Goal: Task Accomplishment & Management: Manage account settings

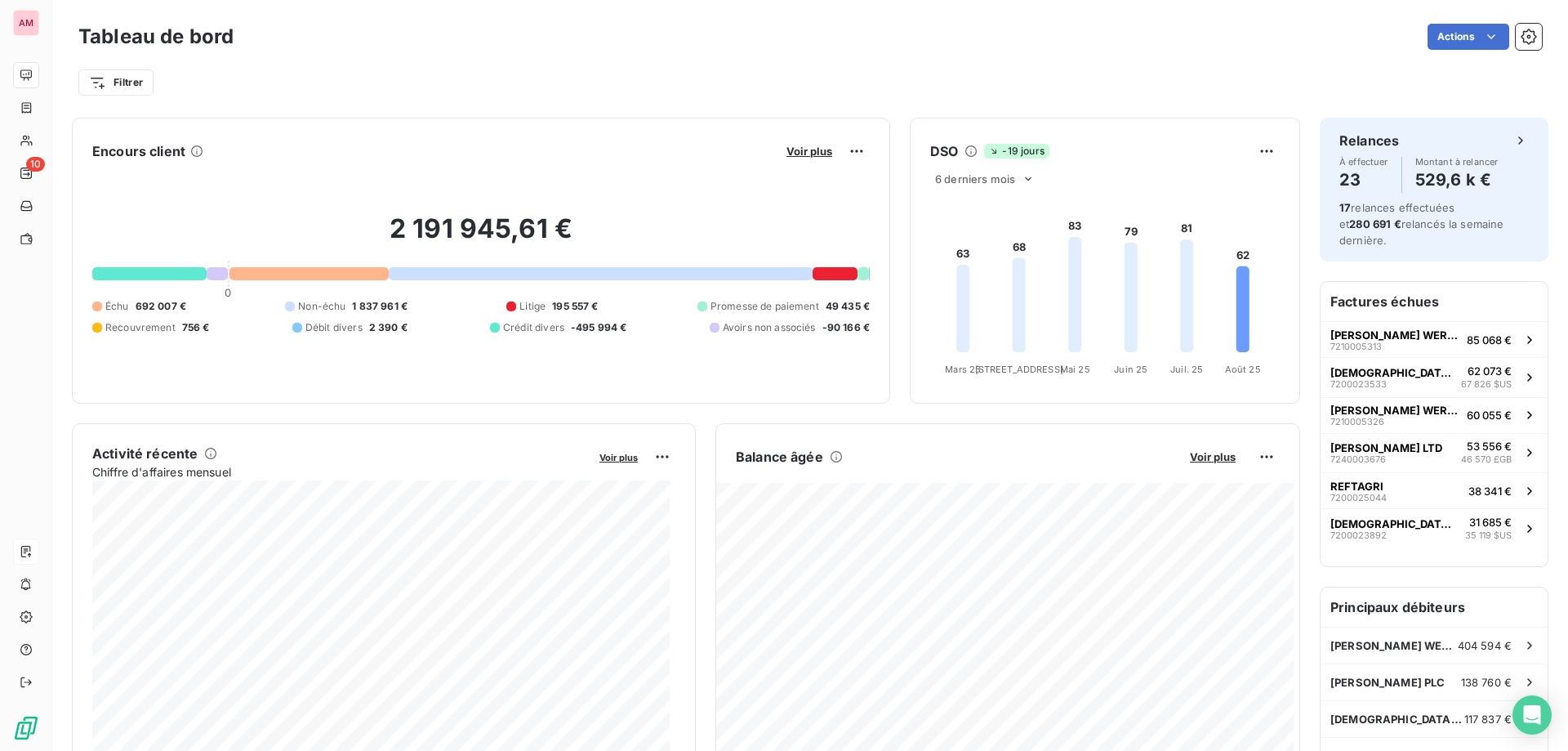
click at [39, 559] on div at bounding box center [26, 551] width 26 height 26
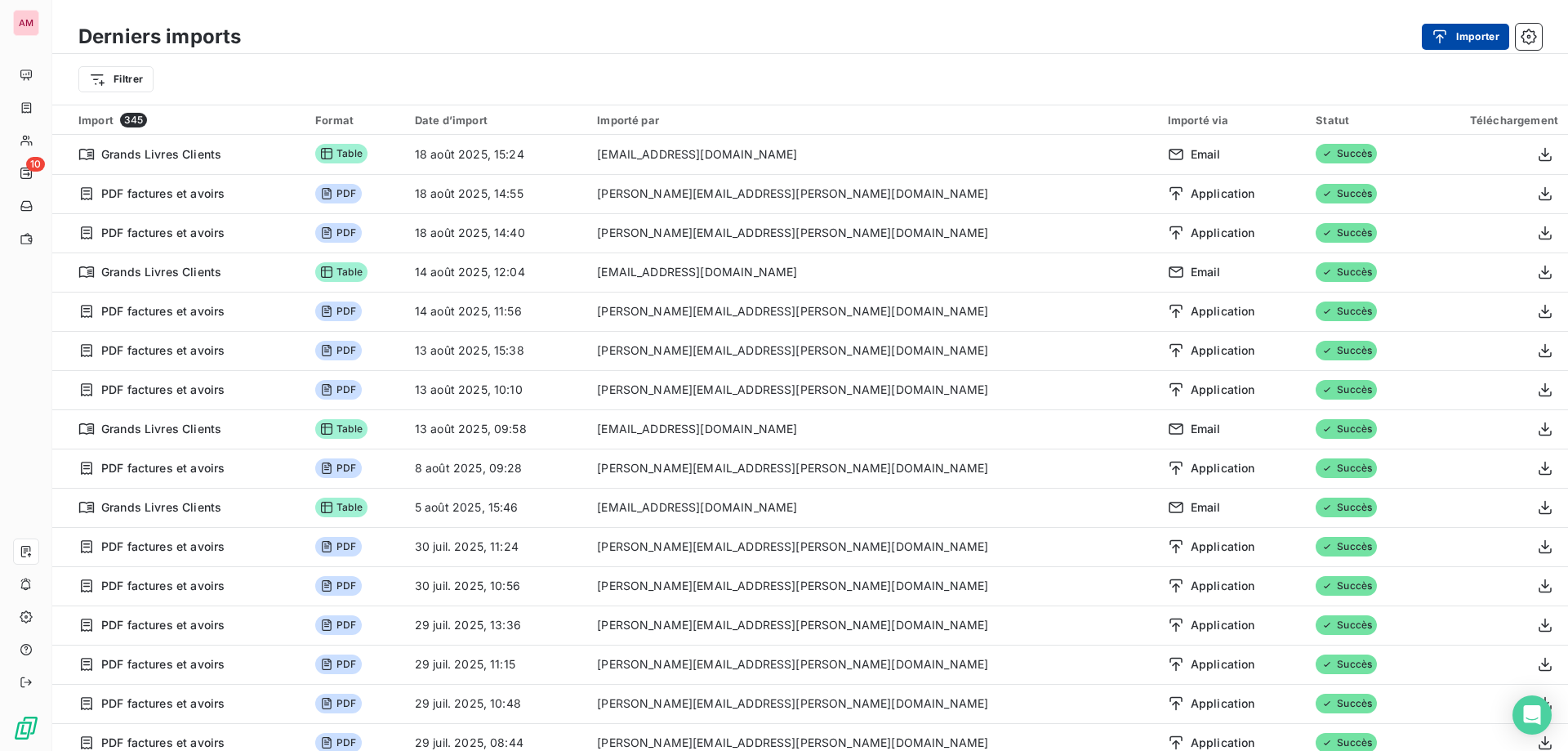
click at [1447, 48] on button "Importer" at bounding box center [1466, 37] width 88 height 26
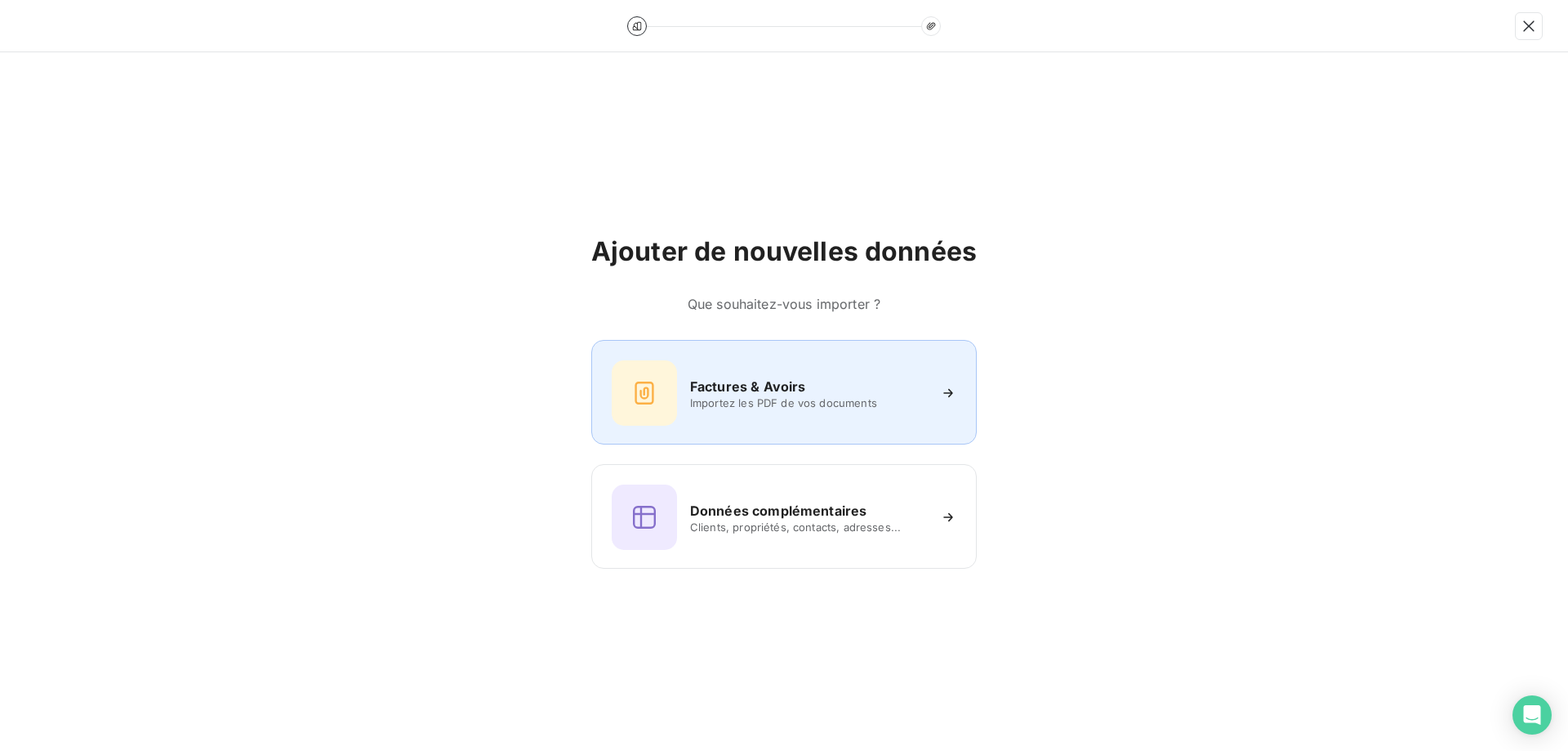
click at [760, 402] on span "Importez les PDF de vos documents" at bounding box center [809, 402] width 237 height 13
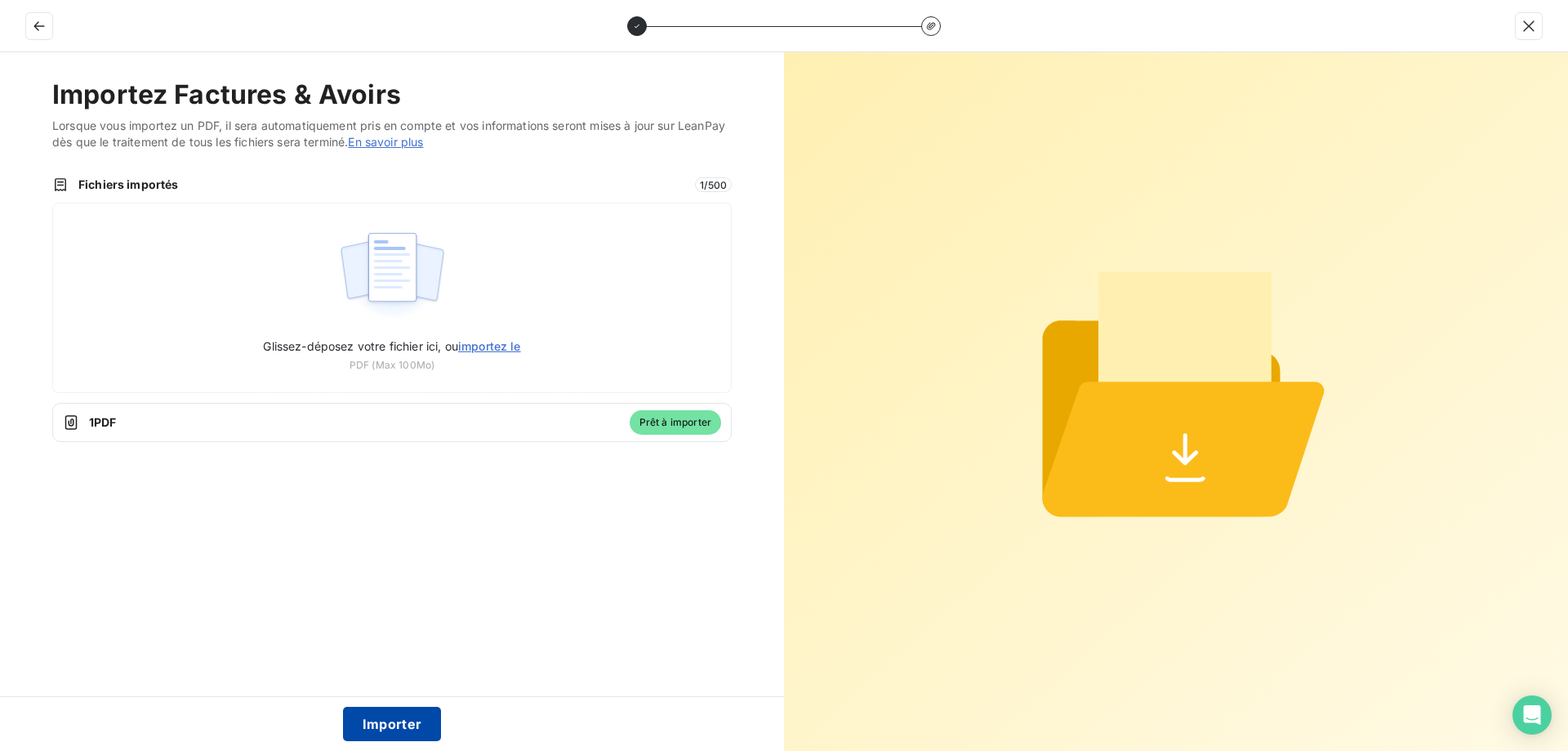
click at [391, 721] on button "Importer" at bounding box center [392, 723] width 99 height 34
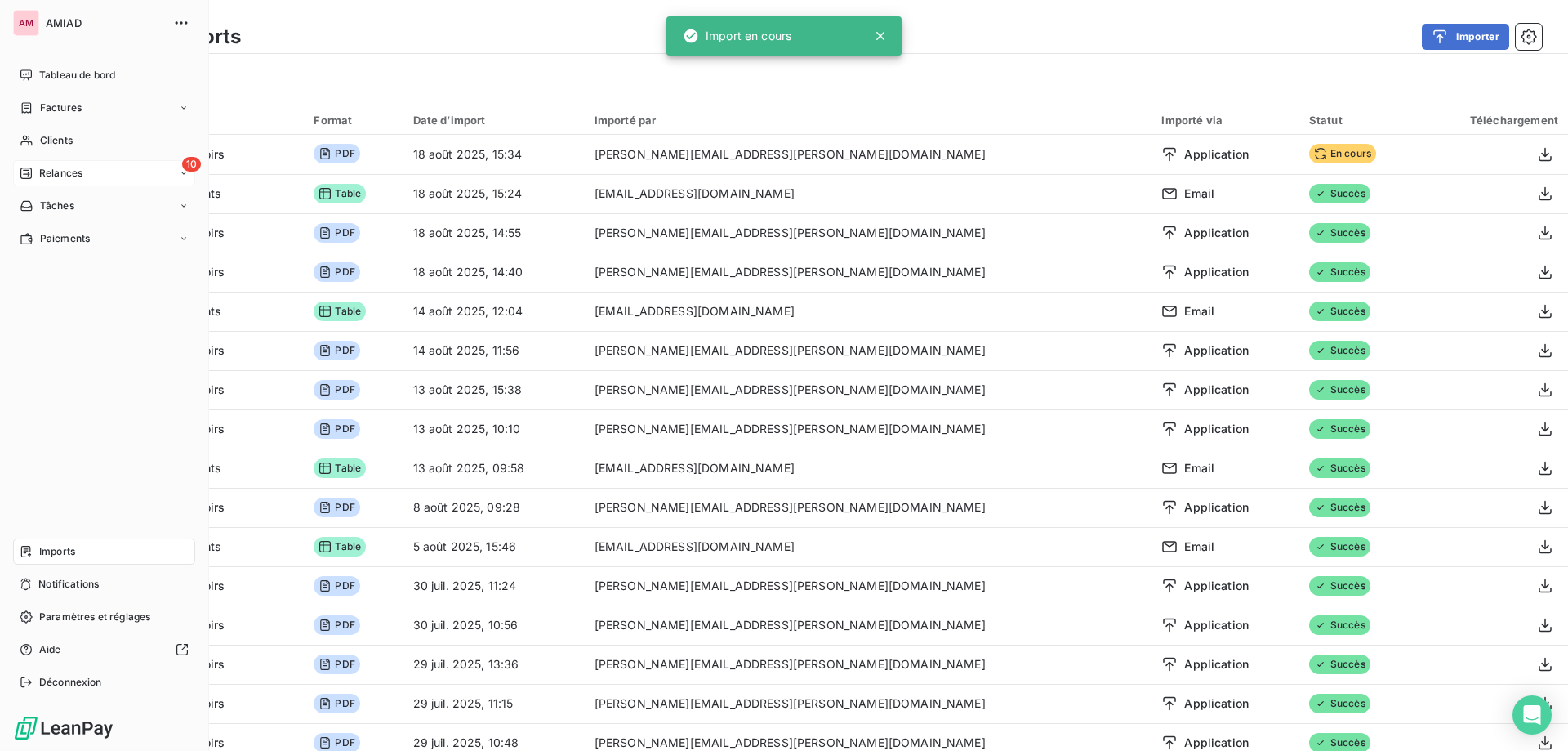
click at [26, 162] on div "10 Relances" at bounding box center [104, 174] width 182 height 26
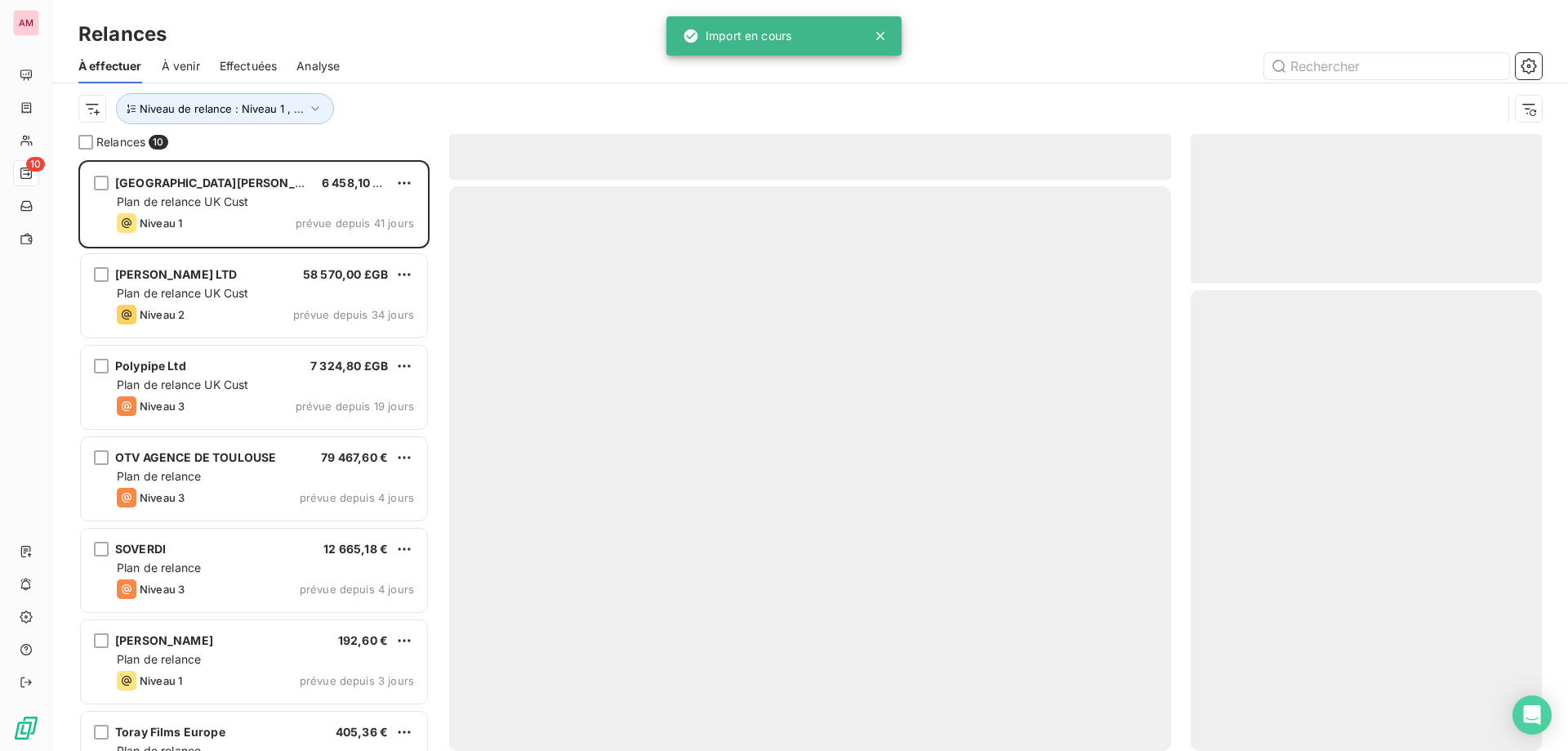
scroll to position [578, 339]
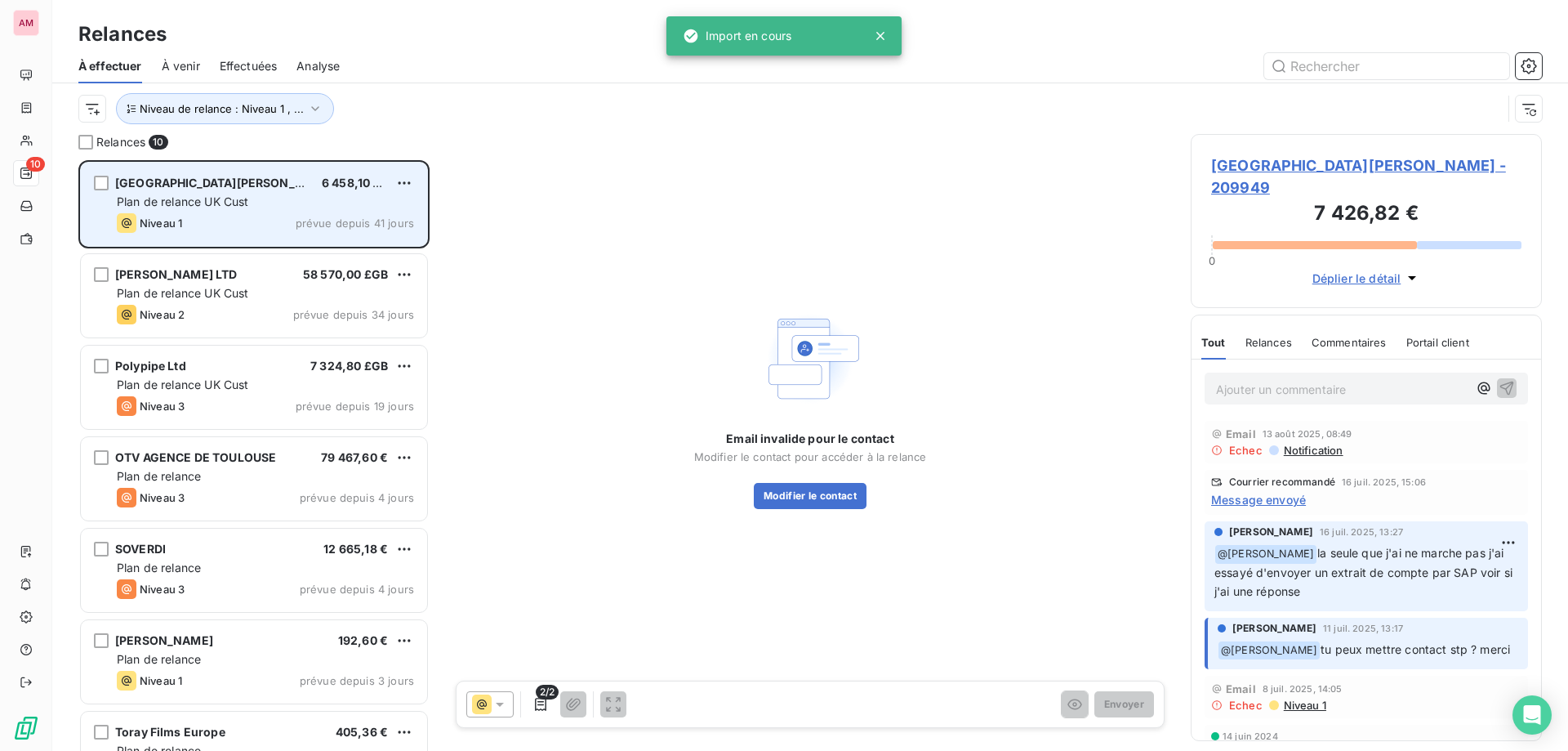
click at [287, 209] on div "Plan de relance UK Cust" at bounding box center [265, 202] width 297 height 17
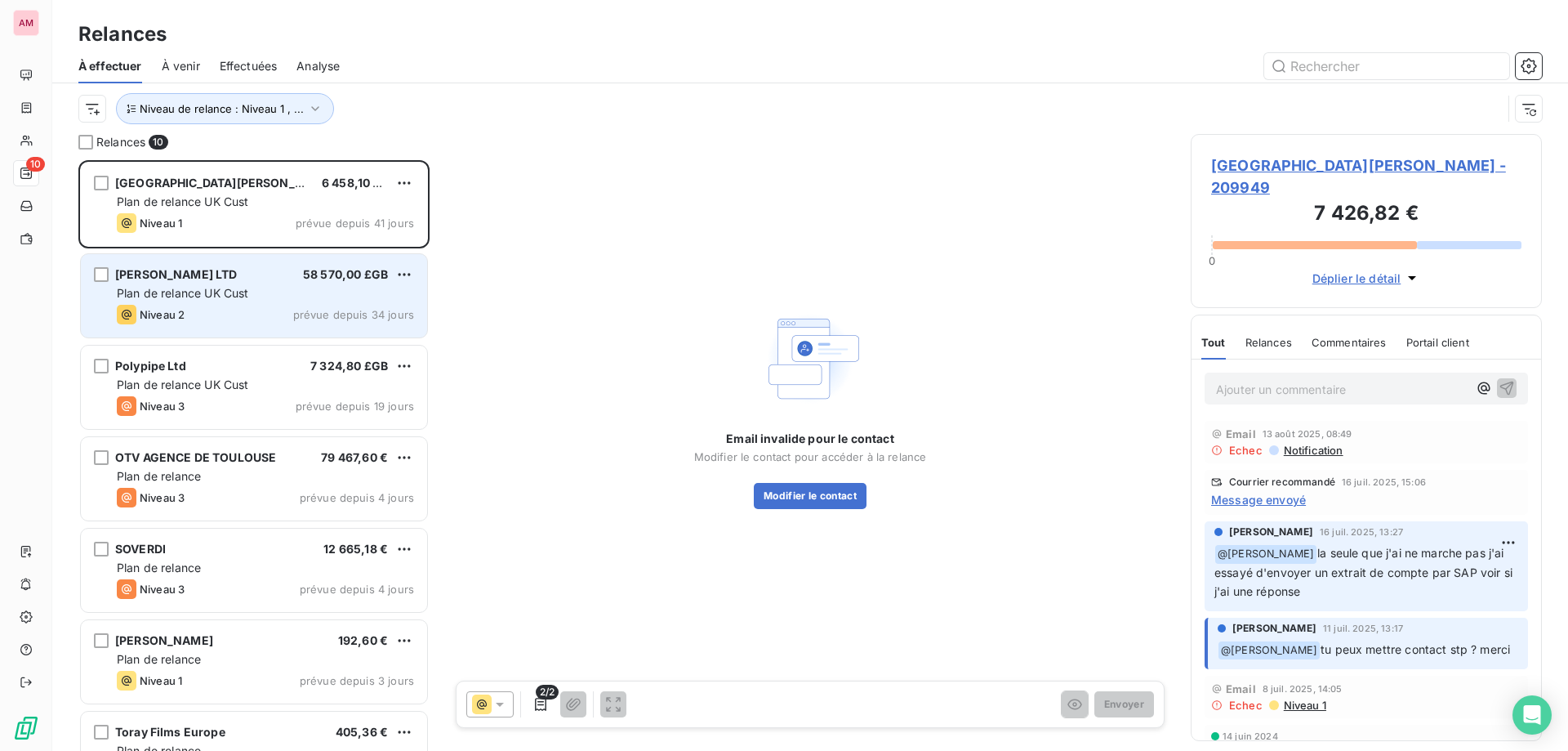
click at [258, 301] on div "Plan de relance UK Cust" at bounding box center [265, 293] width 297 height 17
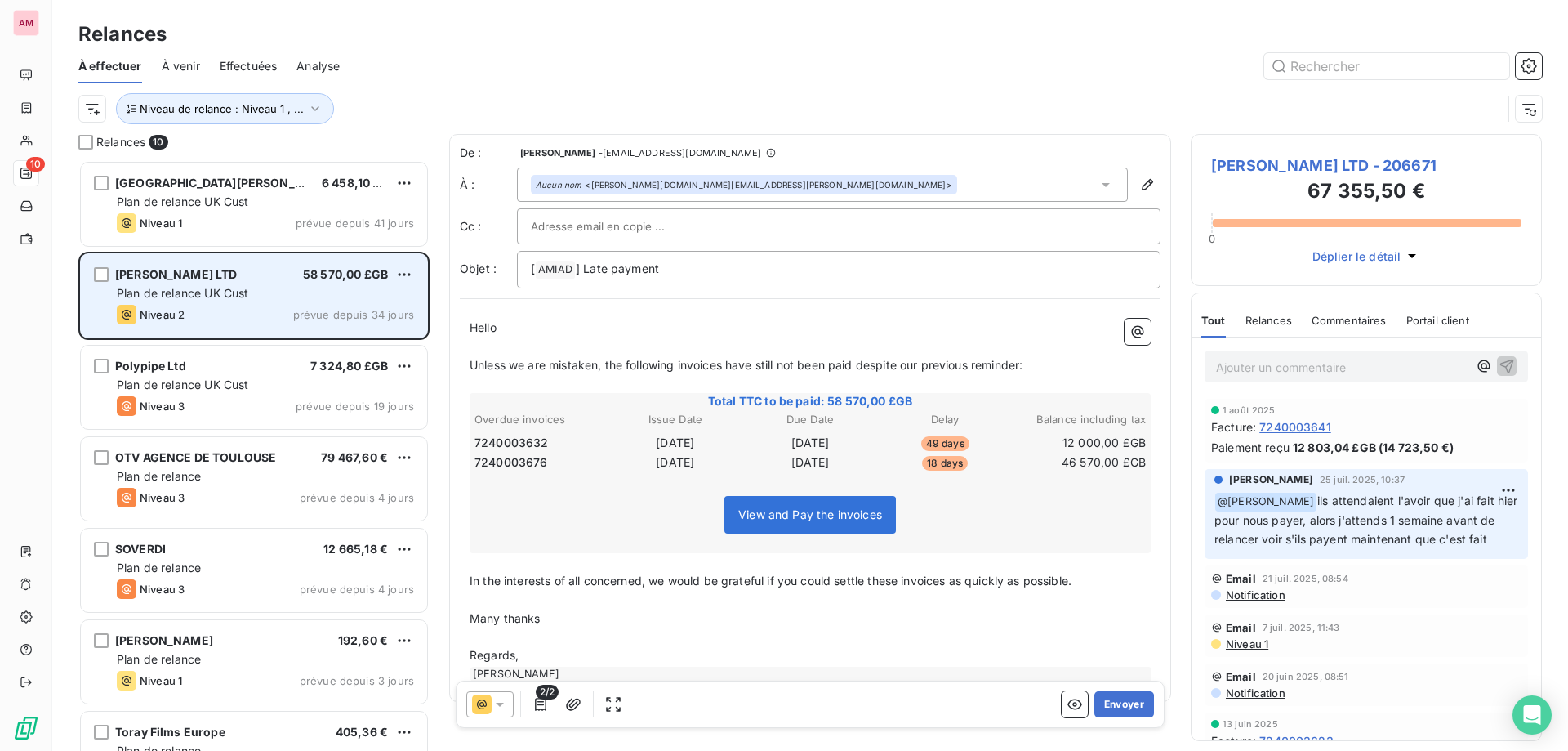
scroll to position [578, 339]
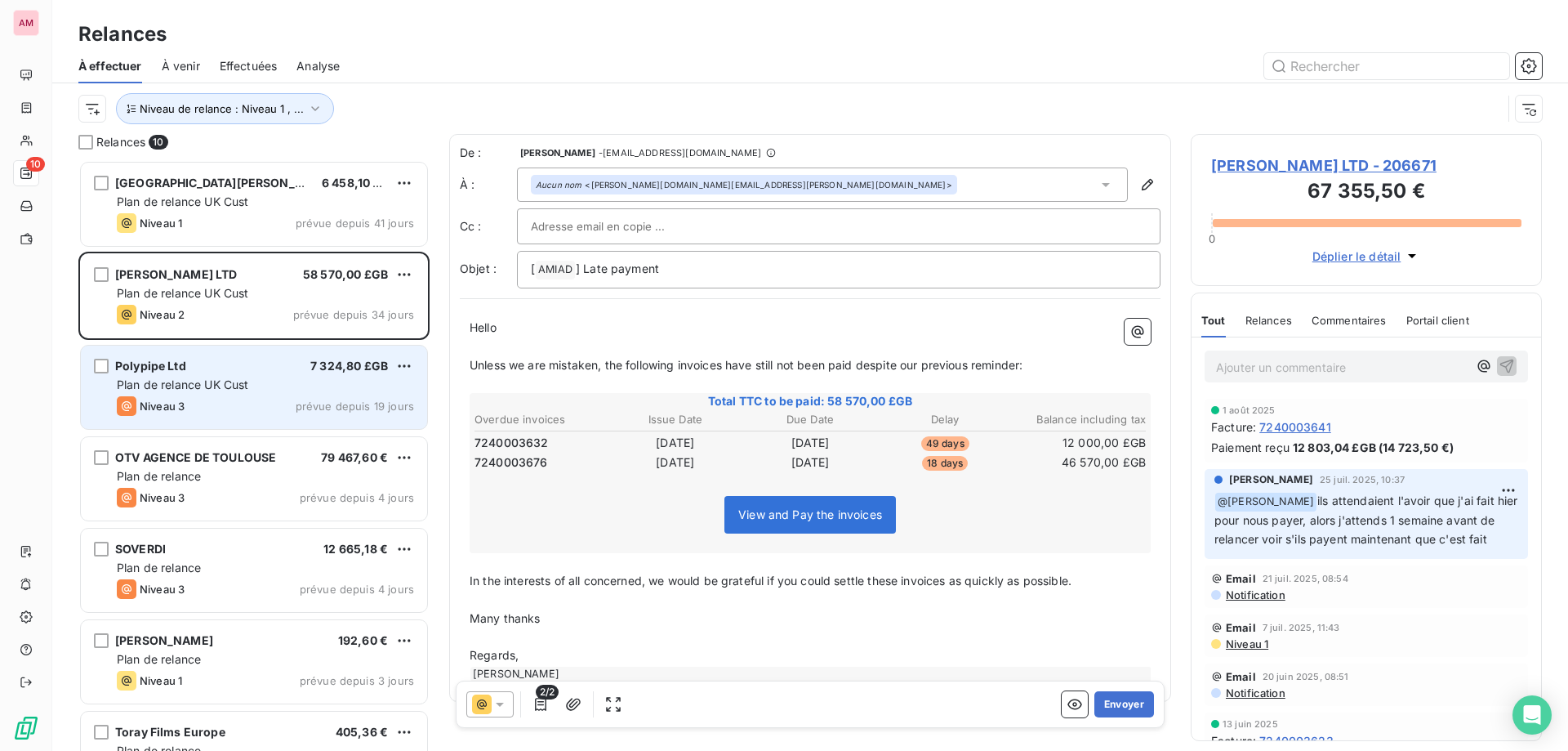
click at [206, 395] on div "Polypipe Ltd 7 324,80 £GB Plan de relance UK Cust Niveau 3 prévue depuis 19 jou…" at bounding box center [253, 386] width 346 height 83
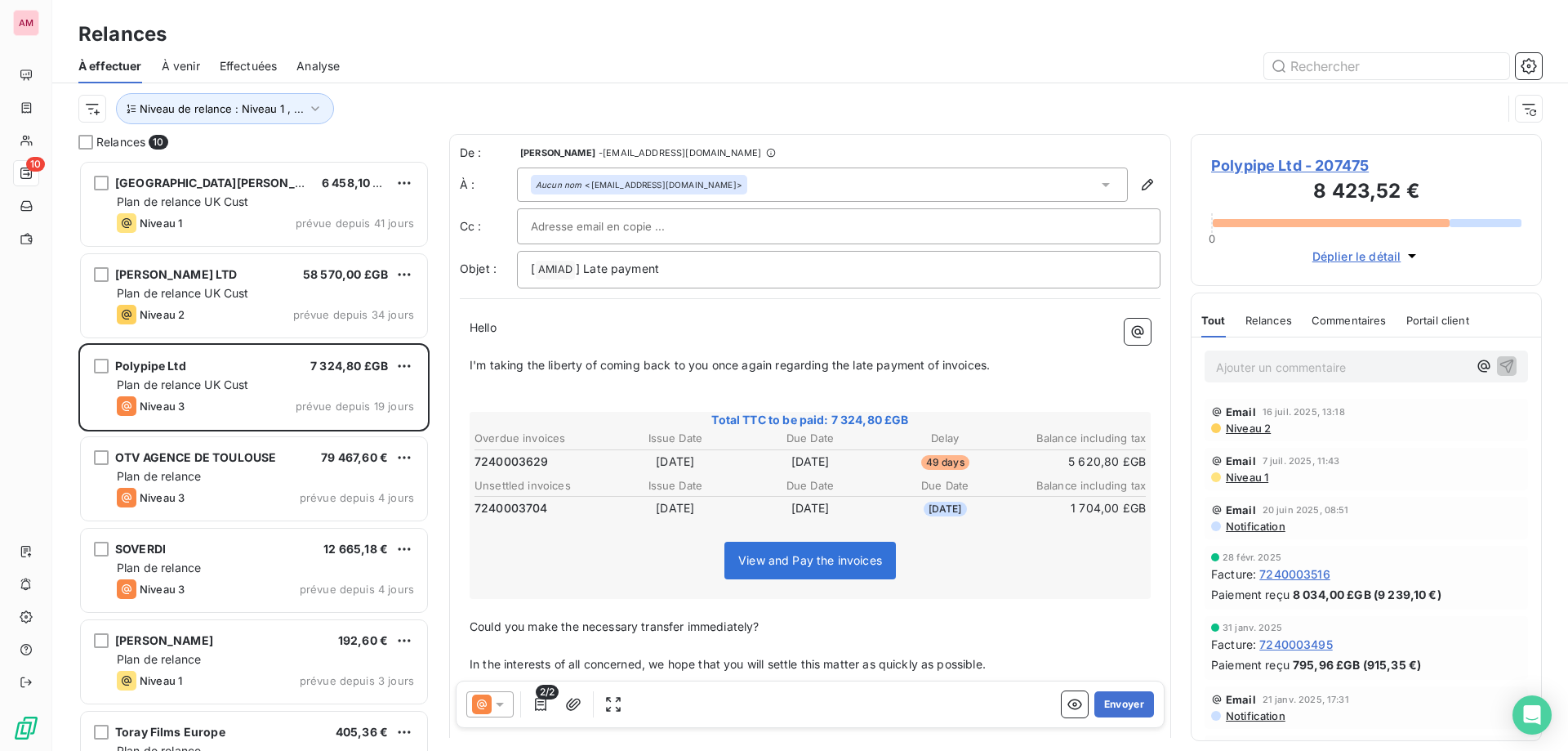
click at [1339, 168] on span "Polypipe Ltd - 207475" at bounding box center [1366, 165] width 310 height 22
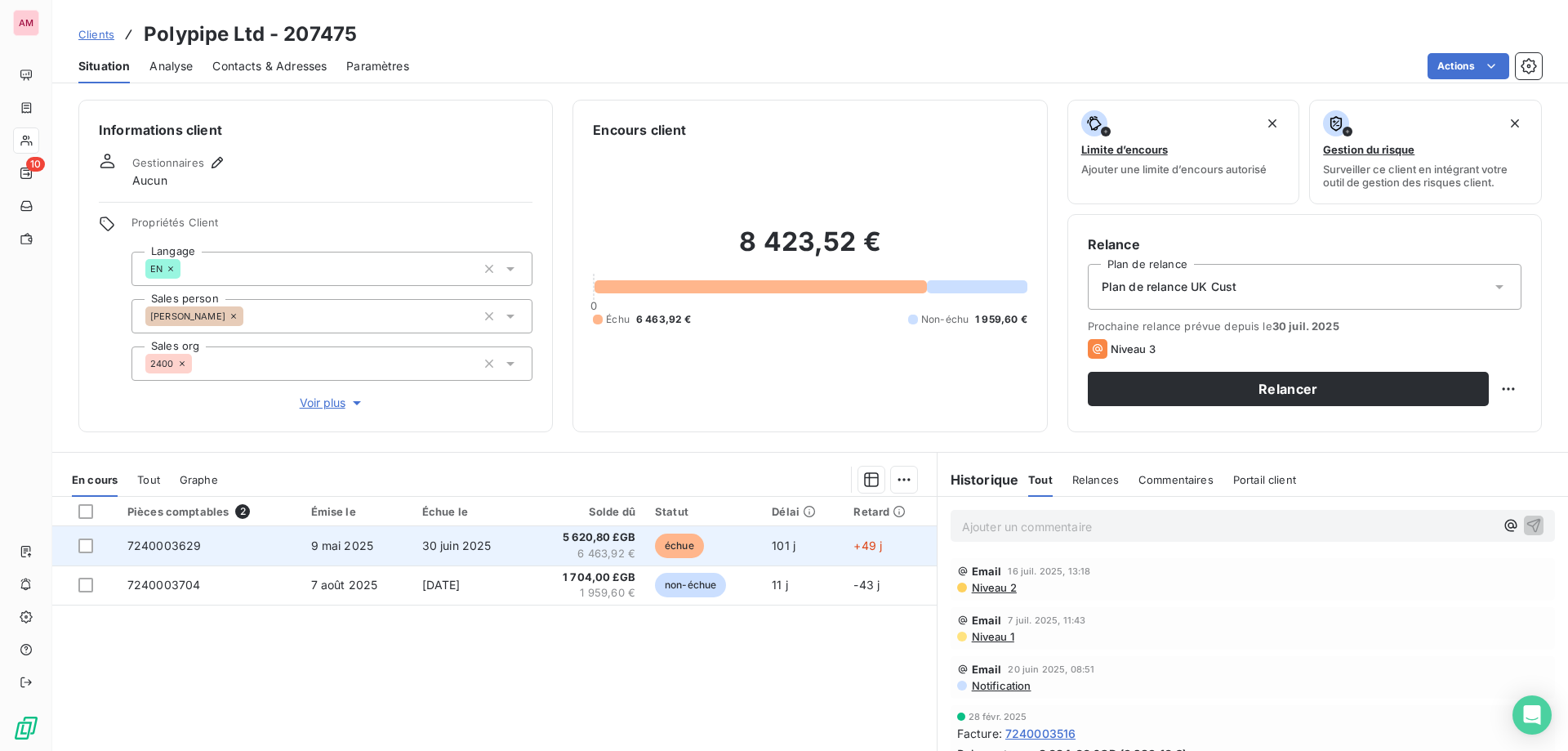
click at [583, 537] on span "5 620,80 £GB" at bounding box center [585, 537] width 99 height 17
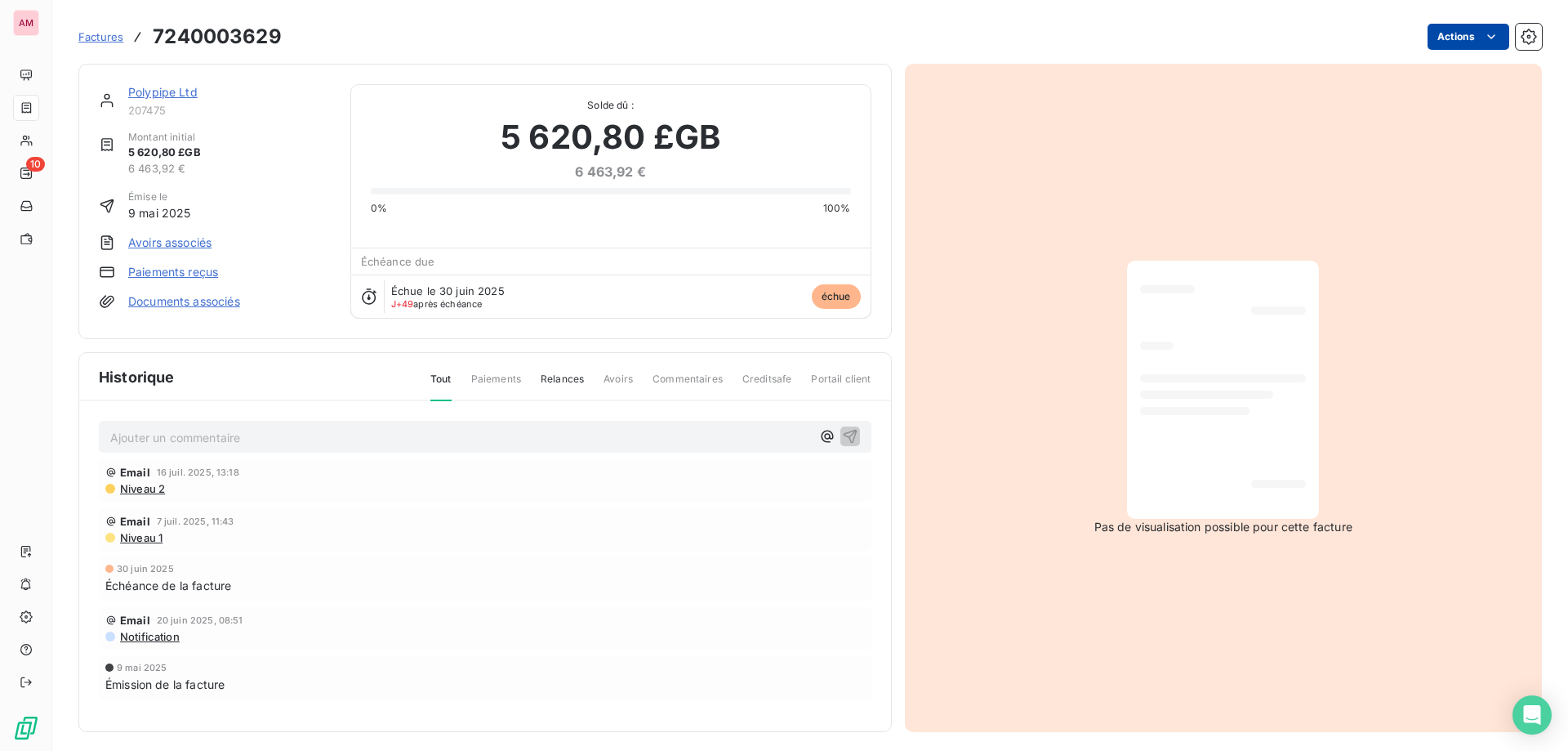
click at [1458, 43] on html "AM 10 Factures 7240003629 Actions Polypipe Ltd 207475 Montant initial 5 620,80 …" at bounding box center [784, 375] width 1568 height 751
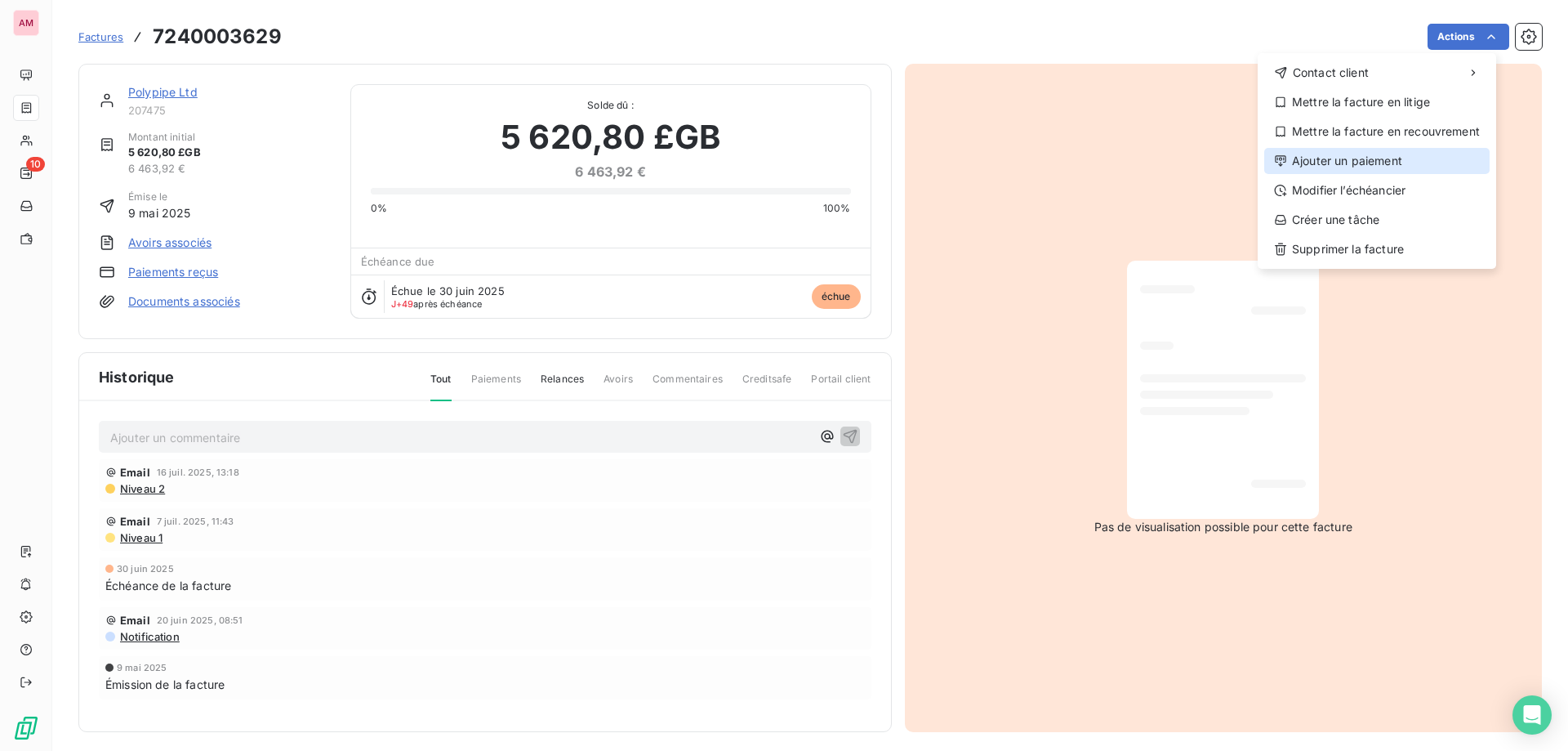
click at [1339, 163] on div "Ajouter un paiement" at bounding box center [1377, 161] width 225 height 26
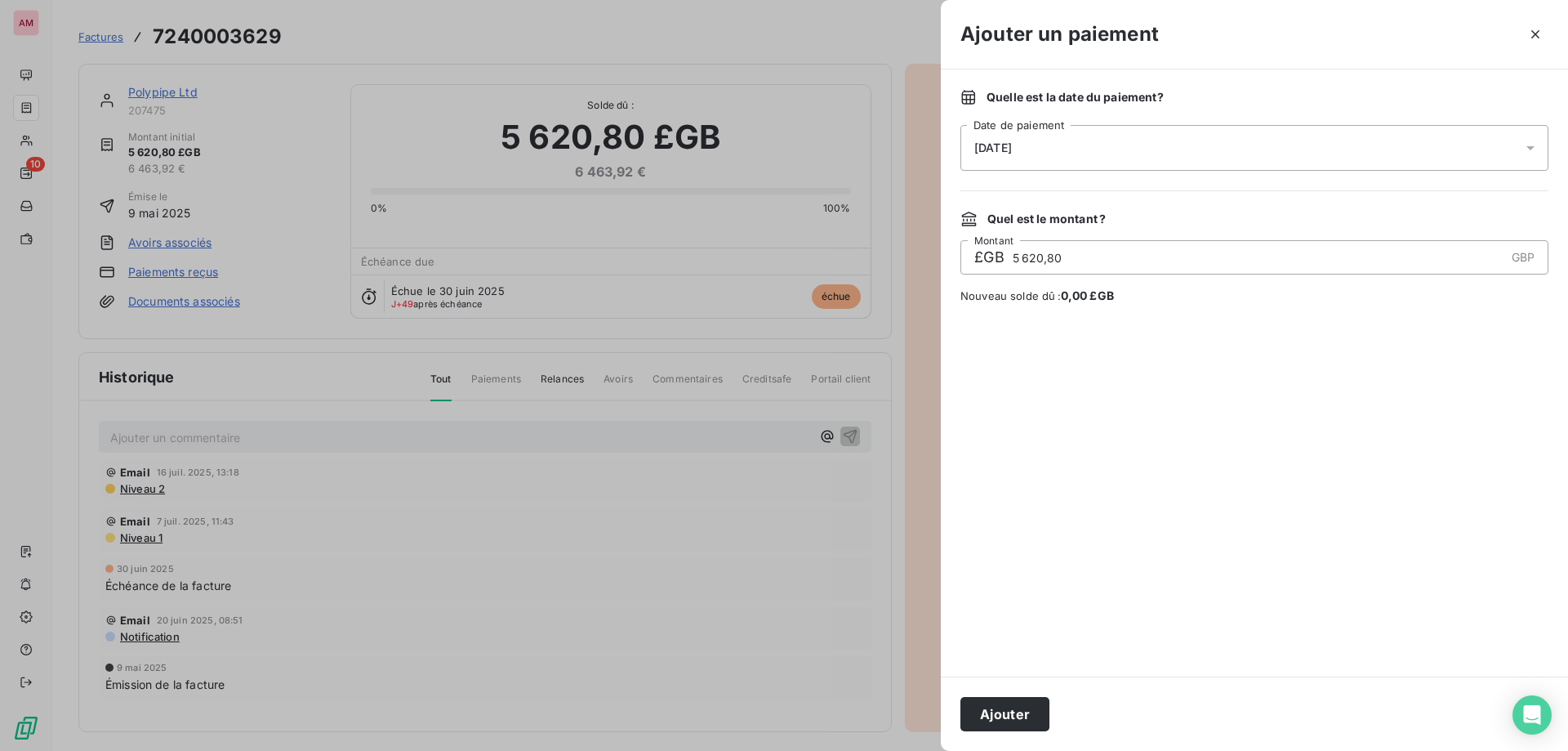
click at [1048, 150] on div "[DATE]" at bounding box center [1254, 148] width 588 height 46
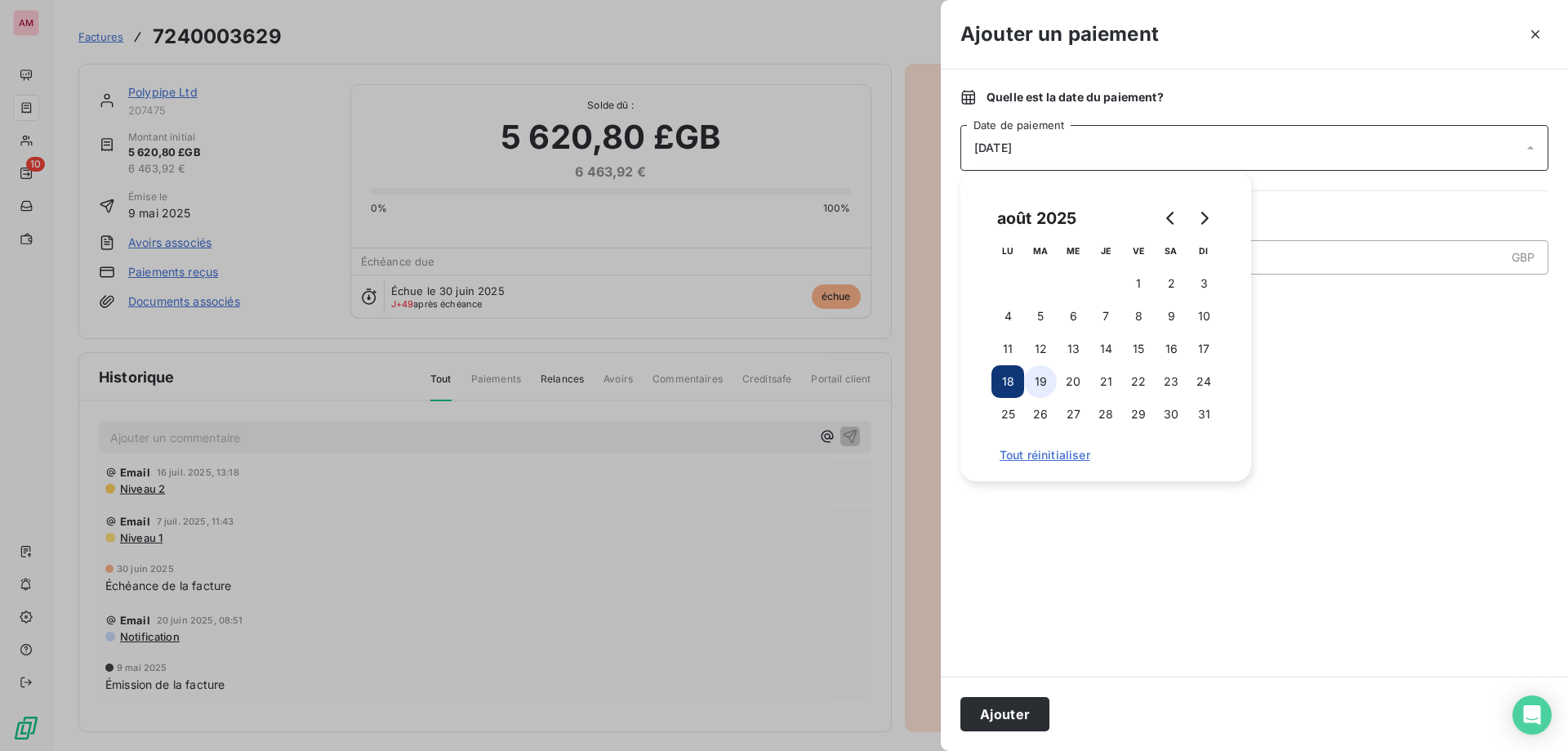
click at [1029, 370] on button "19" at bounding box center [1040, 381] width 32 height 32
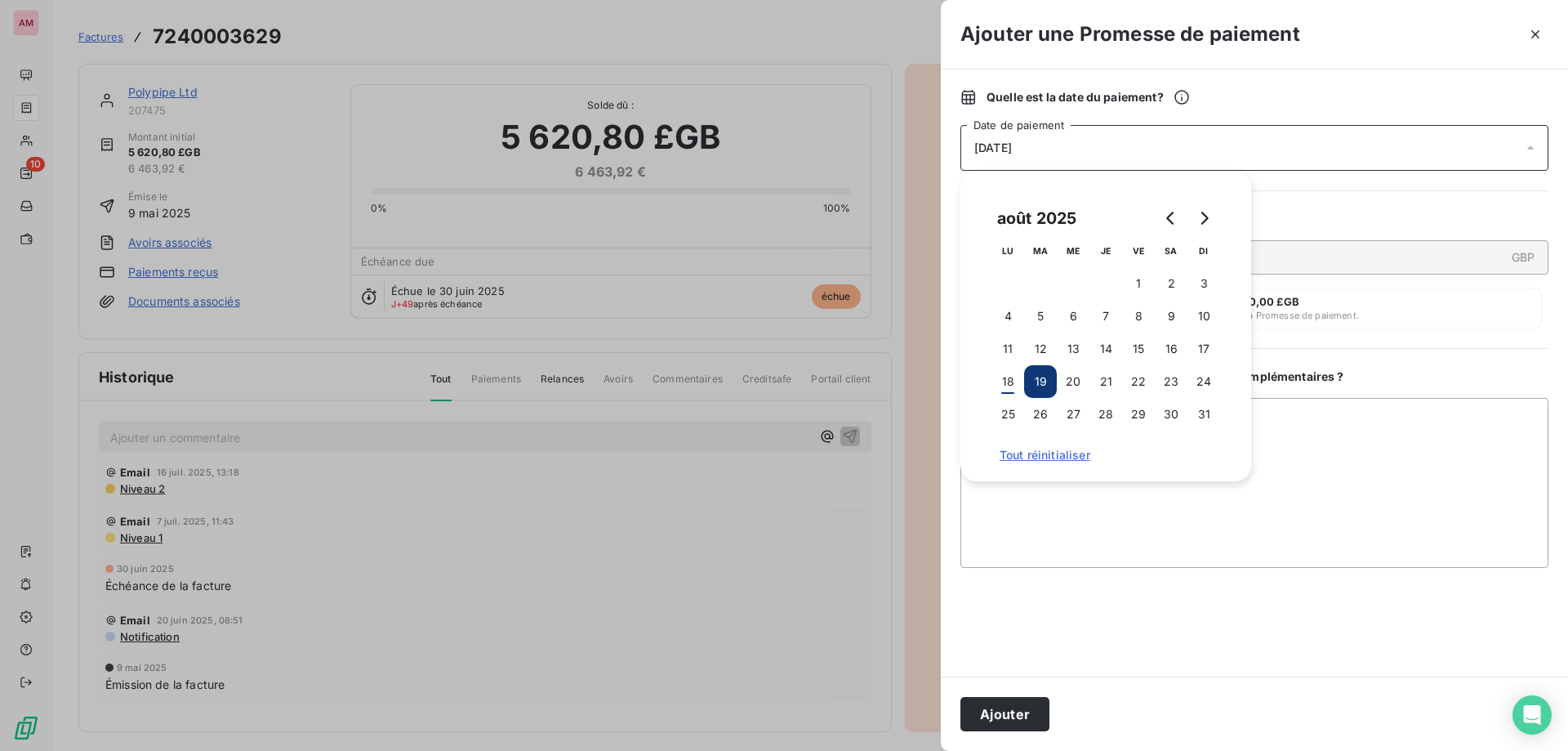
click at [1015, 725] on button "Ajouter" at bounding box center [1005, 713] width 89 height 34
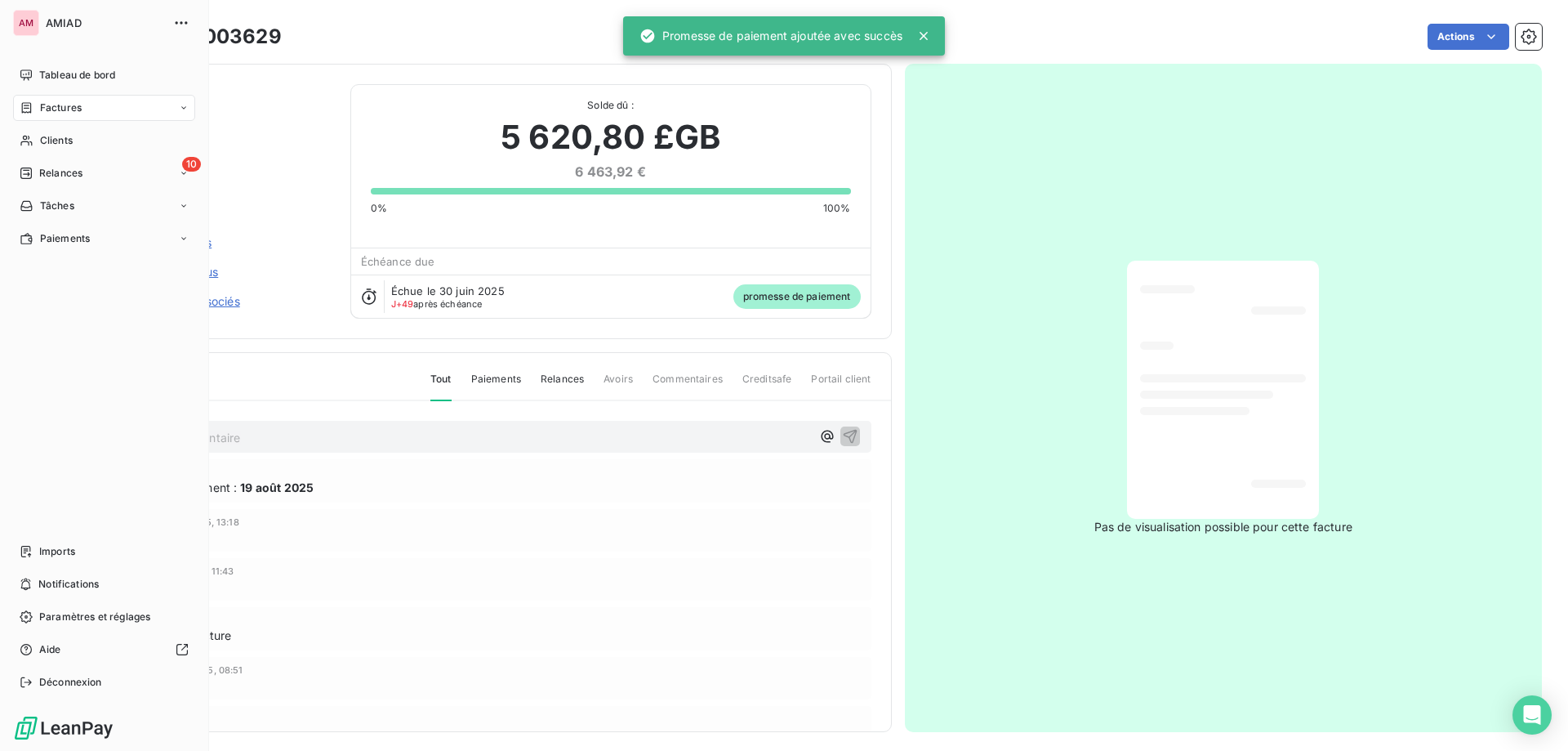
click at [43, 176] on span "Relances" at bounding box center [60, 173] width 43 height 15
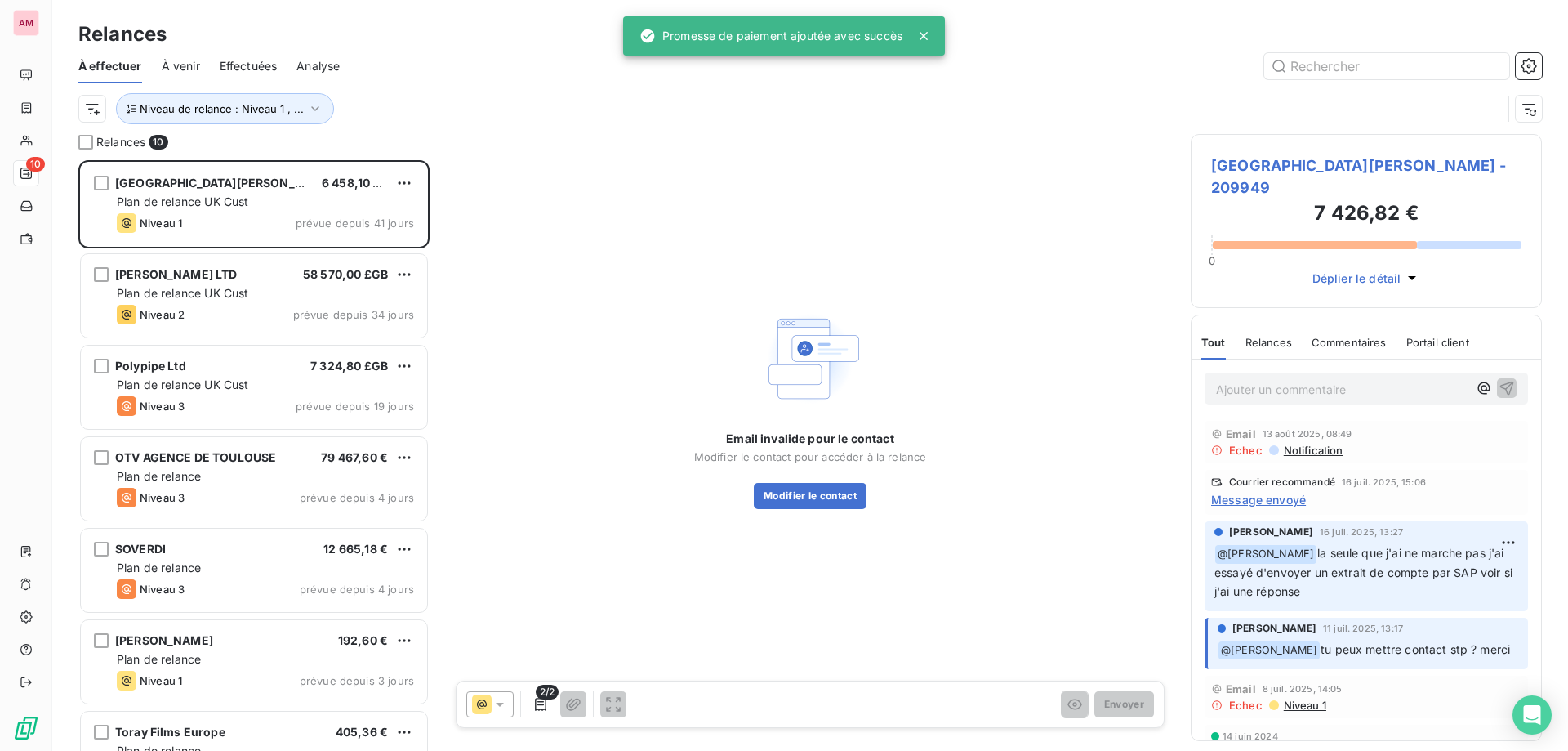
scroll to position [578, 339]
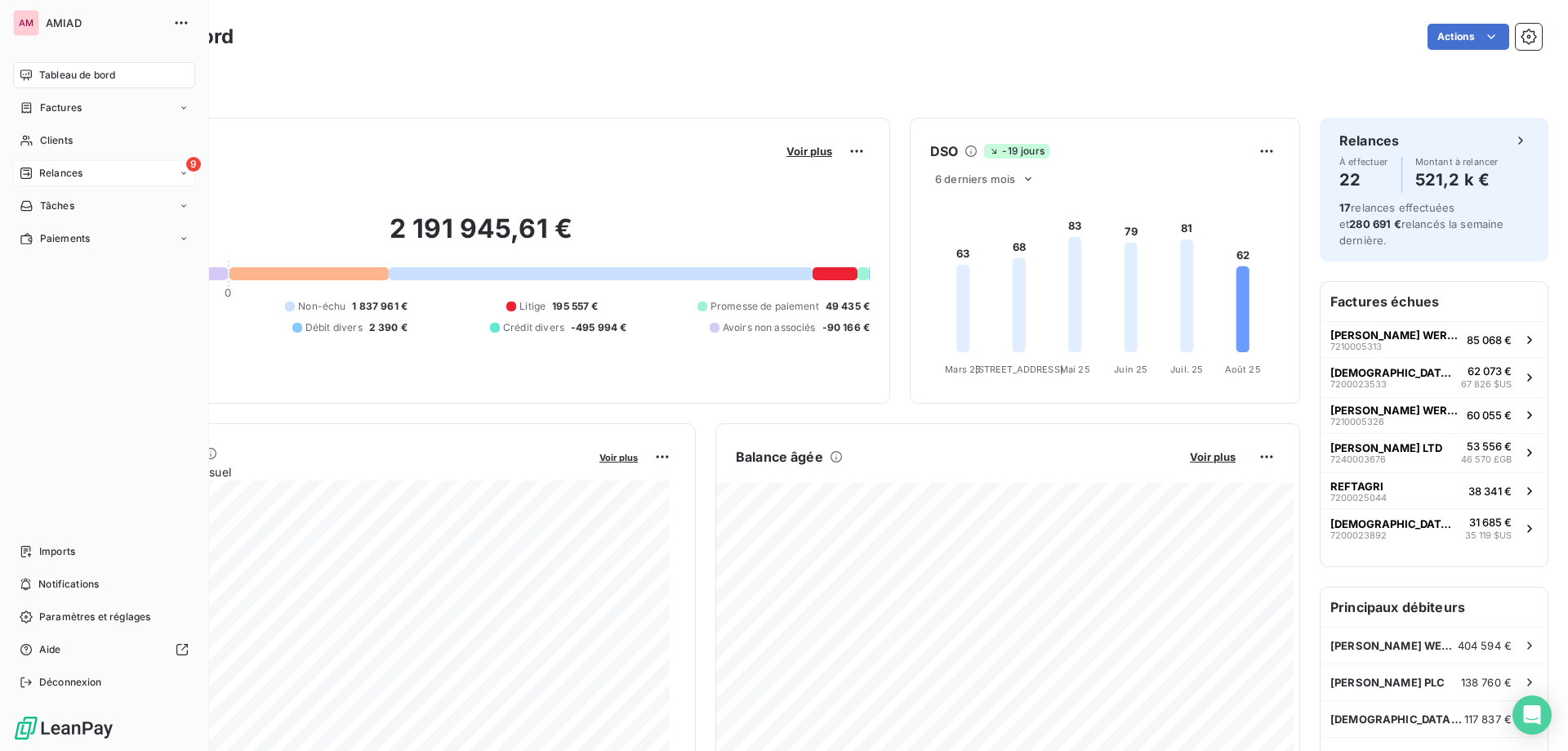
click at [34, 168] on div "Relances" at bounding box center [51, 173] width 63 height 15
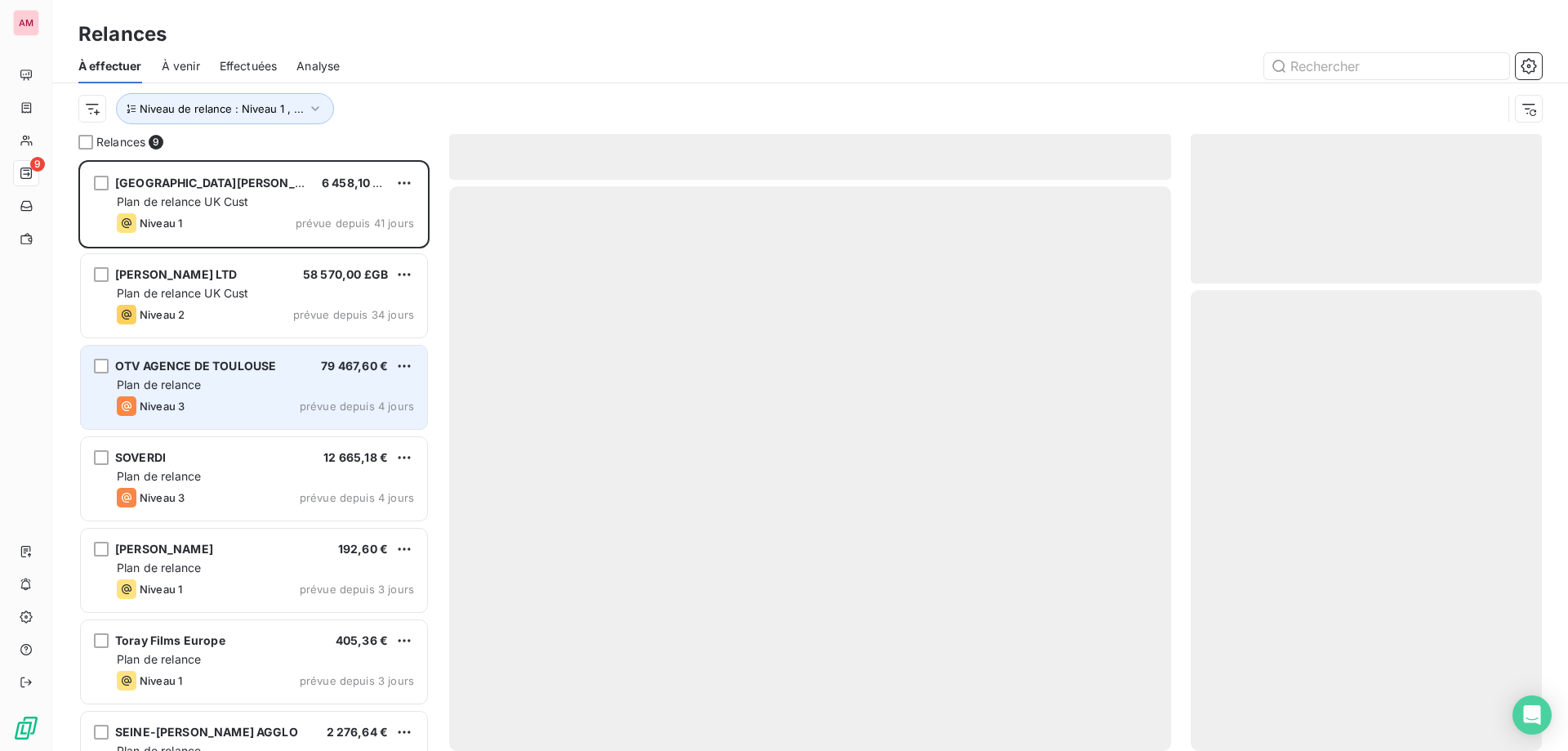
scroll to position [578, 339]
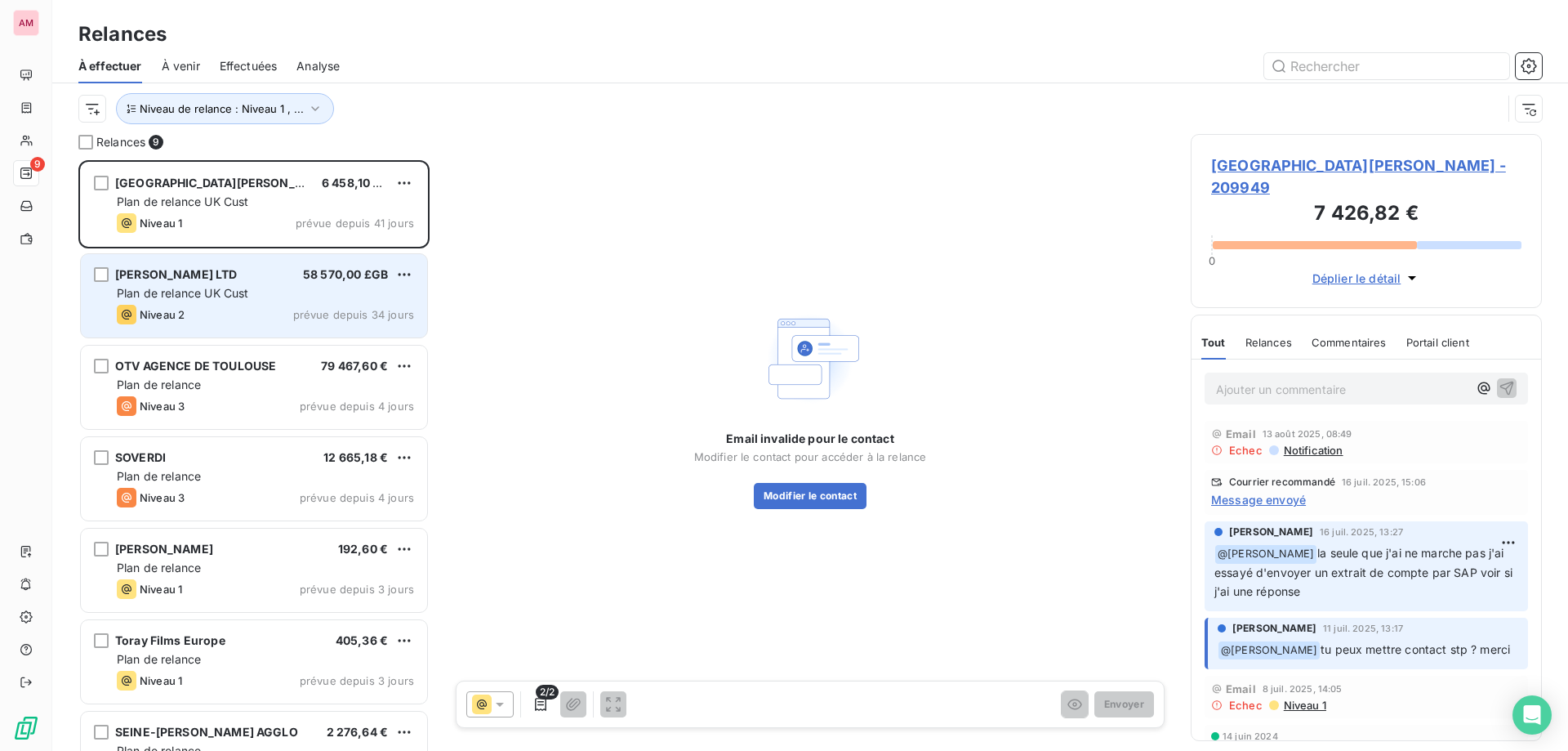
click at [233, 322] on div "Niveau 2 prévue depuis 34 jours" at bounding box center [265, 315] width 297 height 19
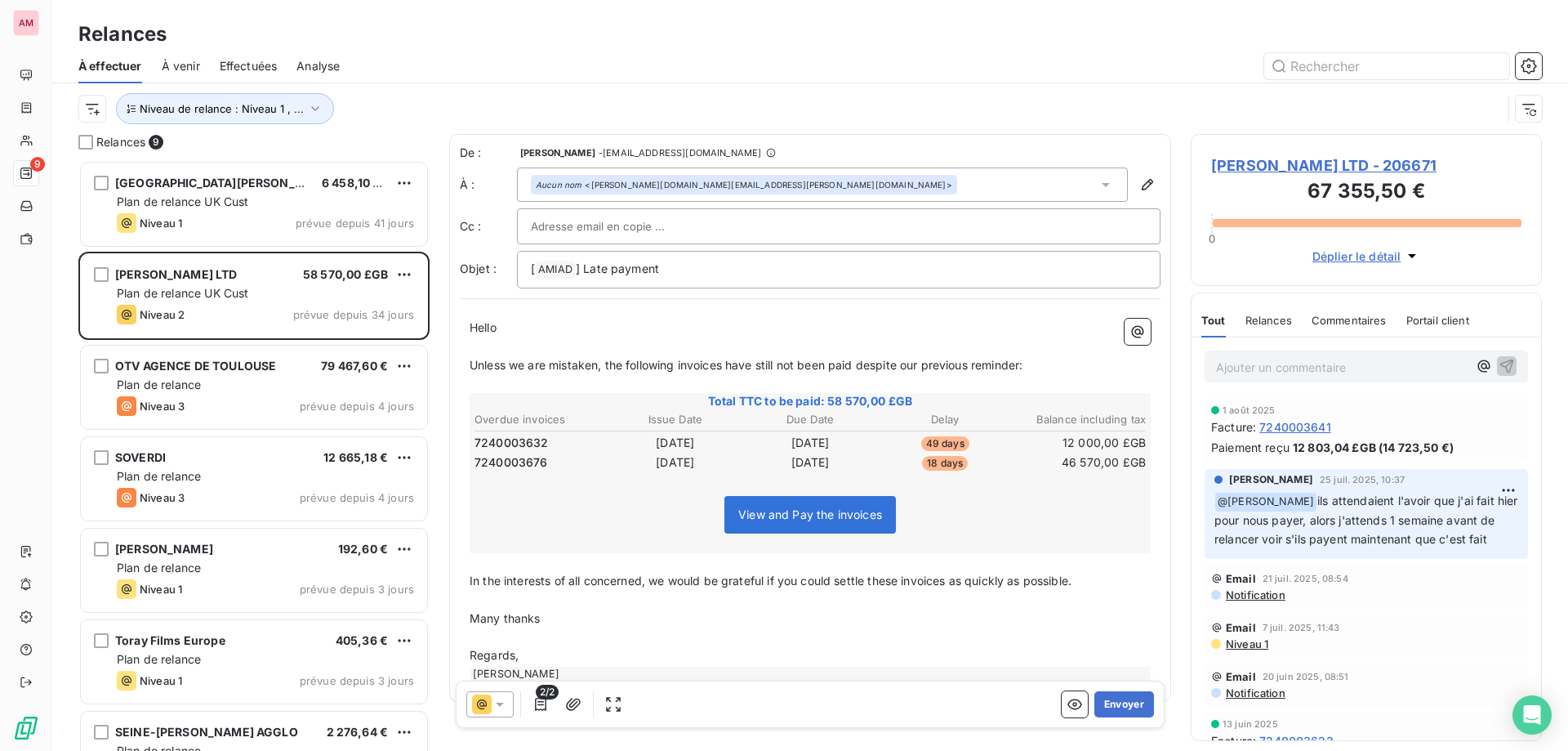
scroll to position [578, 339]
click at [222, 374] on div "OTV AGENCE DE TOULOUSE" at bounding box center [195, 365] width 161 height 17
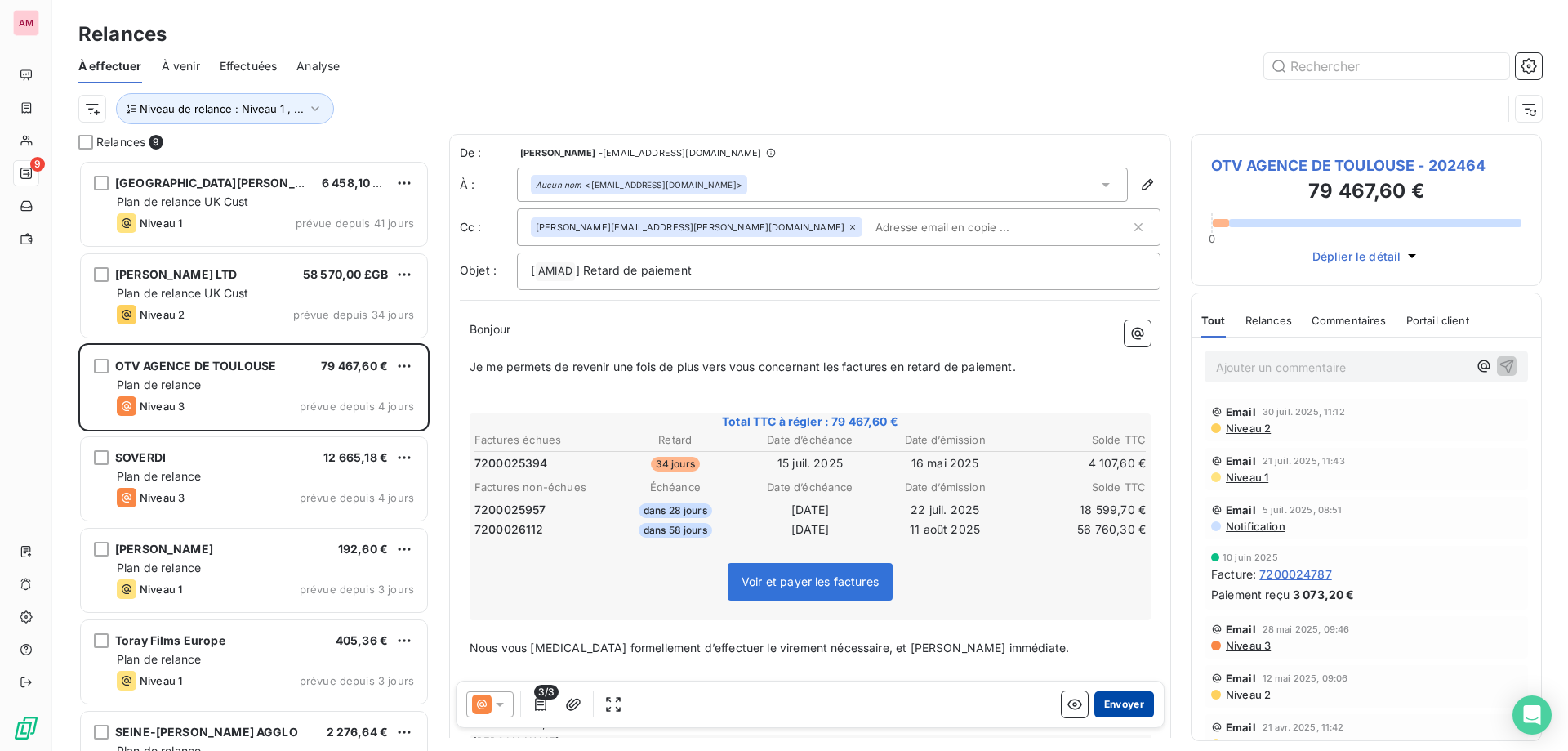
click at [1111, 705] on button "Envoyer" at bounding box center [1125, 704] width 60 height 26
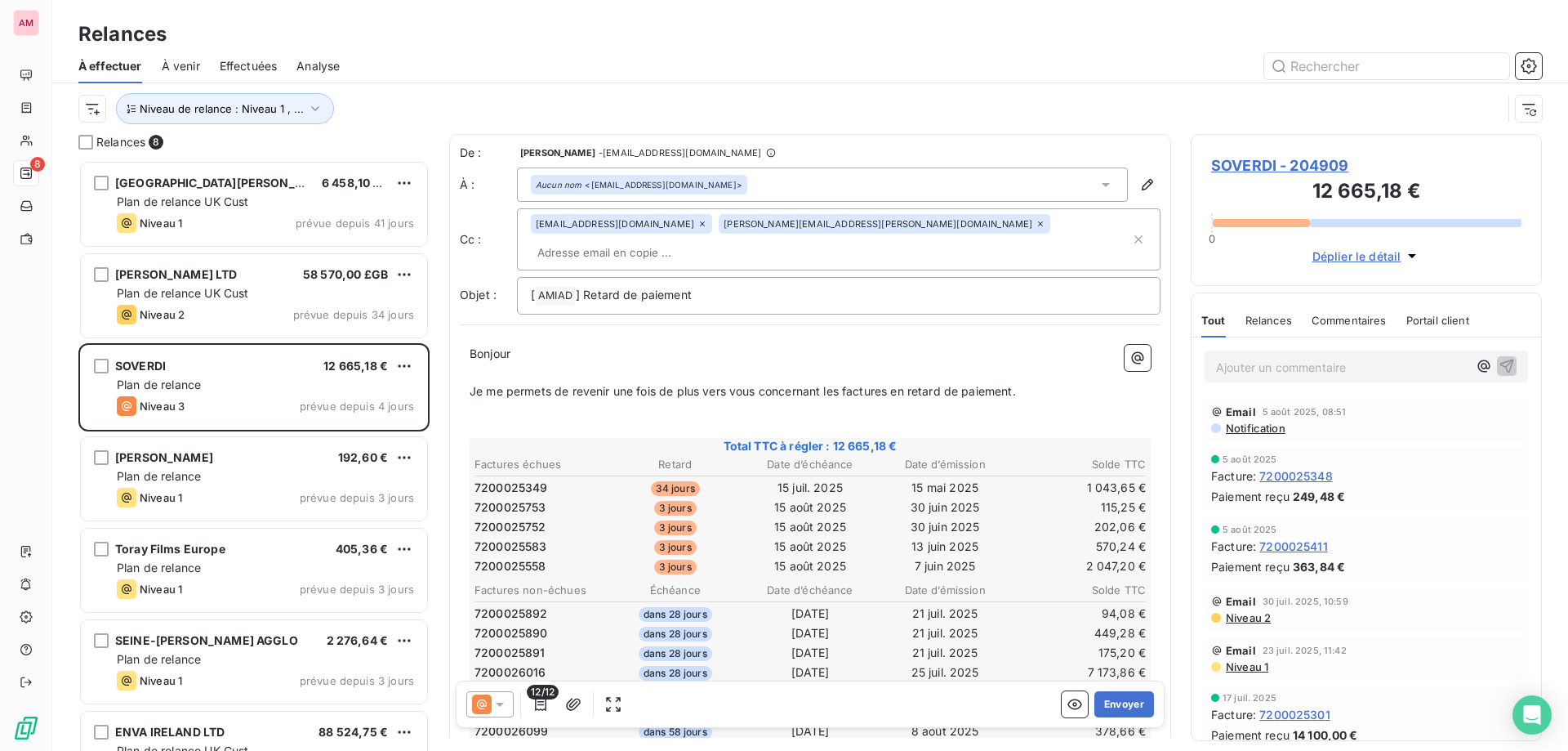
click at [698, 227] on icon at bounding box center [702, 223] width 10 height 10
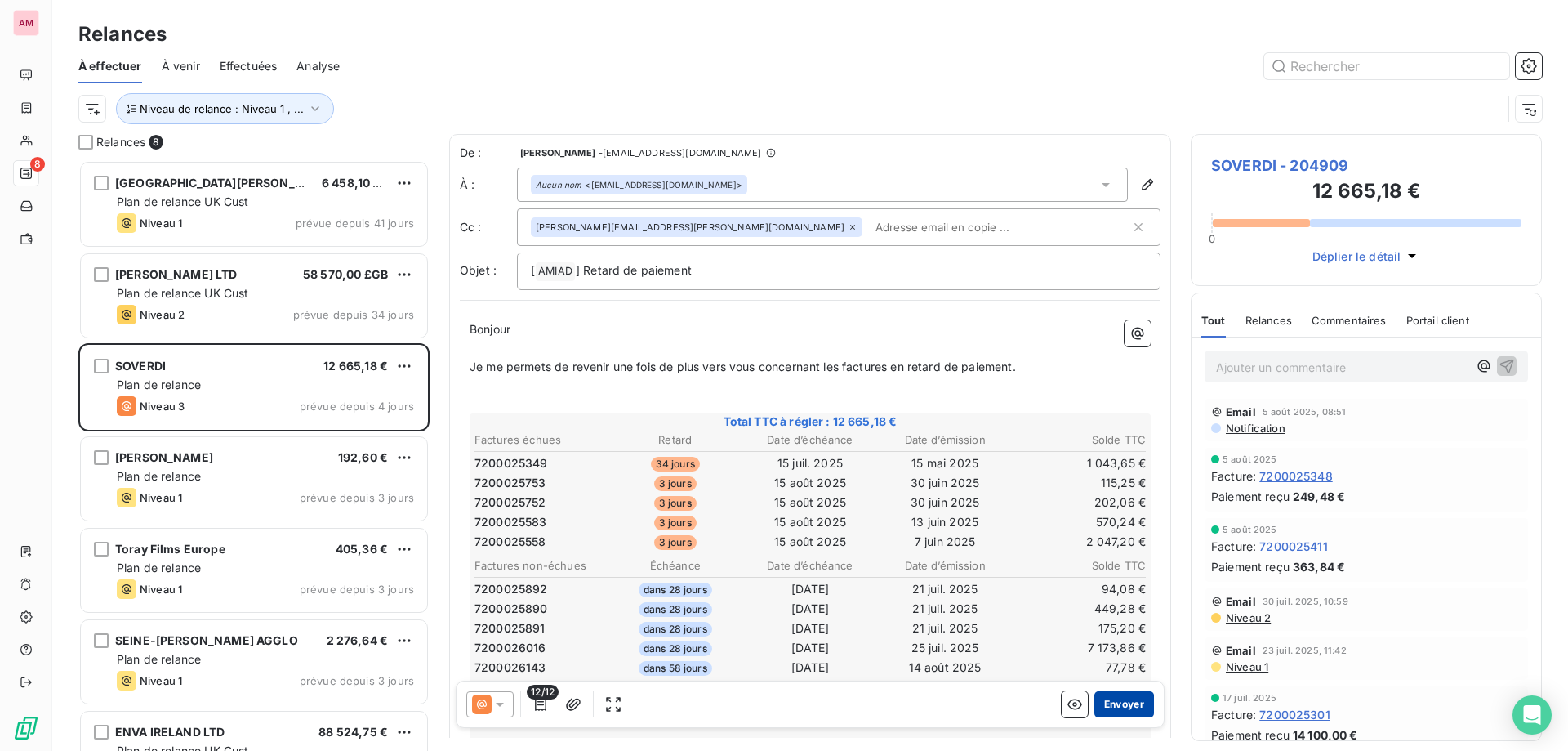
click at [1122, 702] on button "Envoyer" at bounding box center [1125, 704] width 60 height 26
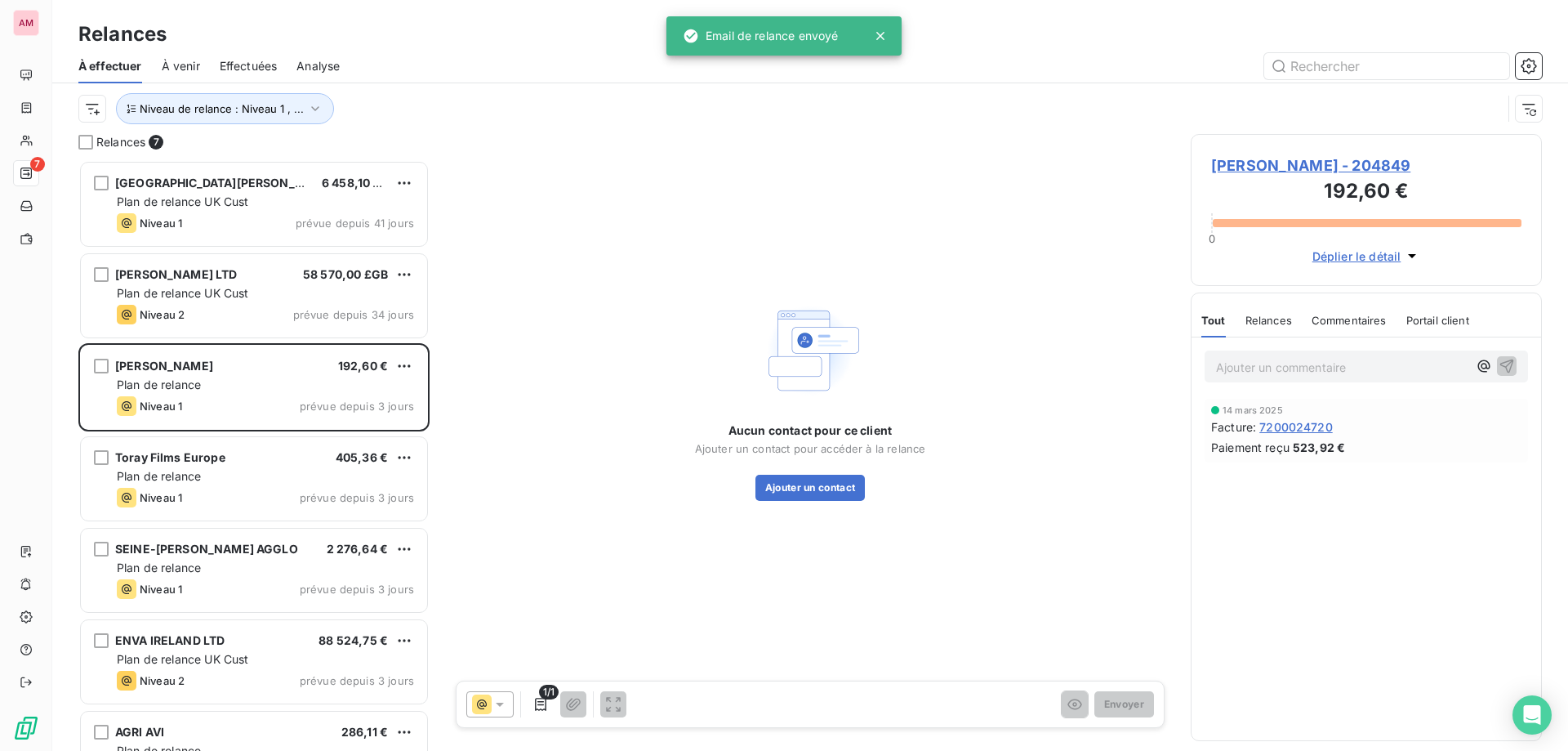
click at [1399, 154] on span "[PERSON_NAME] - 204849" at bounding box center [1366, 165] width 310 height 22
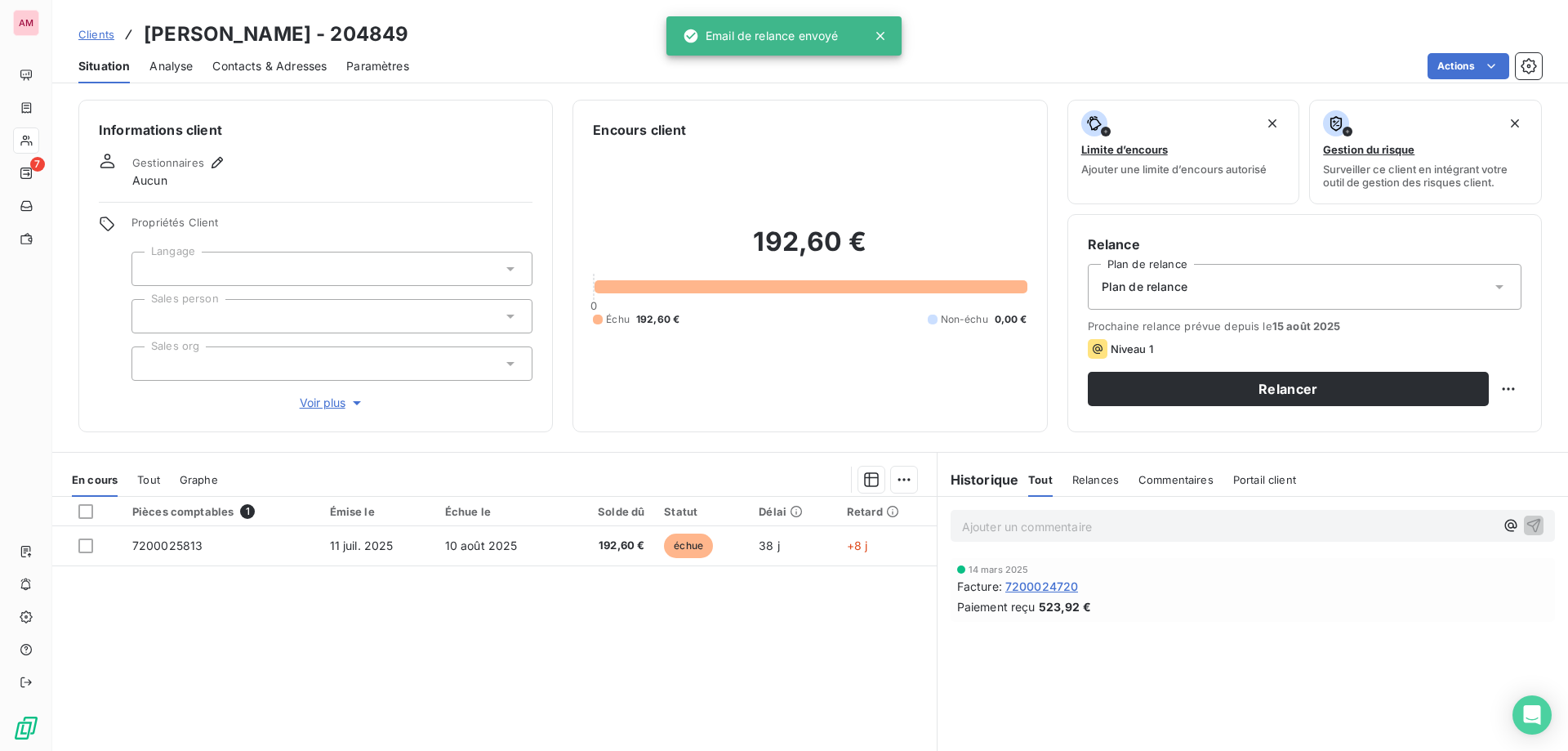
click at [522, 687] on div "Pièces comptables 1 Émise le Échue le Solde dû Statut Délai Retard 7200025813 1…" at bounding box center [494, 654] width 884 height 315
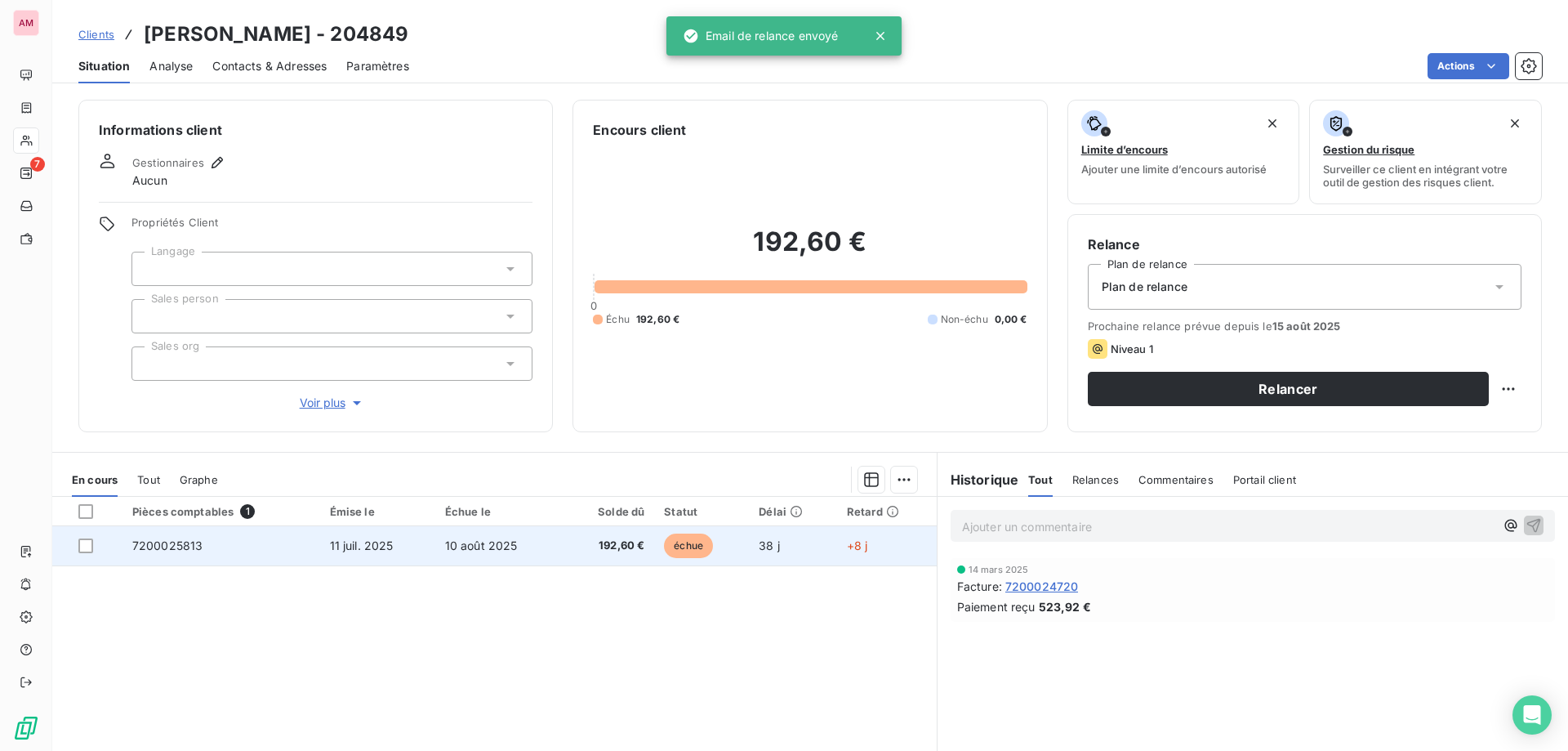
click at [837, 561] on td "+8 j" at bounding box center [887, 545] width 100 height 39
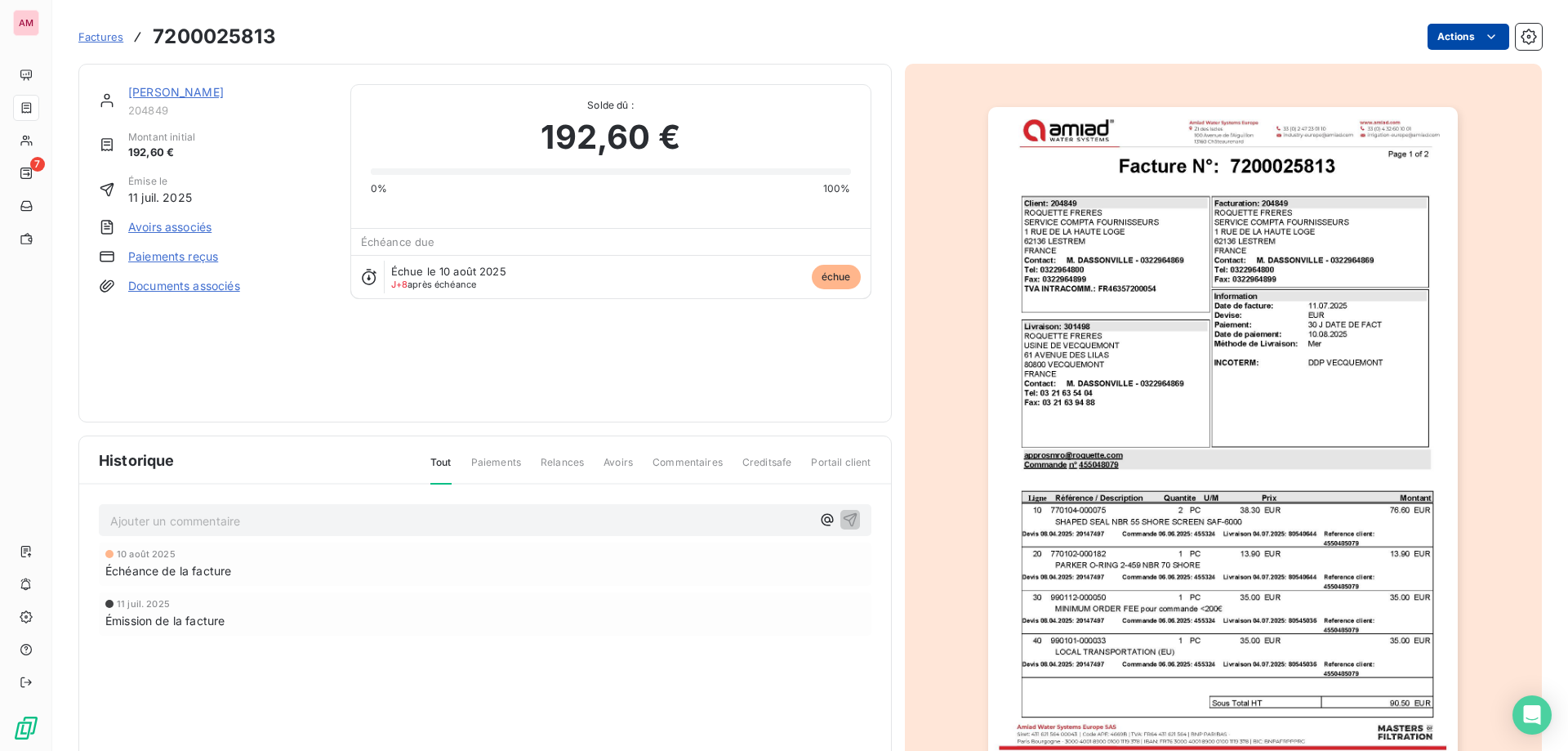
click at [1436, 27] on html "AM 7 Factures 7200025813 Actions ROQUETTE FRERES 204849 Montant initial 192,60 …" at bounding box center [784, 375] width 1568 height 751
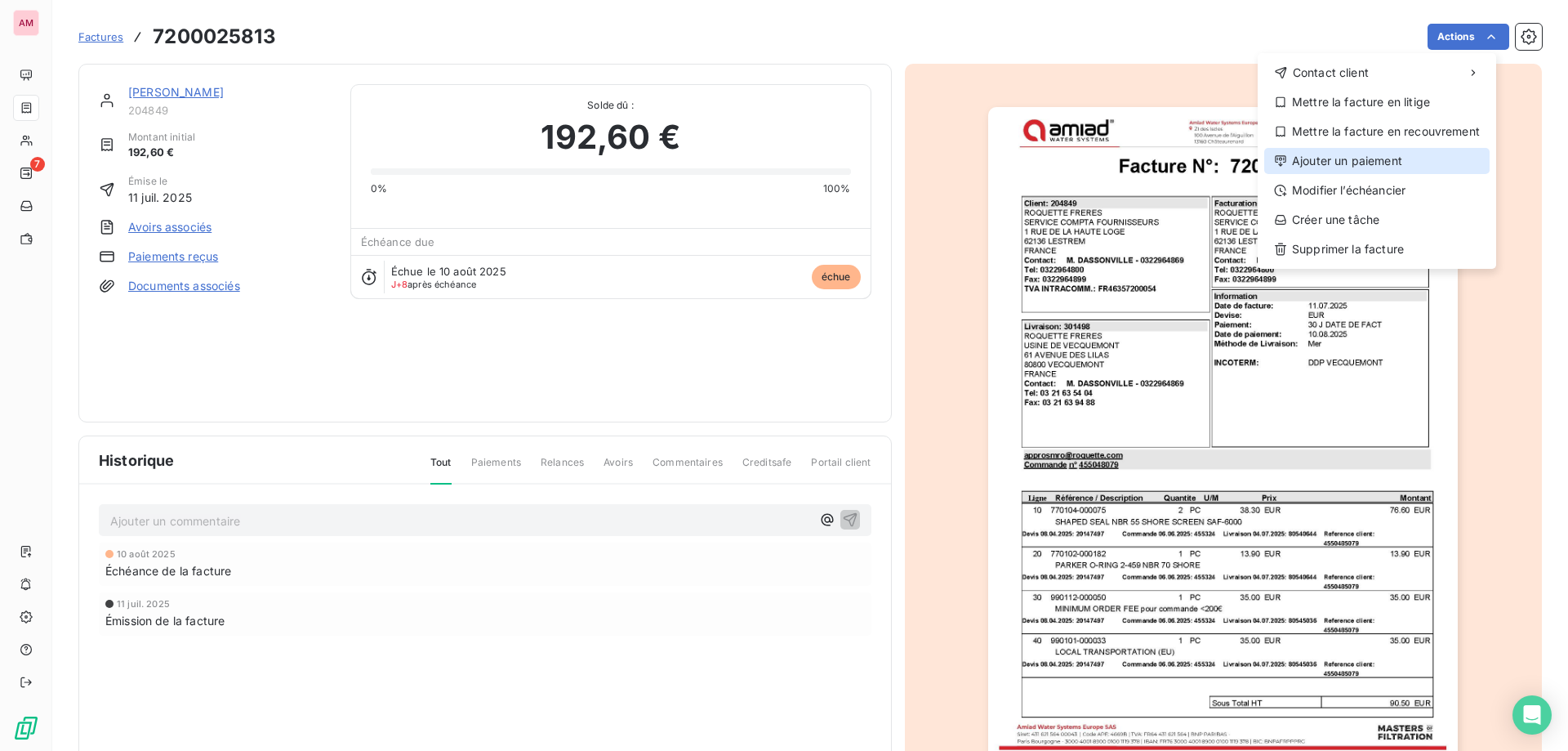
click at [1395, 166] on div "Ajouter un paiement" at bounding box center [1377, 161] width 225 height 26
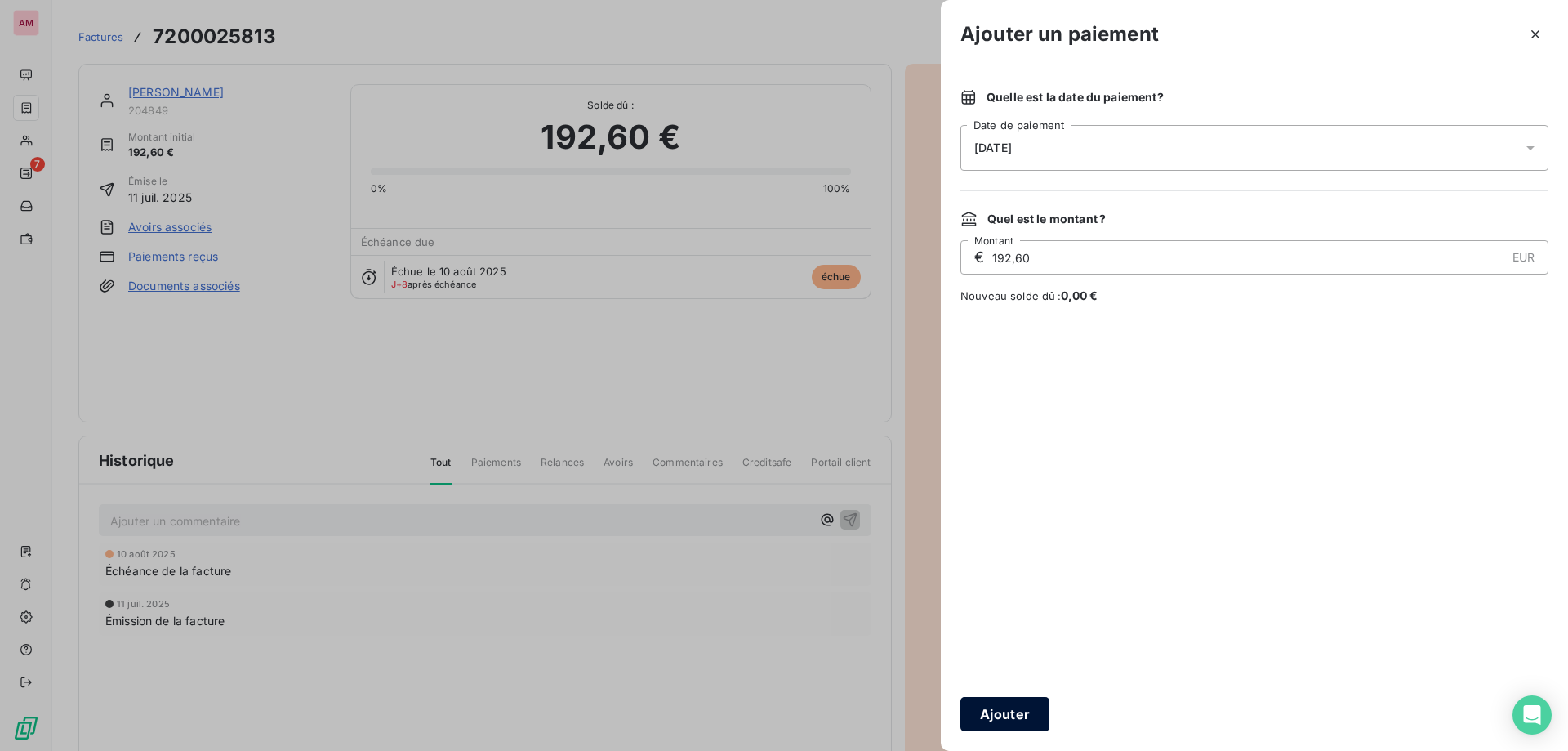
click at [1024, 730] on button "Ajouter" at bounding box center [1005, 713] width 89 height 34
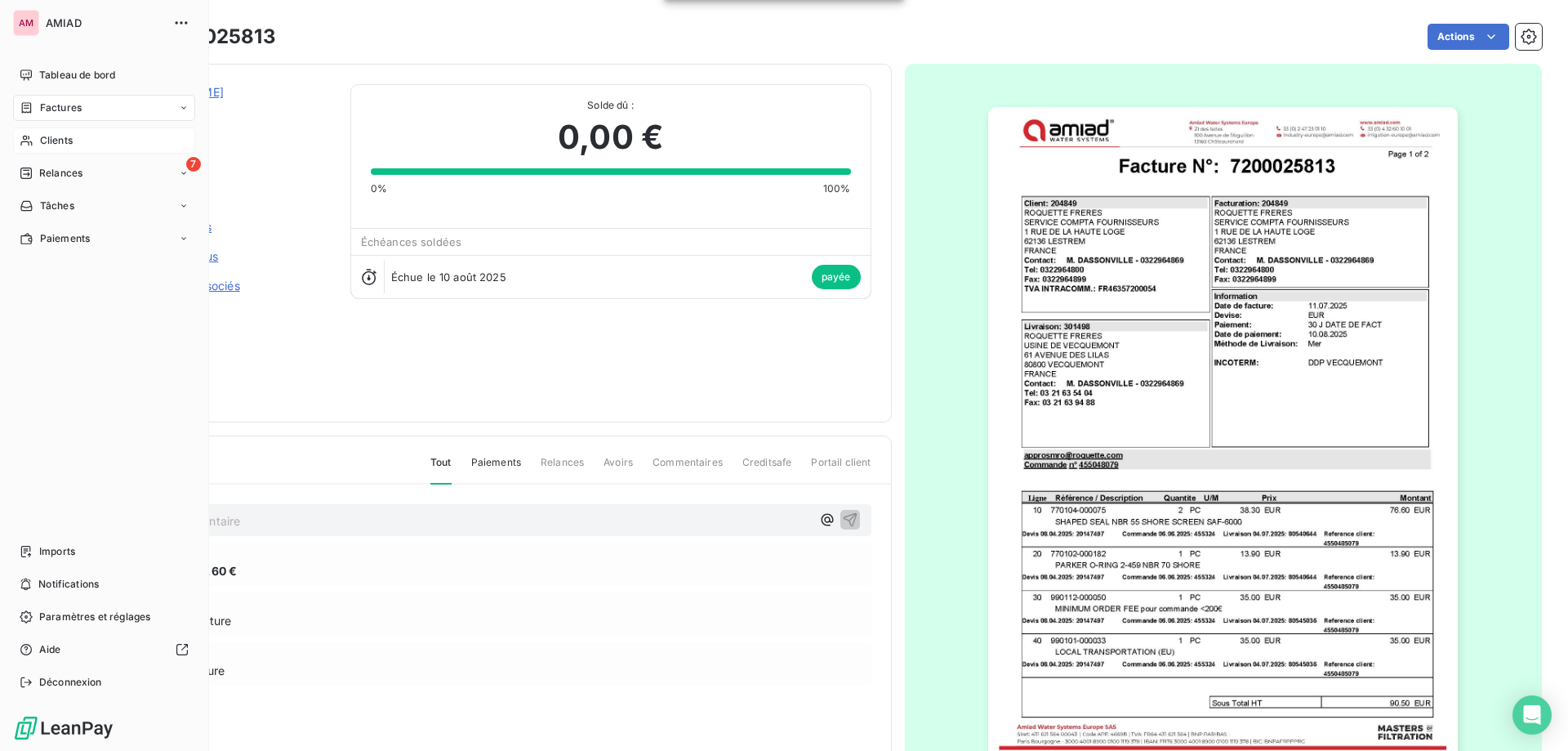
click at [31, 144] on icon at bounding box center [26, 140] width 14 height 13
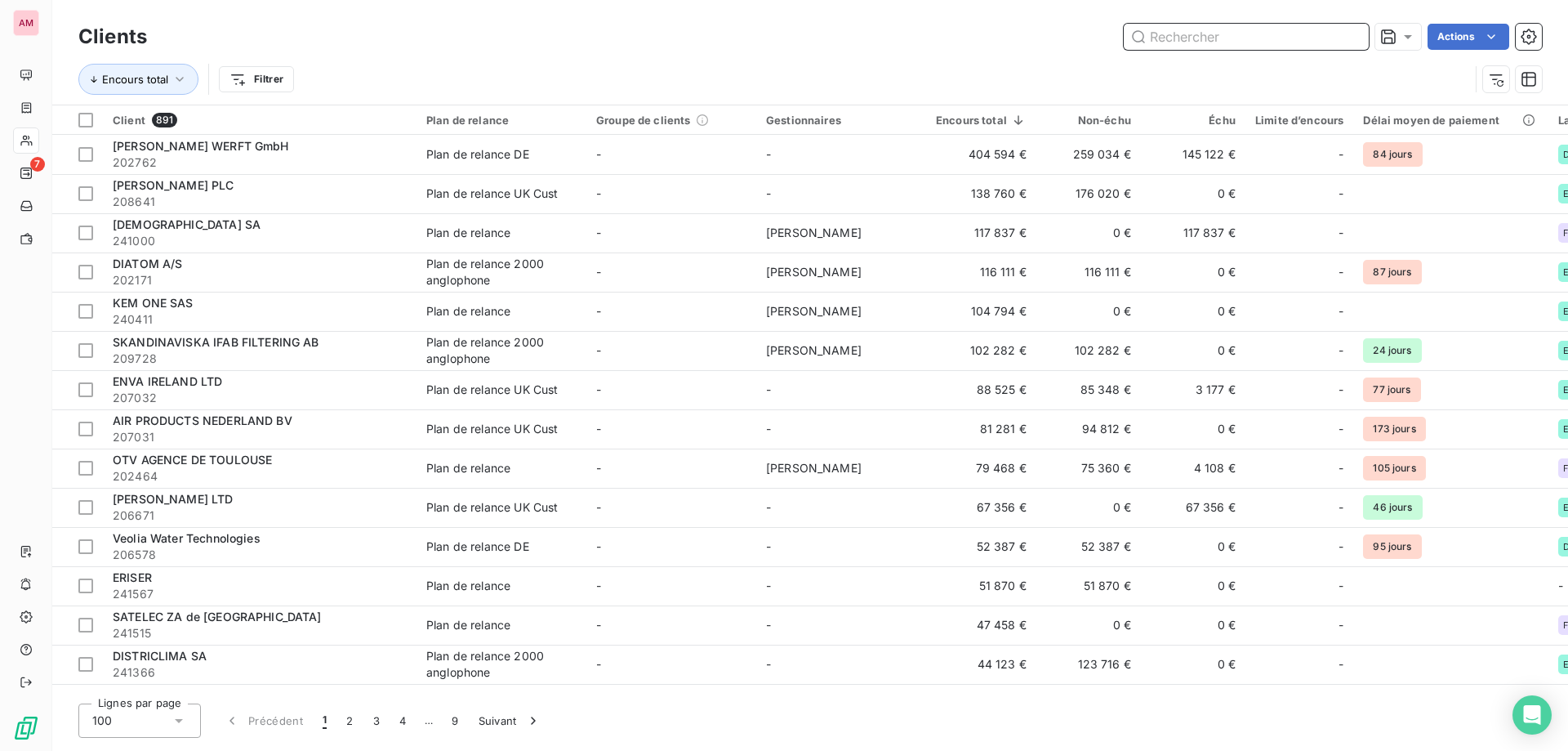
click at [1284, 36] on input "text" at bounding box center [1246, 37] width 245 height 26
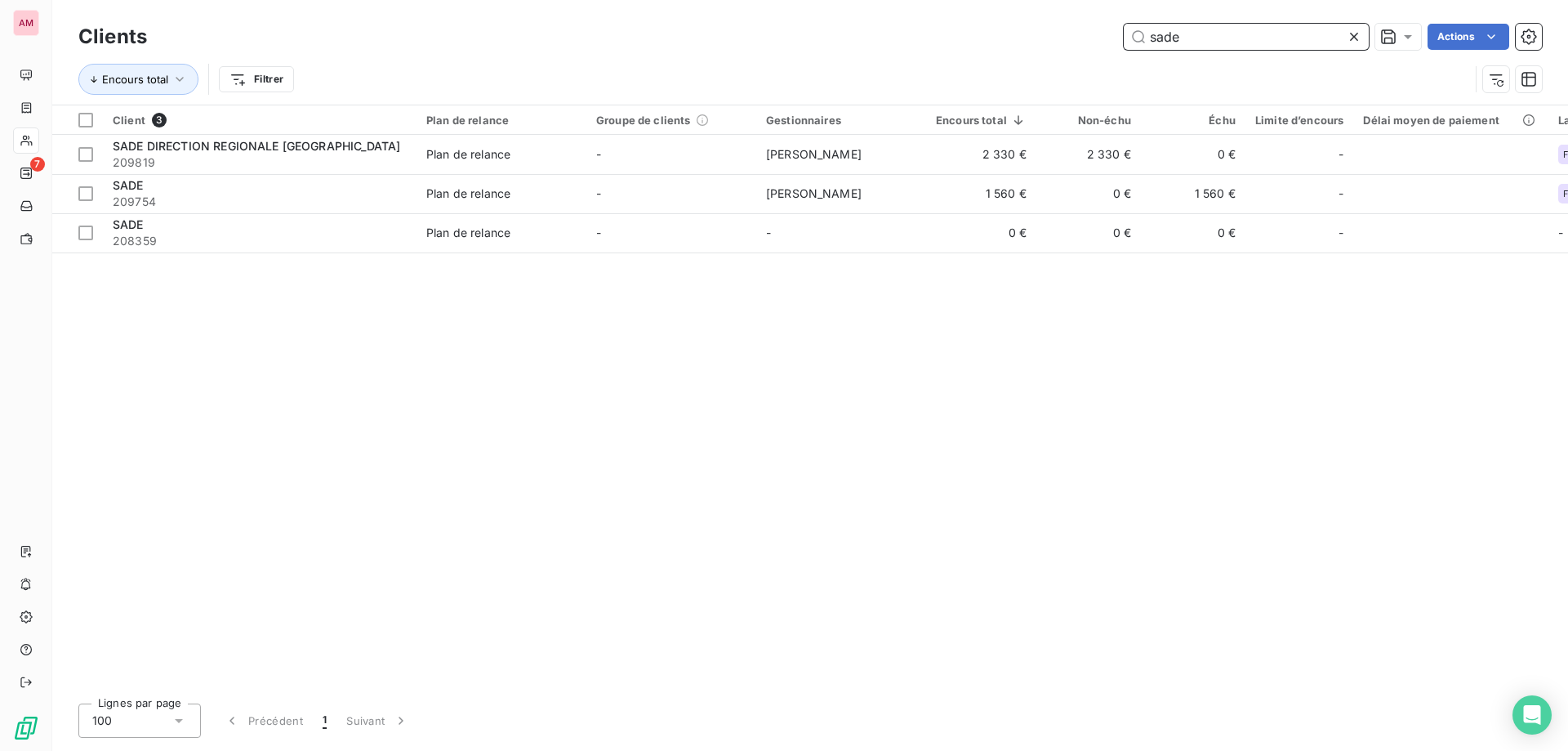
type input "sade"
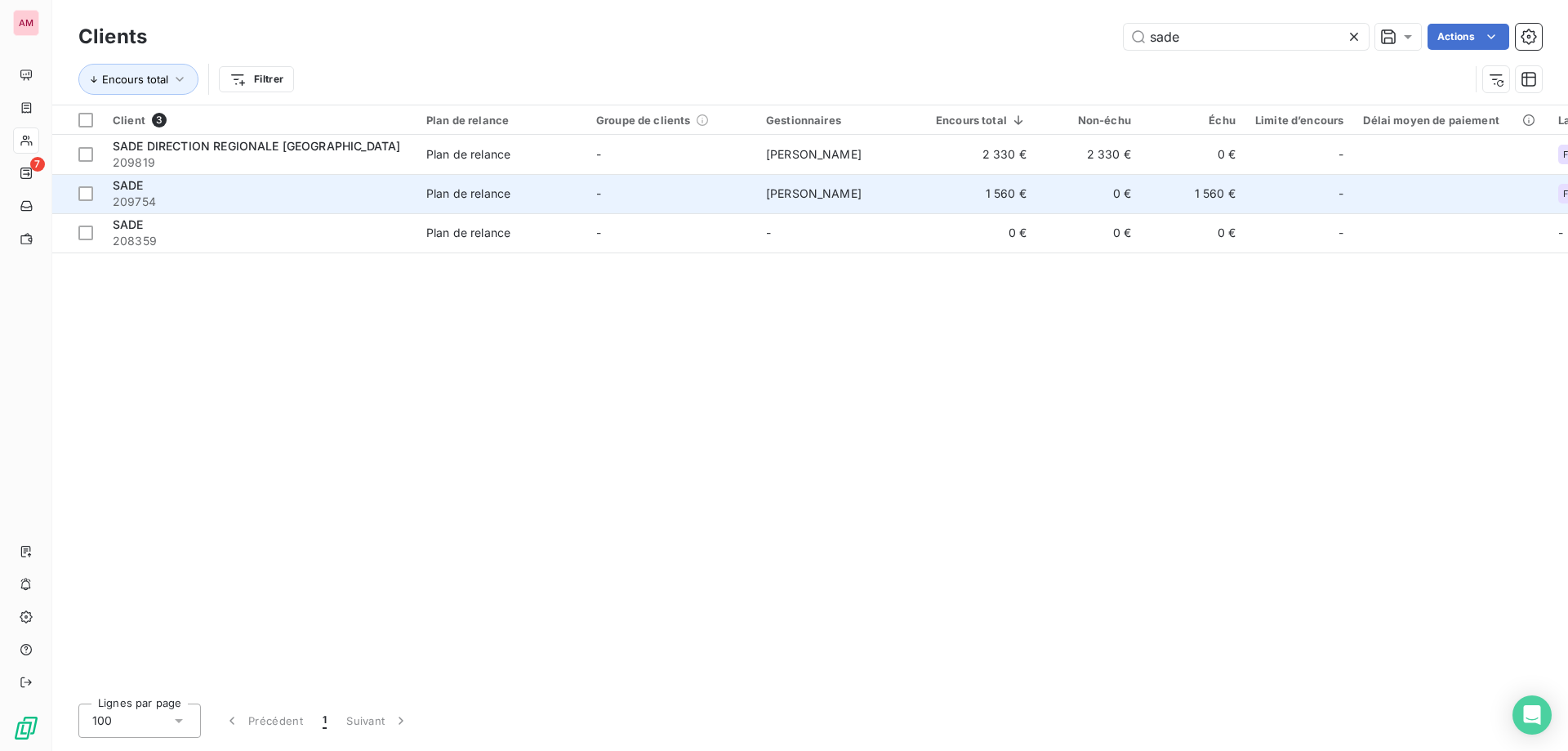
click at [1056, 207] on td "0 €" at bounding box center [1089, 194] width 104 height 39
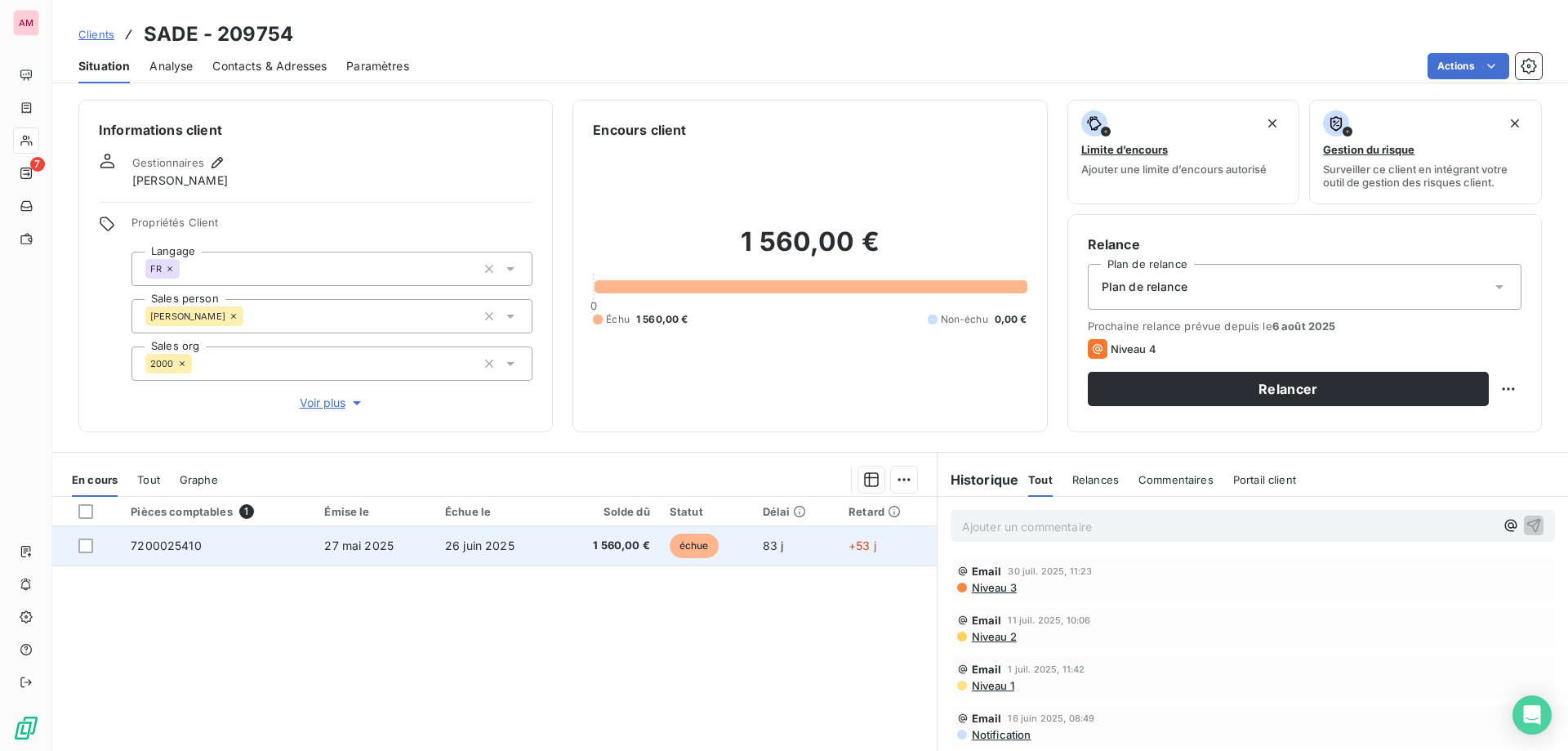
click at [735, 554] on td "échue" at bounding box center [706, 545] width 93 height 39
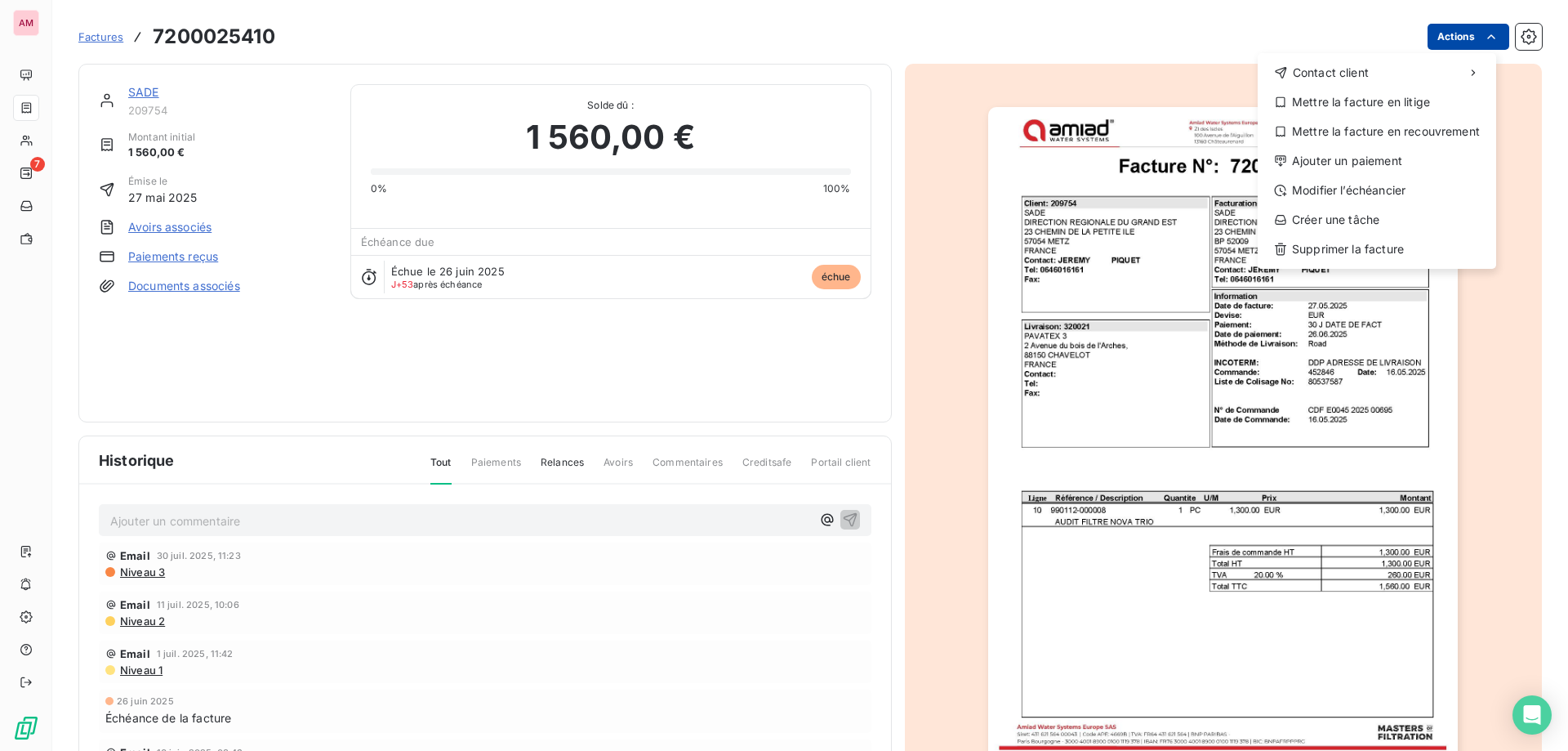
click at [1469, 41] on html "AM 7 Factures [PHONE_NUMBER] Actions Contact client Mettre la facture en litige…" at bounding box center [784, 375] width 1568 height 751
click at [1411, 160] on div "Ajouter un paiement" at bounding box center [1377, 161] width 225 height 26
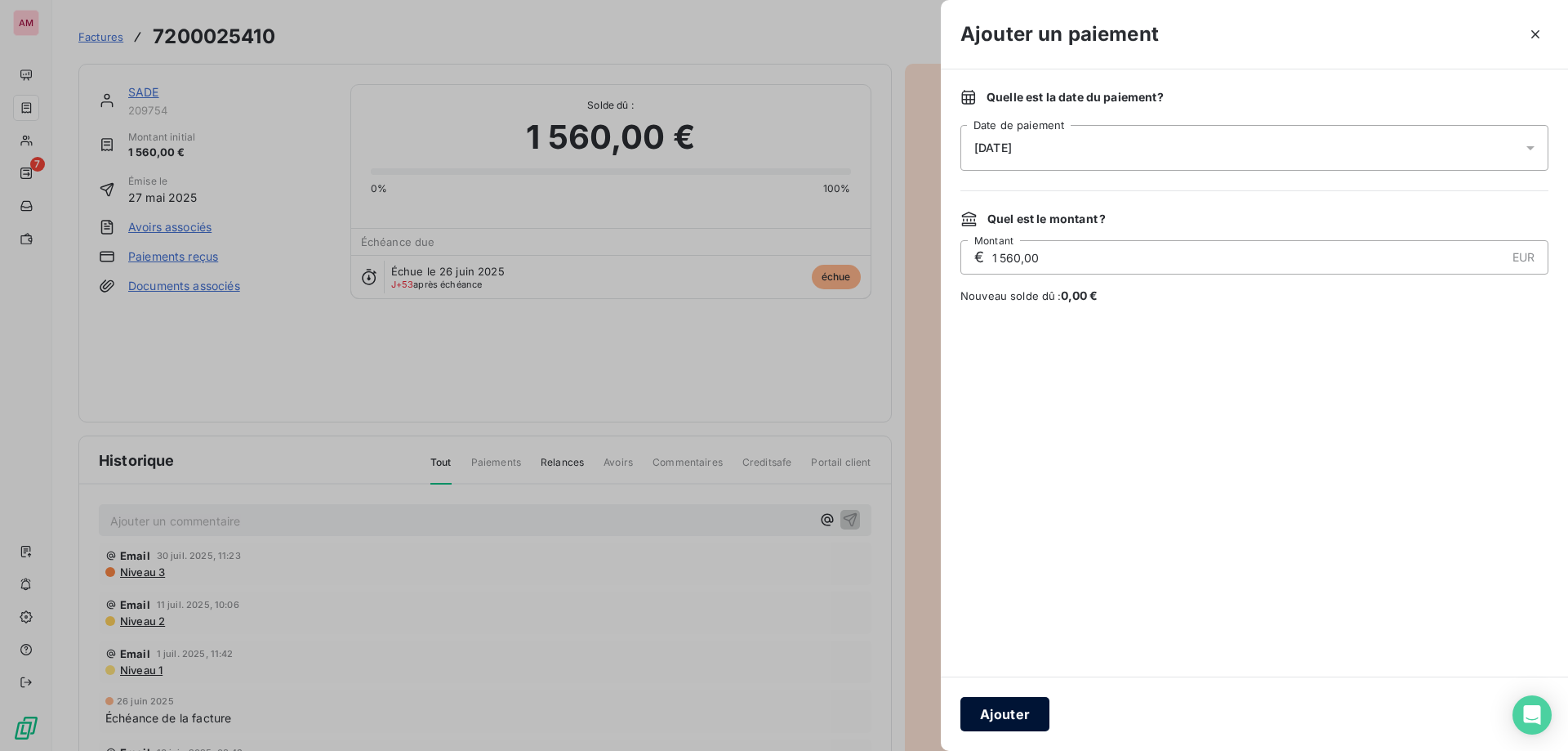
click at [1000, 718] on button "Ajouter" at bounding box center [1005, 713] width 89 height 34
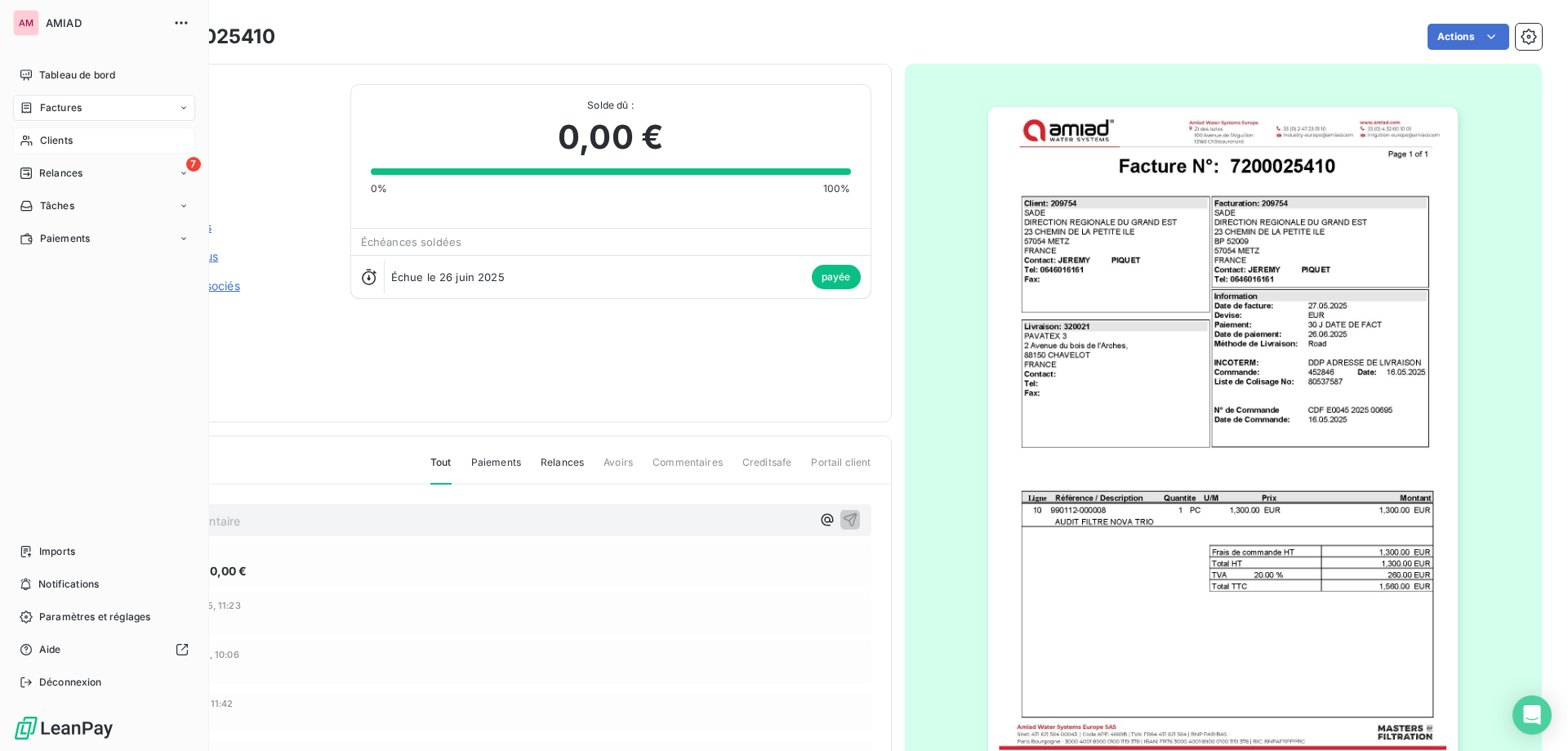
click at [42, 144] on span "Clients" at bounding box center [56, 140] width 32 height 15
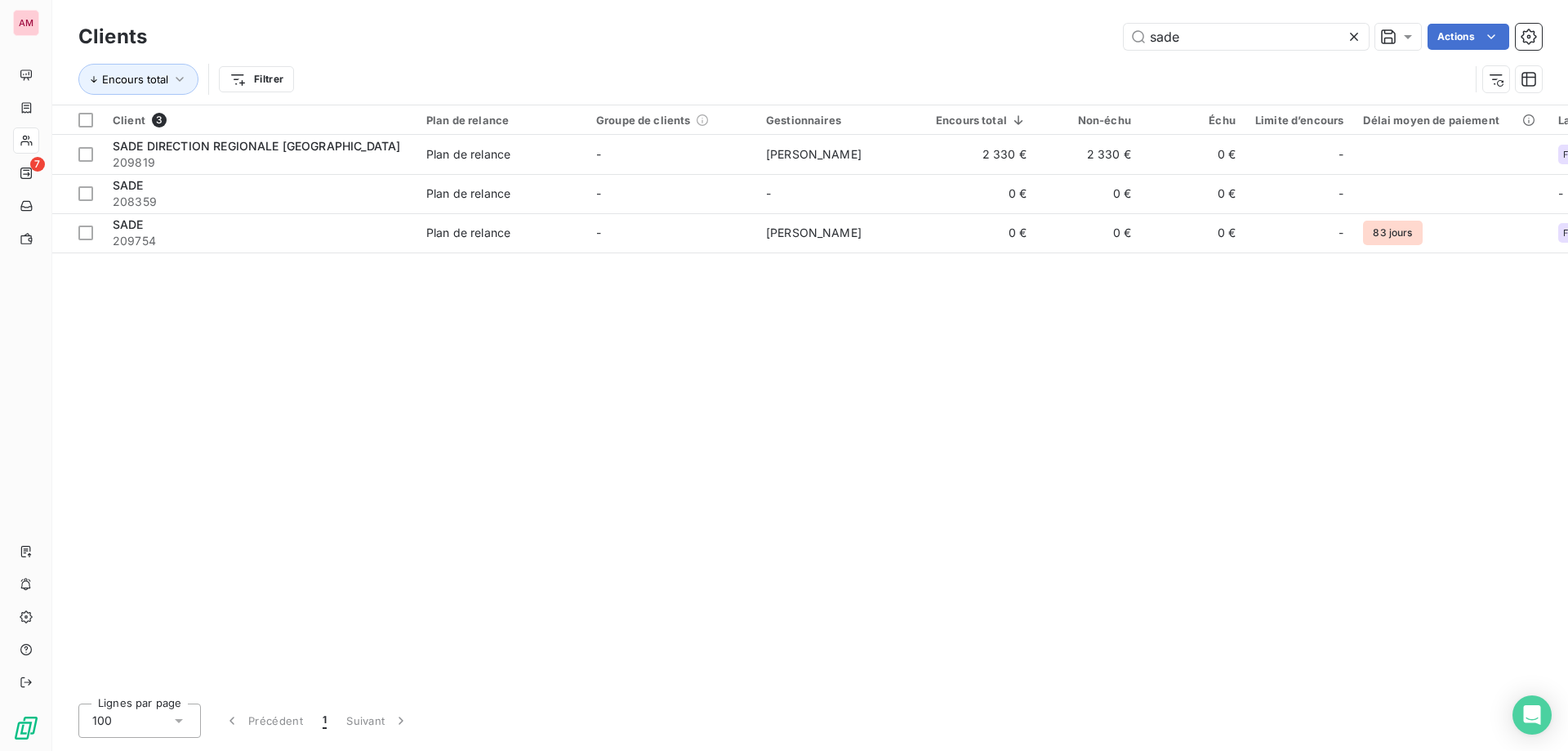
drag, startPoint x: 1353, startPoint y: 35, endPoint x: 1274, endPoint y: 31, distance: 79.1
click at [1353, 34] on icon at bounding box center [1354, 37] width 17 height 17
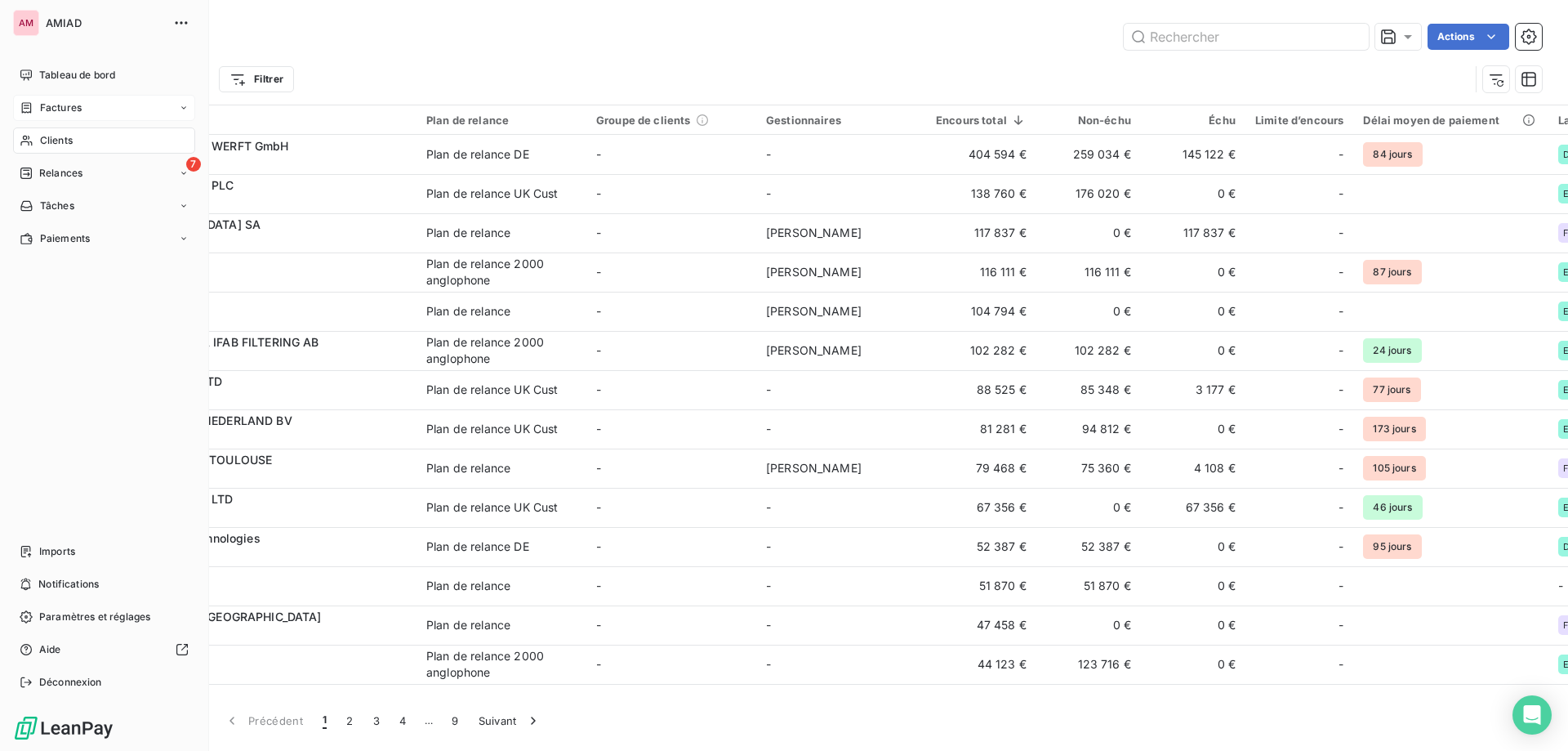
click at [19, 114] on div "Factures" at bounding box center [50, 108] width 62 height 15
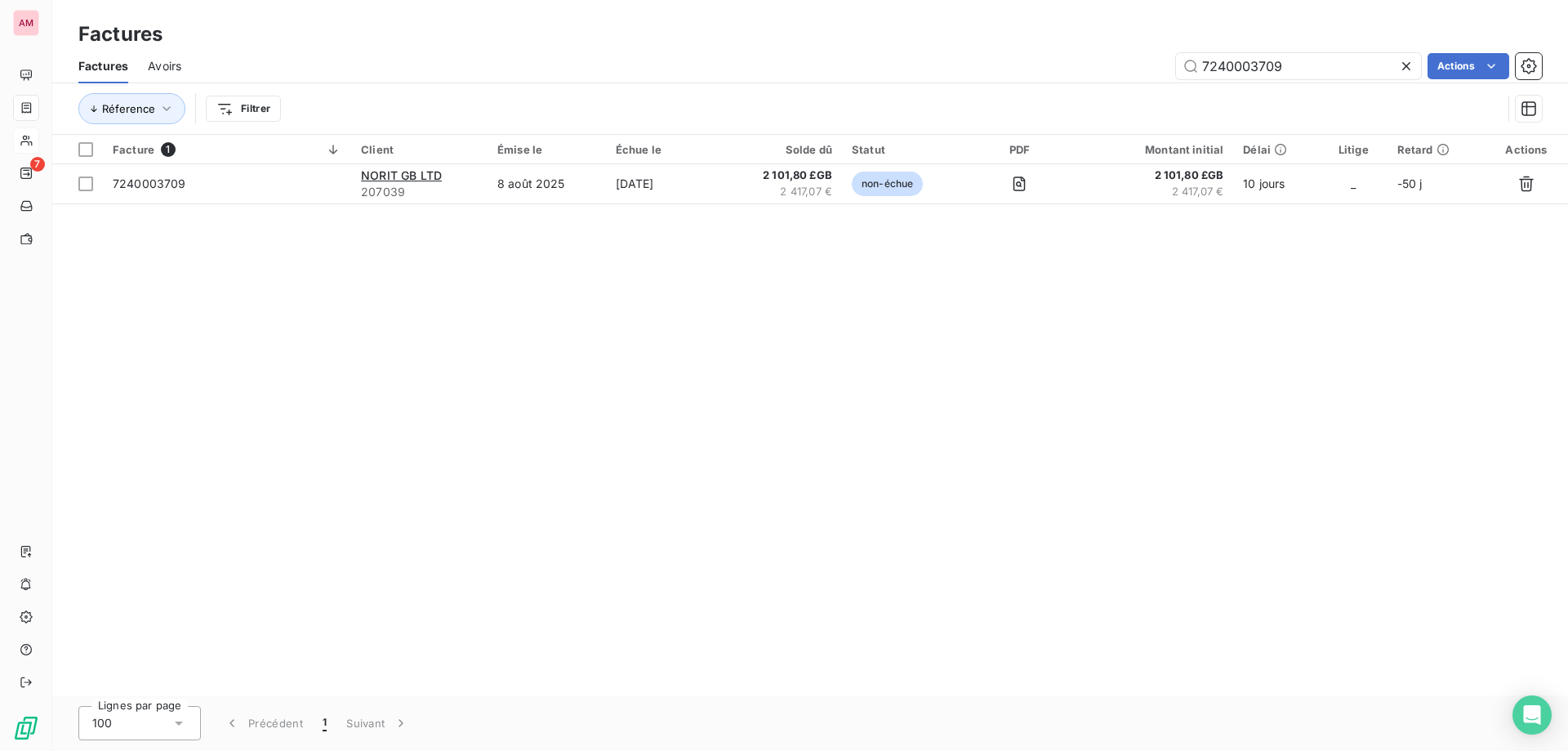
drag, startPoint x: 1406, startPoint y: 73, endPoint x: 1396, endPoint y: 70, distance: 10.4
click at [1405, 73] on icon at bounding box center [1407, 66] width 17 height 17
click at [1326, 69] on input "text" at bounding box center [1299, 67] width 245 height 26
paste input "7200025750"
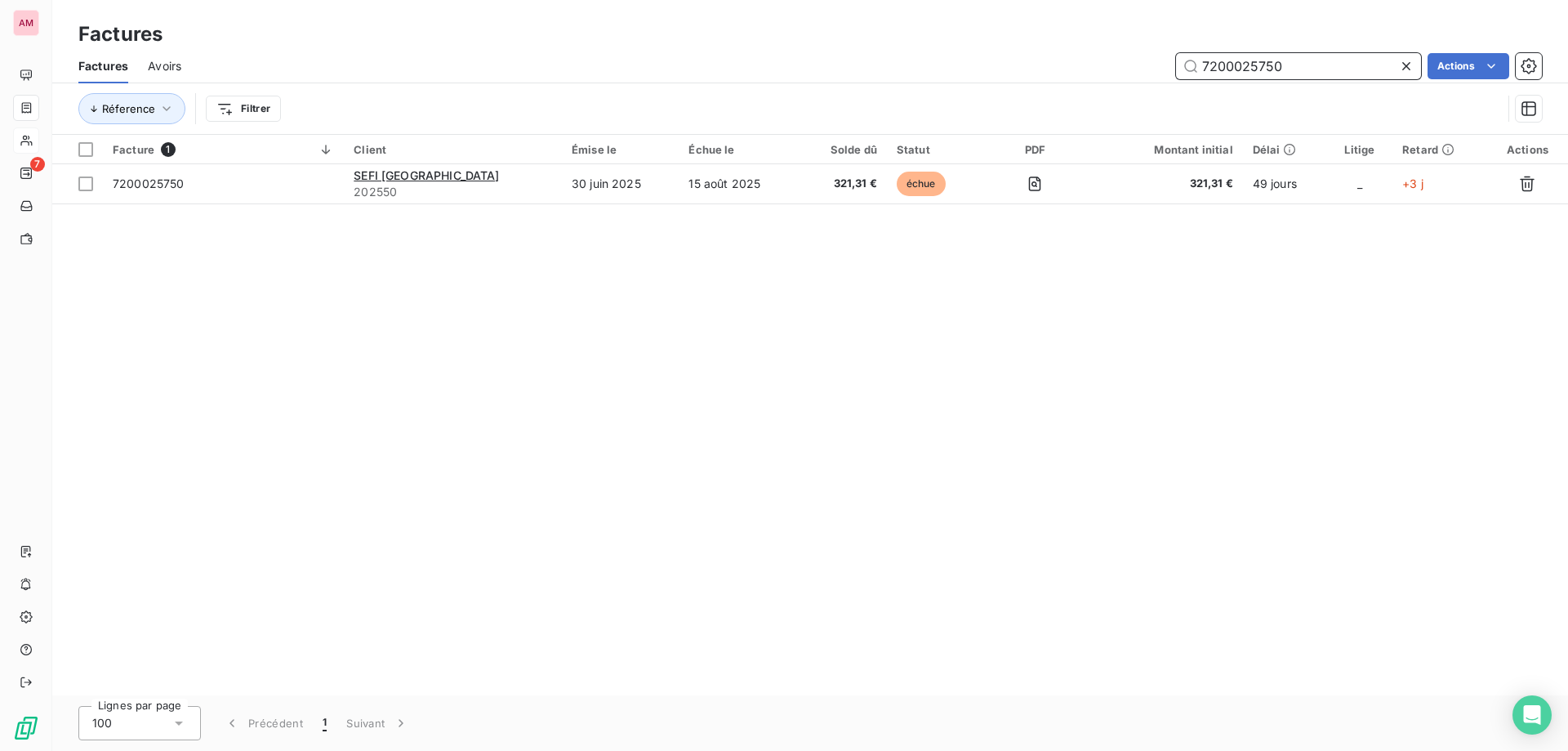
type input "7200025750"
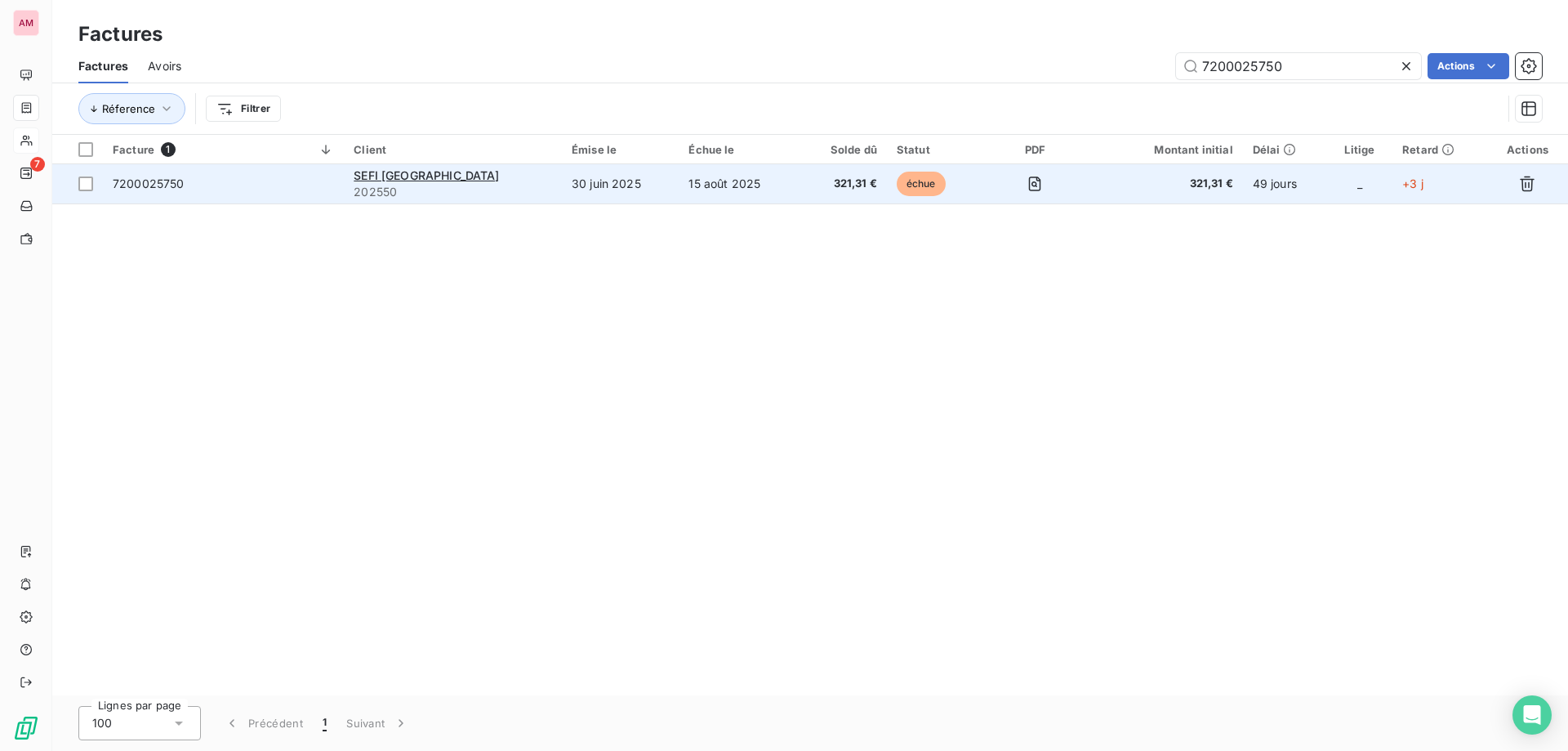
click at [799, 176] on td "321,31 €" at bounding box center [843, 183] width 88 height 39
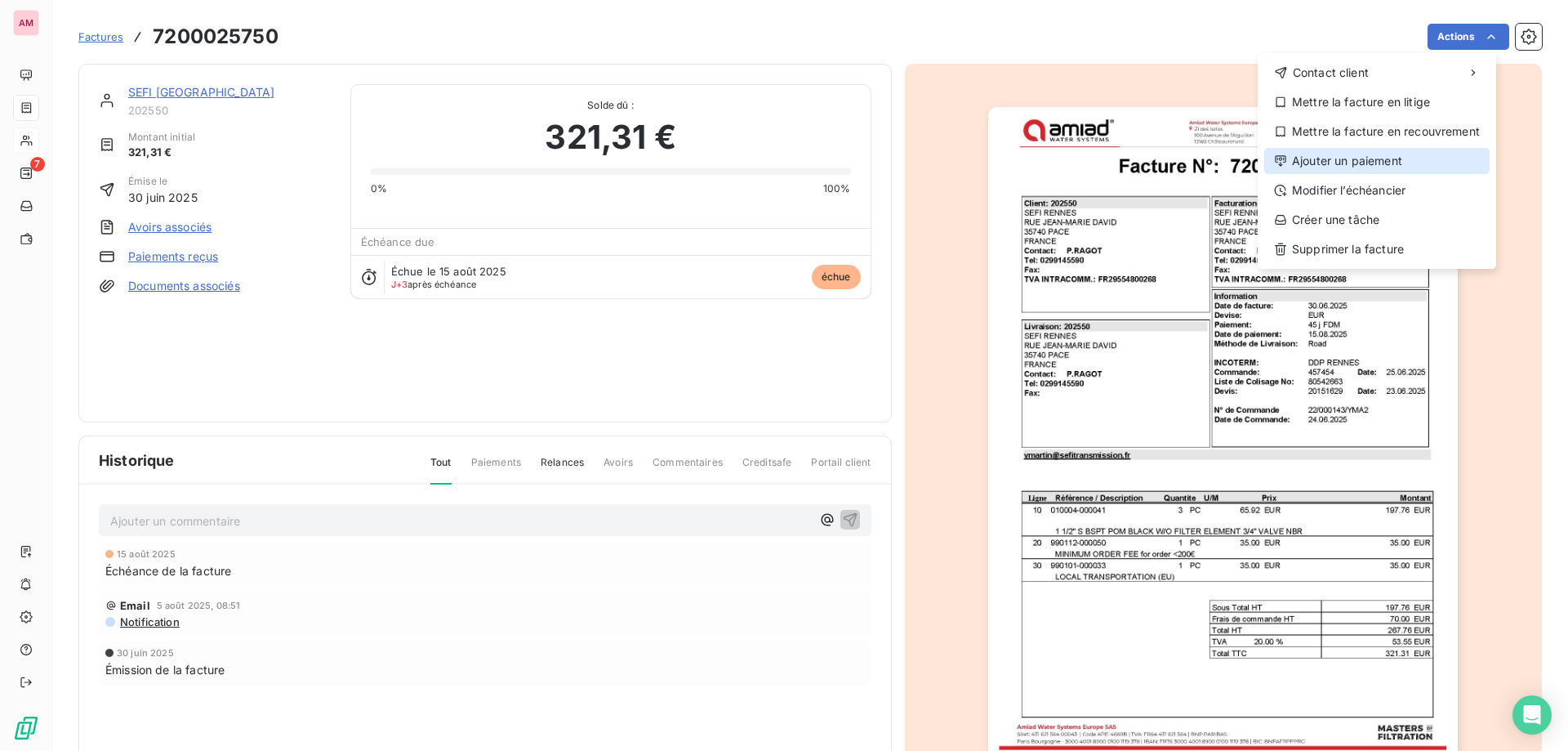
click at [1376, 159] on div "Ajouter un paiement" at bounding box center [1377, 161] width 225 height 26
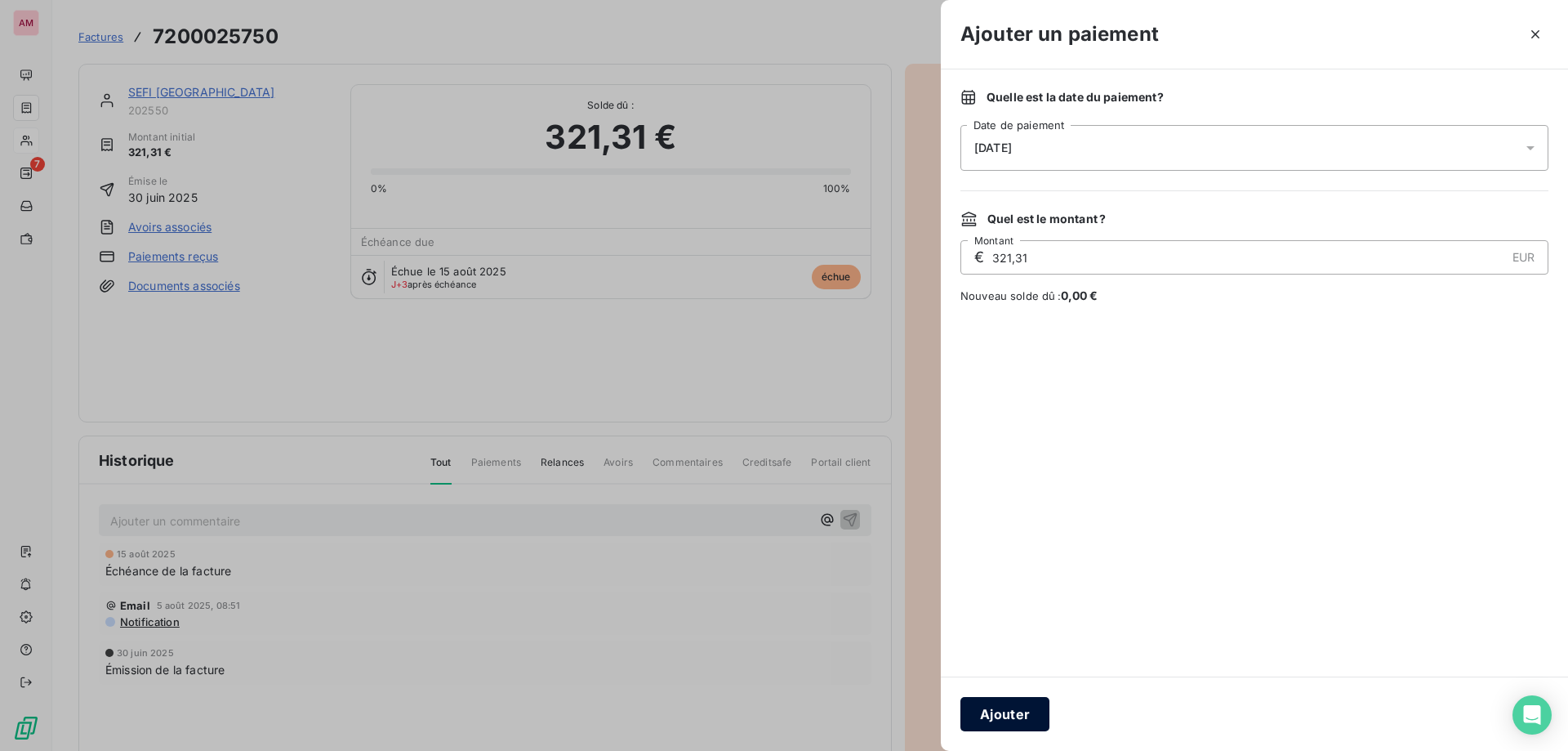
click at [995, 712] on button "Ajouter" at bounding box center [1005, 713] width 89 height 34
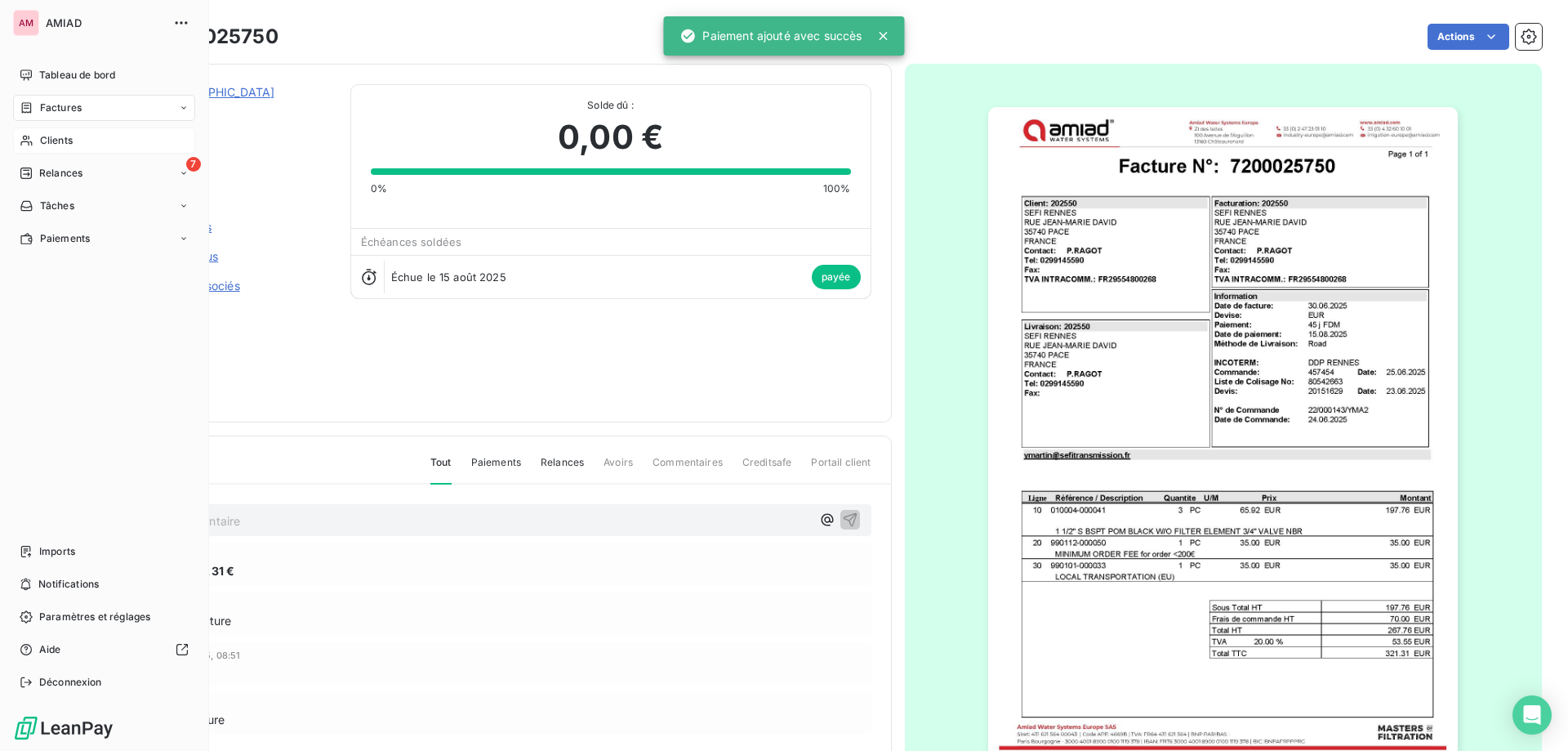
click at [34, 140] on div "Clients" at bounding box center [104, 140] width 182 height 26
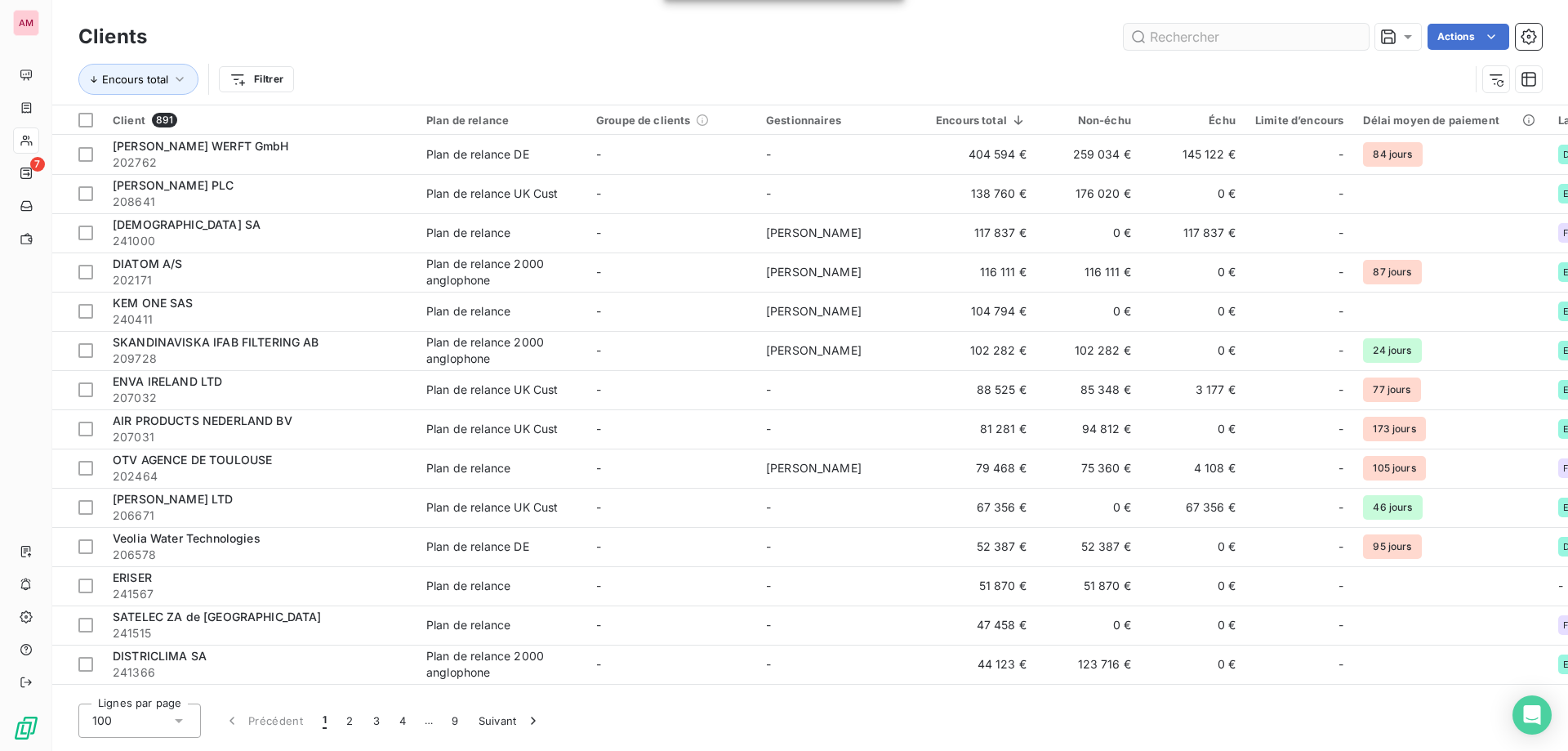
click at [1315, 31] on input "text" at bounding box center [1246, 37] width 245 height 26
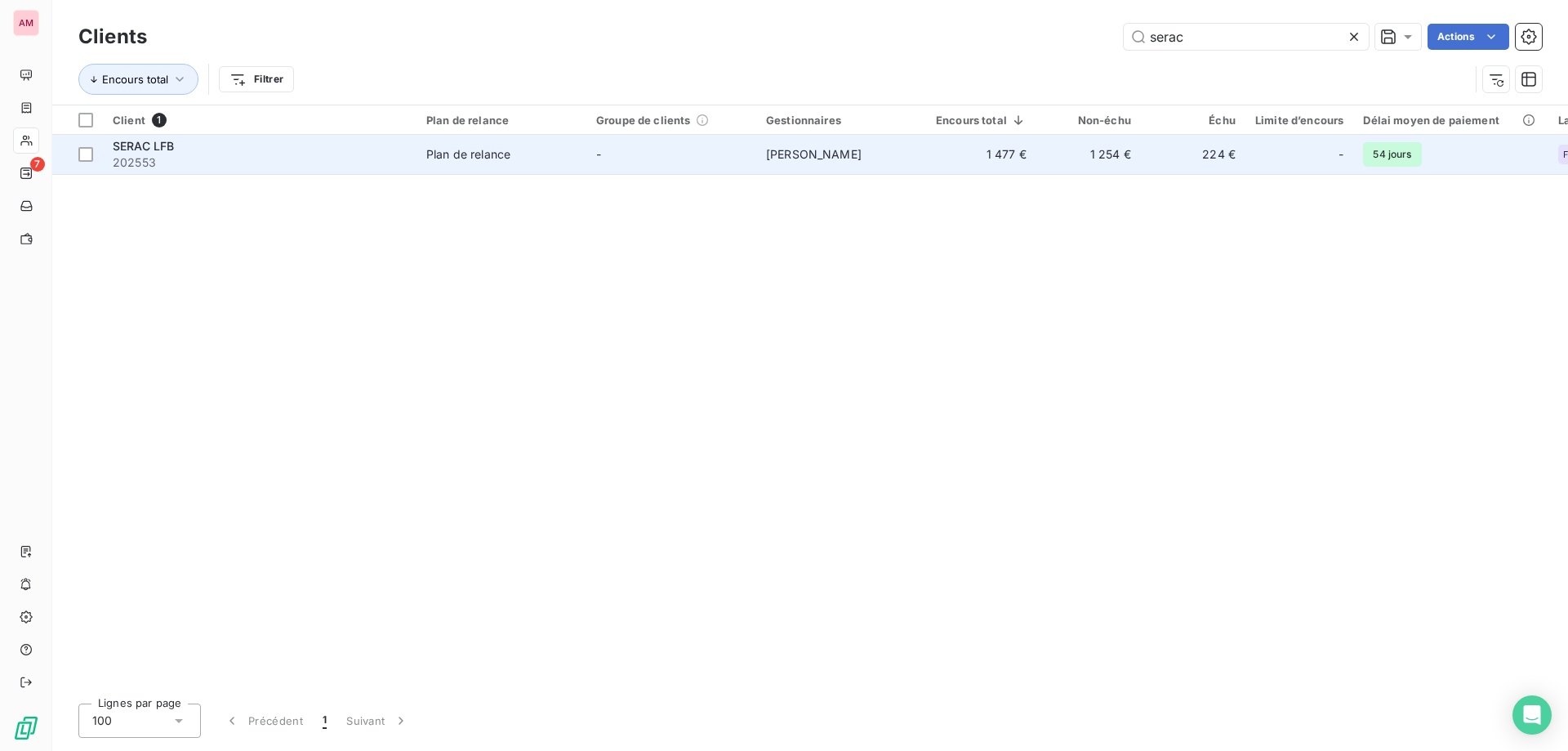
type input "serac"
click at [251, 162] on span "202553" at bounding box center [260, 162] width 294 height 17
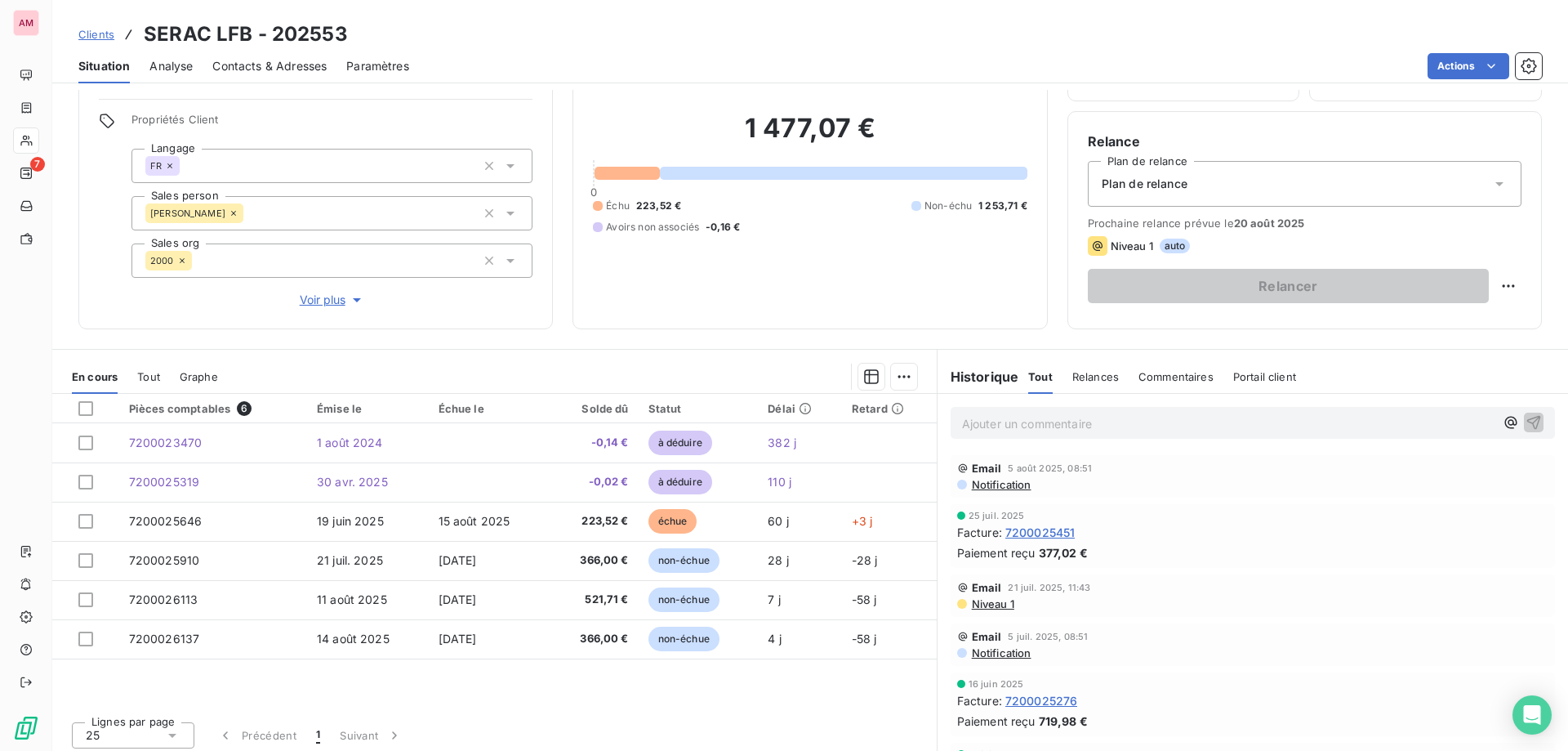
scroll to position [110, 0]
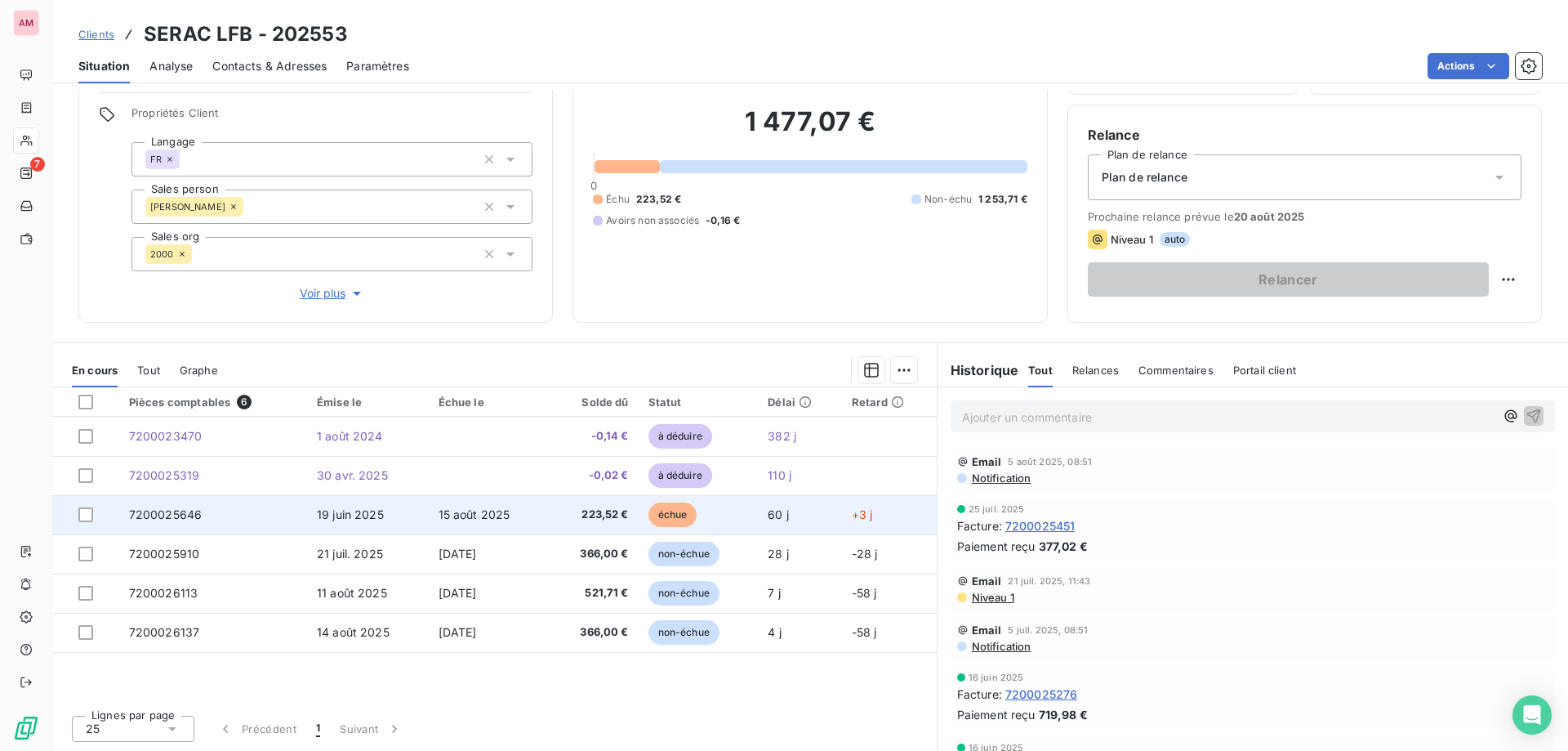
click at [607, 511] on span "223,52 €" at bounding box center [593, 514] width 70 height 17
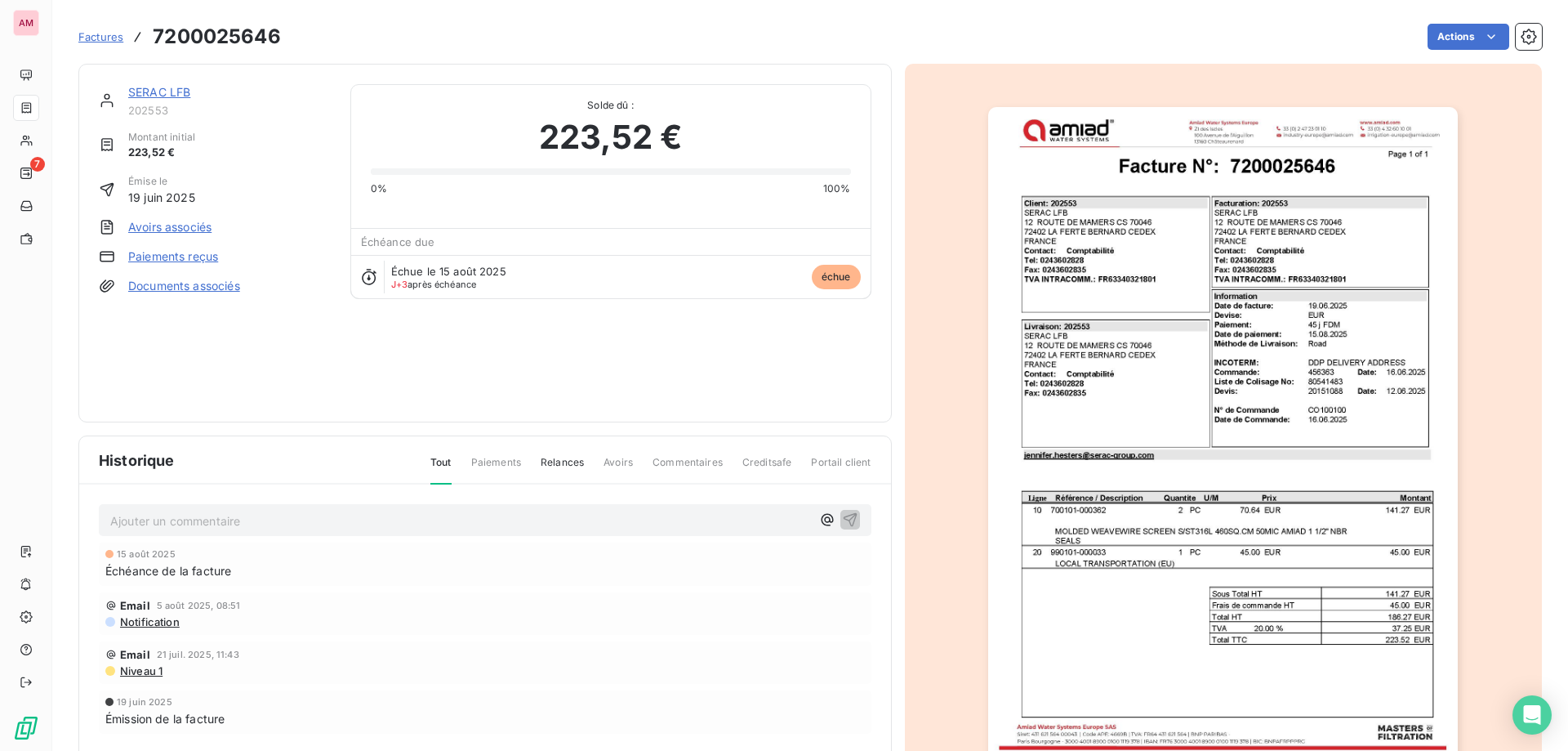
click at [1454, 23] on div "Factures 7200025646 Actions" at bounding box center [810, 36] width 1464 height 34
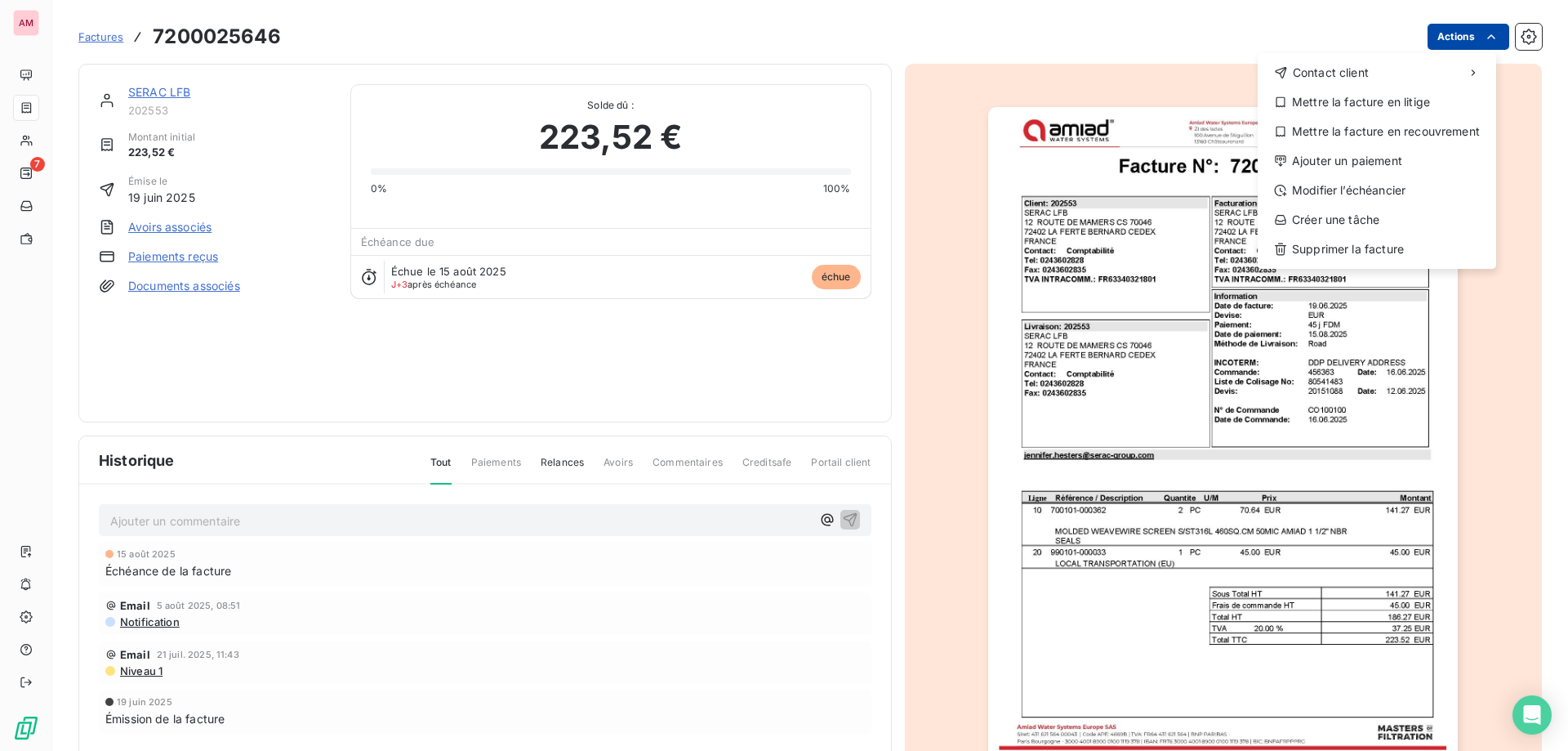
click at [1471, 46] on html "AM 7 Factures [PHONE_NUMBER] Actions Contact client Mettre la facture en litige…" at bounding box center [784, 375] width 1568 height 751
click at [1387, 157] on div "Ajouter un paiement" at bounding box center [1377, 161] width 225 height 26
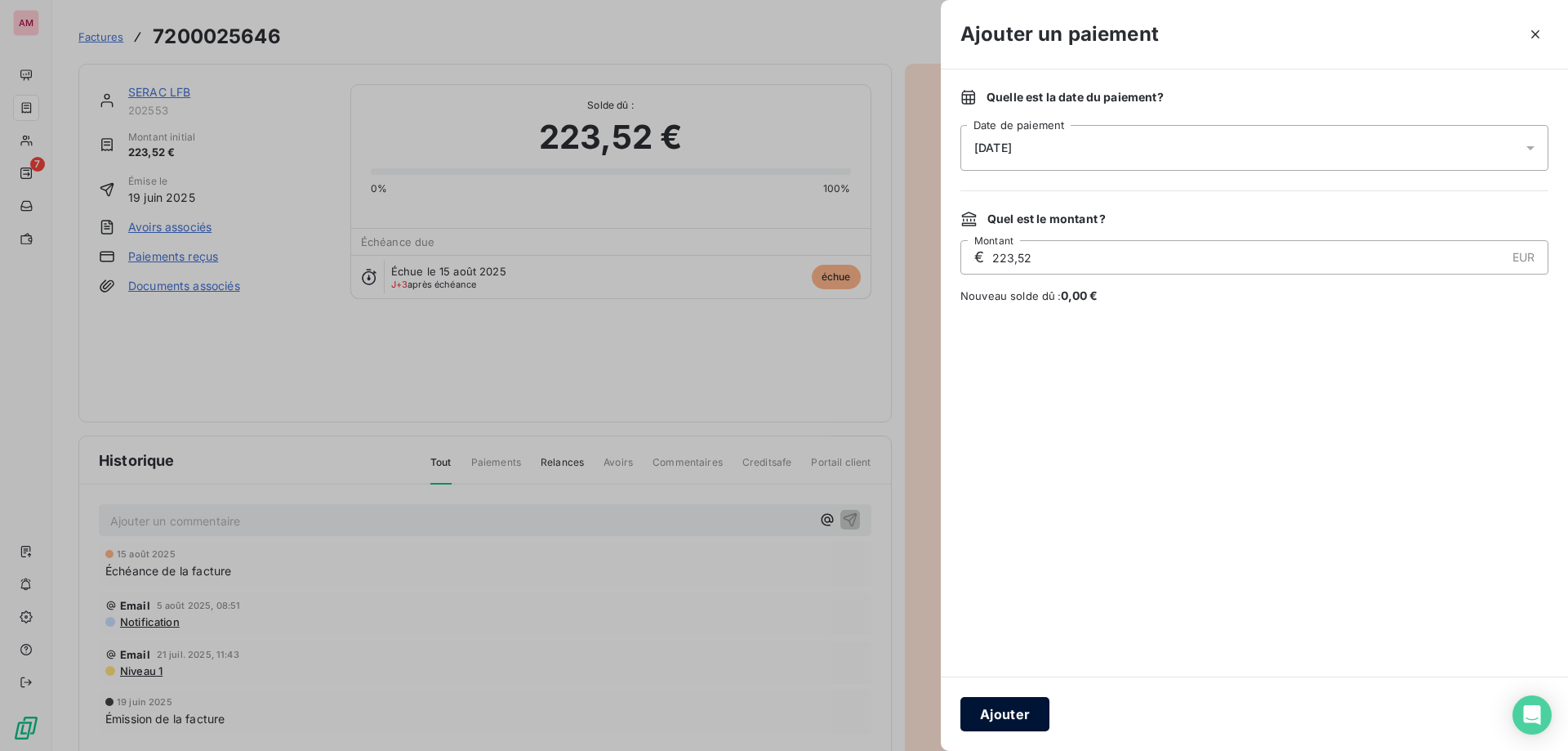
click at [1039, 718] on button "Ajouter" at bounding box center [1005, 713] width 89 height 34
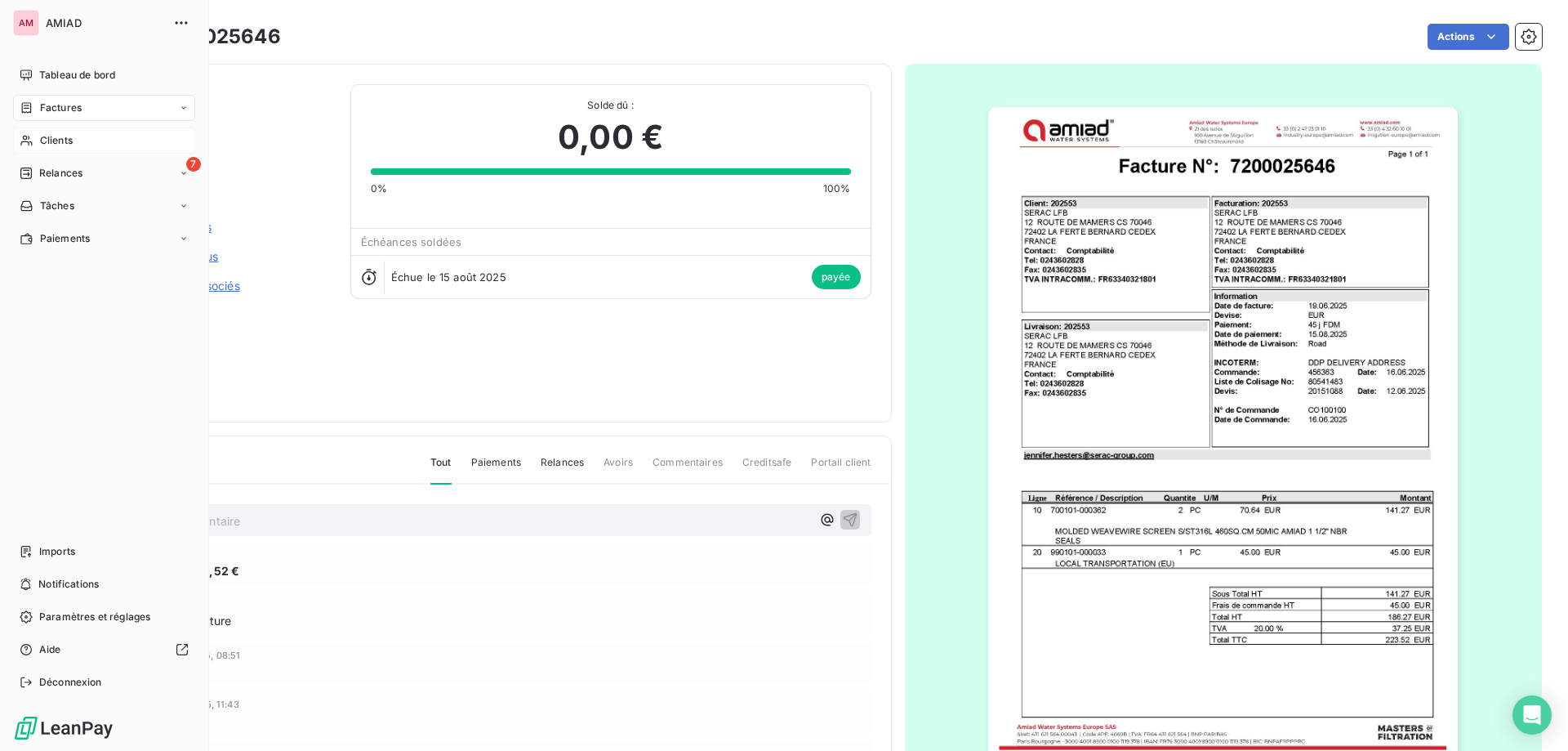
click at [31, 132] on div "Clients" at bounding box center [104, 140] width 182 height 26
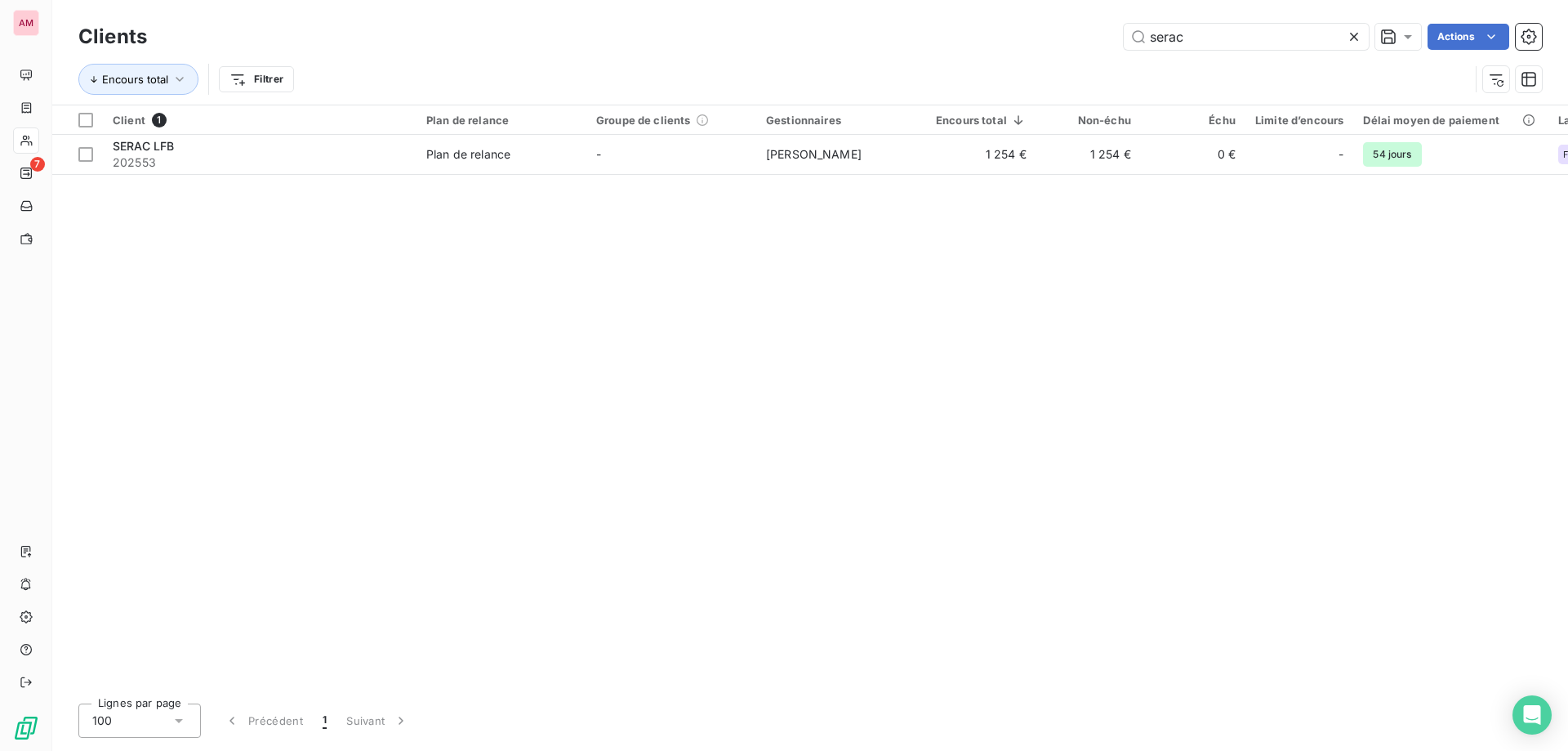
click at [1352, 34] on icon at bounding box center [1354, 37] width 17 height 17
click at [1284, 40] on input "text" at bounding box center [1246, 37] width 245 height 26
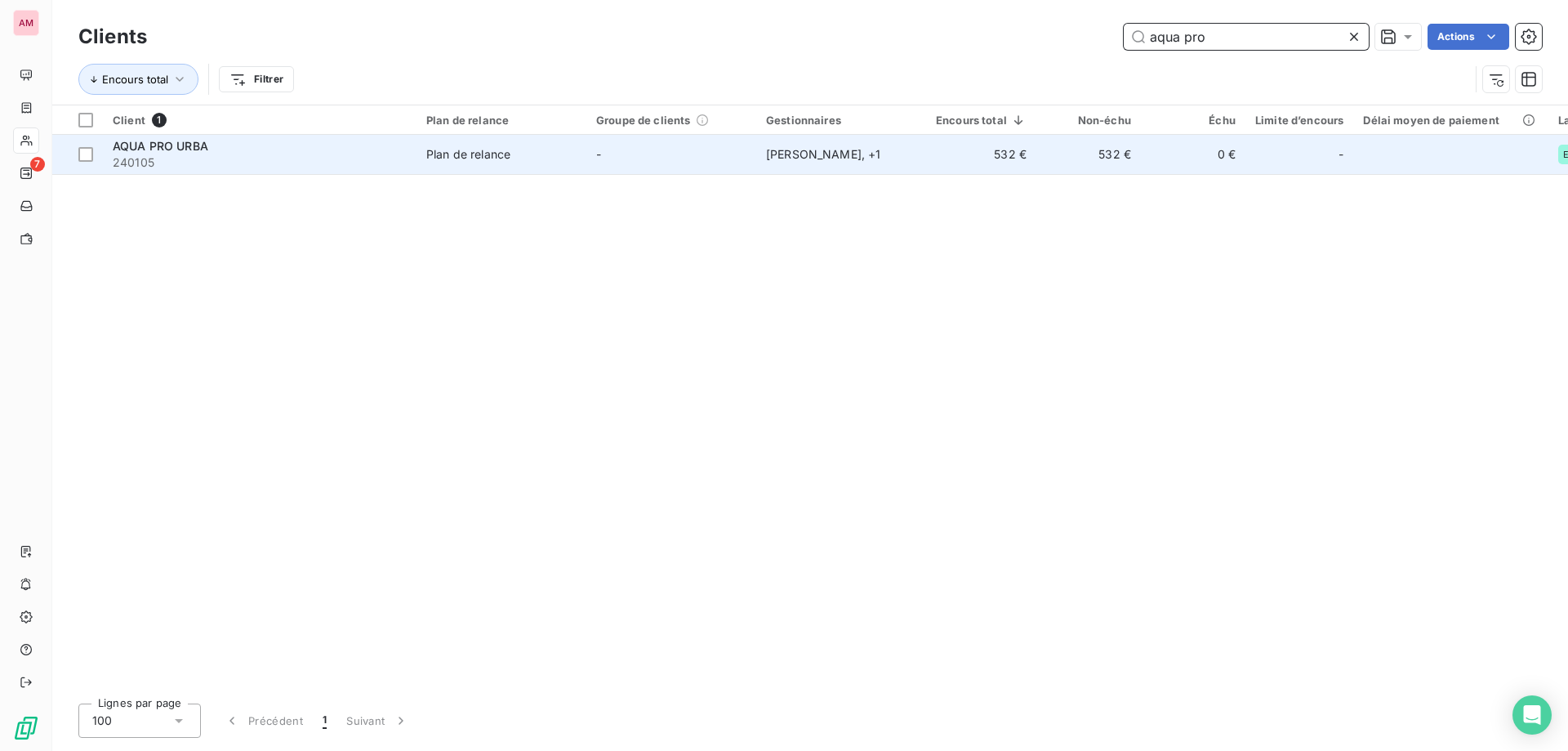
type input "aqua pro"
click at [398, 157] on span "240105" at bounding box center [260, 162] width 294 height 17
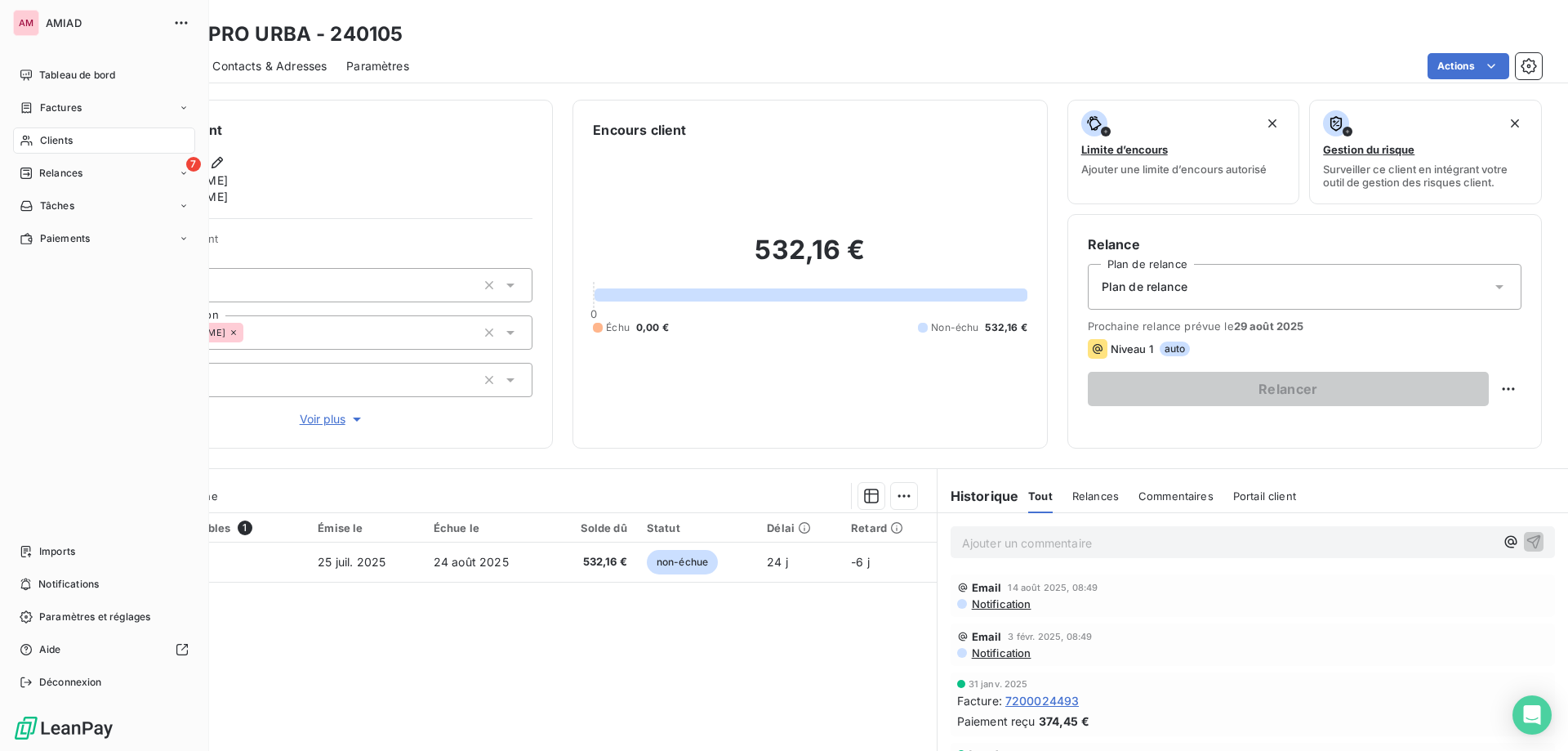
drag, startPoint x: 30, startPoint y: 135, endPoint x: 205, endPoint y: 115, distance: 176.1
click at [30, 135] on icon at bounding box center [26, 140] width 14 height 13
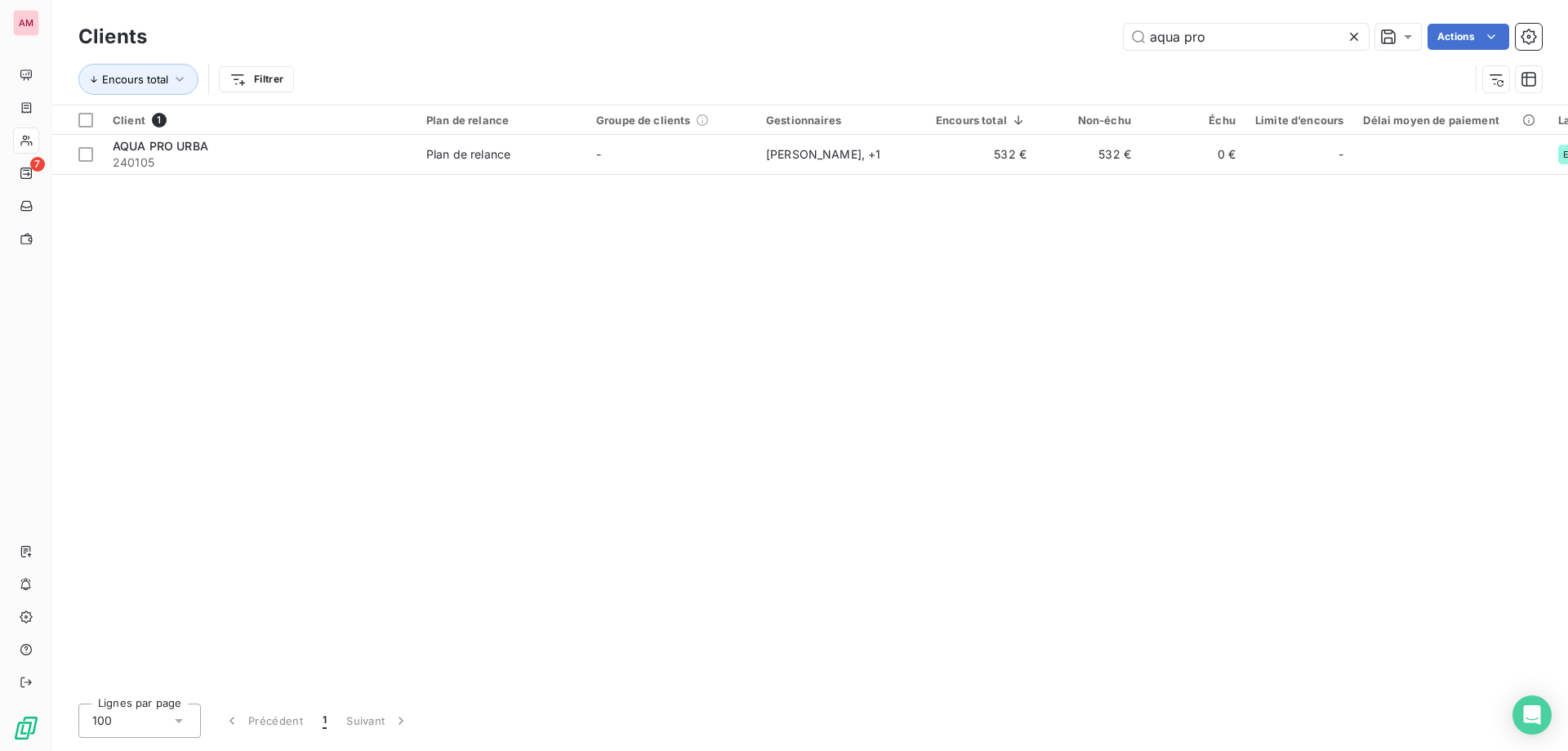
click at [1352, 36] on icon at bounding box center [1354, 36] width 8 height 8
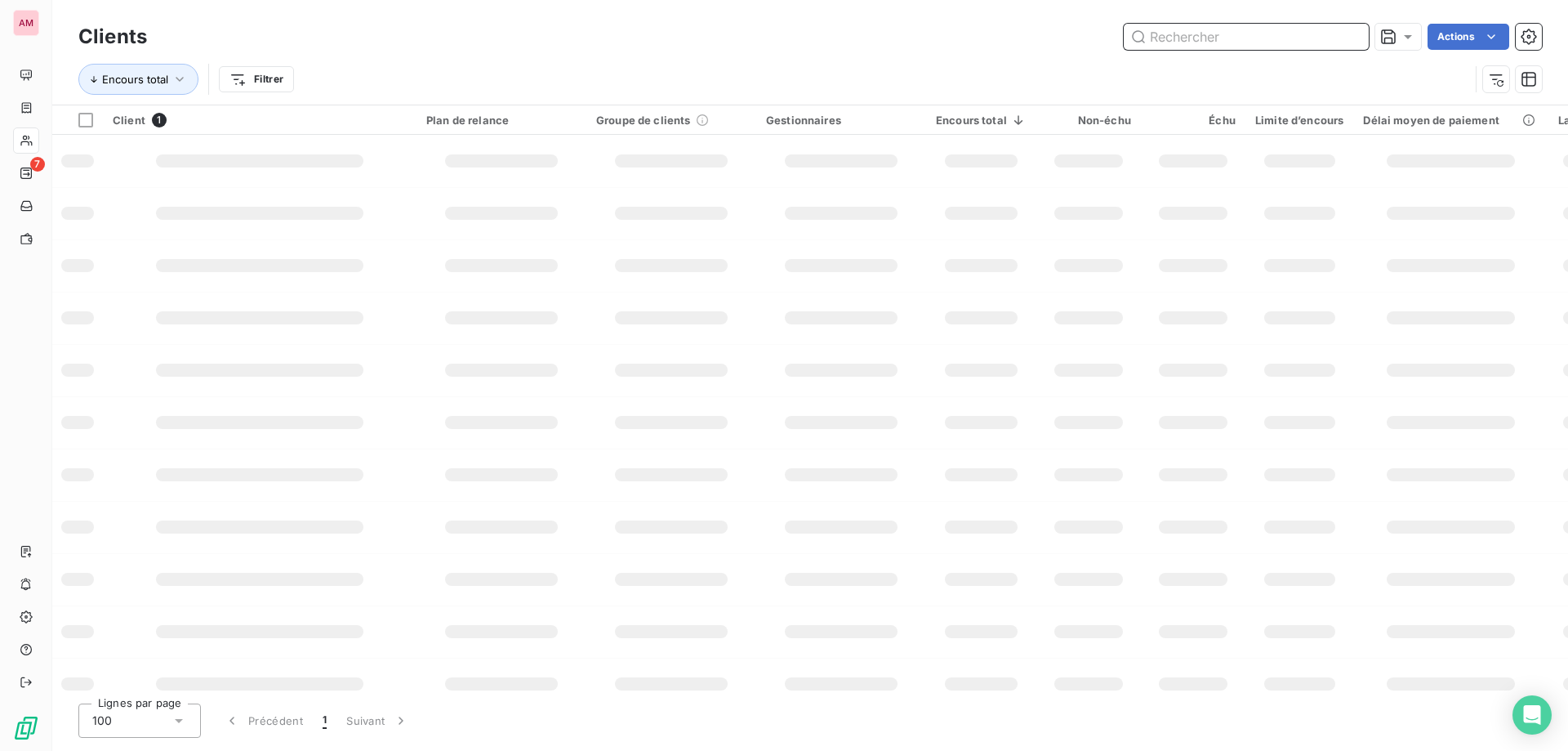
click at [1289, 42] on input "text" at bounding box center [1246, 37] width 245 height 26
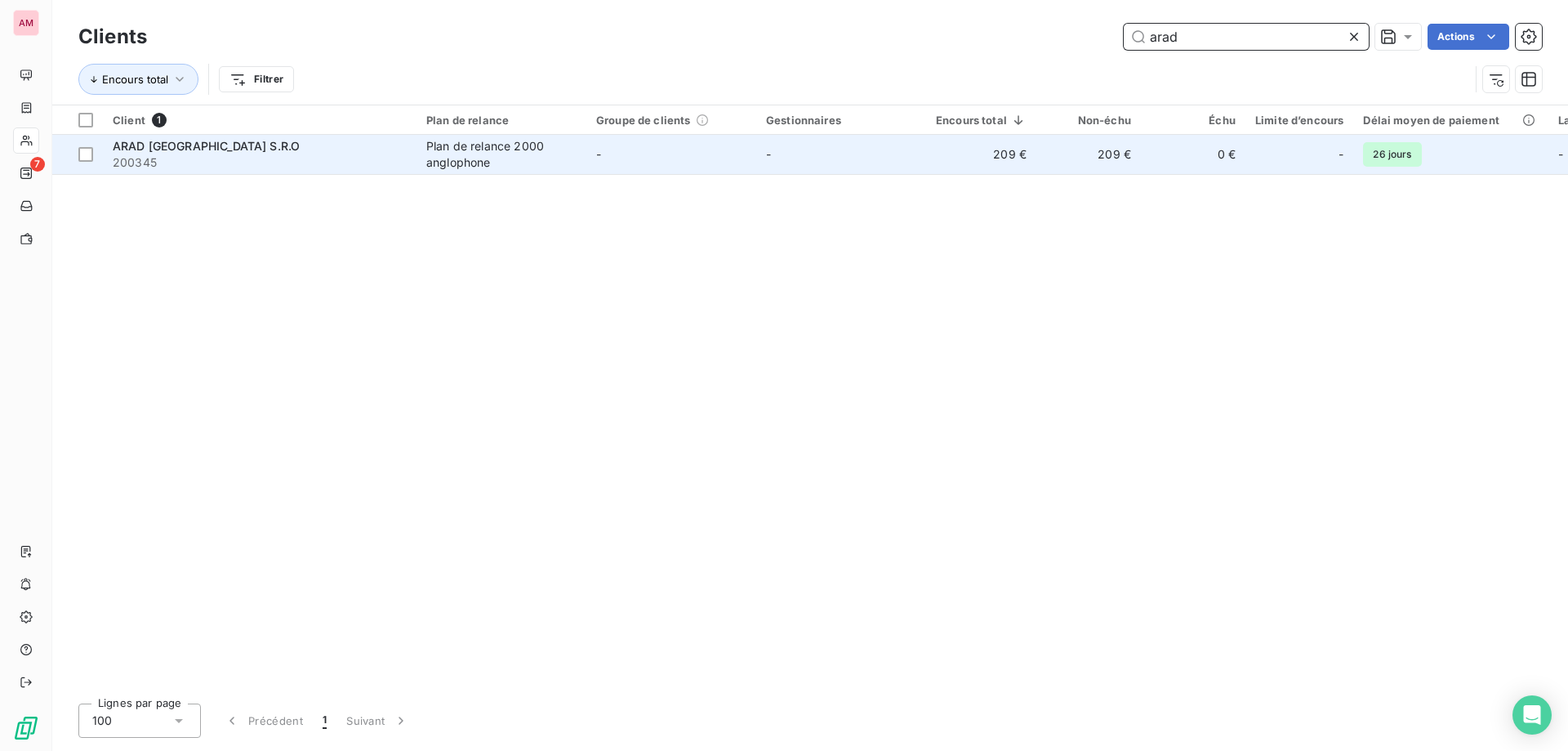
type input "arad"
click at [548, 163] on div "Plan de relance 2000 anglophone" at bounding box center [501, 154] width 150 height 32
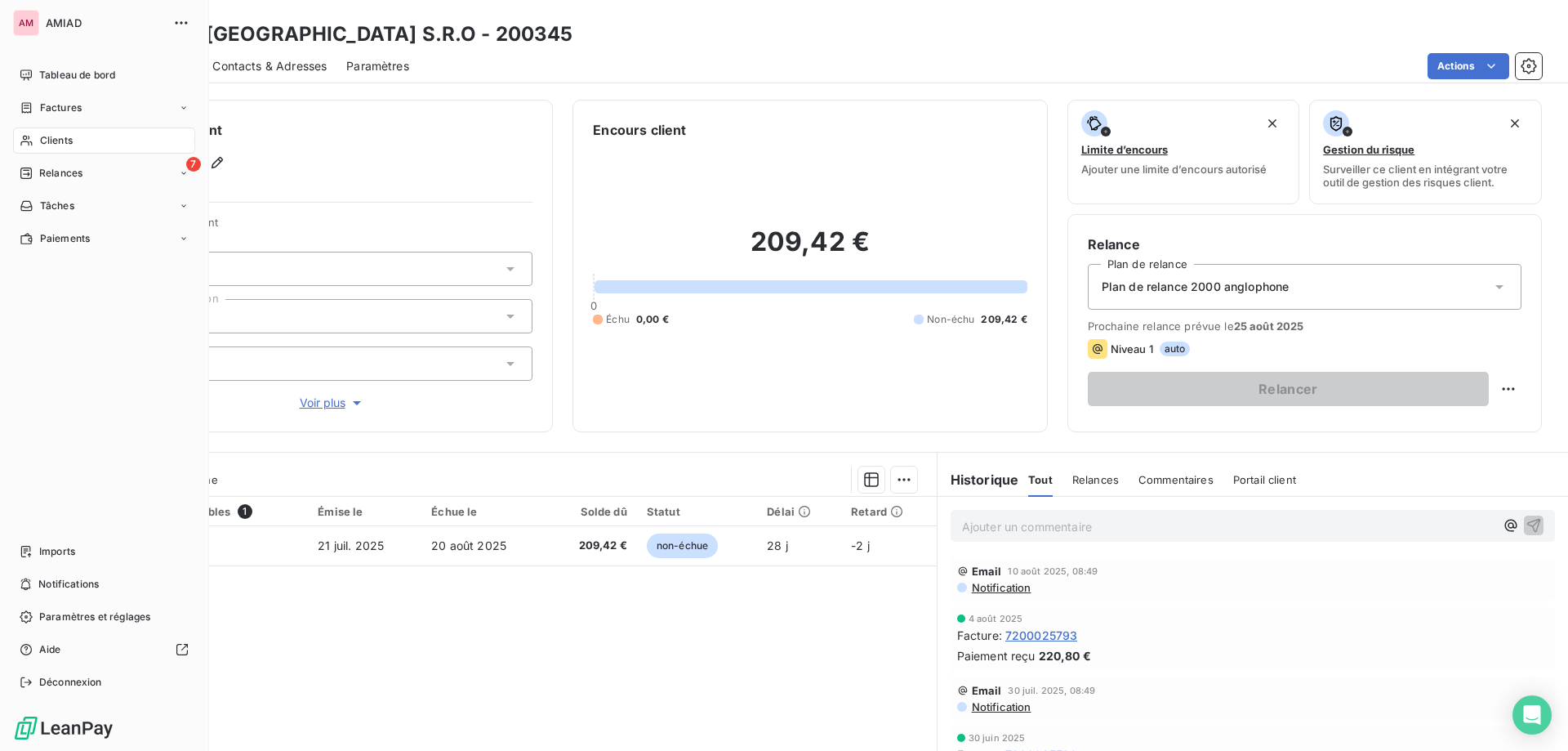
click at [36, 145] on div "Clients" at bounding box center [104, 140] width 182 height 26
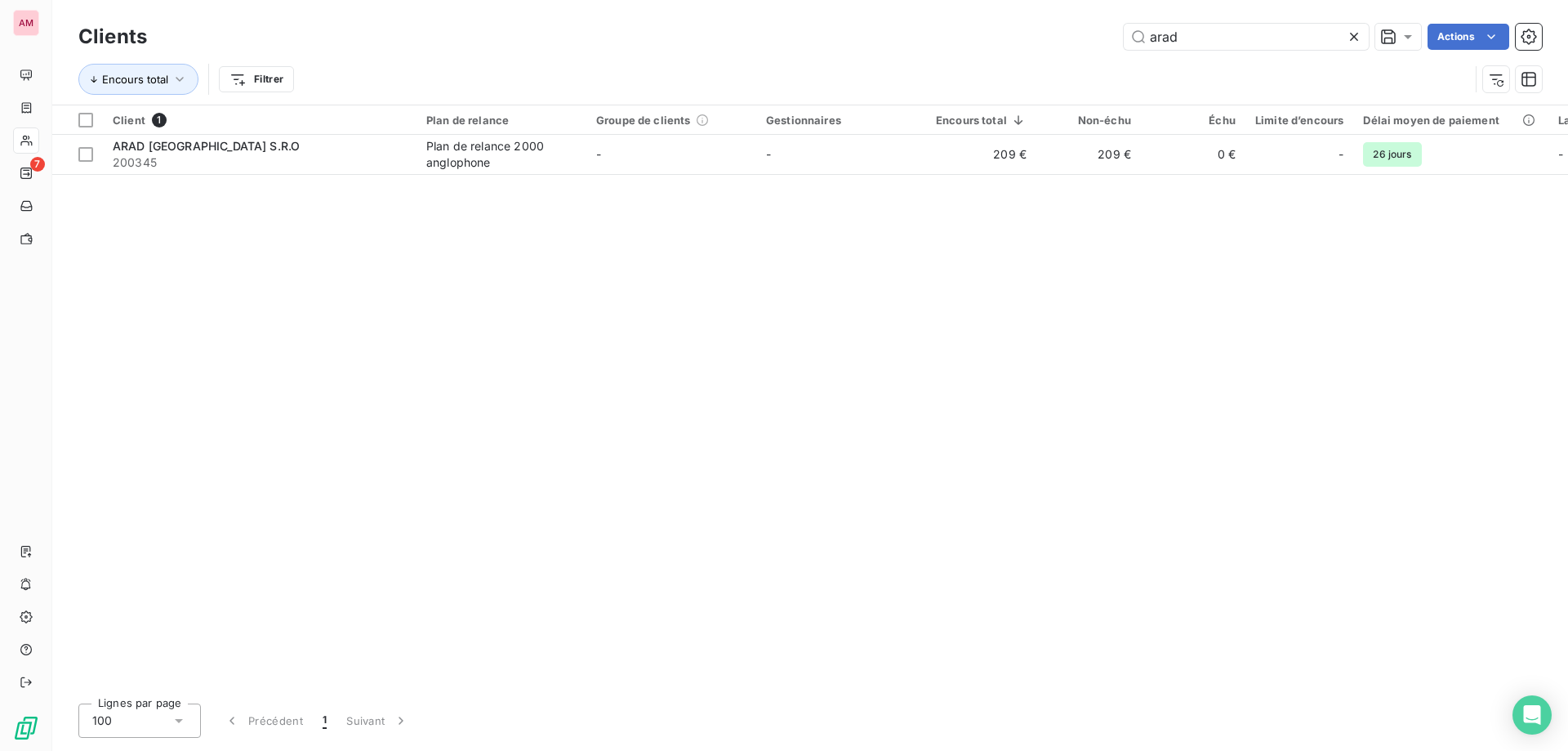
click at [1351, 36] on icon at bounding box center [1354, 37] width 17 height 17
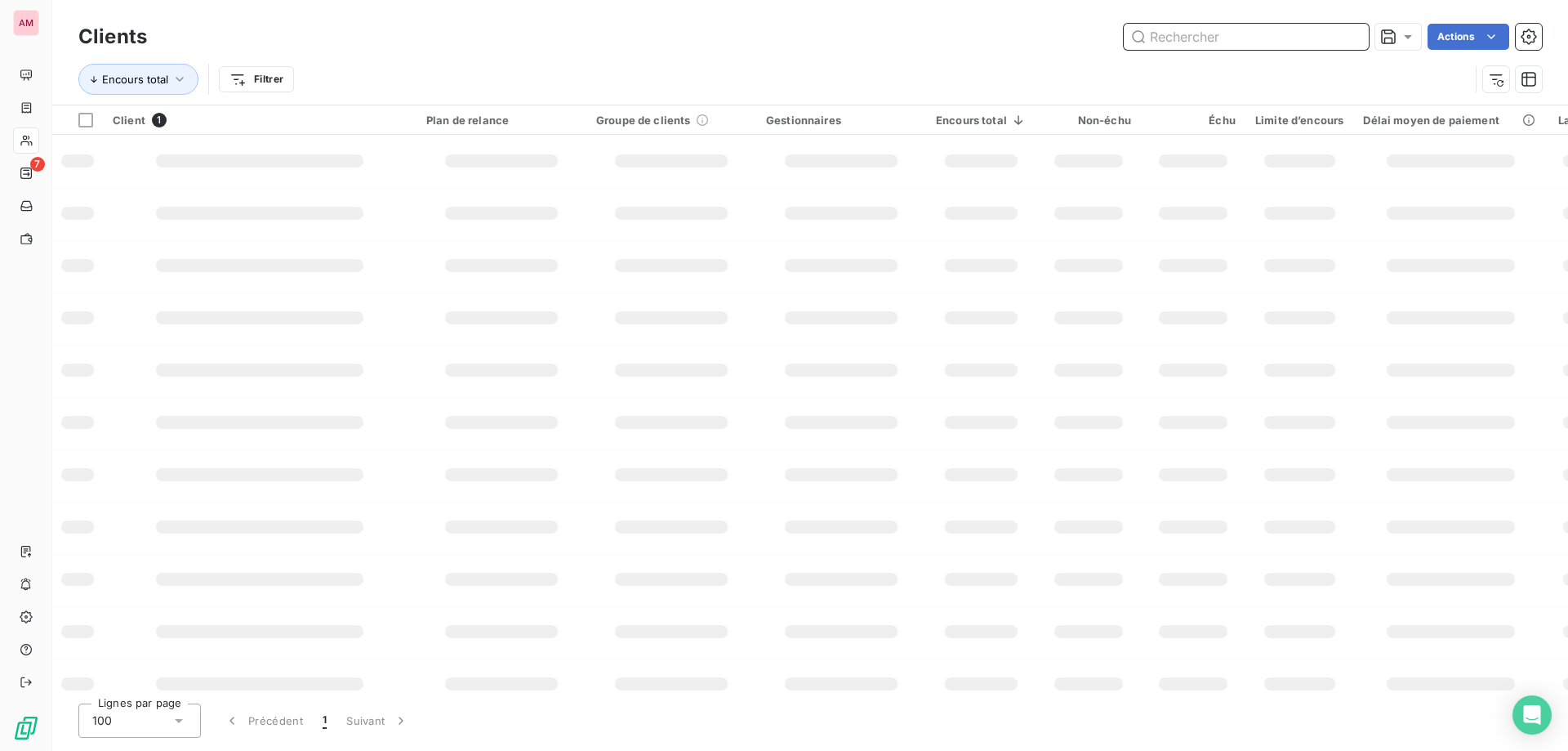
click at [1278, 41] on input "text" at bounding box center [1246, 37] width 245 height 26
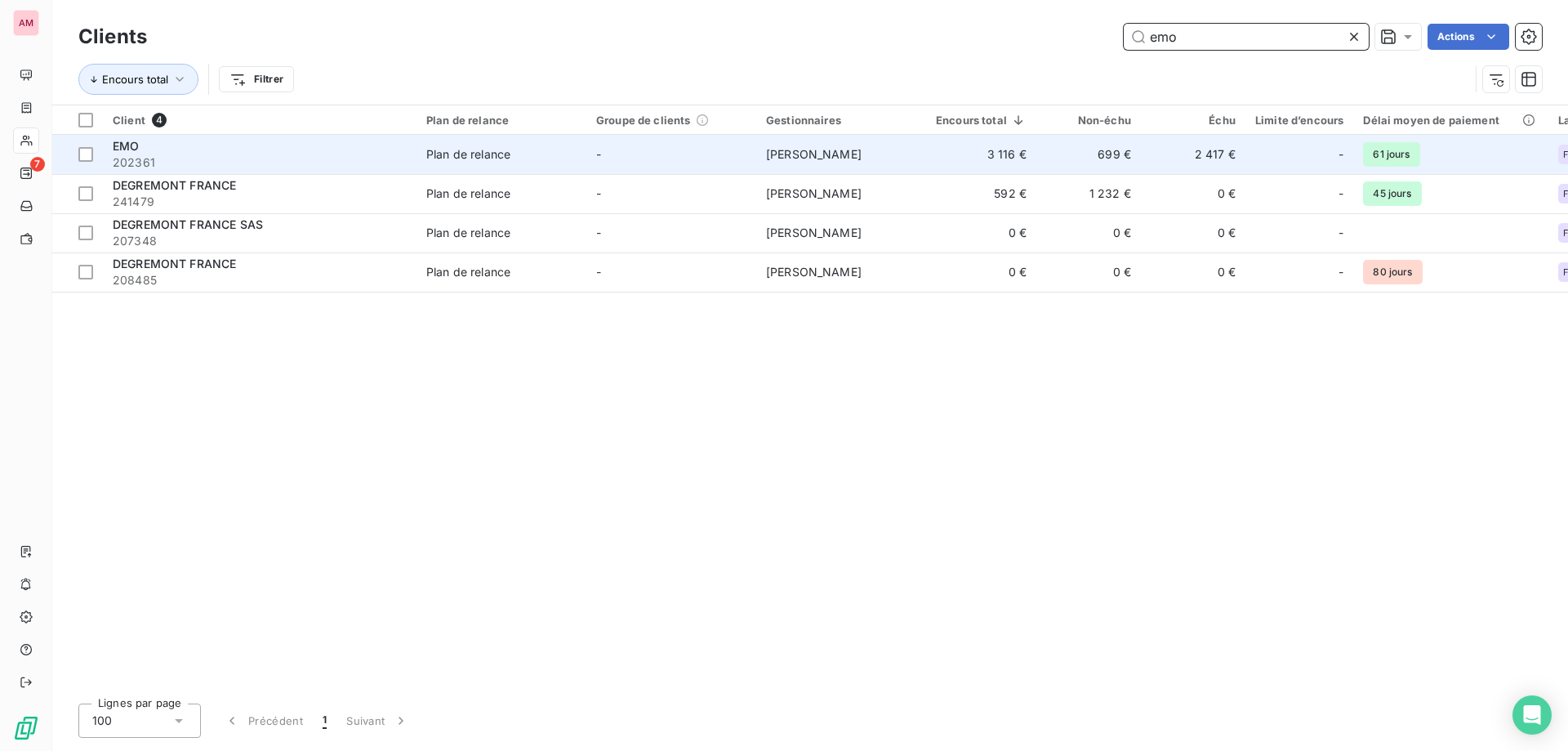
type input "emo"
click at [587, 161] on td "-" at bounding box center [671, 154] width 170 height 39
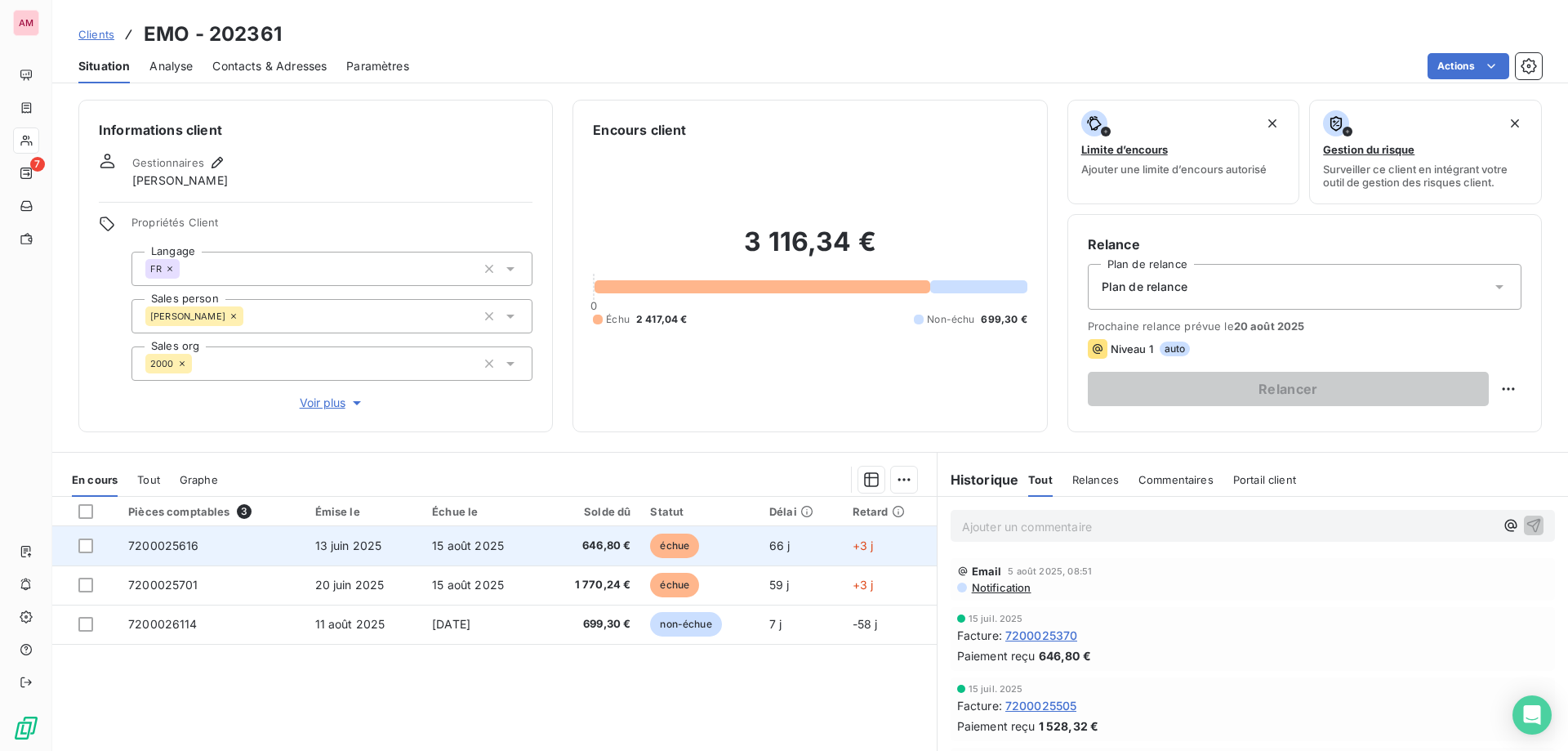
click at [718, 537] on td "échue" at bounding box center [700, 545] width 119 height 39
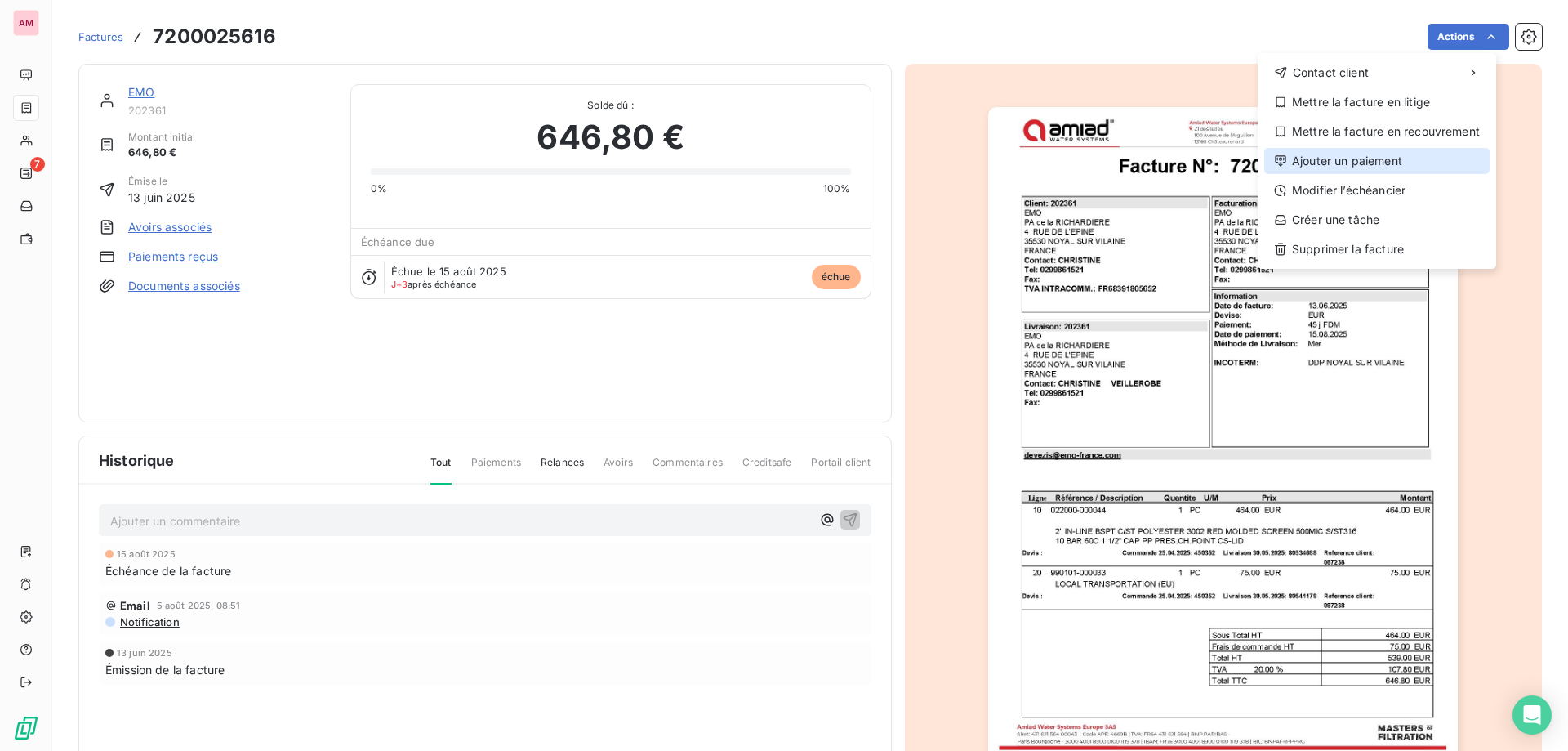
click at [1380, 154] on div "Ajouter un paiement" at bounding box center [1377, 161] width 225 height 26
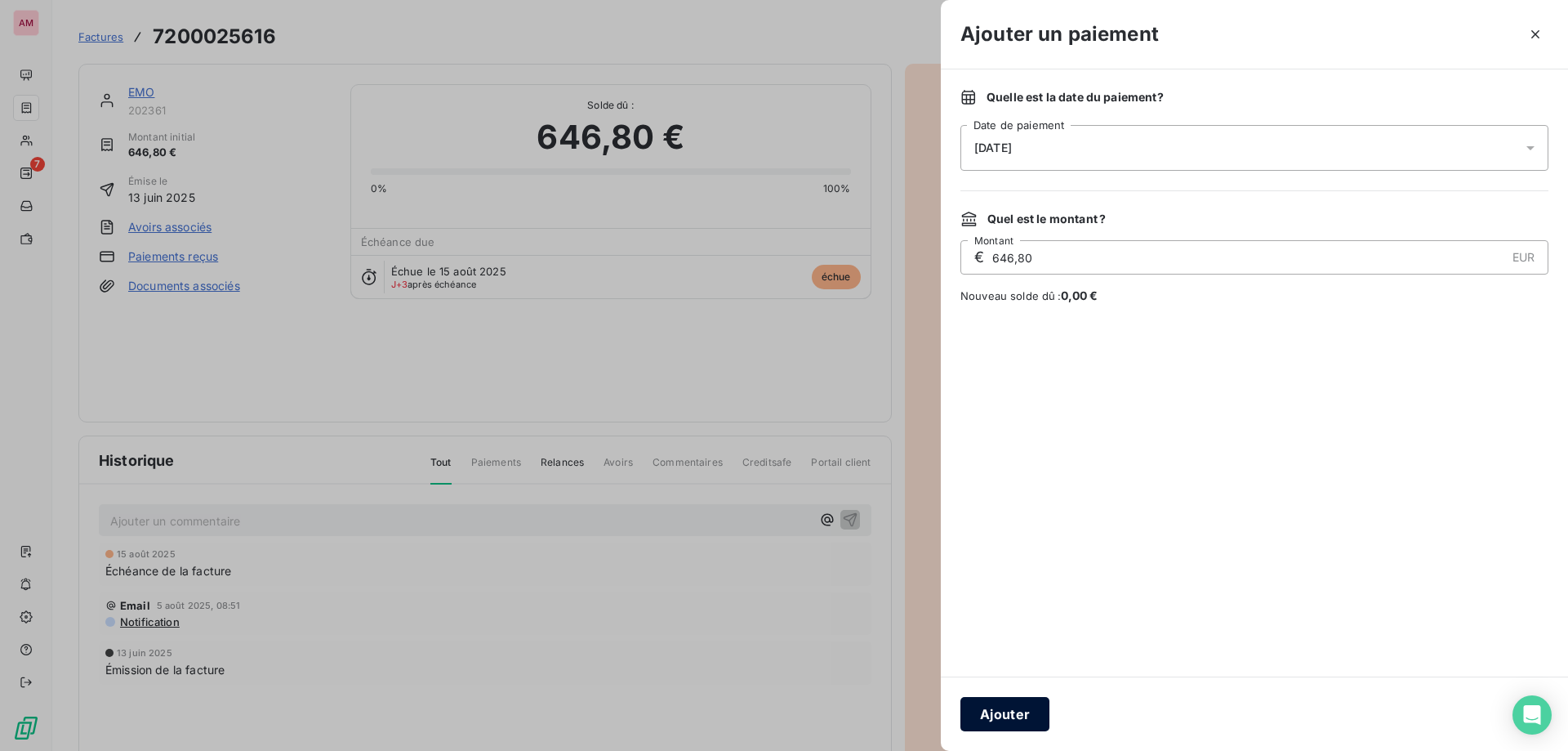
click at [1001, 711] on button "Ajouter" at bounding box center [1005, 713] width 89 height 34
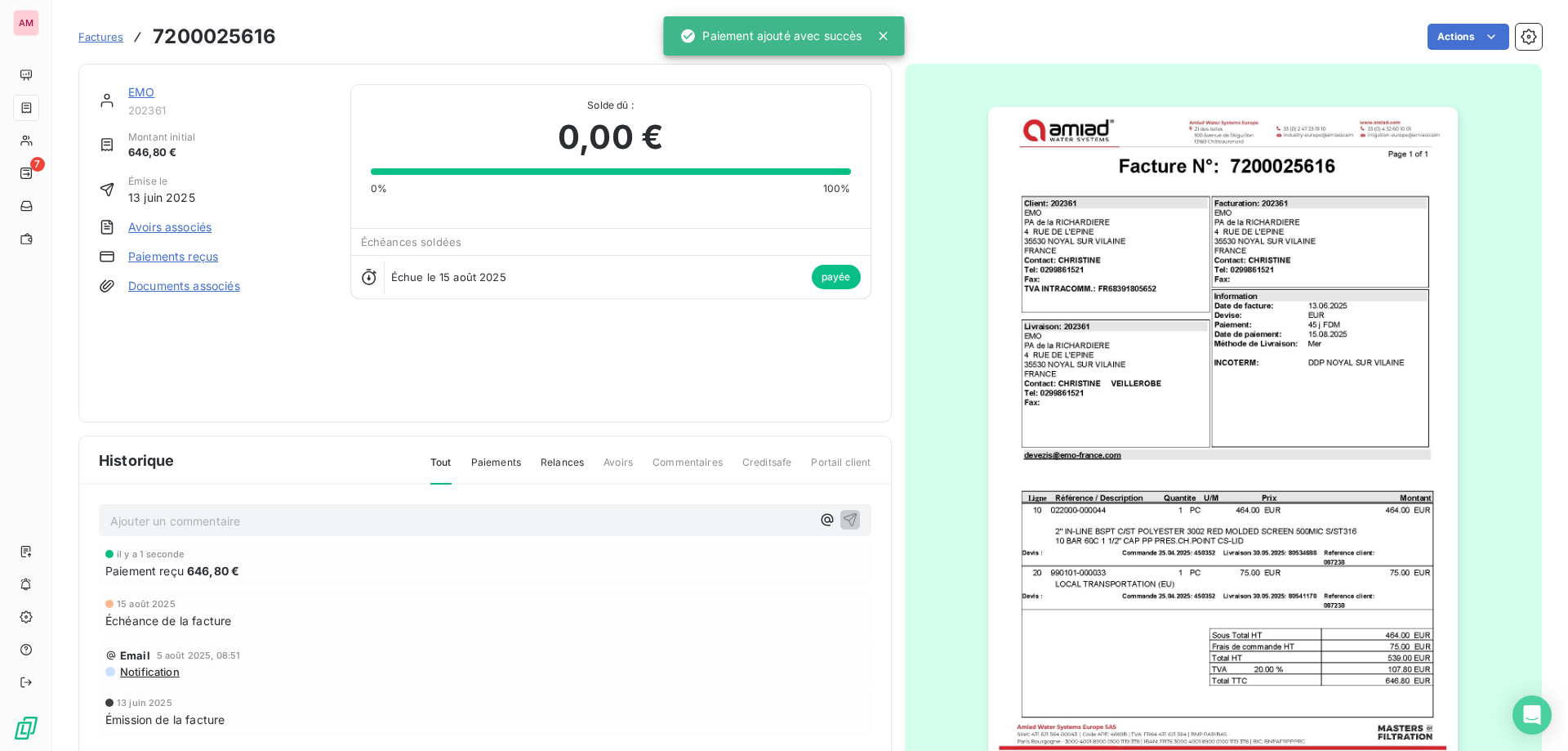
click at [138, 92] on link "EMO" at bounding box center [141, 92] width 26 height 14
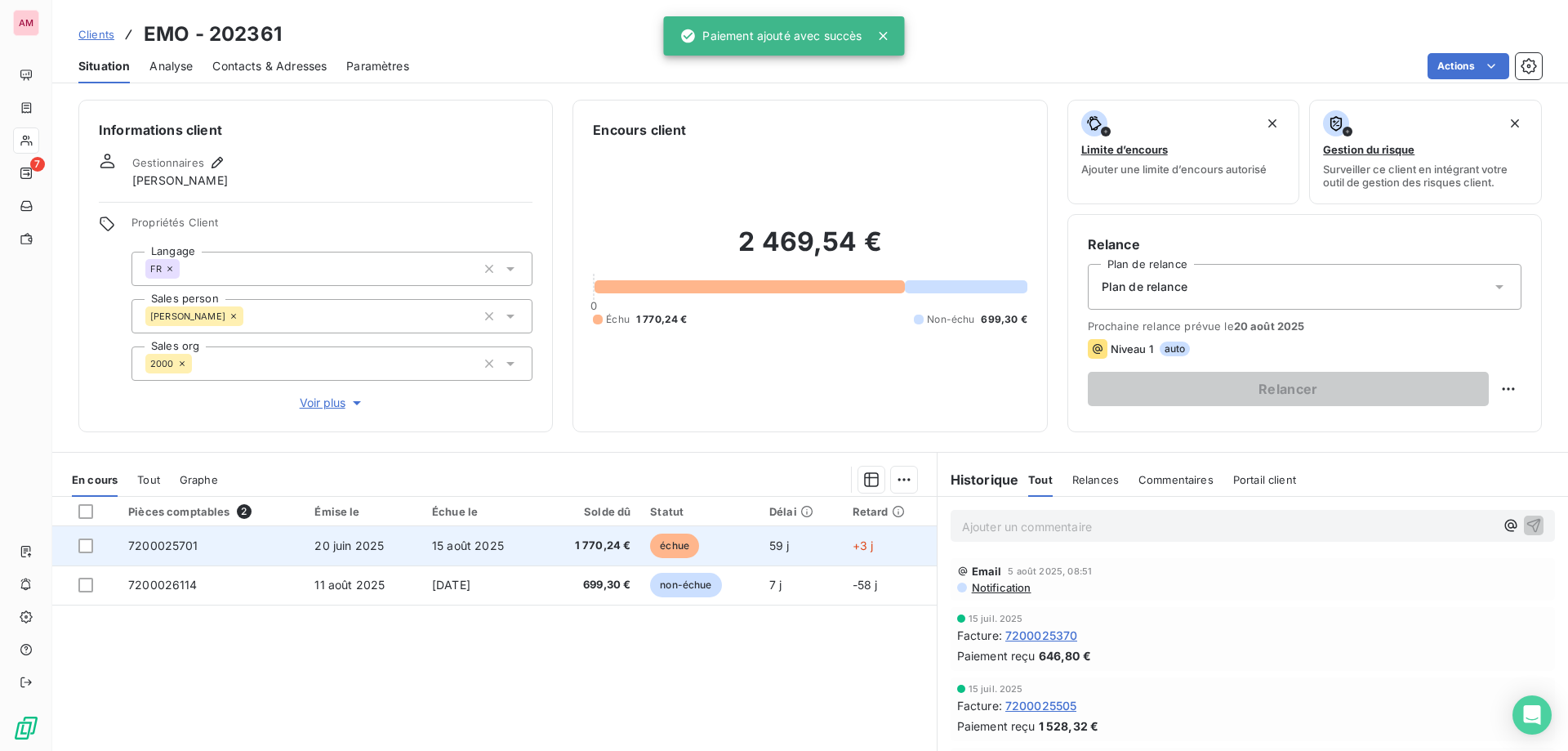
click at [675, 544] on span "échue" at bounding box center [675, 546] width 49 height 25
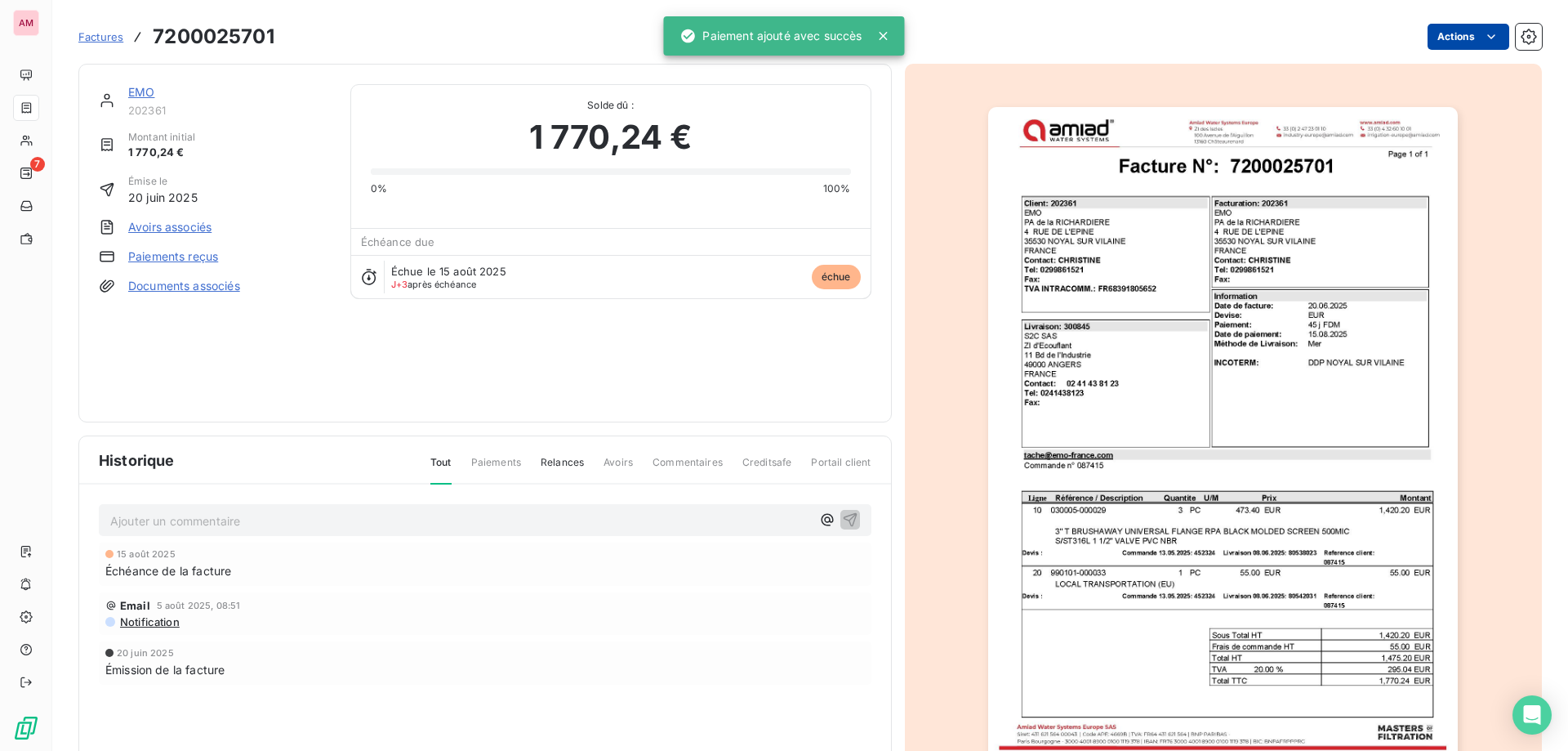
click at [1464, 36] on html "AM 7 Factures 7200025701 Actions EMO 202361 Montant initial 1 770,24 € Émise le…" at bounding box center [784, 375] width 1568 height 751
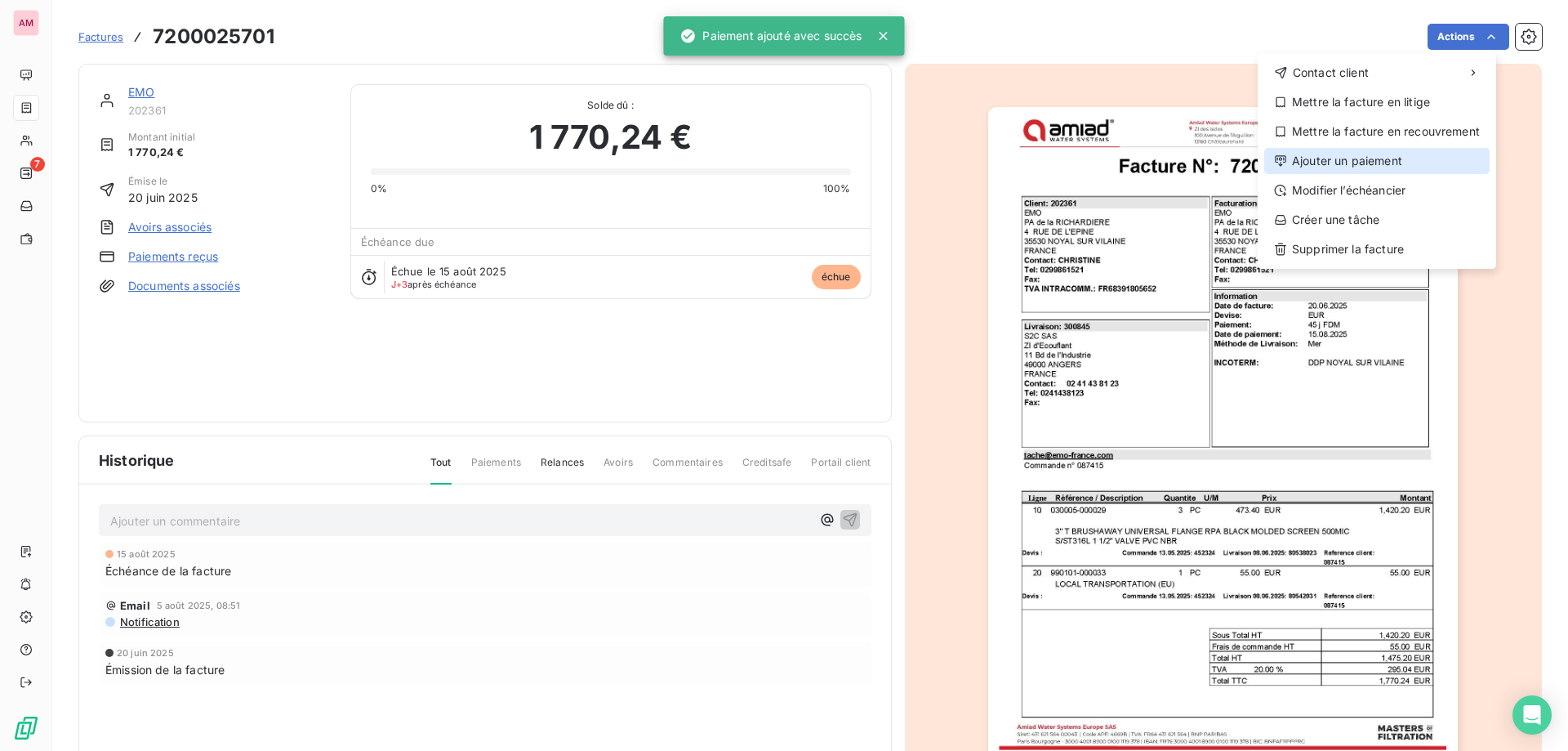
click at [1378, 159] on div "Ajouter un paiement" at bounding box center [1377, 161] width 225 height 26
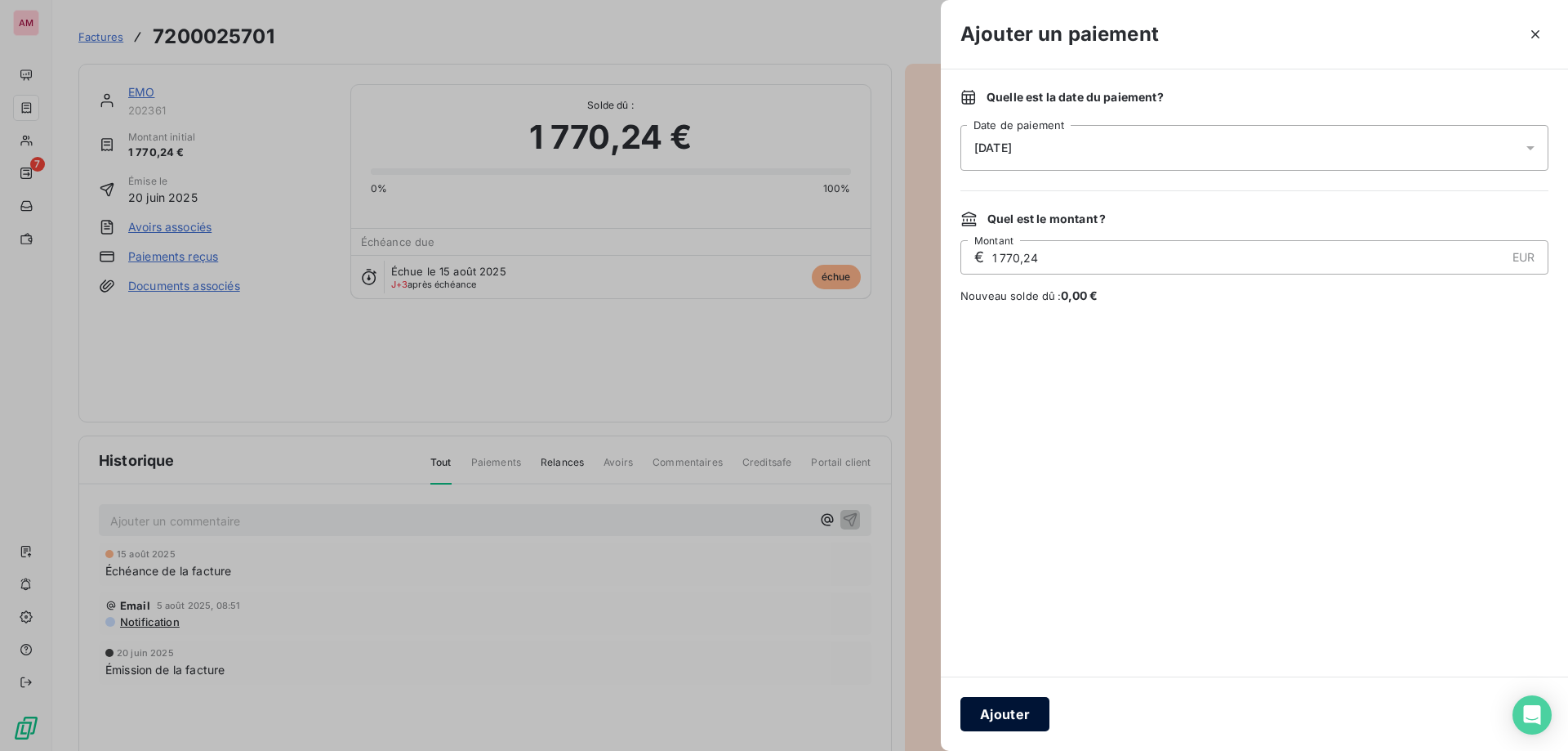
click at [1009, 708] on button "Ajouter" at bounding box center [1005, 713] width 89 height 34
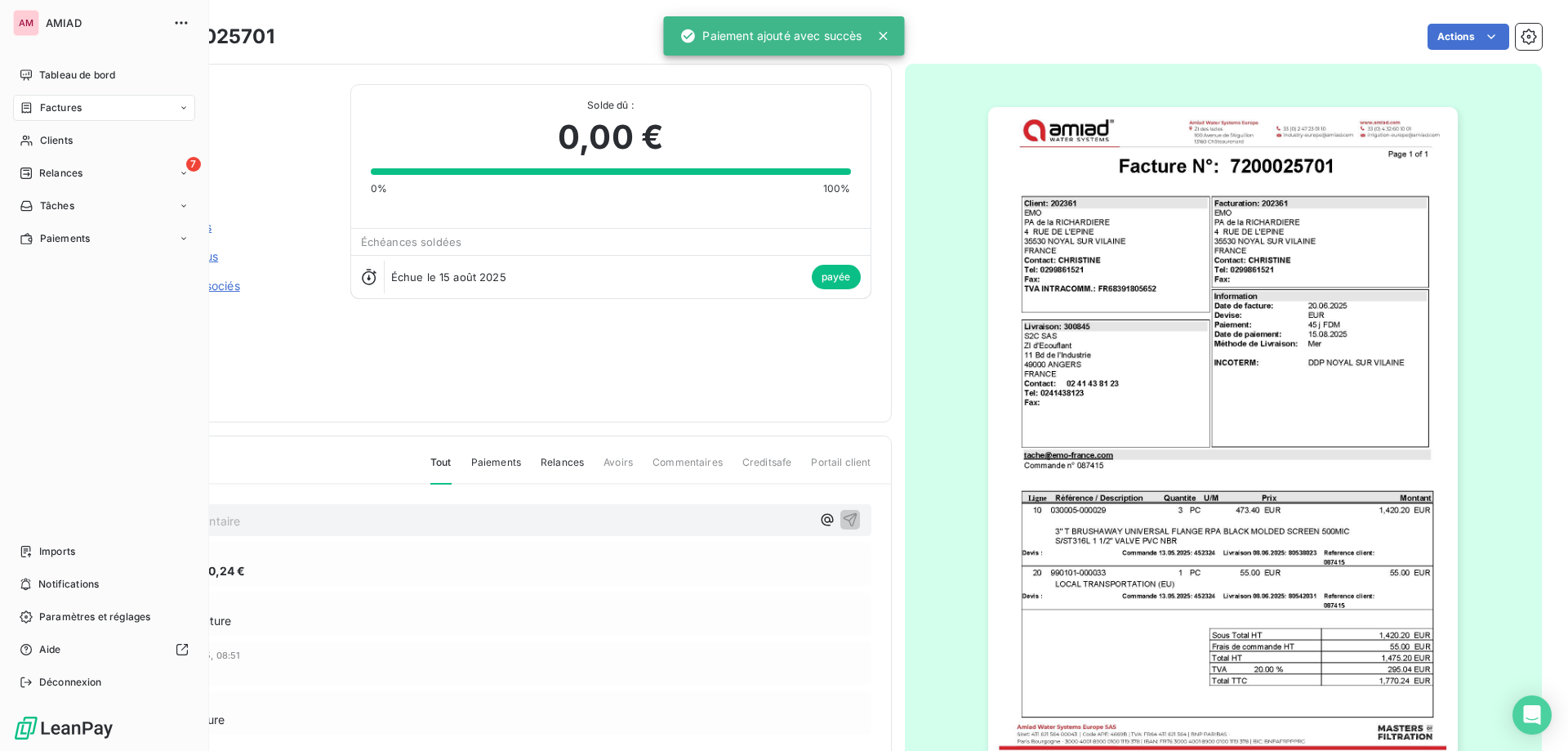
drag, startPoint x: 30, startPoint y: 142, endPoint x: 124, endPoint y: 158, distance: 95.4
click at [29, 143] on icon at bounding box center [25, 141] width 11 height 11
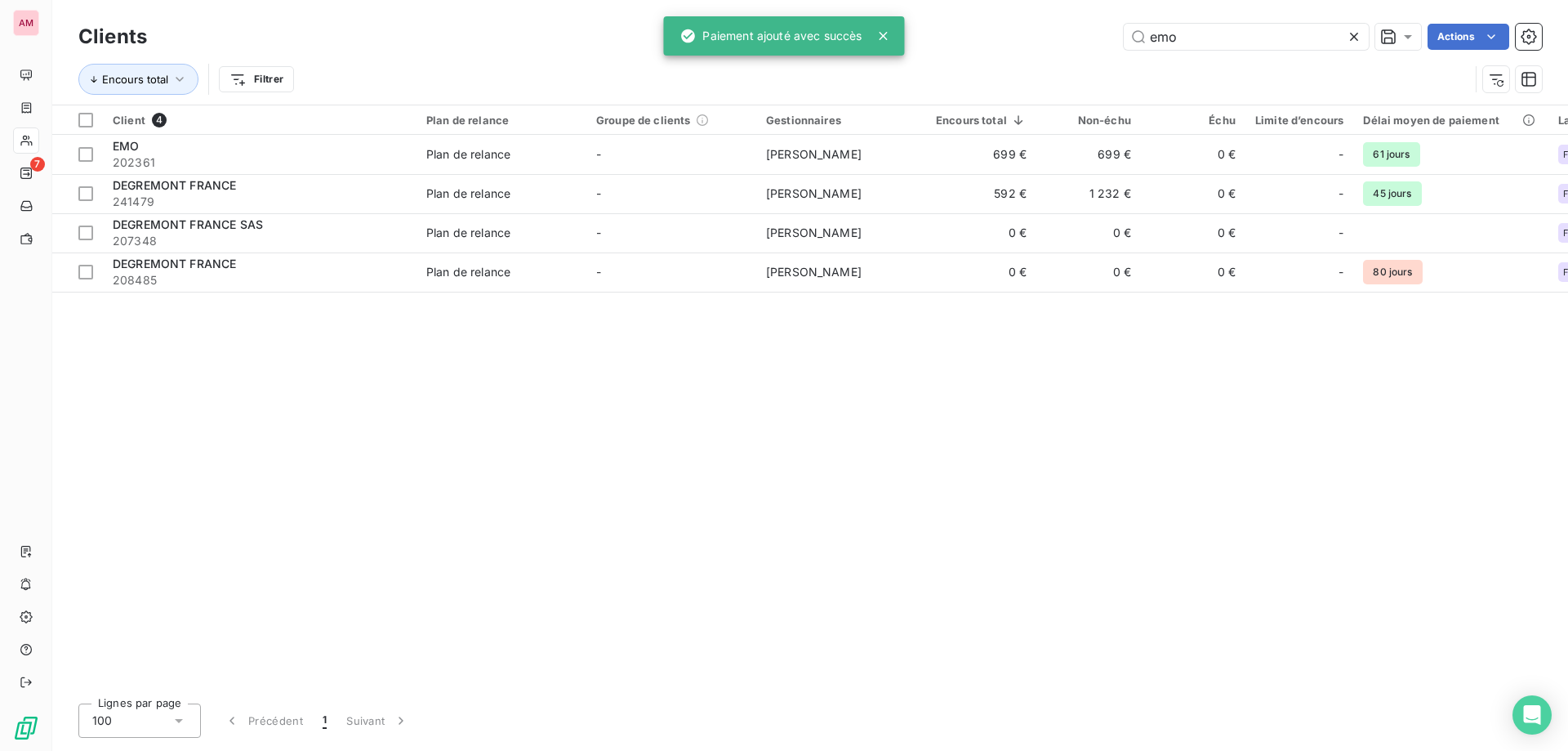
click at [1351, 31] on icon at bounding box center [1354, 37] width 17 height 17
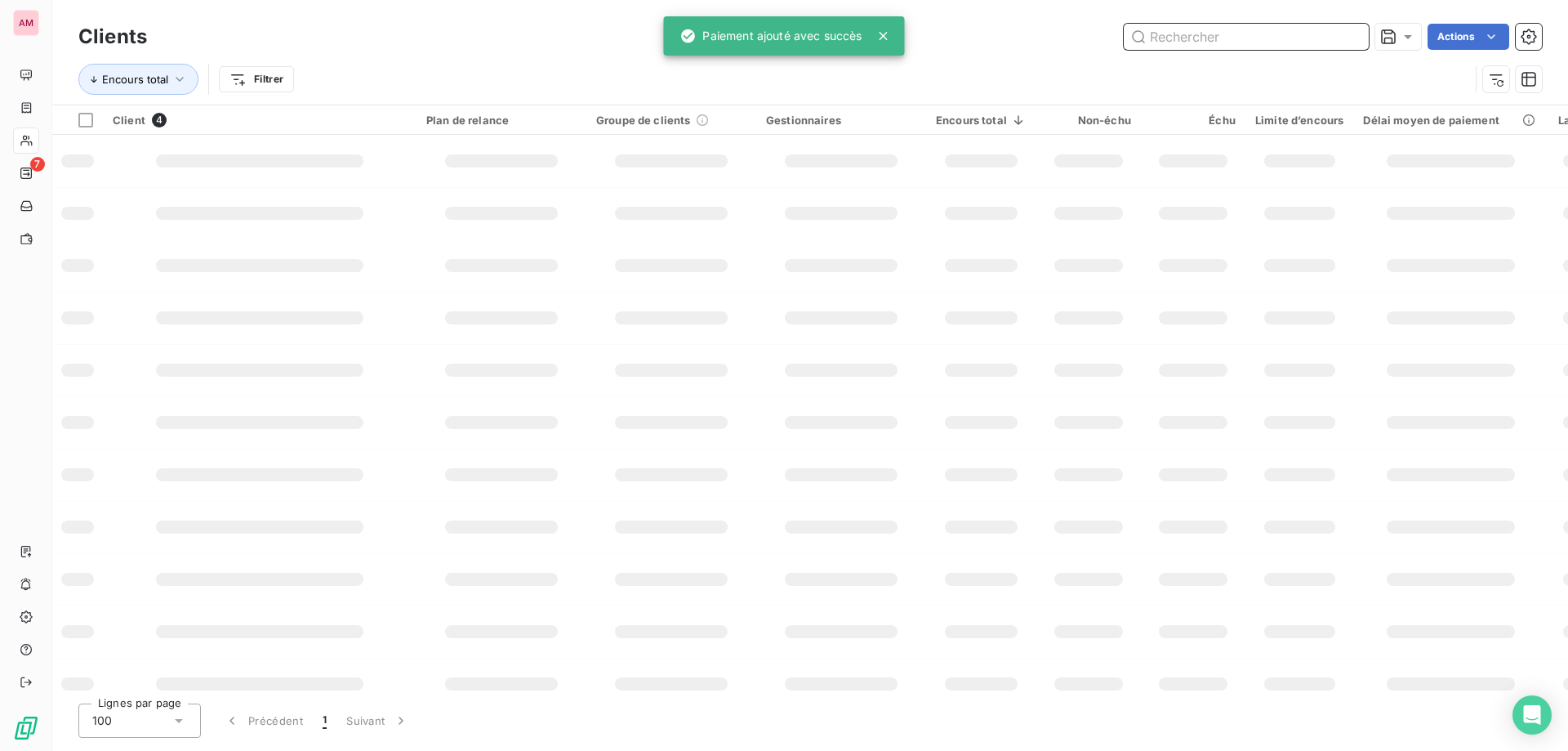
click at [1275, 45] on input "text" at bounding box center [1246, 37] width 245 height 26
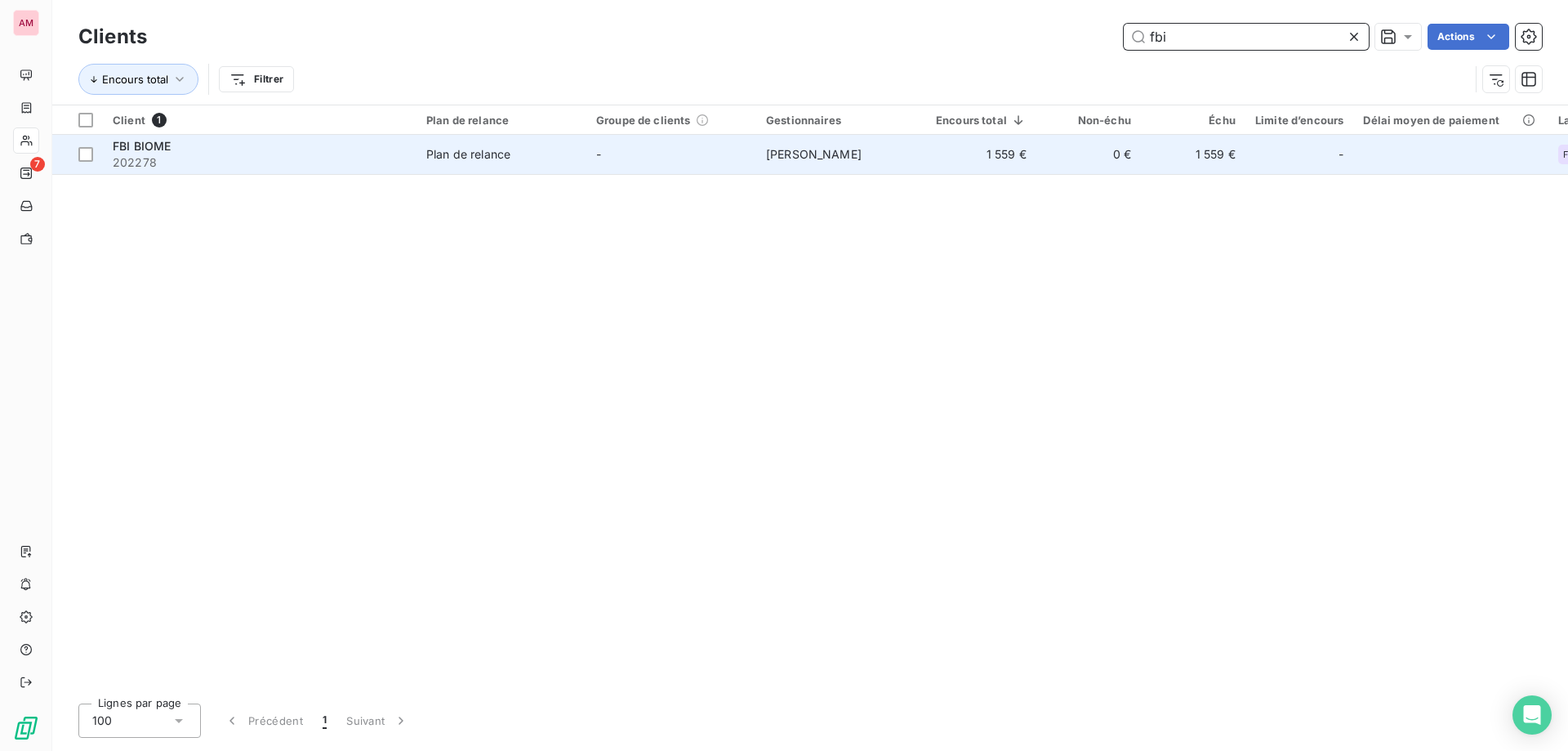
type input "fbi"
click at [1117, 160] on td "0 €" at bounding box center [1089, 154] width 104 height 39
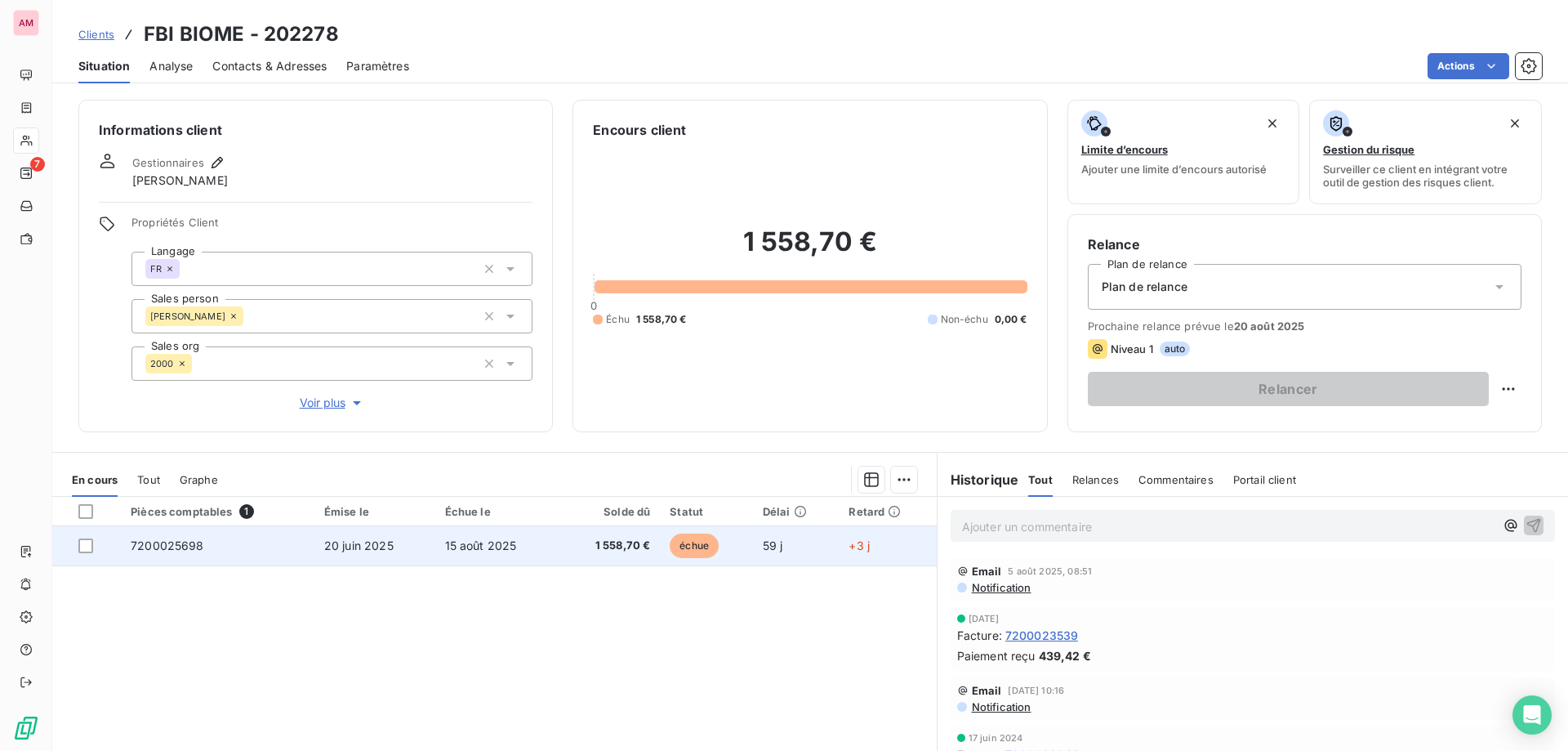
click at [776, 551] on span "59 j" at bounding box center [772, 545] width 20 height 14
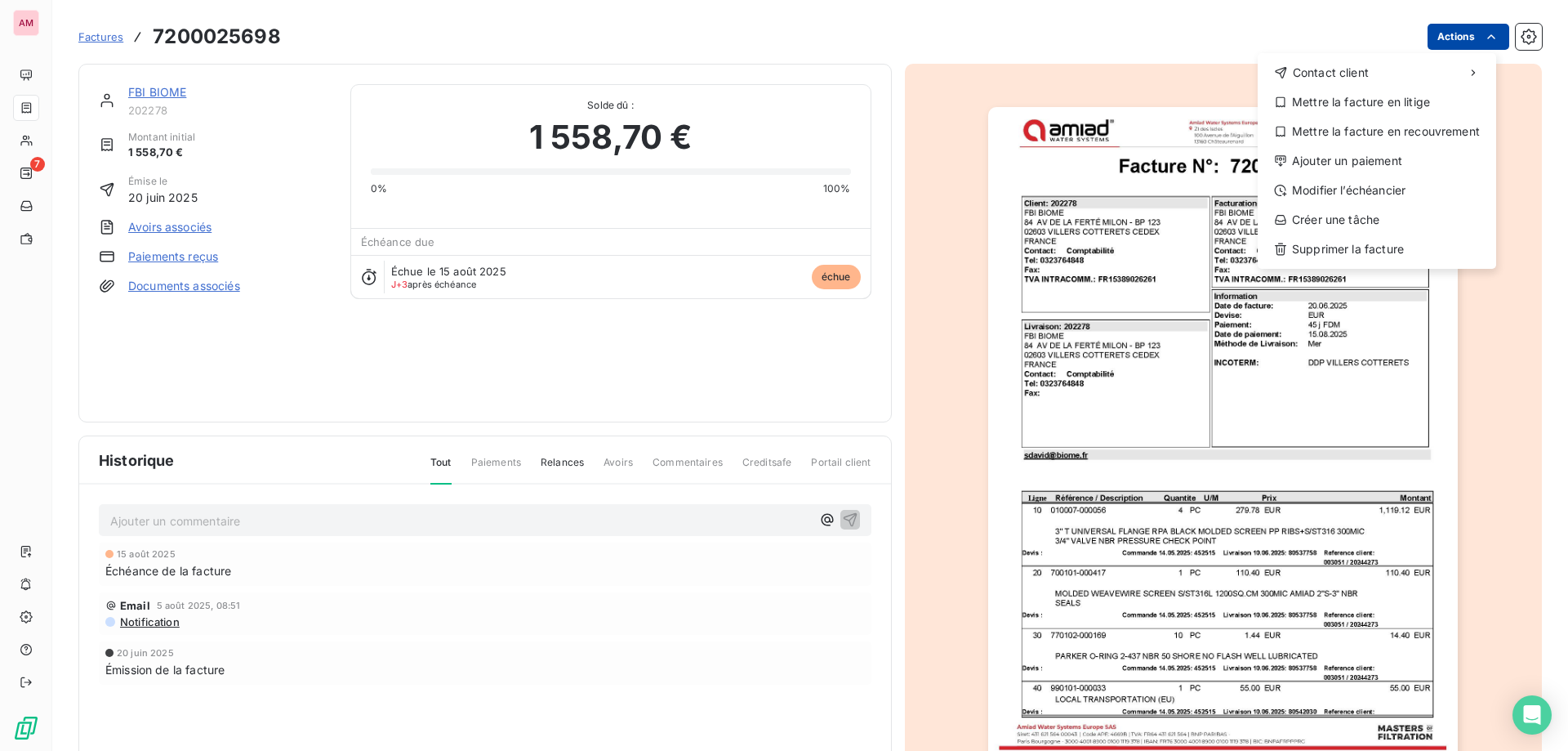
click at [1469, 42] on html "AM 7 Factures [PHONE_NUMBER] Actions Contact client Mettre la facture en litige…" at bounding box center [784, 375] width 1568 height 751
click at [1380, 159] on div "Ajouter un paiement" at bounding box center [1377, 161] width 225 height 26
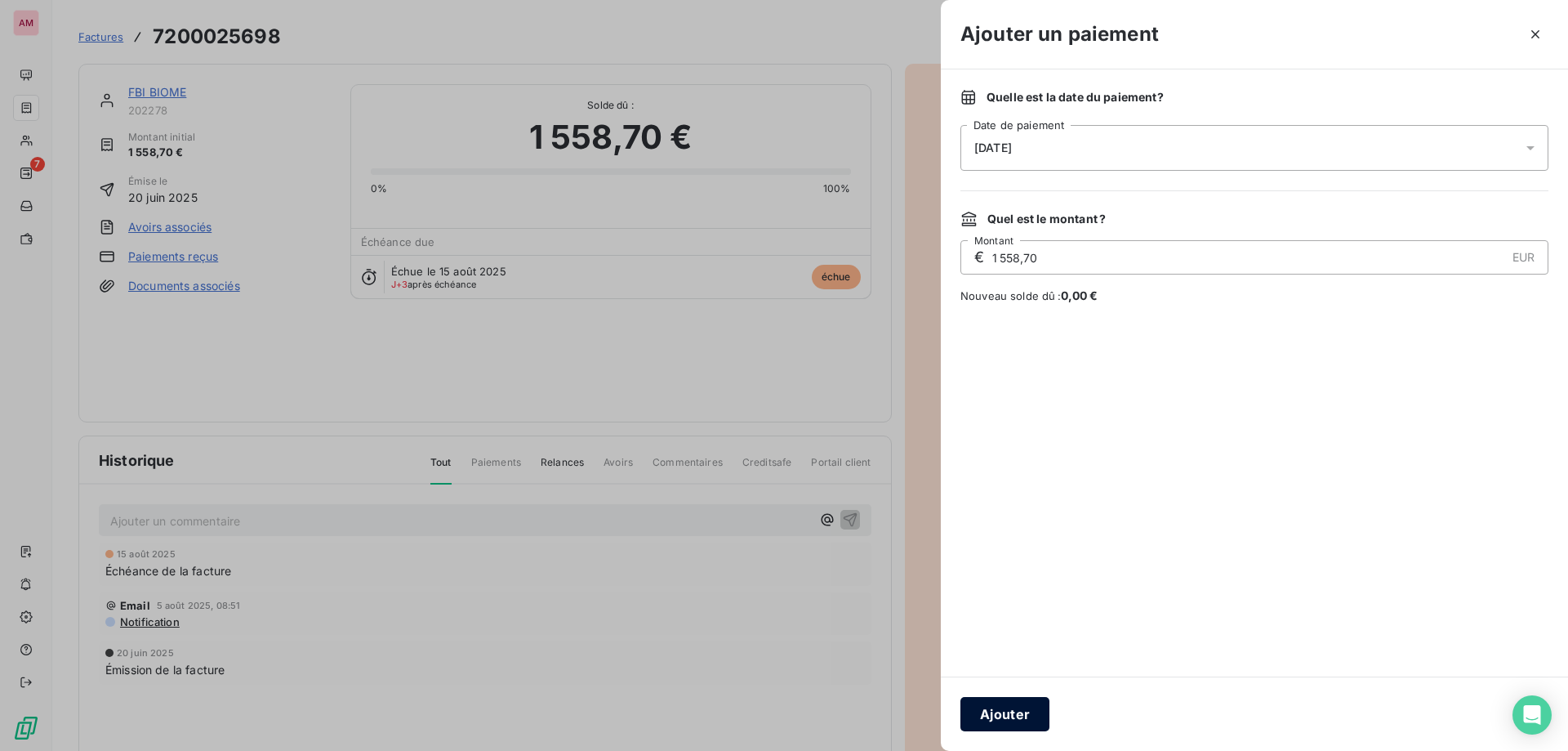
click at [997, 708] on button "Ajouter" at bounding box center [1005, 713] width 89 height 34
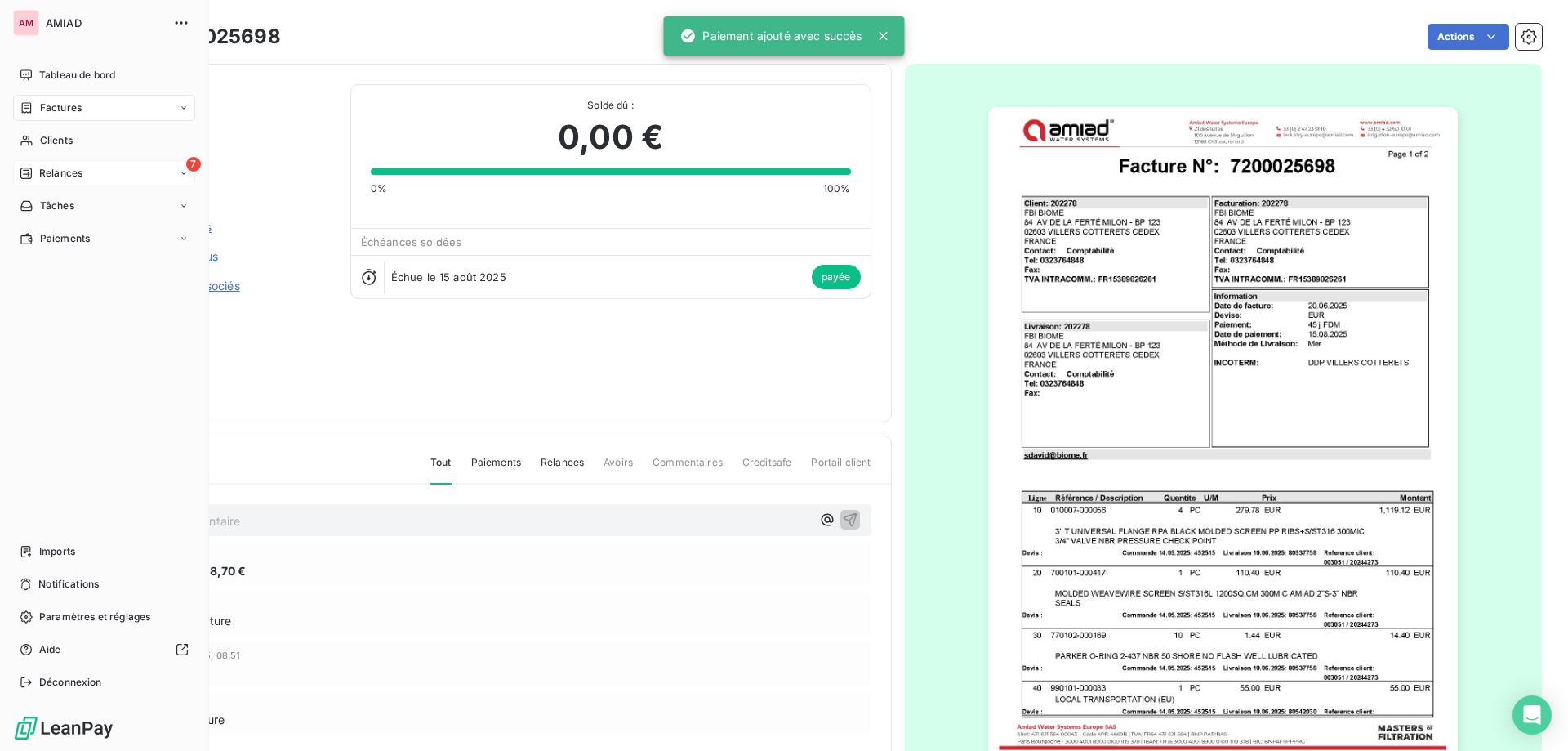
click at [36, 172] on div "Relances" at bounding box center [51, 173] width 63 height 15
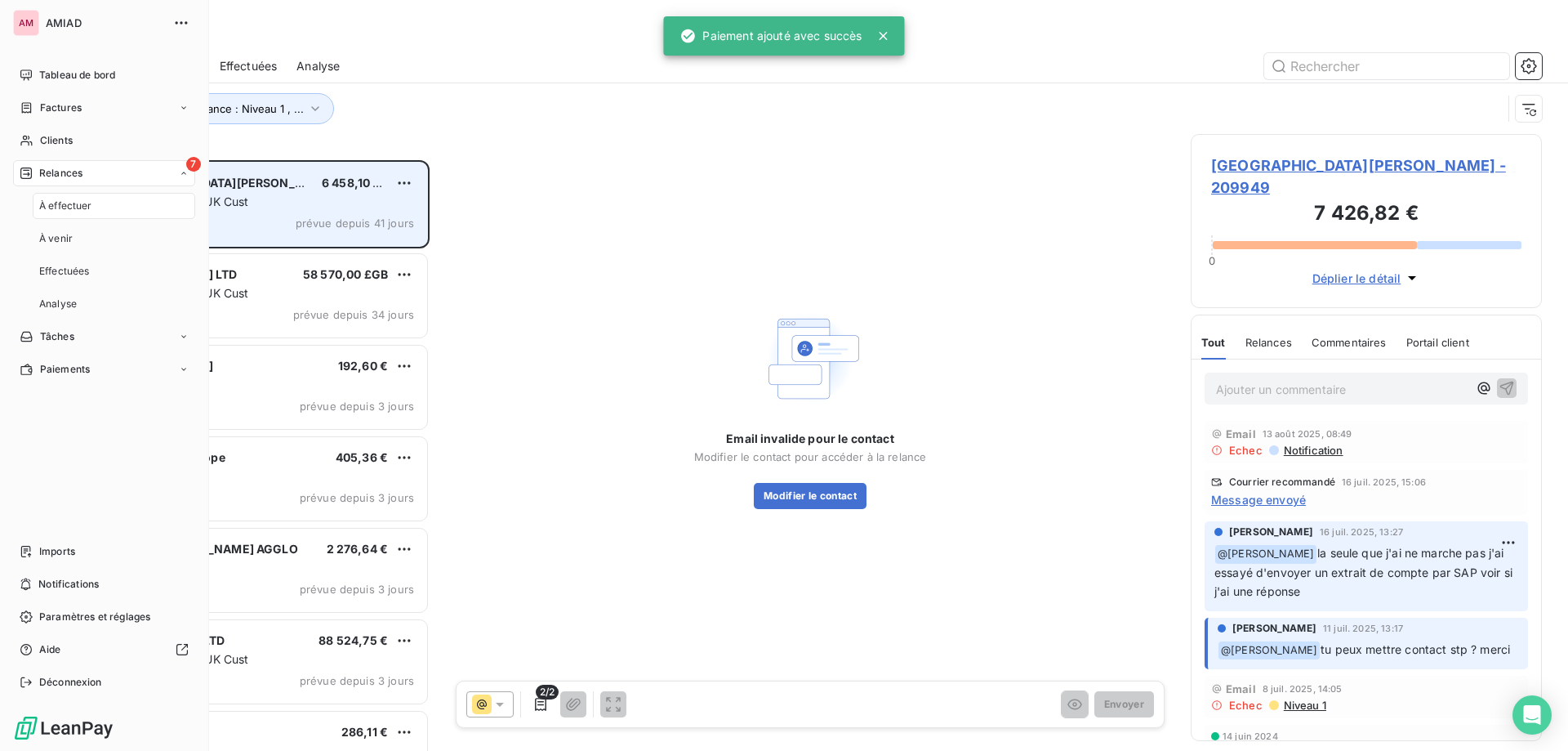
scroll to position [578, 339]
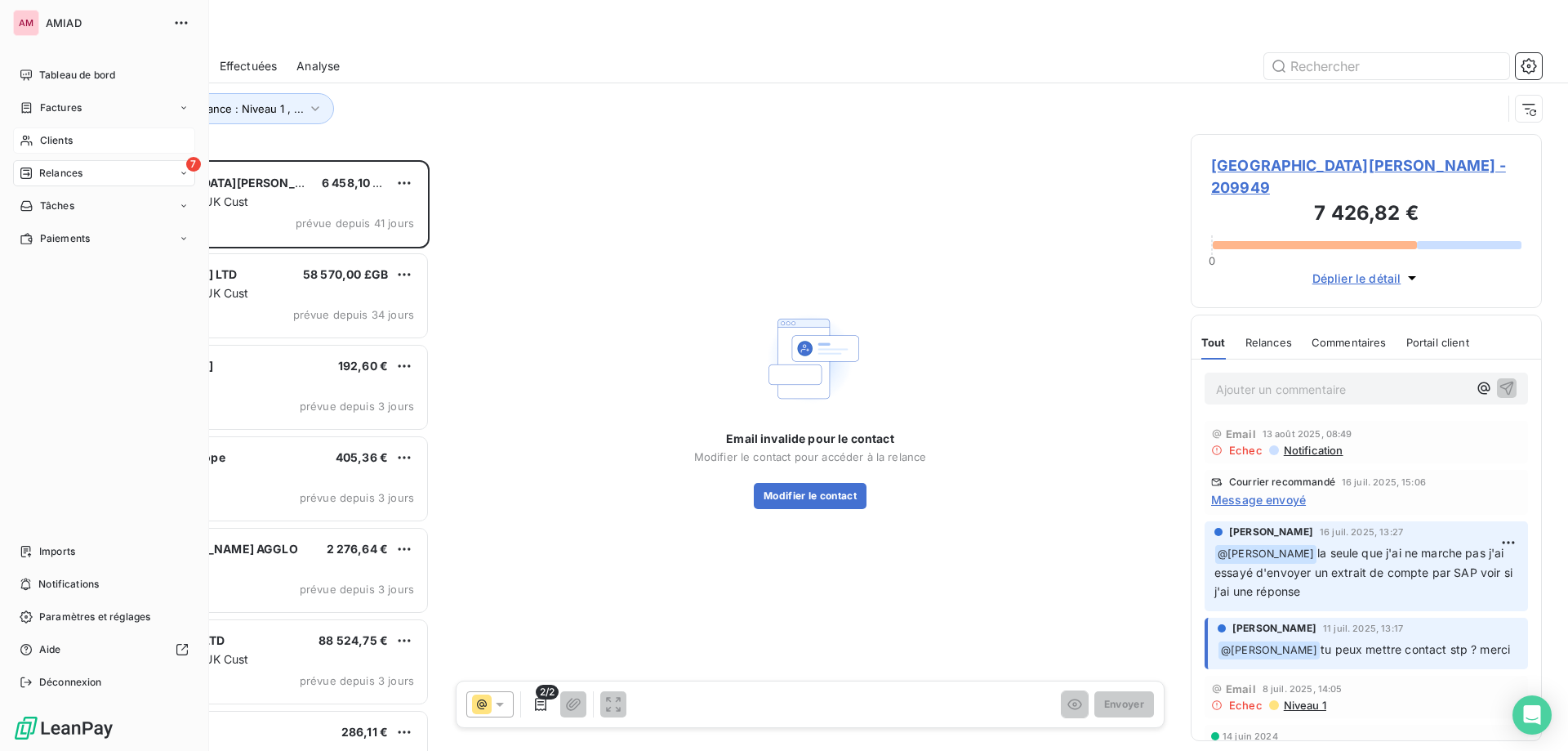
click at [39, 132] on div "Clients" at bounding box center [104, 140] width 182 height 26
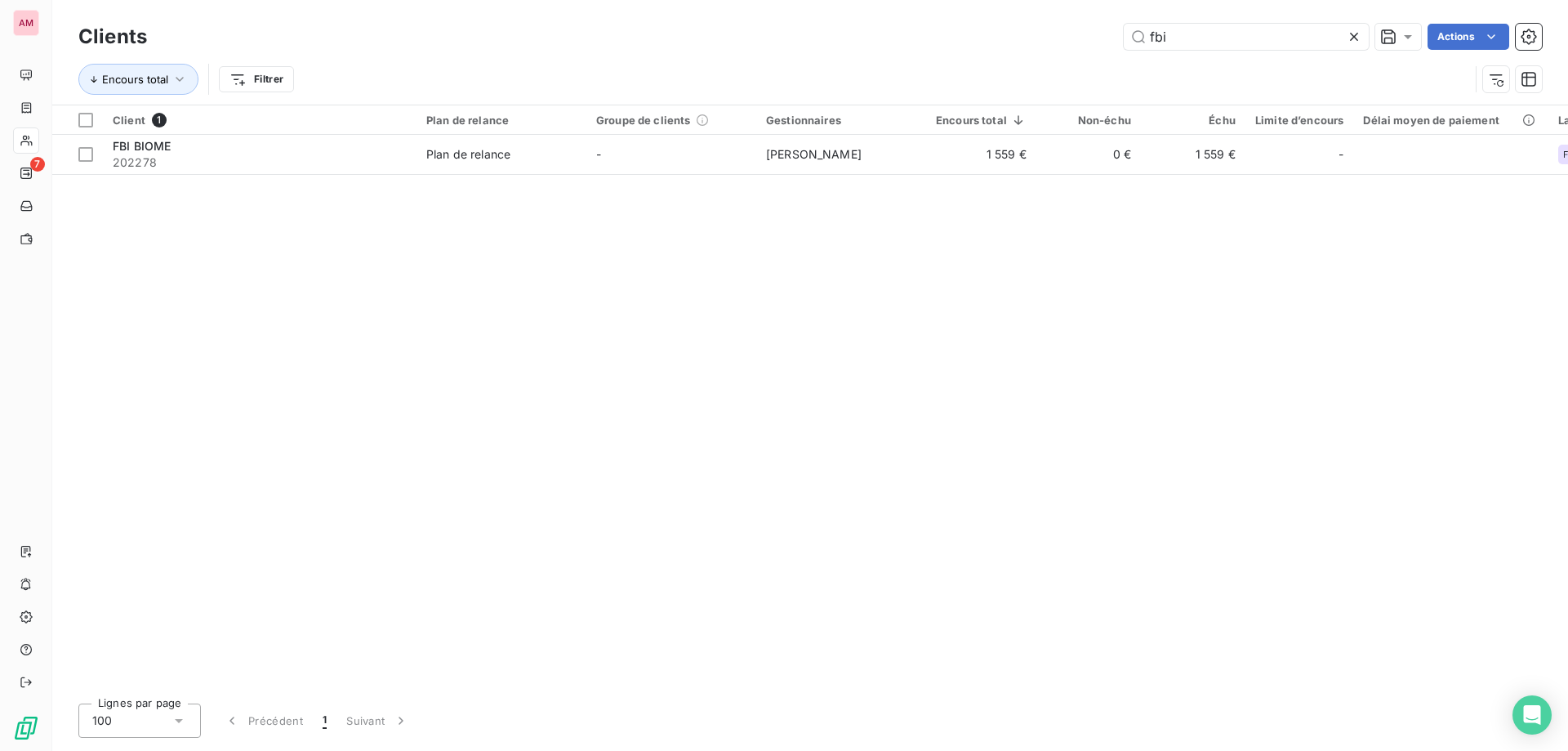
click at [1361, 35] on icon at bounding box center [1354, 37] width 17 height 17
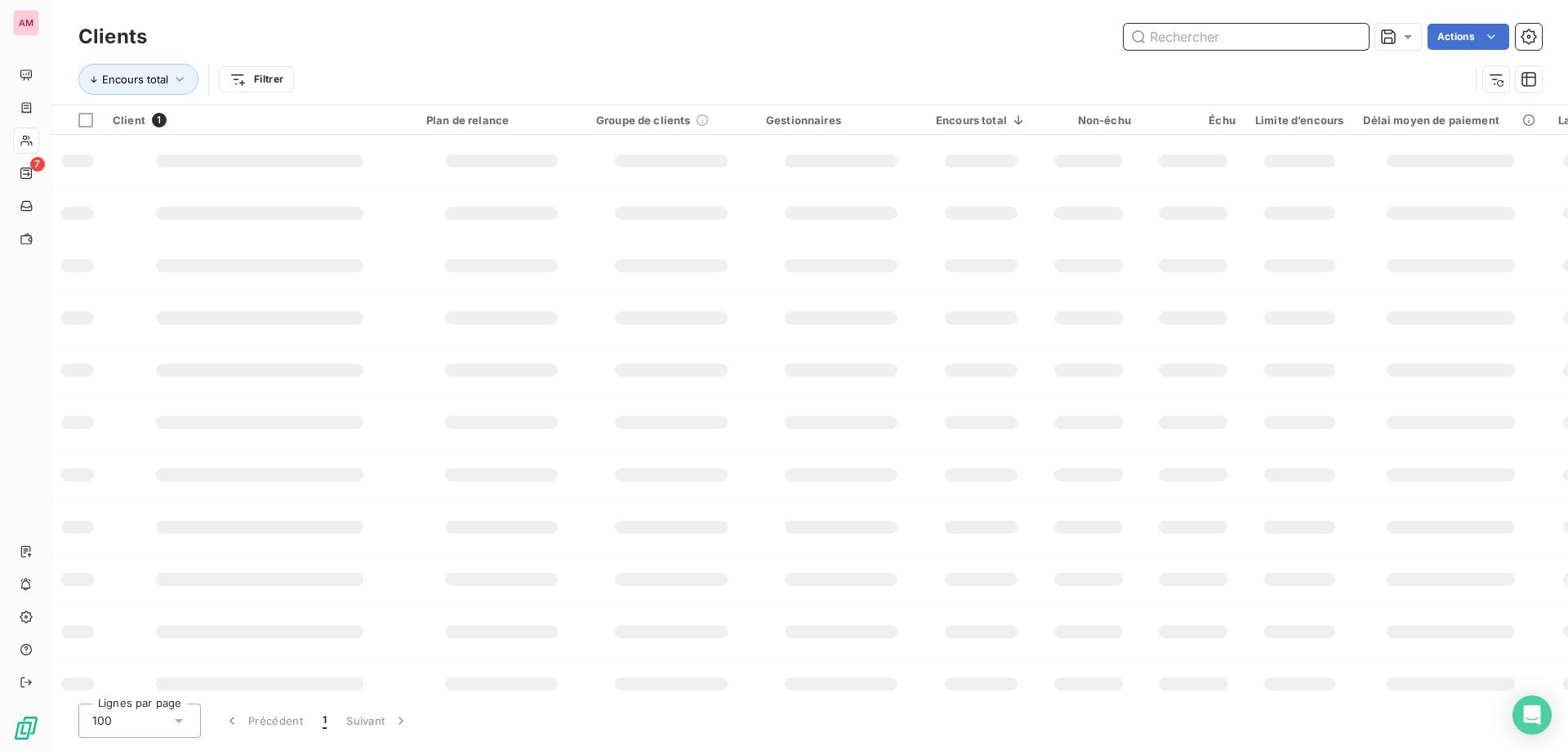
click at [1296, 37] on input "text" at bounding box center [1246, 37] width 245 height 26
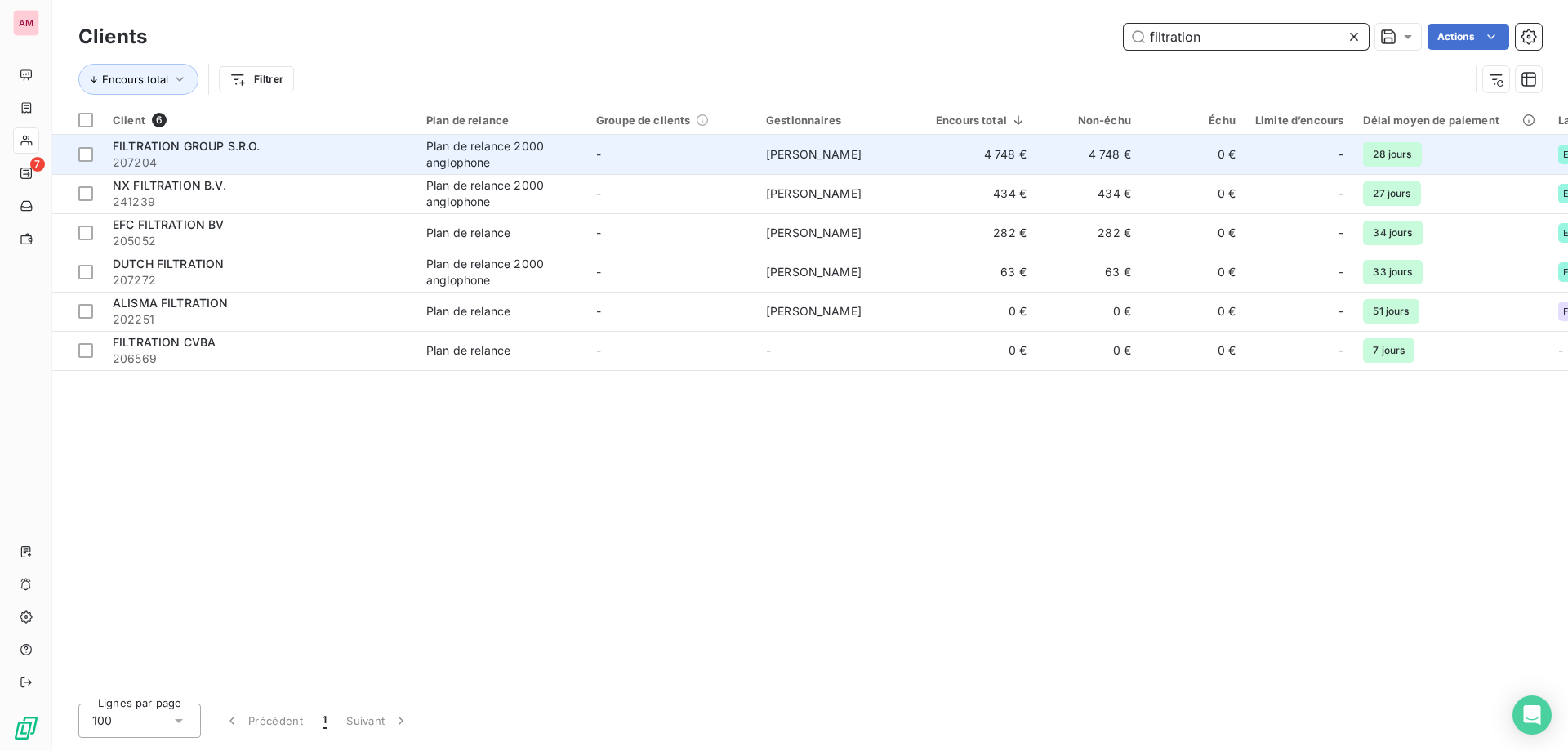
type input "filtration"
click at [302, 145] on div "FILTRATION GROUP S.R.O." at bounding box center [260, 146] width 294 height 17
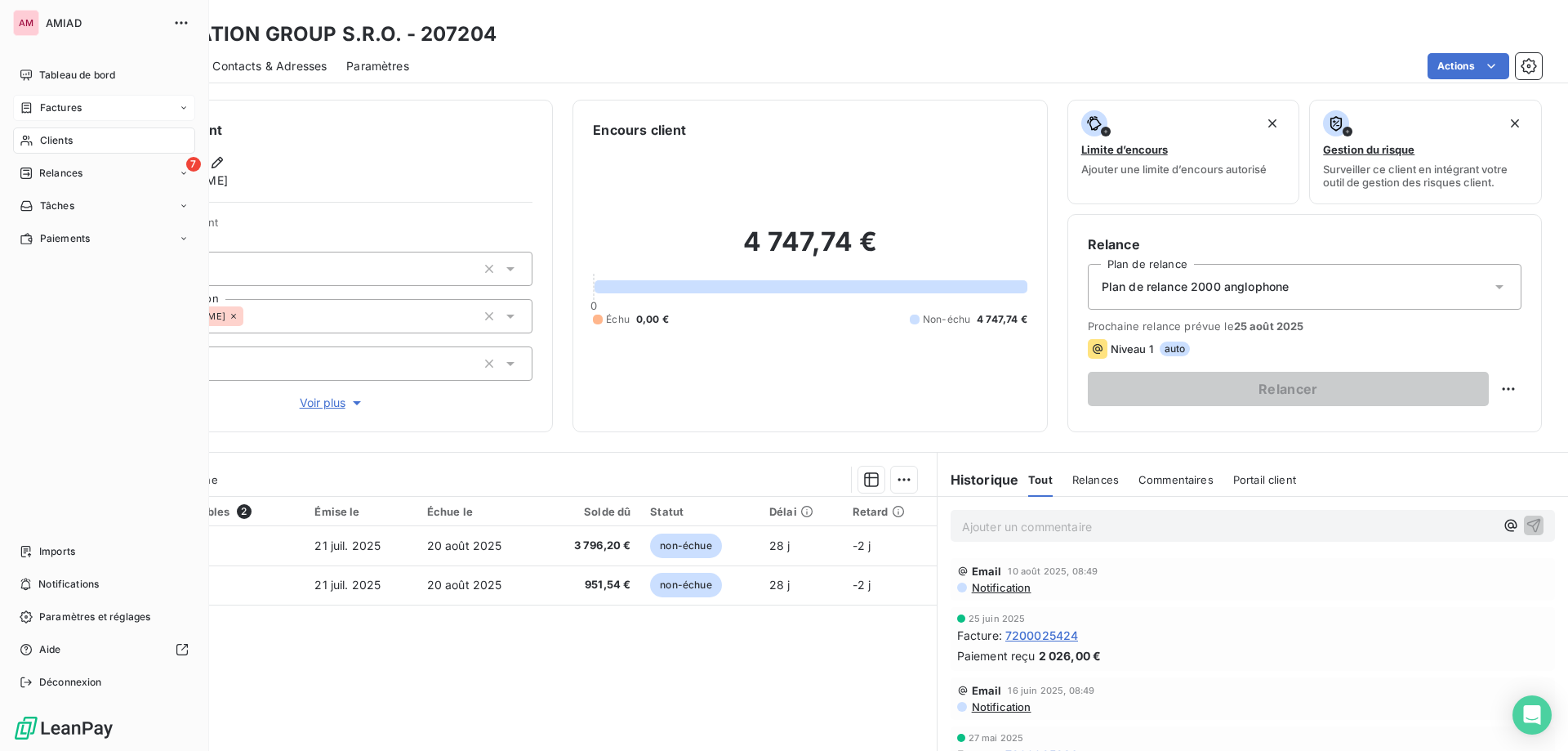
drag, startPoint x: 33, startPoint y: 101, endPoint x: 118, endPoint y: 105, distance: 85.1
click at [33, 101] on div "Factures" at bounding box center [50, 108] width 62 height 15
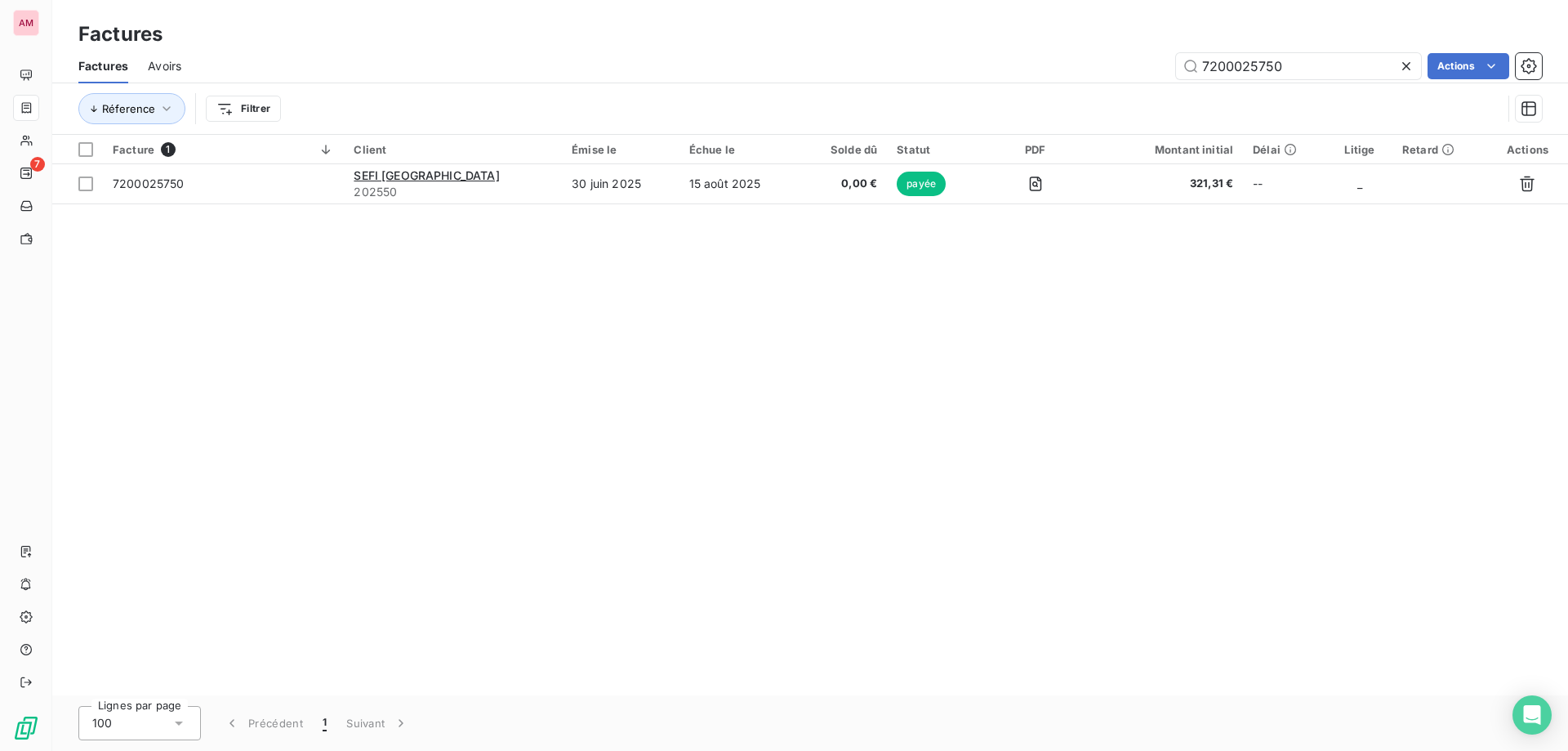
click at [1401, 63] on icon at bounding box center [1407, 66] width 17 height 17
click at [1318, 78] on input "text" at bounding box center [1299, 67] width 245 height 26
paste input "7200025524"
type input "7200025524"
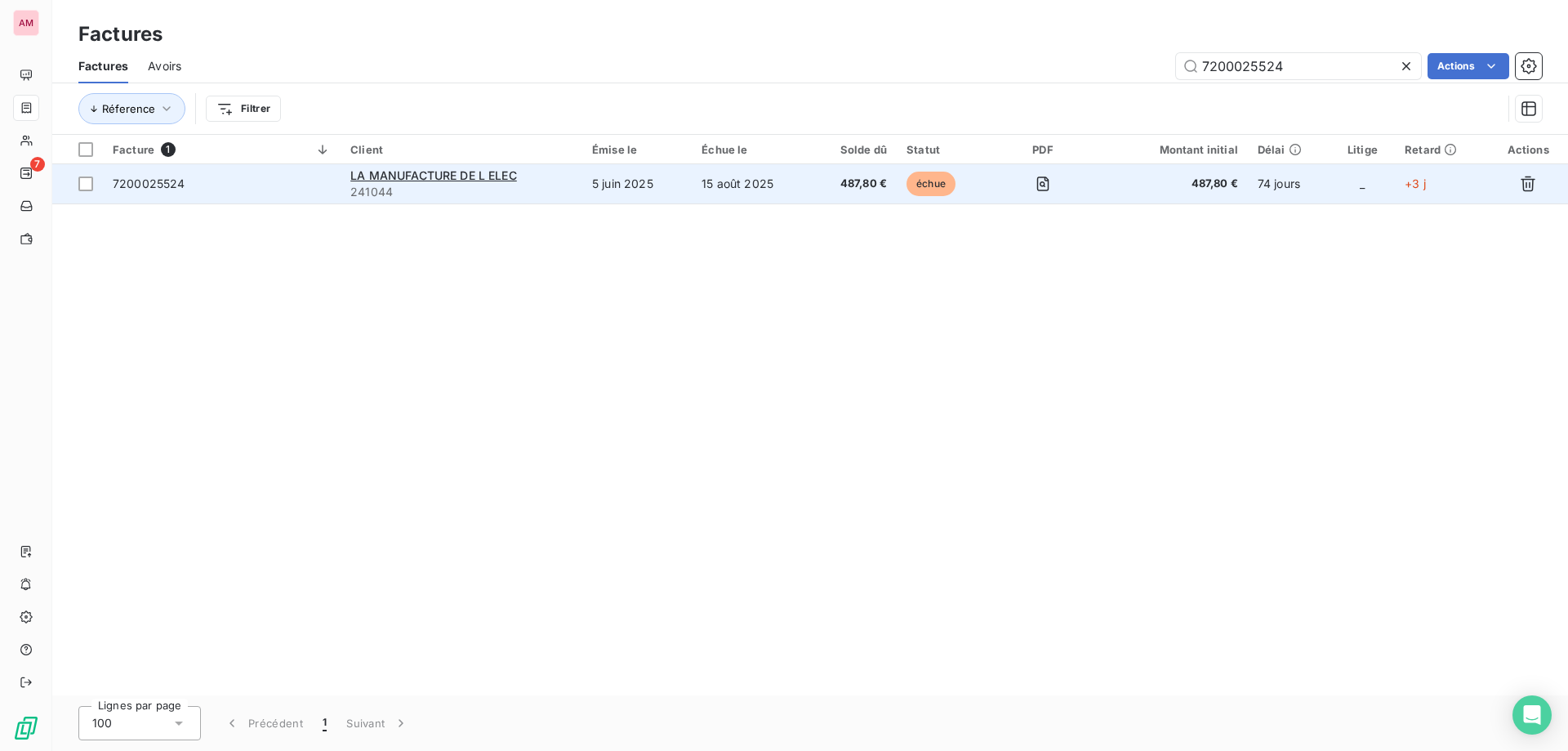
click at [675, 173] on td "5 juin 2025" at bounding box center [637, 183] width 110 height 39
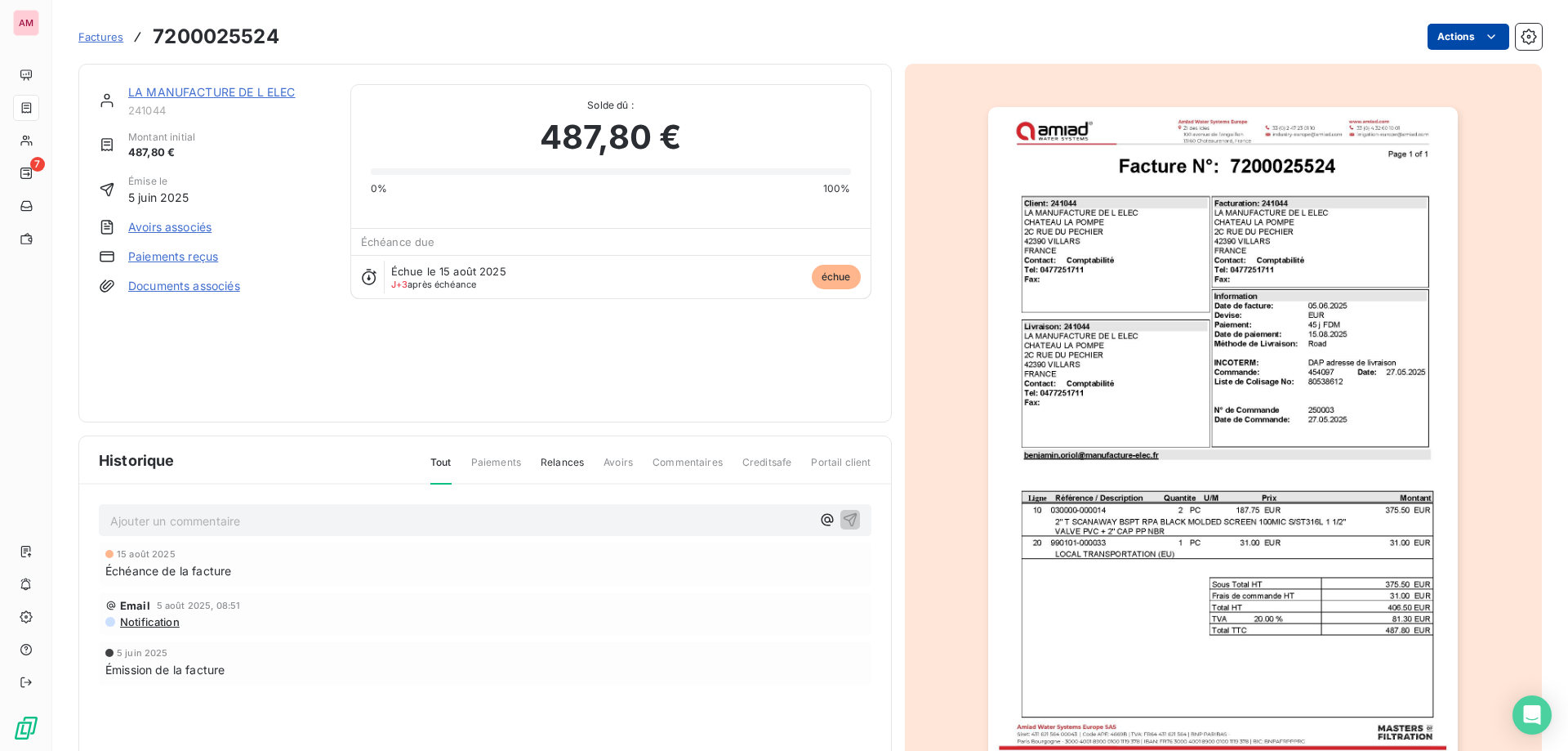
click at [1429, 39] on html "AM 7 Factures 7200025524 Actions LA MANUFACTURE DE L ELEC 241044 Montant initia…" at bounding box center [784, 375] width 1568 height 751
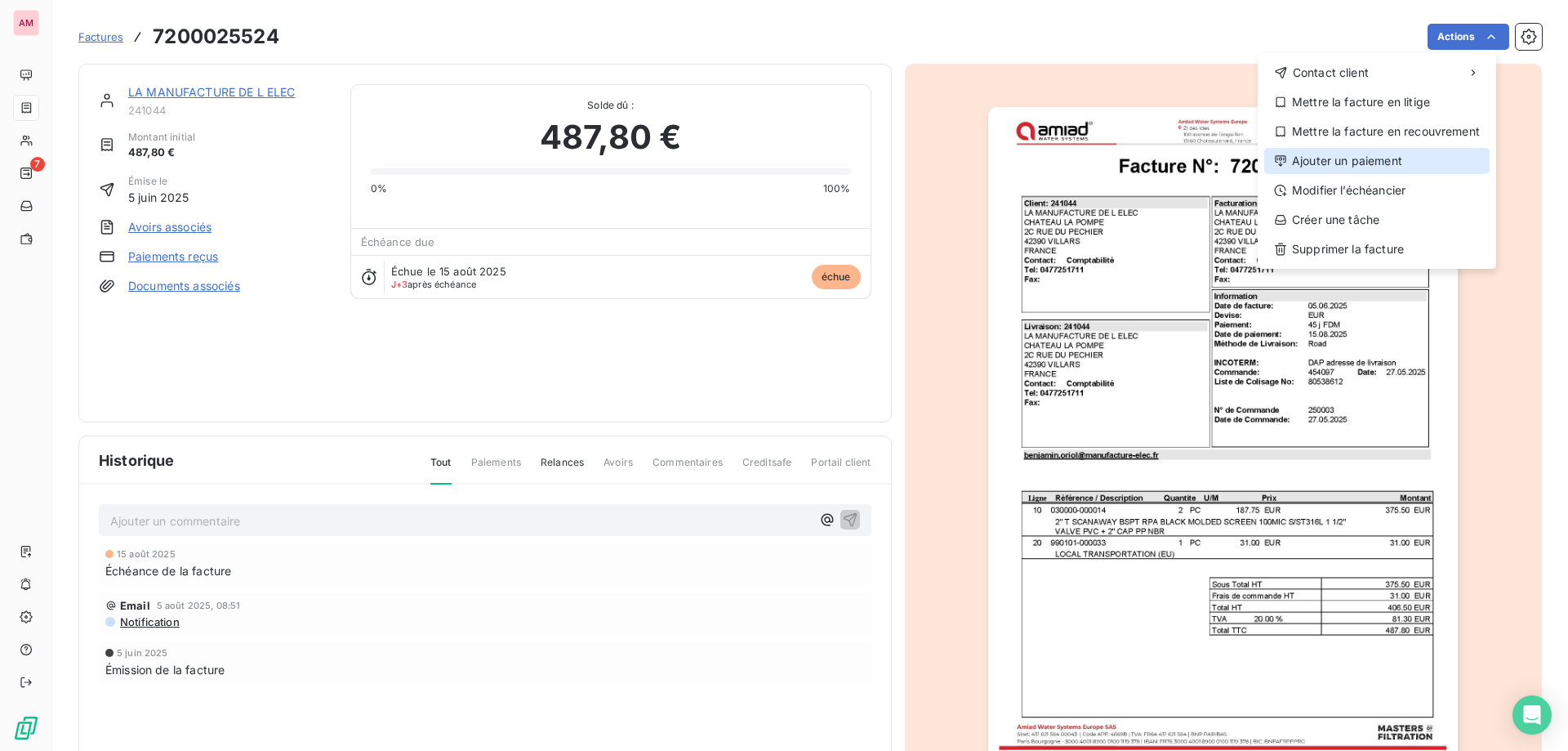
click at [1342, 165] on div "Ajouter un paiement" at bounding box center [1377, 161] width 225 height 26
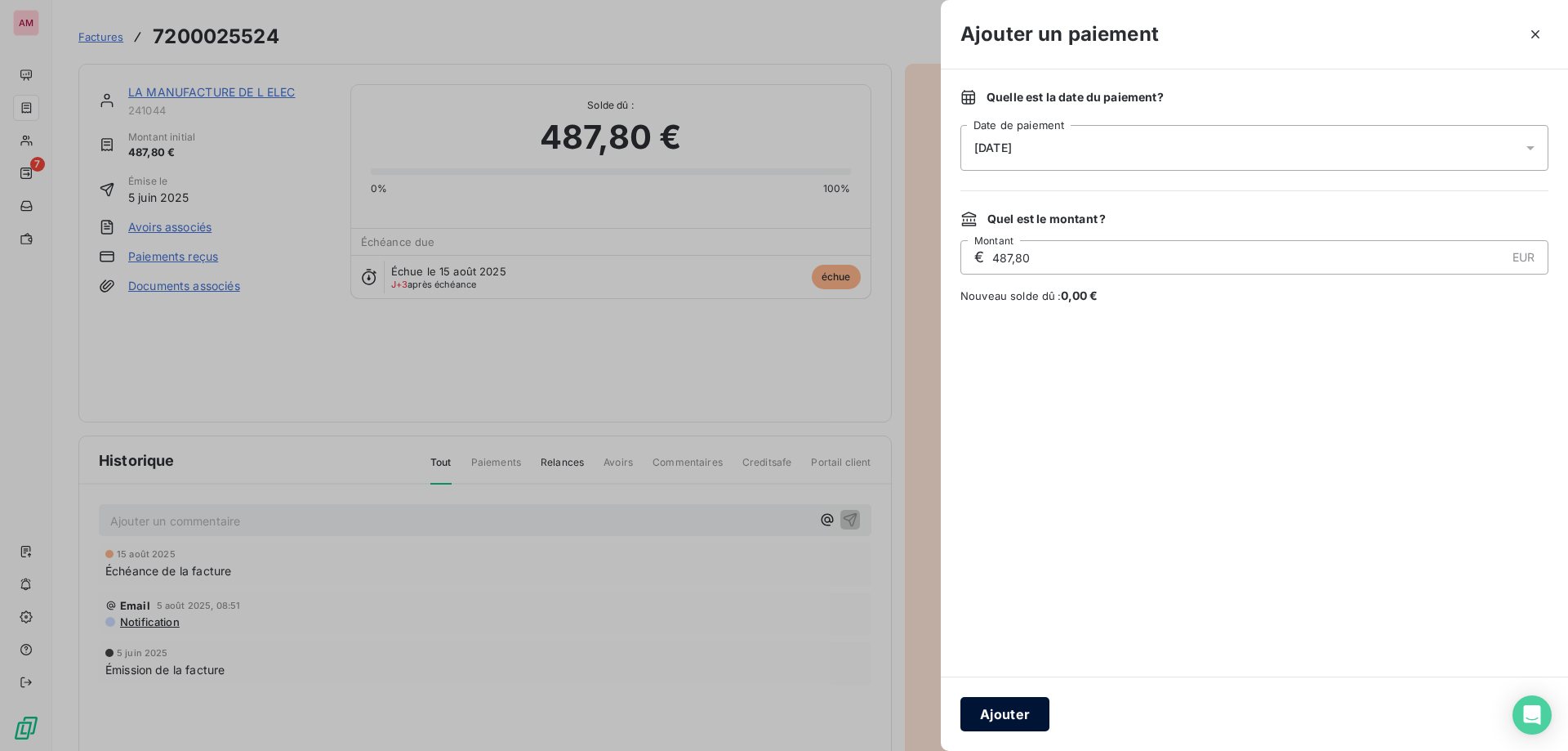
click at [1021, 719] on button "Ajouter" at bounding box center [1005, 713] width 89 height 34
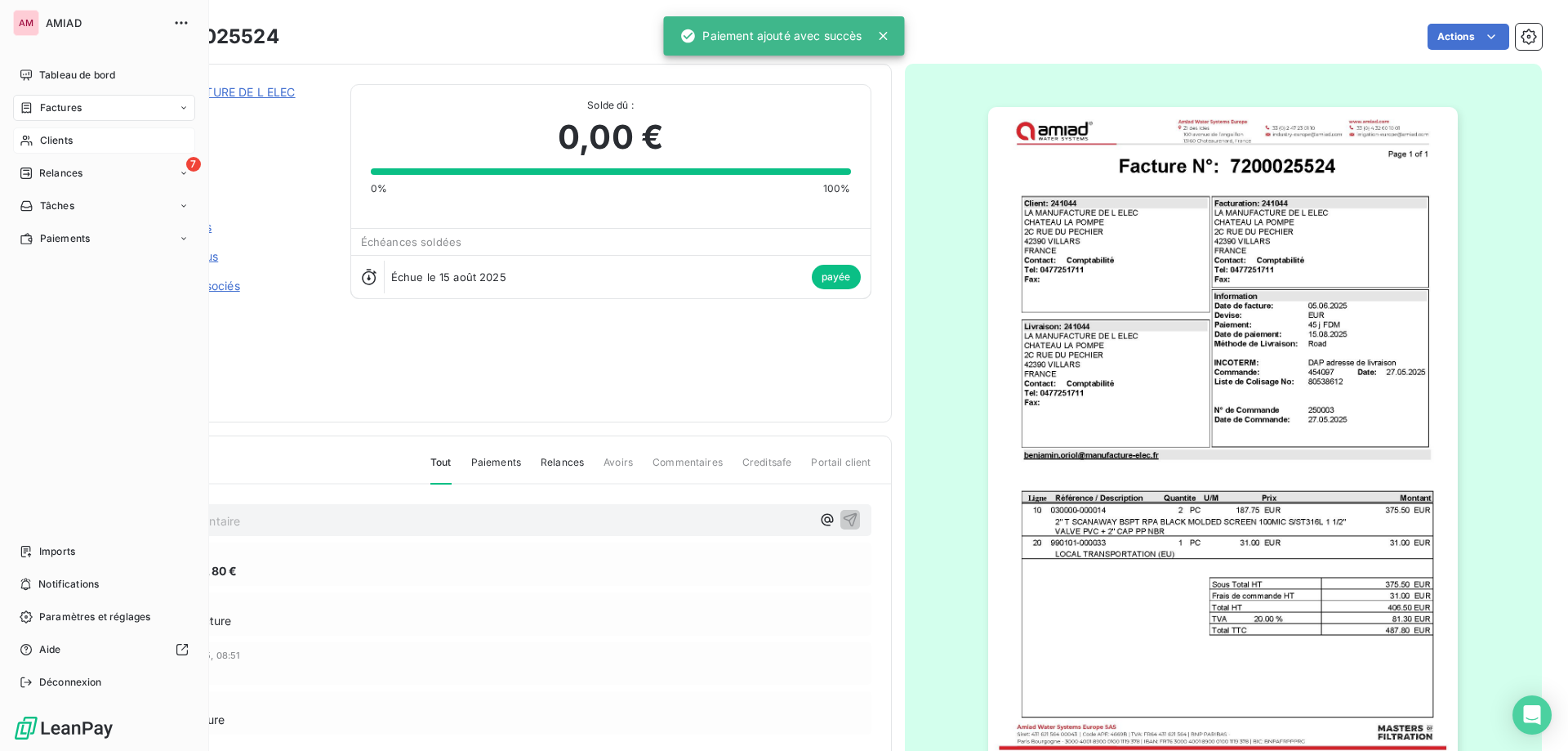
click at [32, 141] on icon at bounding box center [26, 140] width 14 height 13
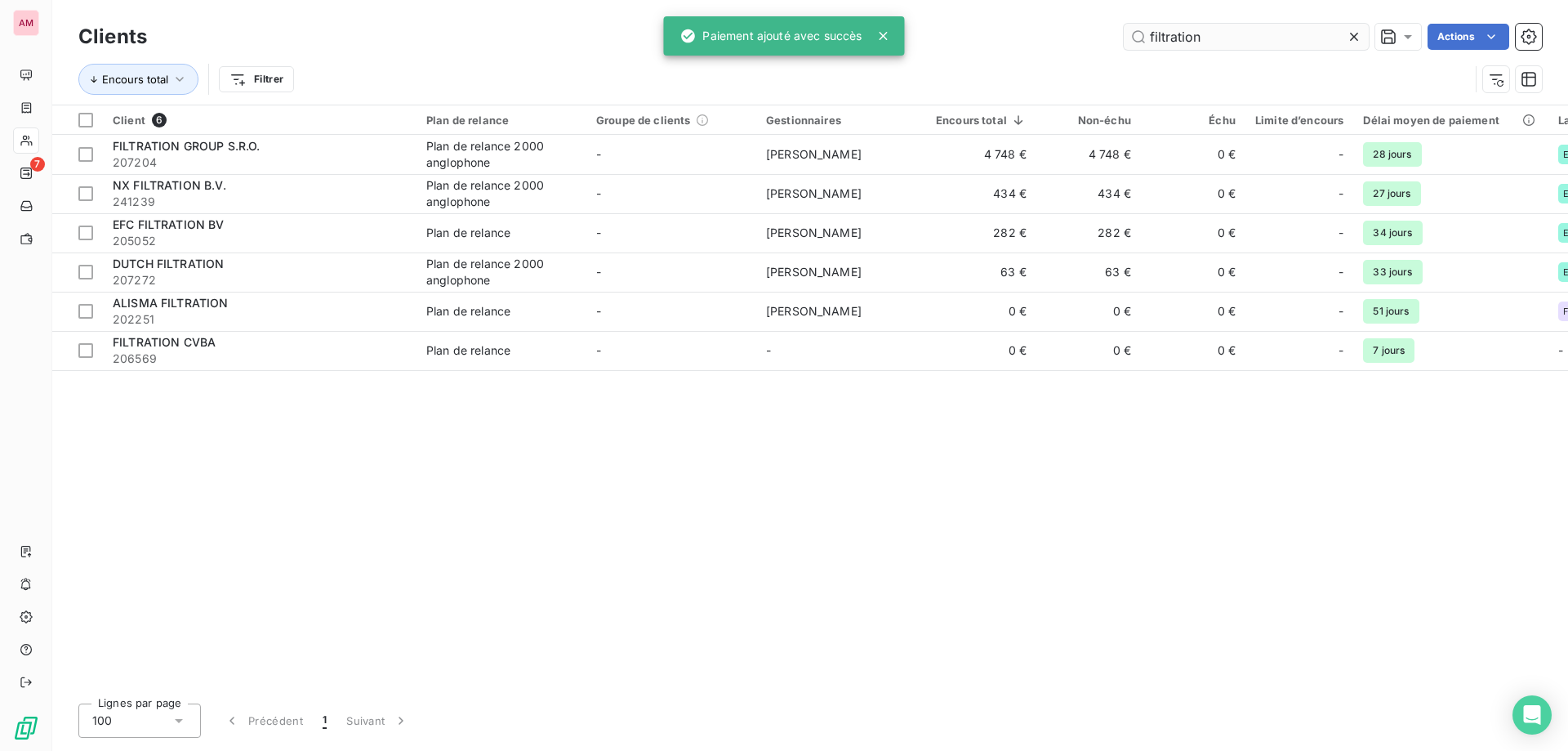
click at [1348, 39] on icon at bounding box center [1354, 37] width 17 height 17
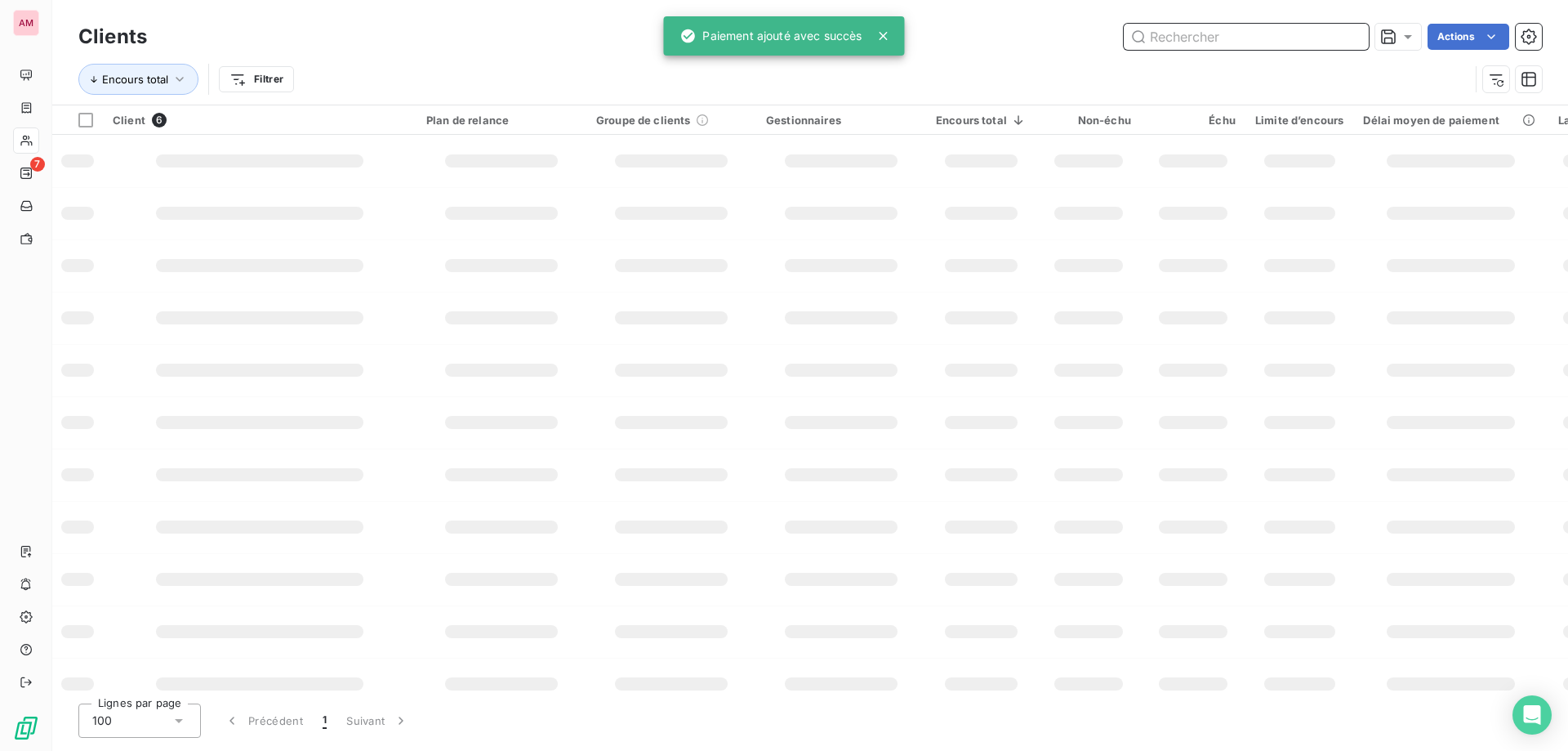
click at [1257, 40] on input "text" at bounding box center [1246, 37] width 245 height 26
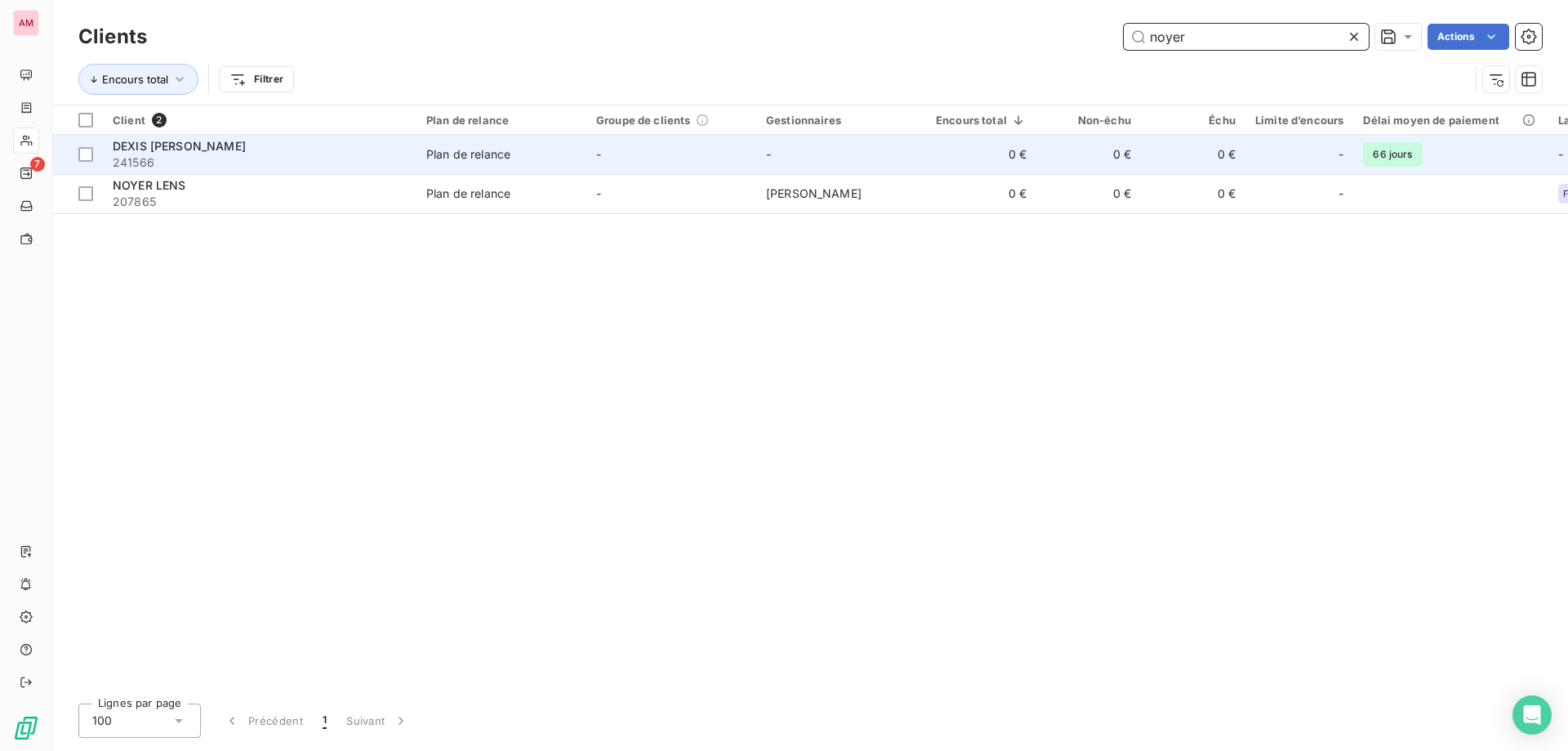
type input "noyer"
click at [542, 150] on span "Plan de relance" at bounding box center [501, 154] width 150 height 17
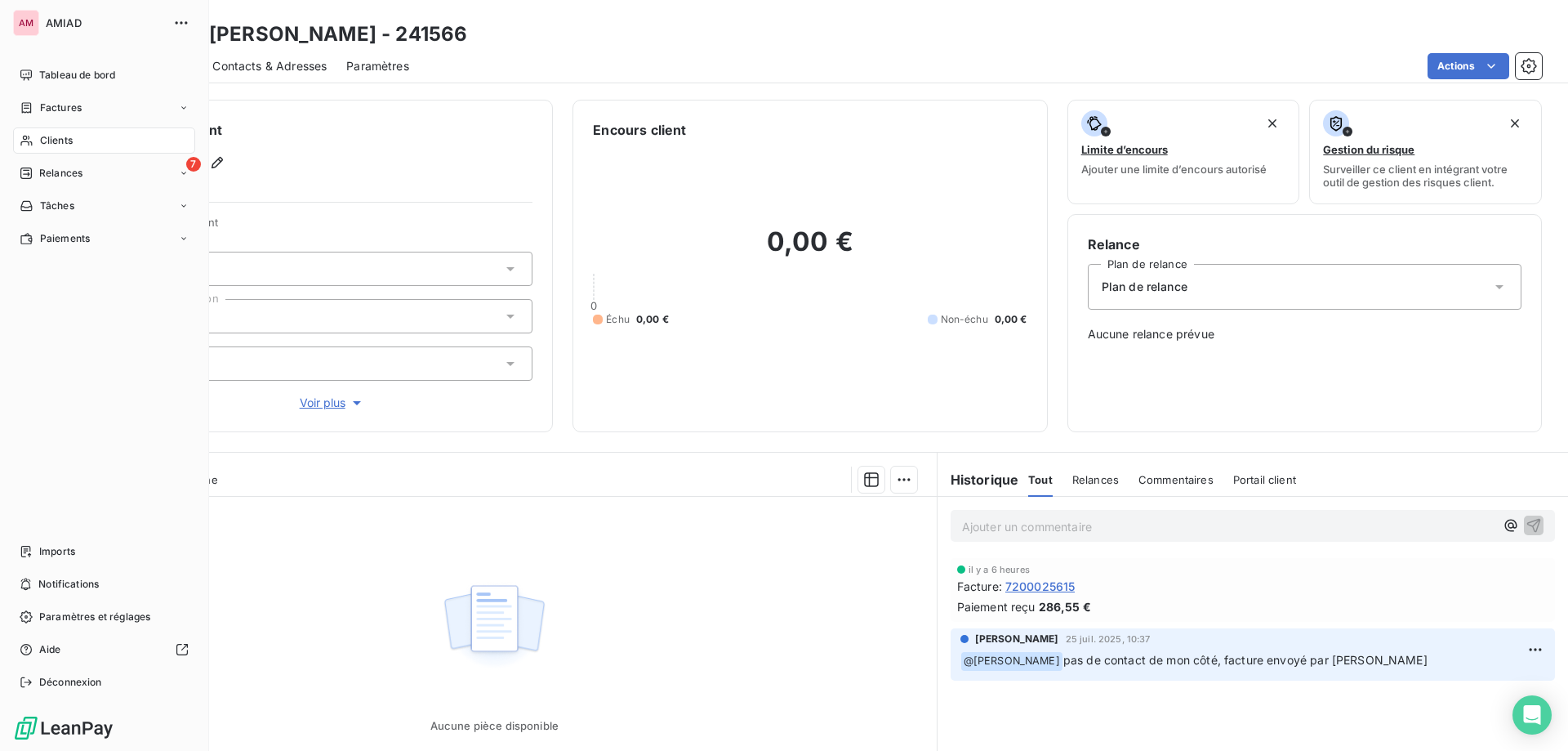
click at [33, 145] on div "Clients" at bounding box center [104, 140] width 182 height 26
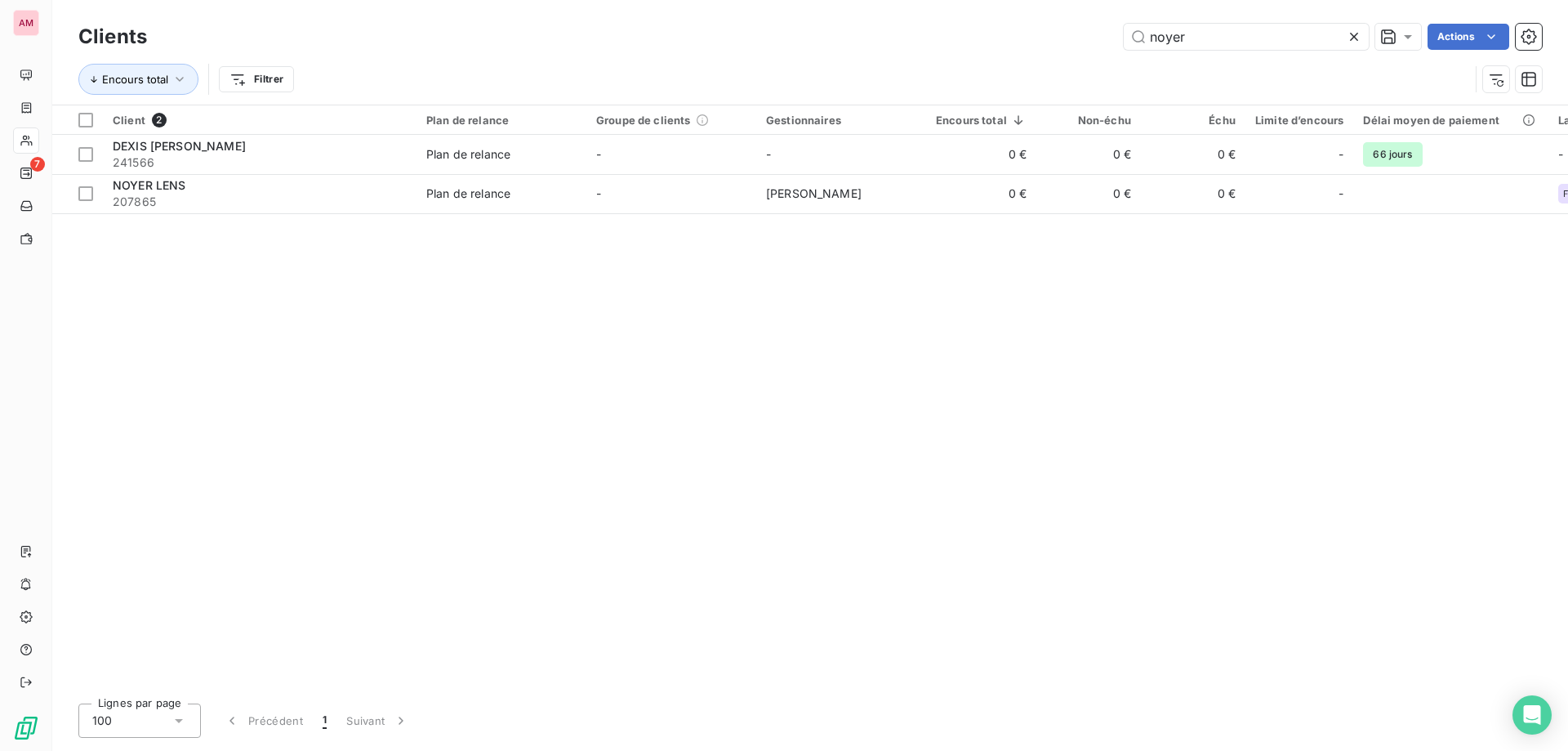
click at [1352, 32] on icon at bounding box center [1354, 37] width 17 height 17
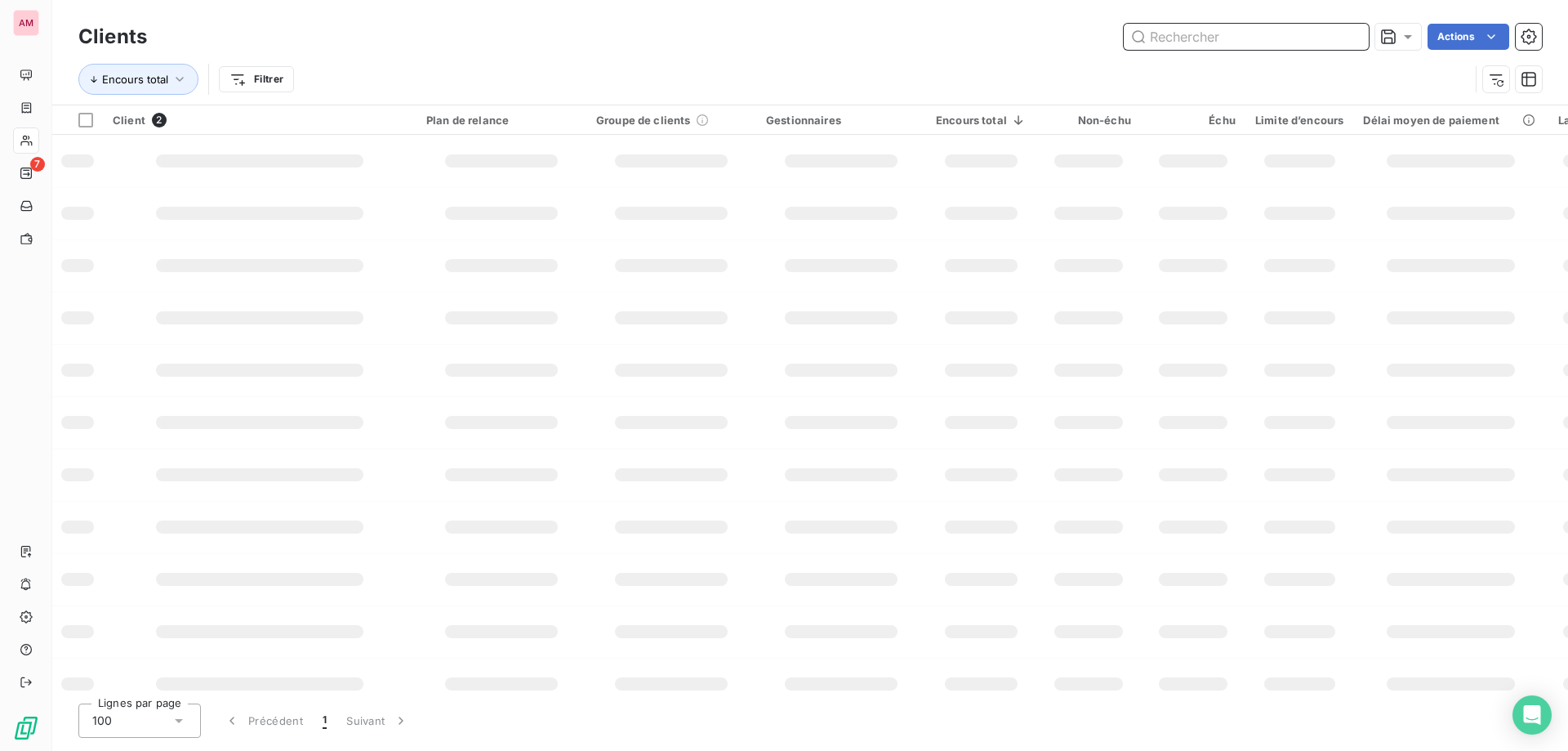
click at [1264, 32] on input "text" at bounding box center [1246, 37] width 245 height 26
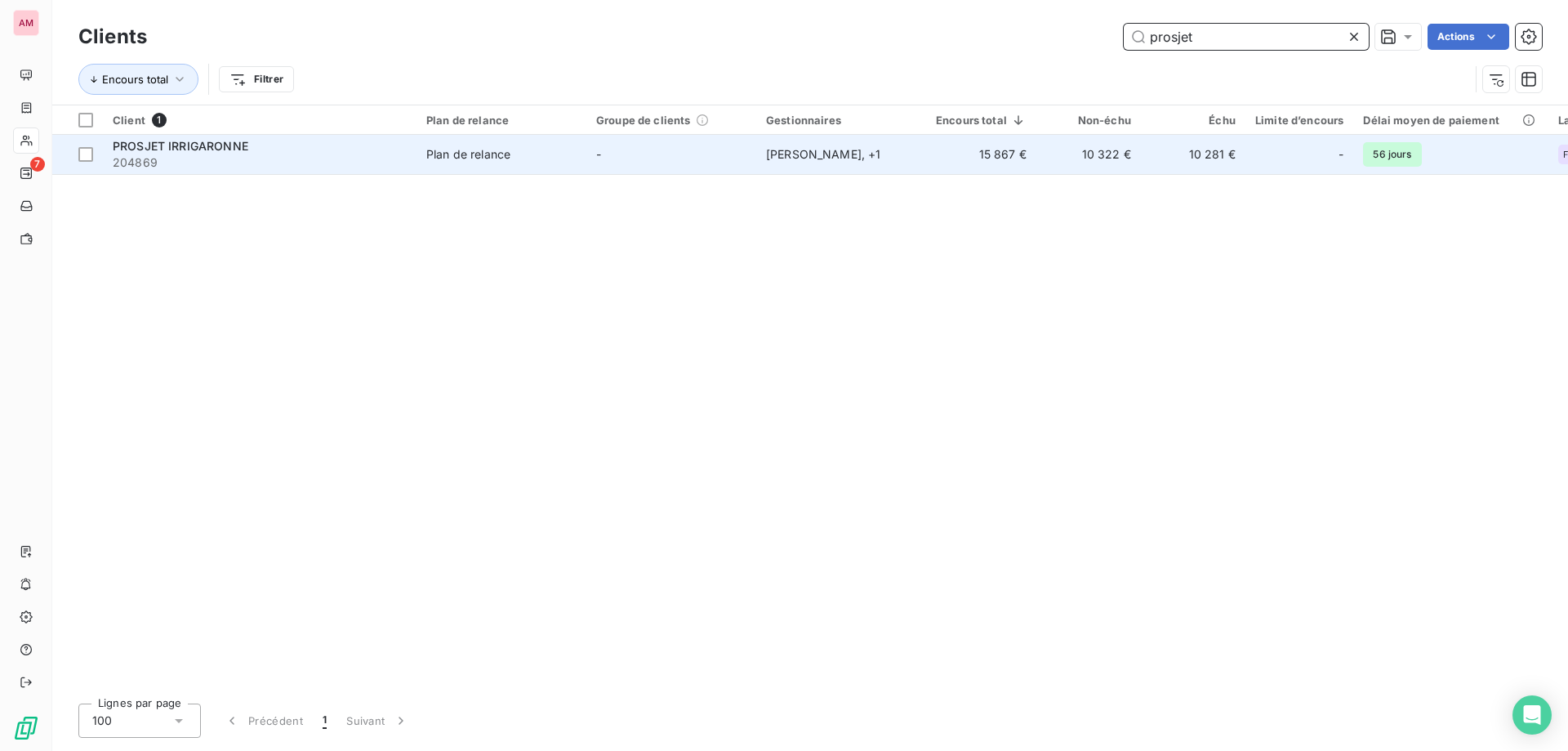
type input "prosjet"
click at [573, 166] on td "Plan de relance" at bounding box center [501, 154] width 170 height 39
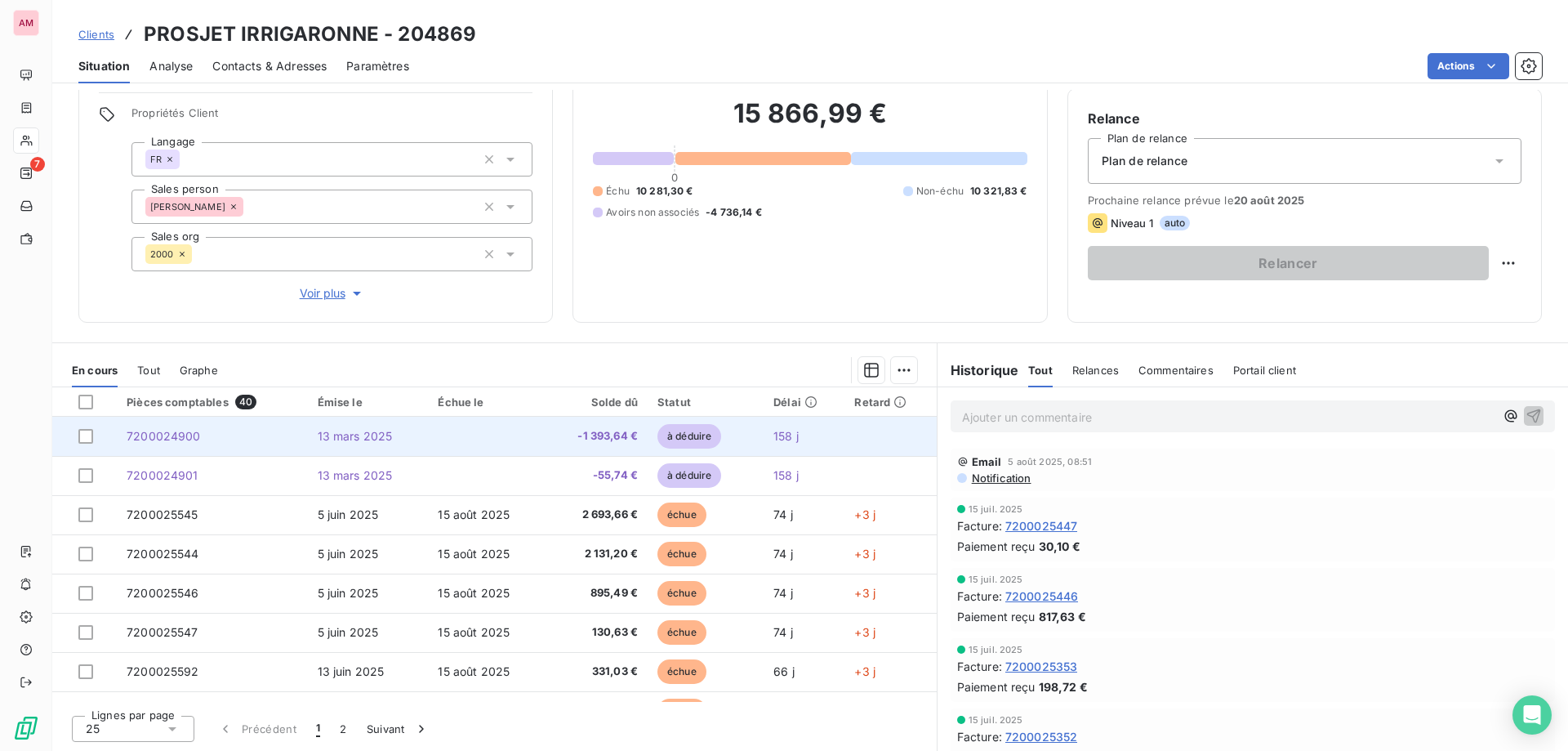
scroll to position [81, 0]
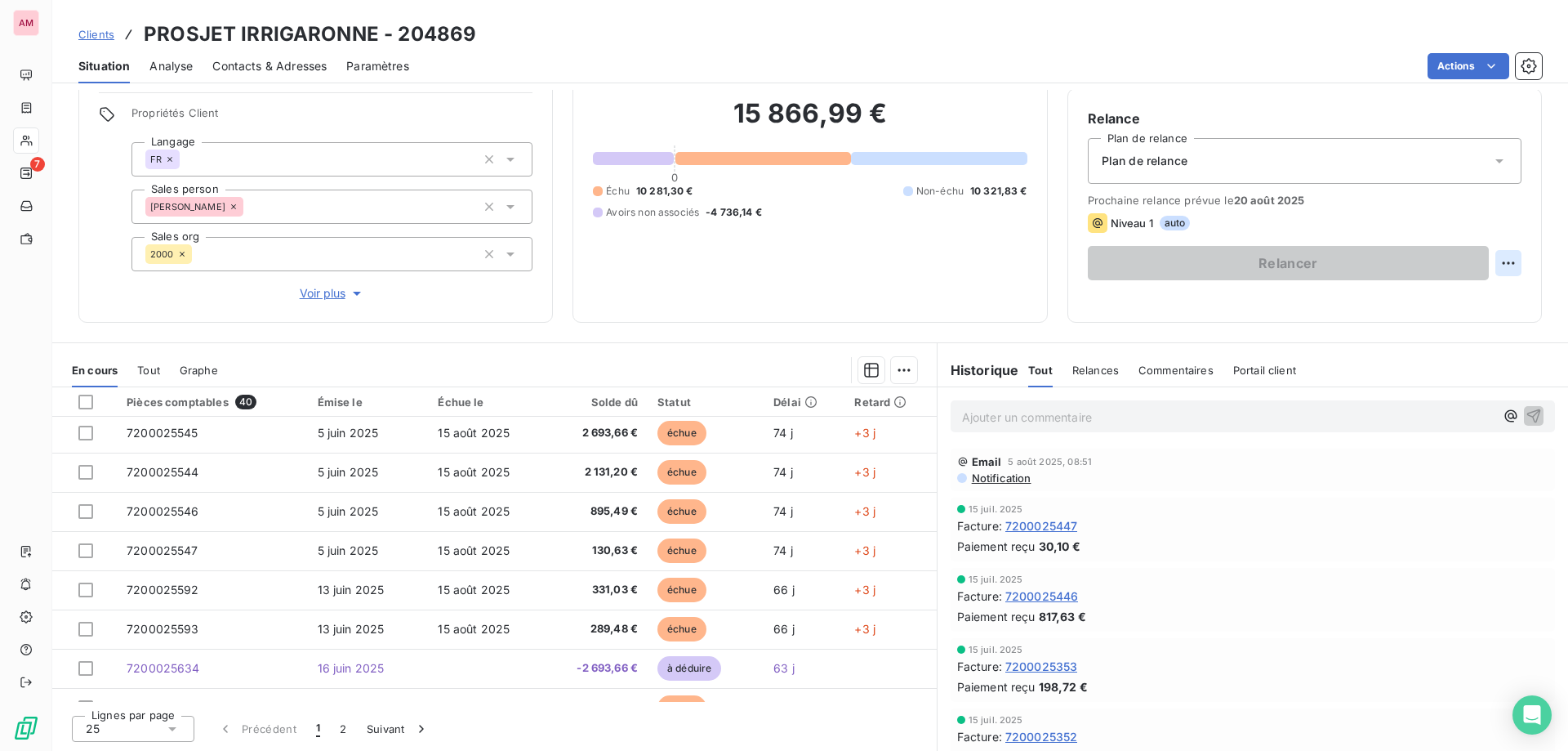
click at [1500, 259] on html "AM 7 Clients PROSJET IRRIGARONNE - 204869 Situation Analyse Contacts & Adresses…" at bounding box center [784, 375] width 1568 height 751
click at [1465, 297] on div "Replanifier cette action" at bounding box center [1429, 299] width 146 height 26
select select "7"
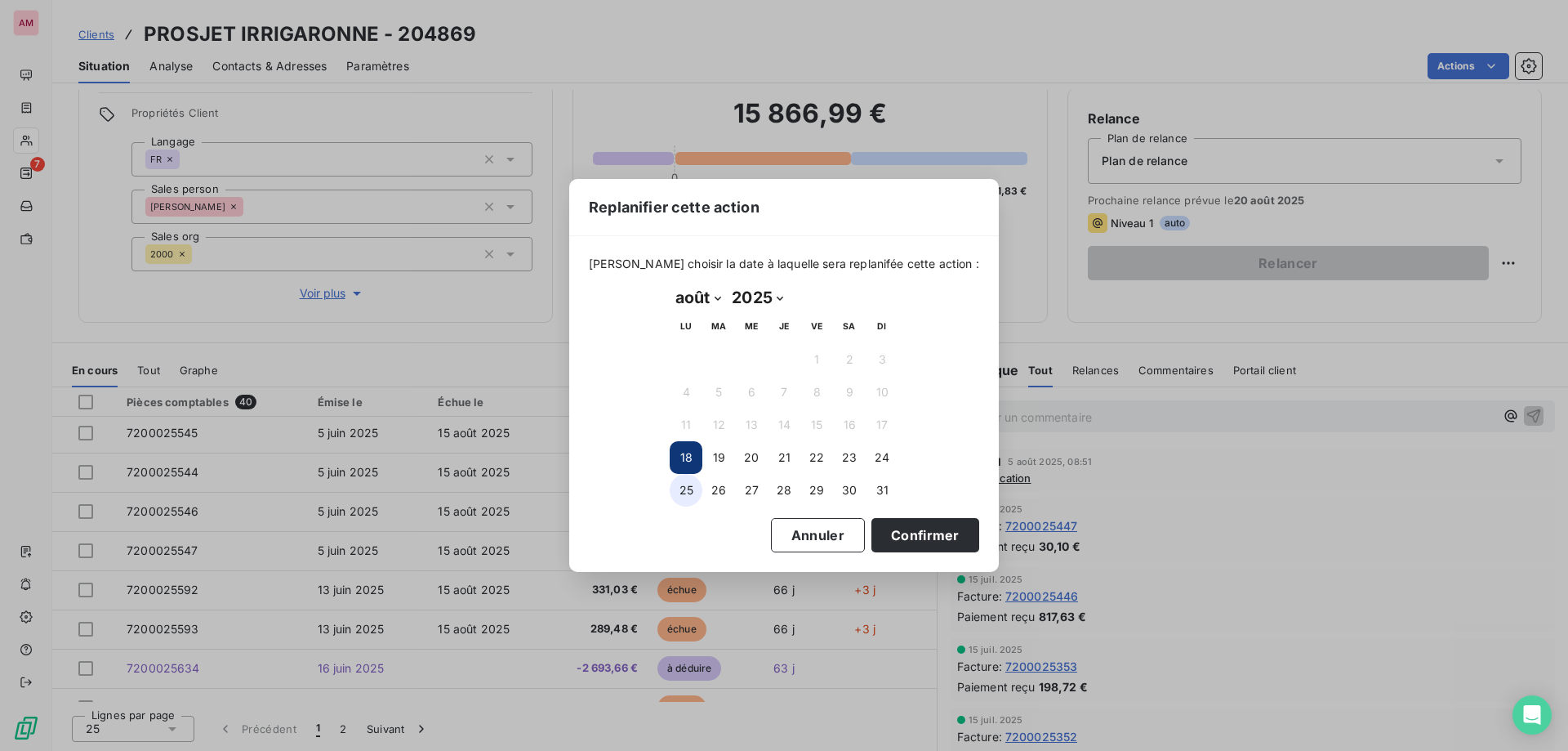
click at [684, 484] on button "25" at bounding box center [685, 490] width 32 height 32
click at [940, 547] on button "Confirmer" at bounding box center [925, 535] width 108 height 34
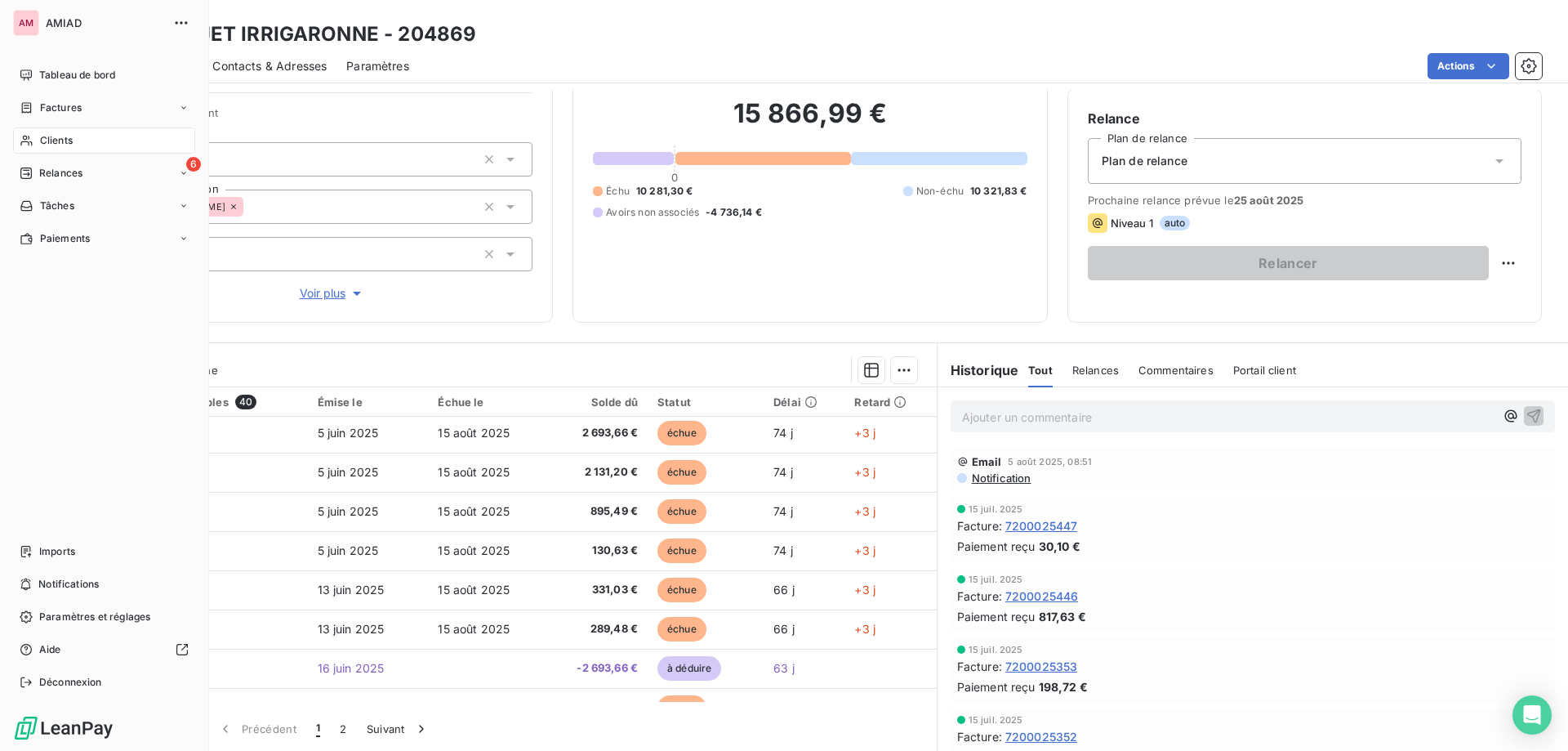
click at [46, 142] on span "Clients" at bounding box center [56, 140] width 32 height 15
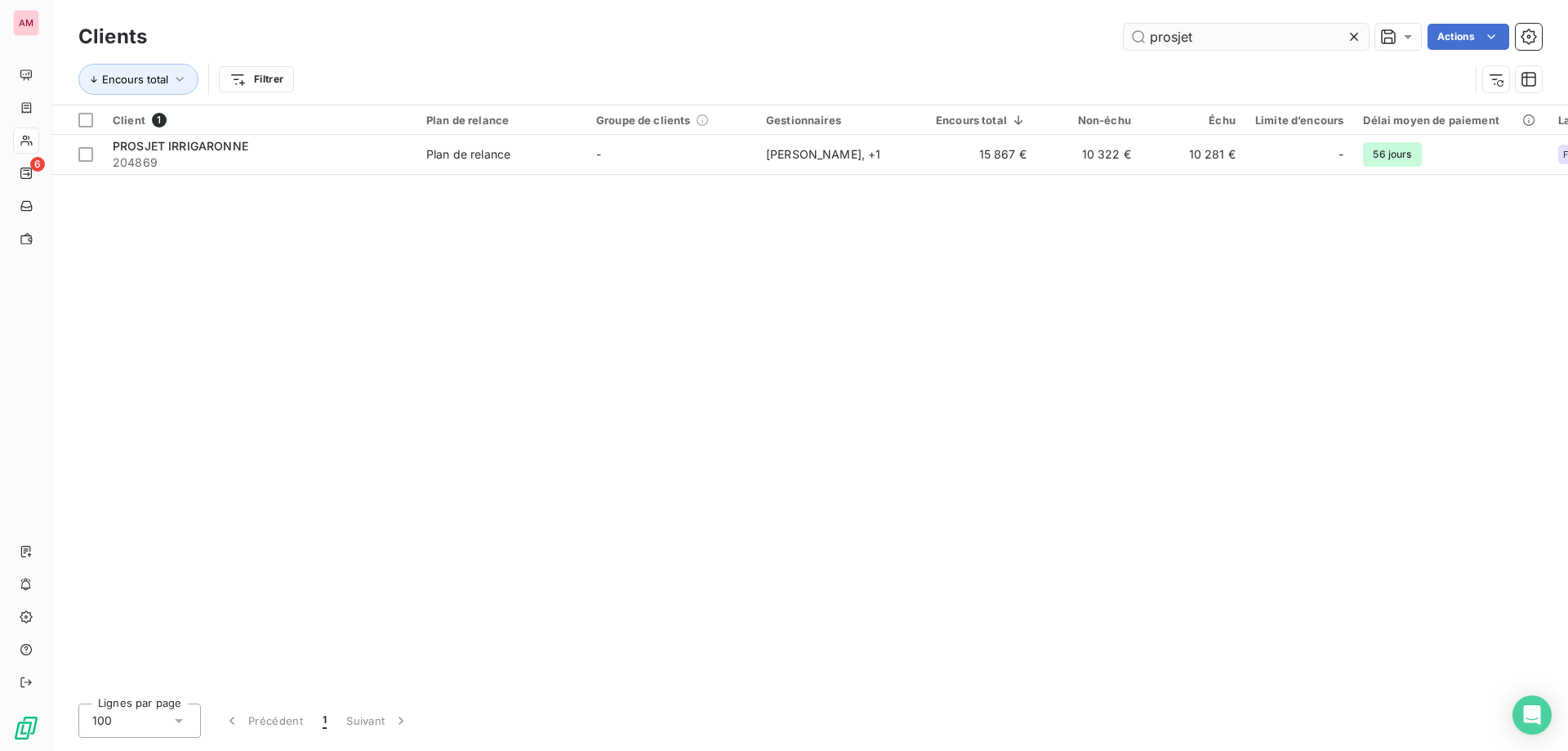
click at [1347, 45] on div at bounding box center [1358, 37] width 23 height 26
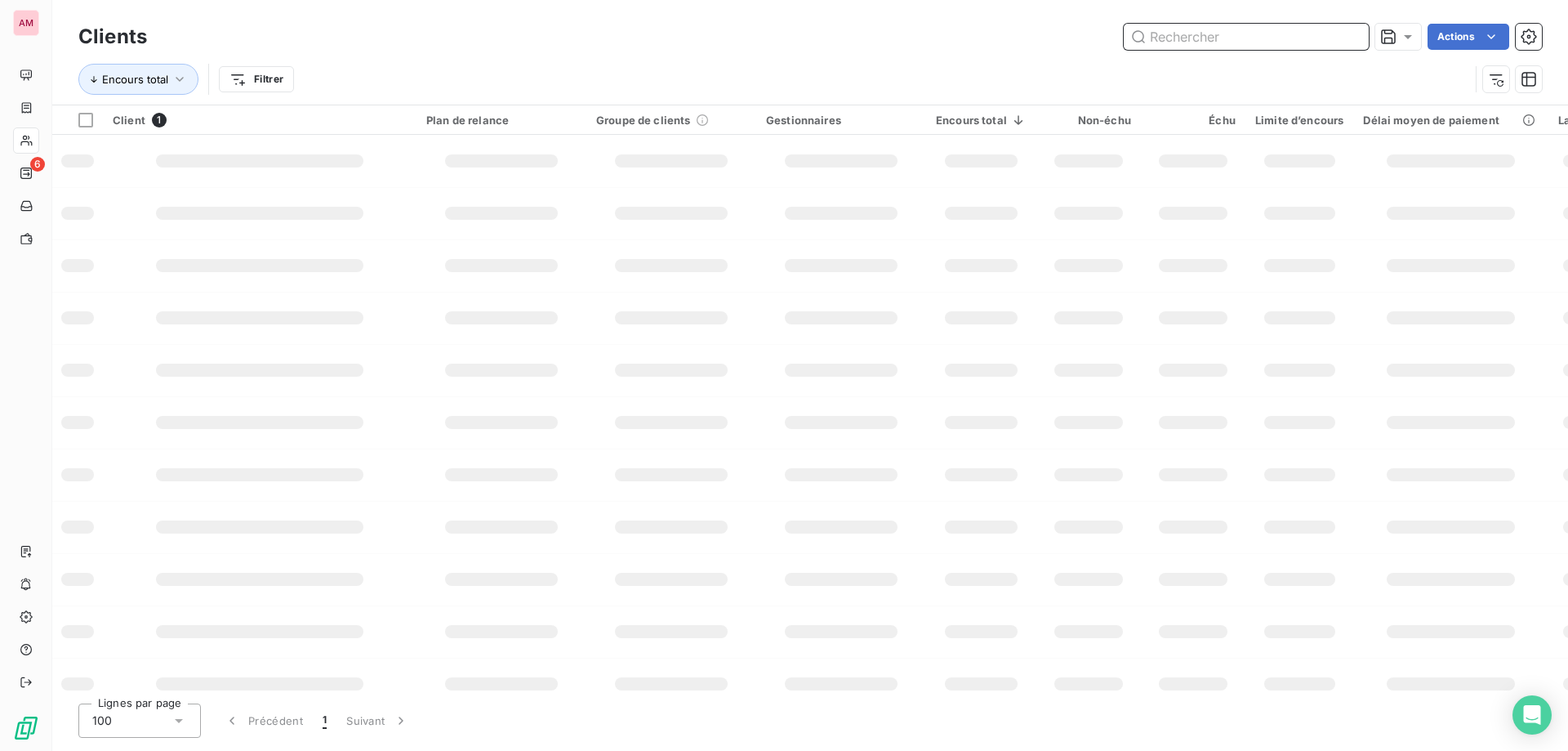
click at [1279, 37] on input "text" at bounding box center [1246, 37] width 245 height 26
type input "2 gape"
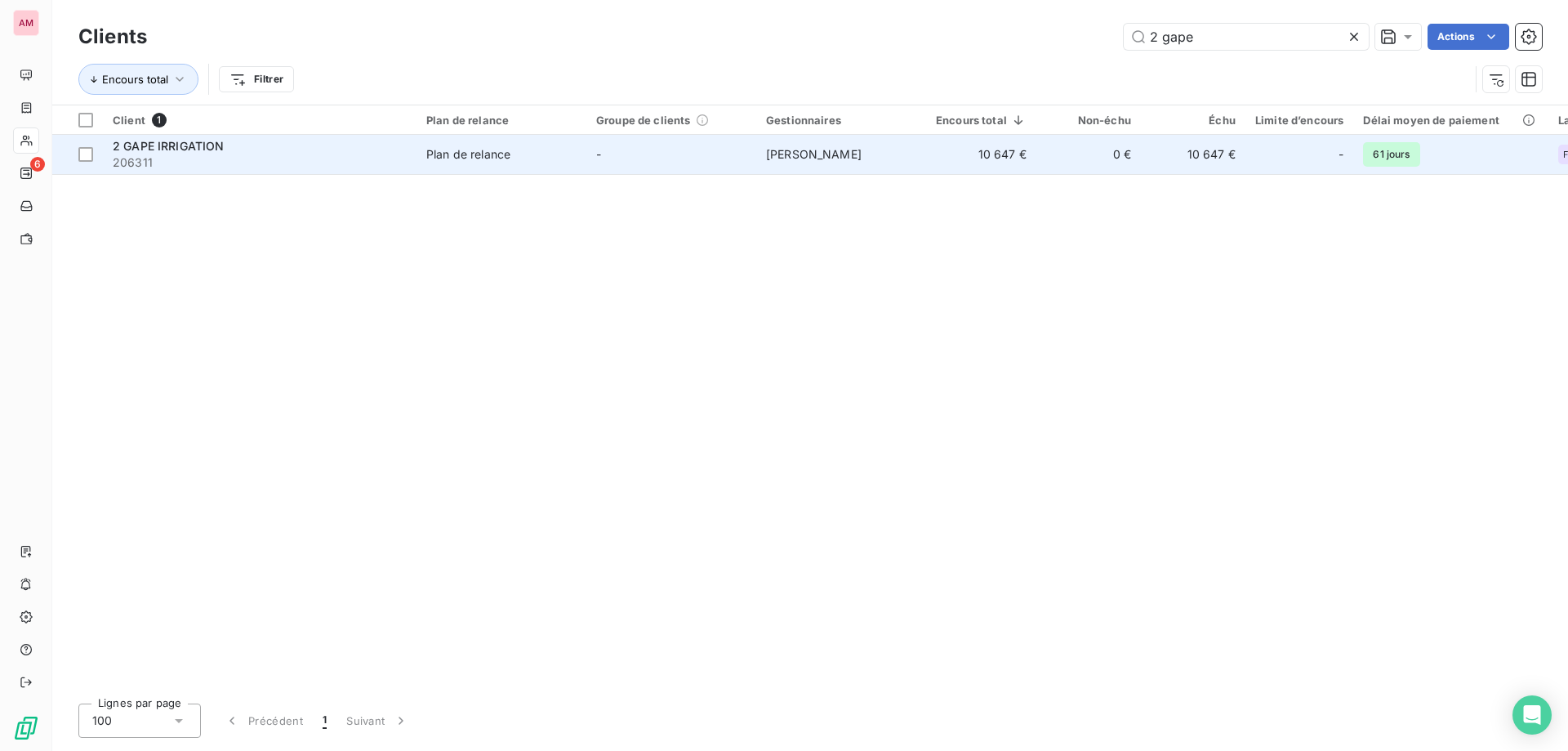
click at [404, 156] on span "206311" at bounding box center [260, 162] width 294 height 17
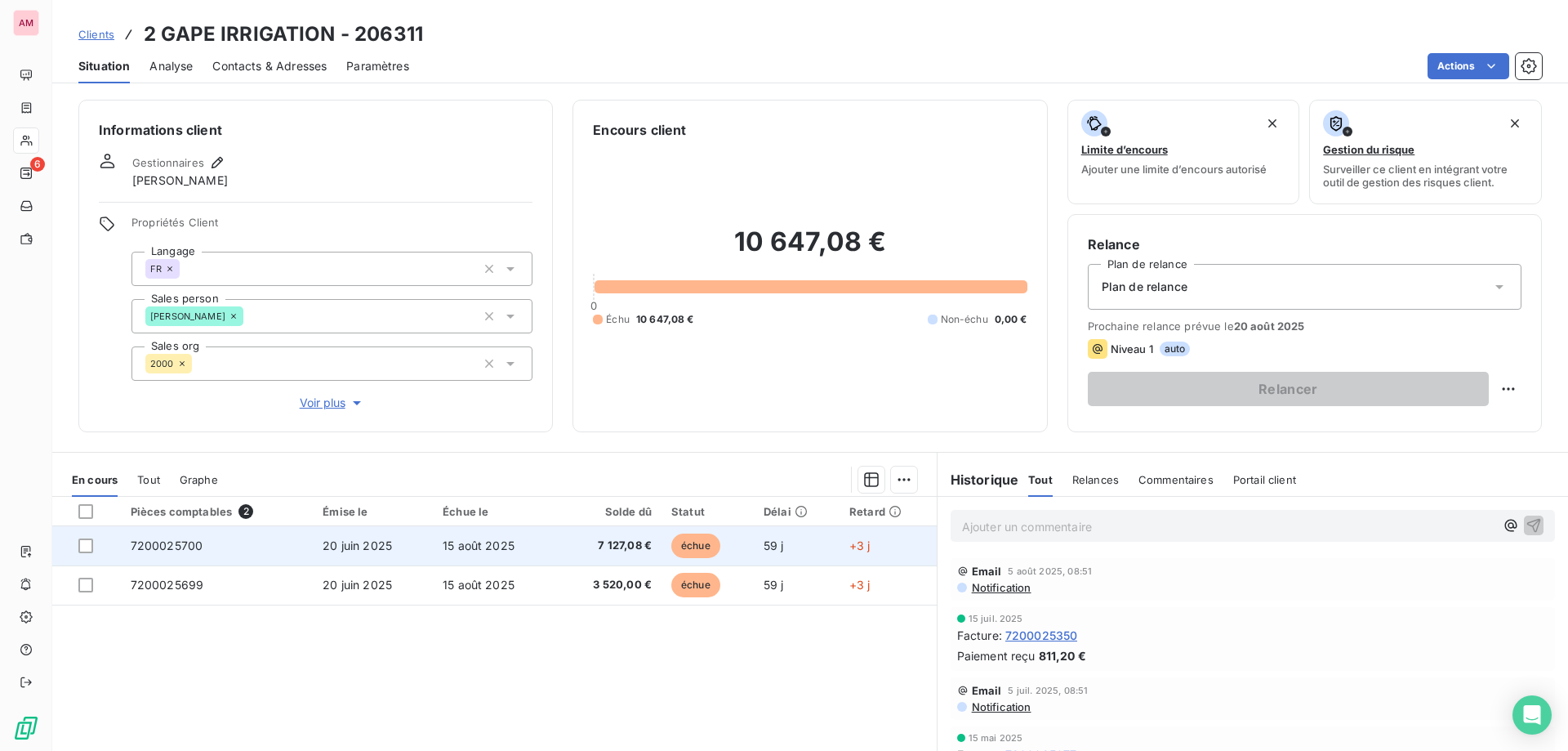
click at [828, 547] on td "59 j" at bounding box center [797, 545] width 86 height 39
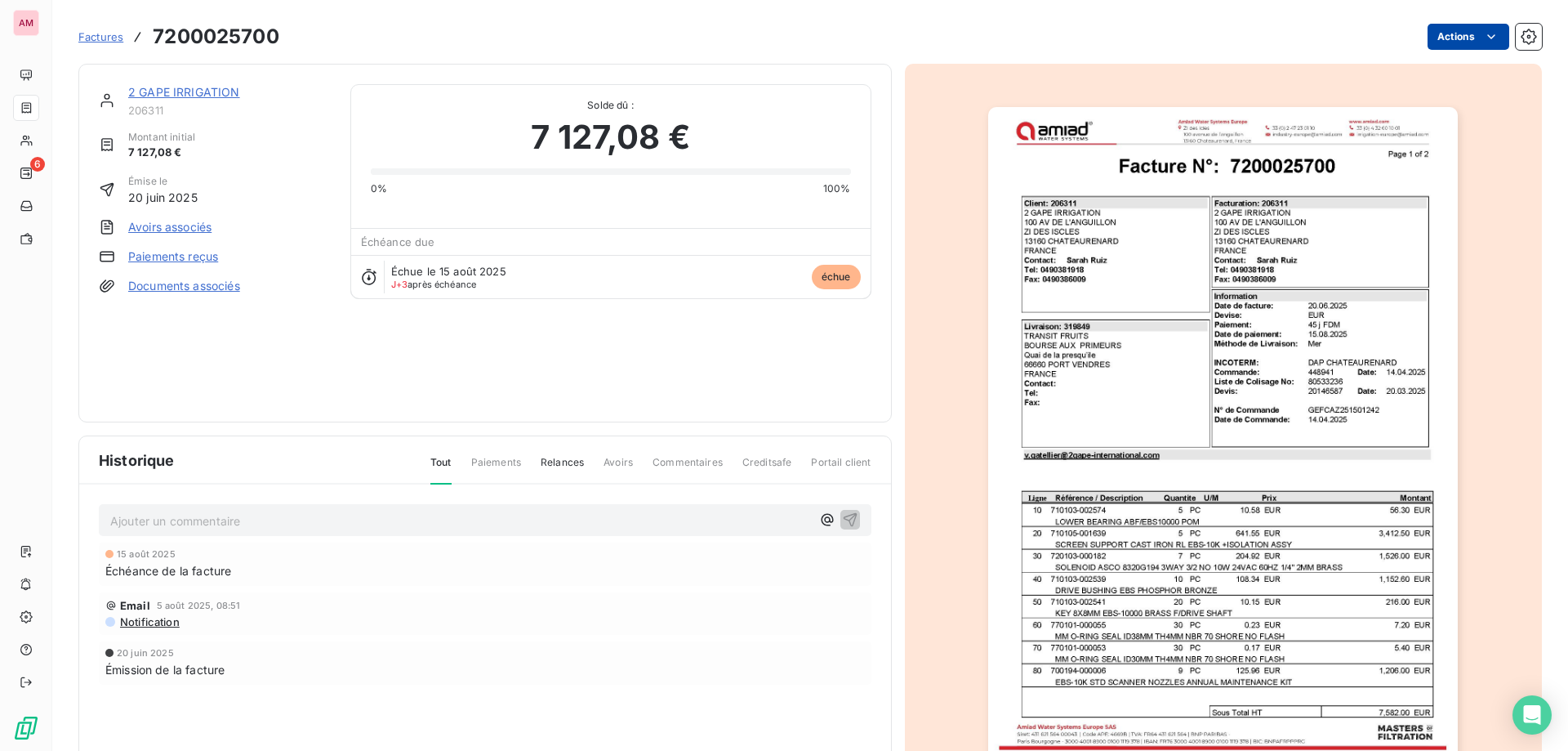
click at [1464, 42] on html "AM 6 Factures 7200025700 Actions 2 GAPE IRRIGATION 206311 Montant initial 7 127…" at bounding box center [784, 375] width 1568 height 751
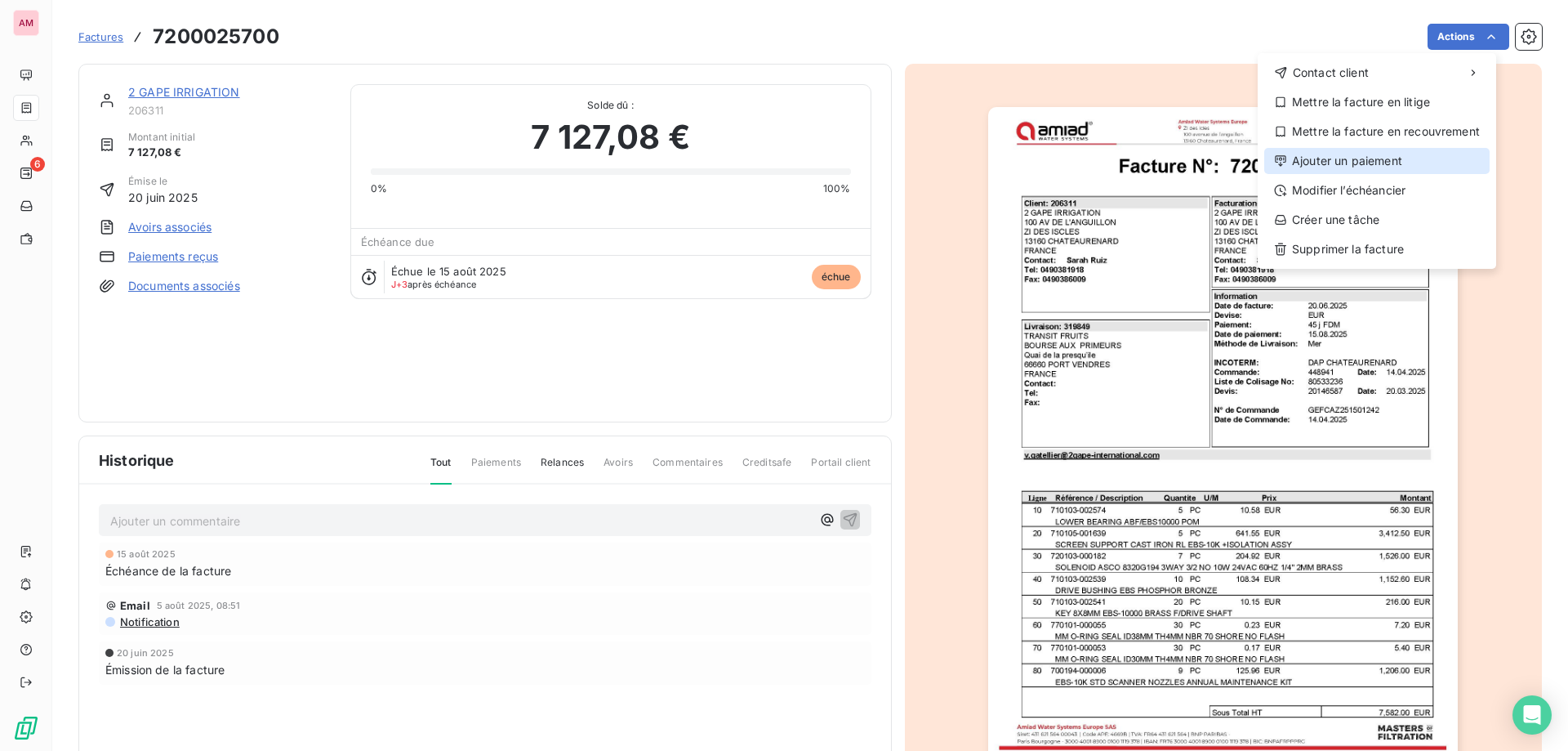
click at [1360, 155] on div "Ajouter un paiement" at bounding box center [1377, 161] width 225 height 26
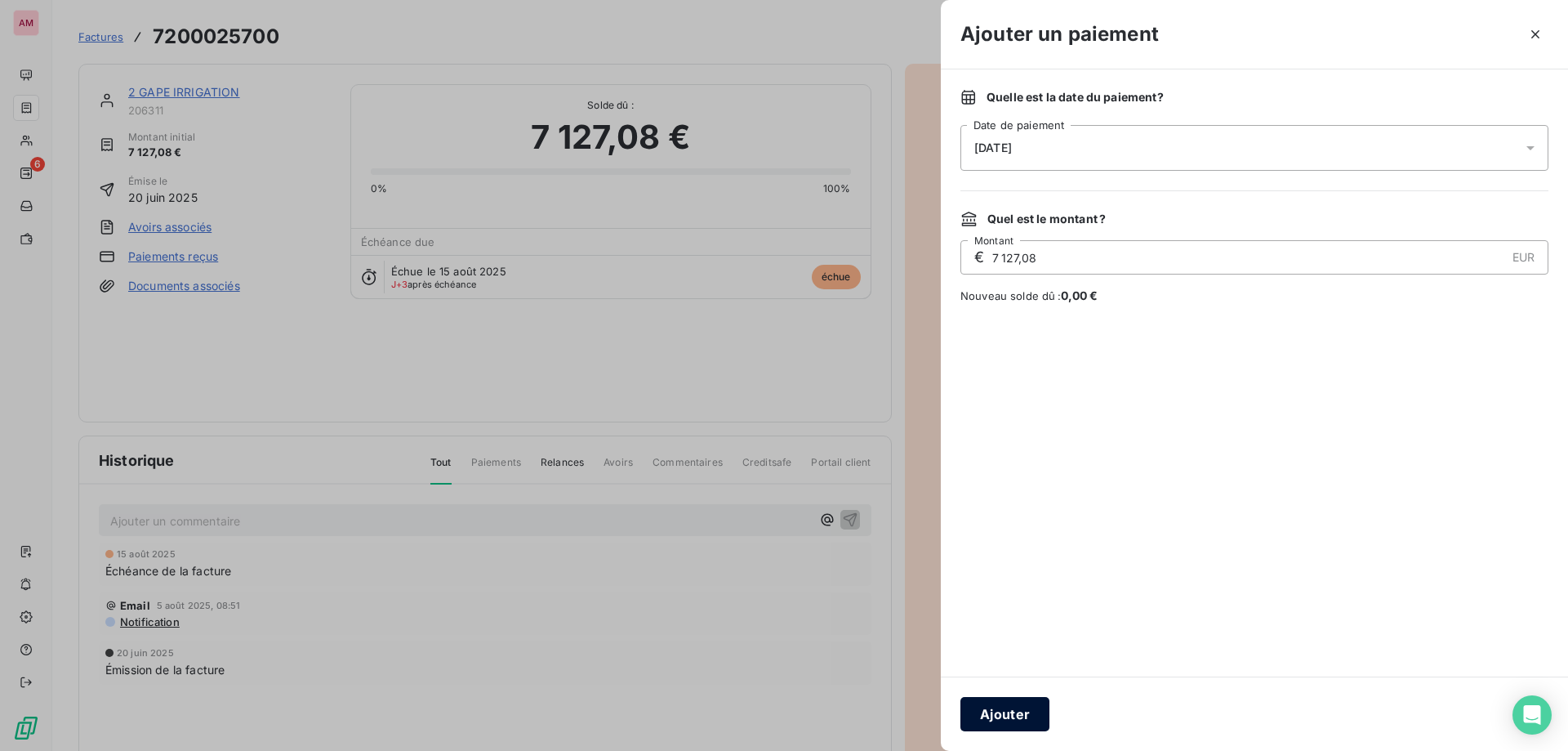
click at [1000, 711] on button "Ajouter" at bounding box center [1005, 713] width 89 height 34
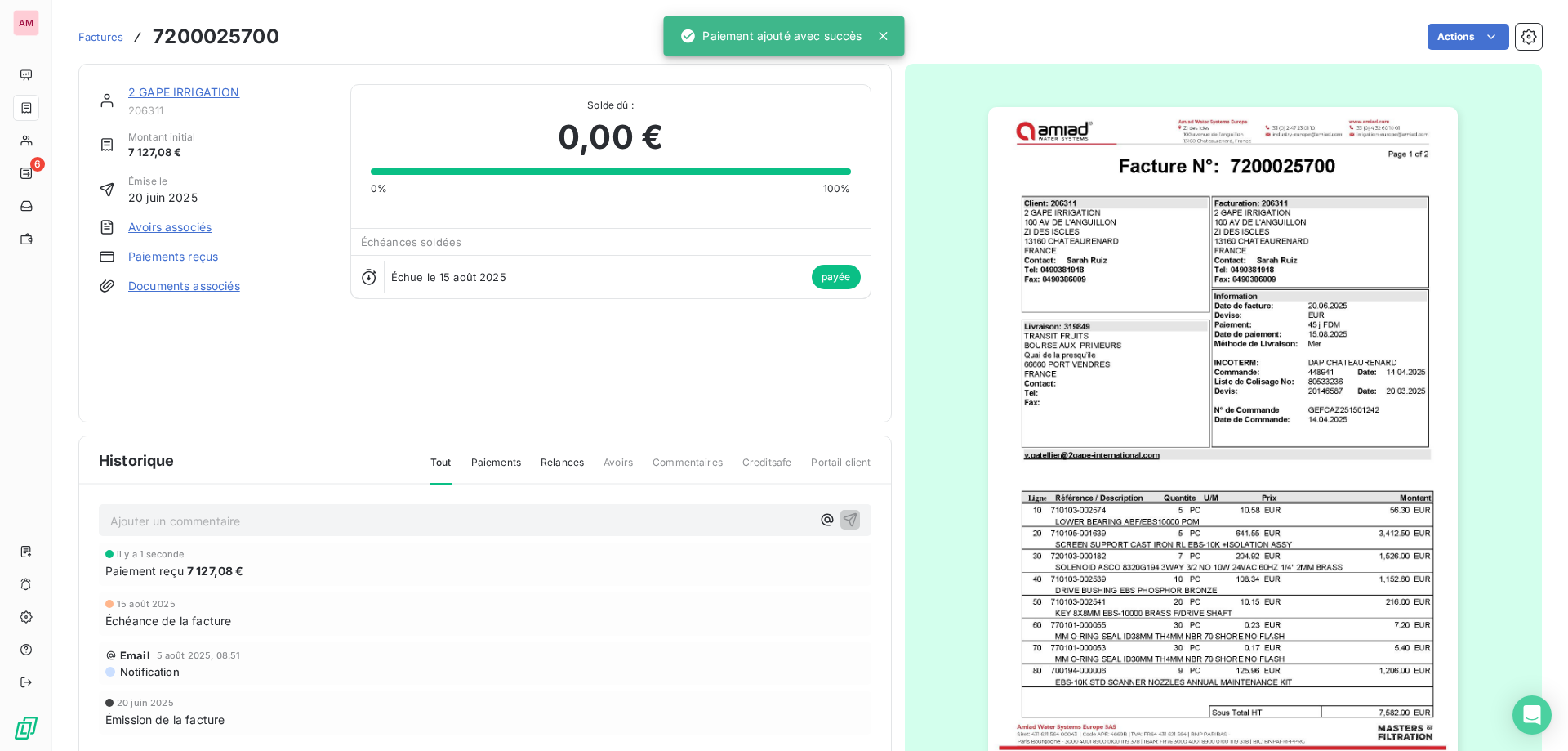
click at [209, 90] on link "2 GAPE IRRIGATION" at bounding box center [184, 92] width 112 height 14
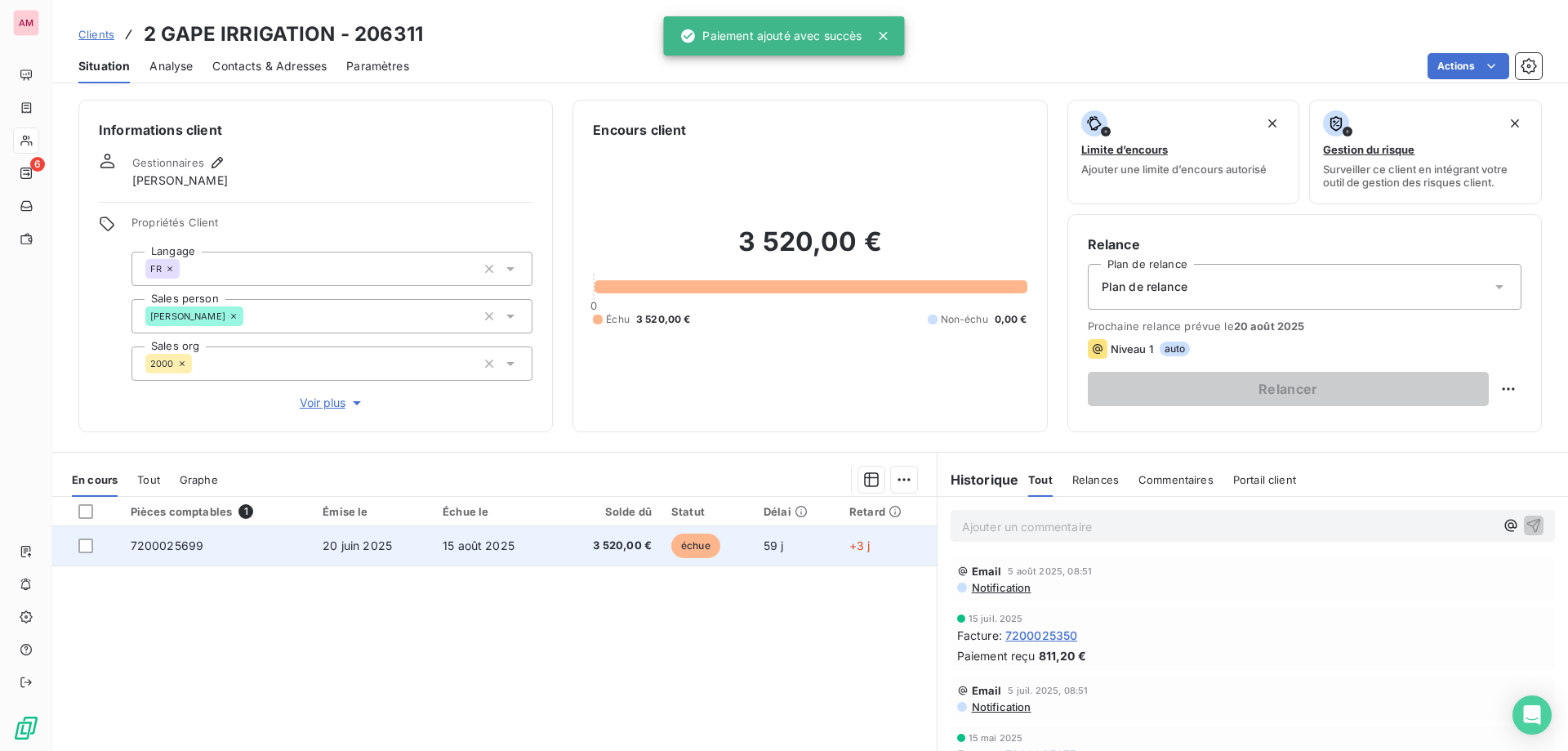
click at [663, 554] on td "échue" at bounding box center [707, 545] width 92 height 39
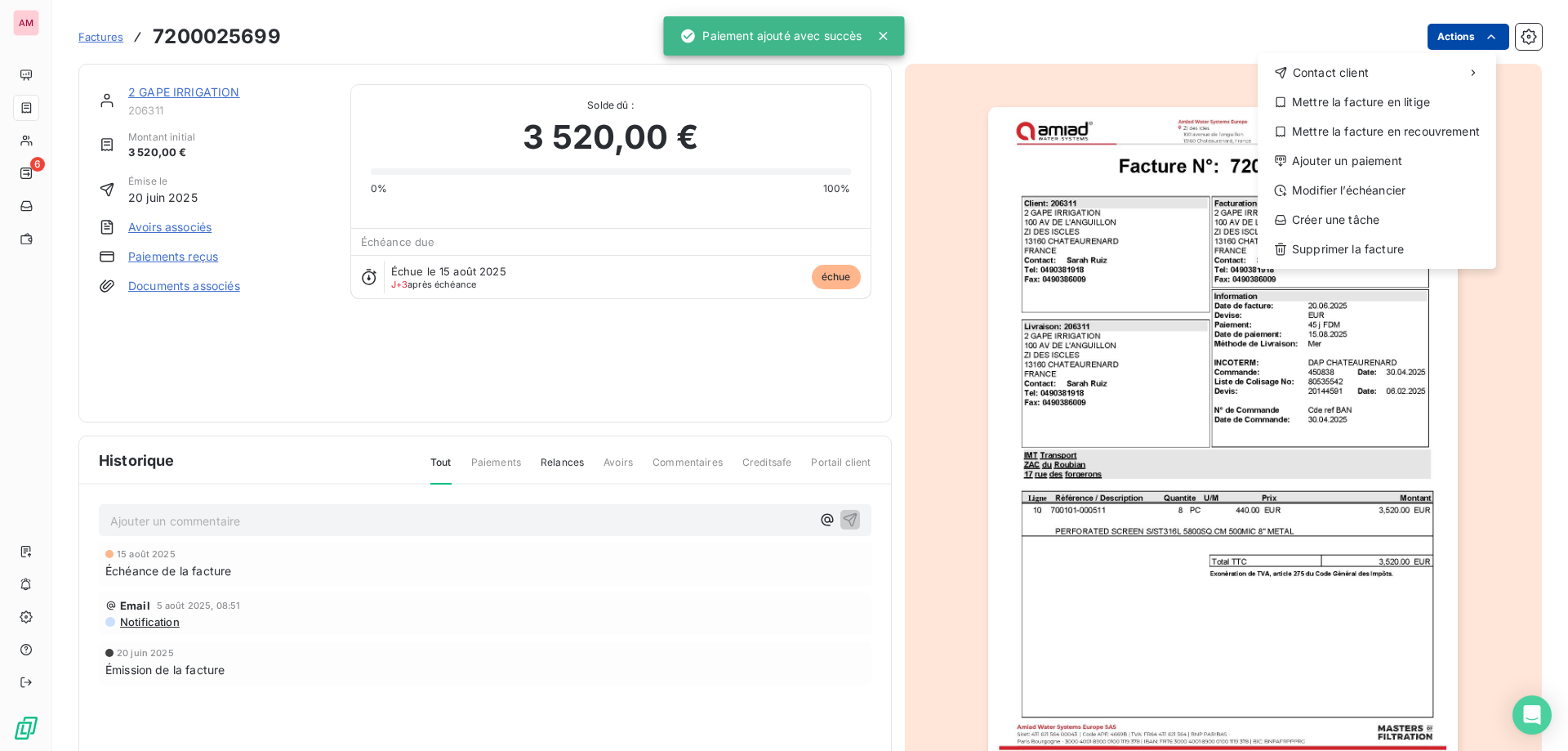
click at [1452, 40] on html "AM 6 Factures [PHONE_NUMBER] Actions Contact client Mettre la facture en litige…" at bounding box center [784, 375] width 1568 height 751
click at [1355, 148] on div "Ajouter un paiement" at bounding box center [1377, 161] width 225 height 26
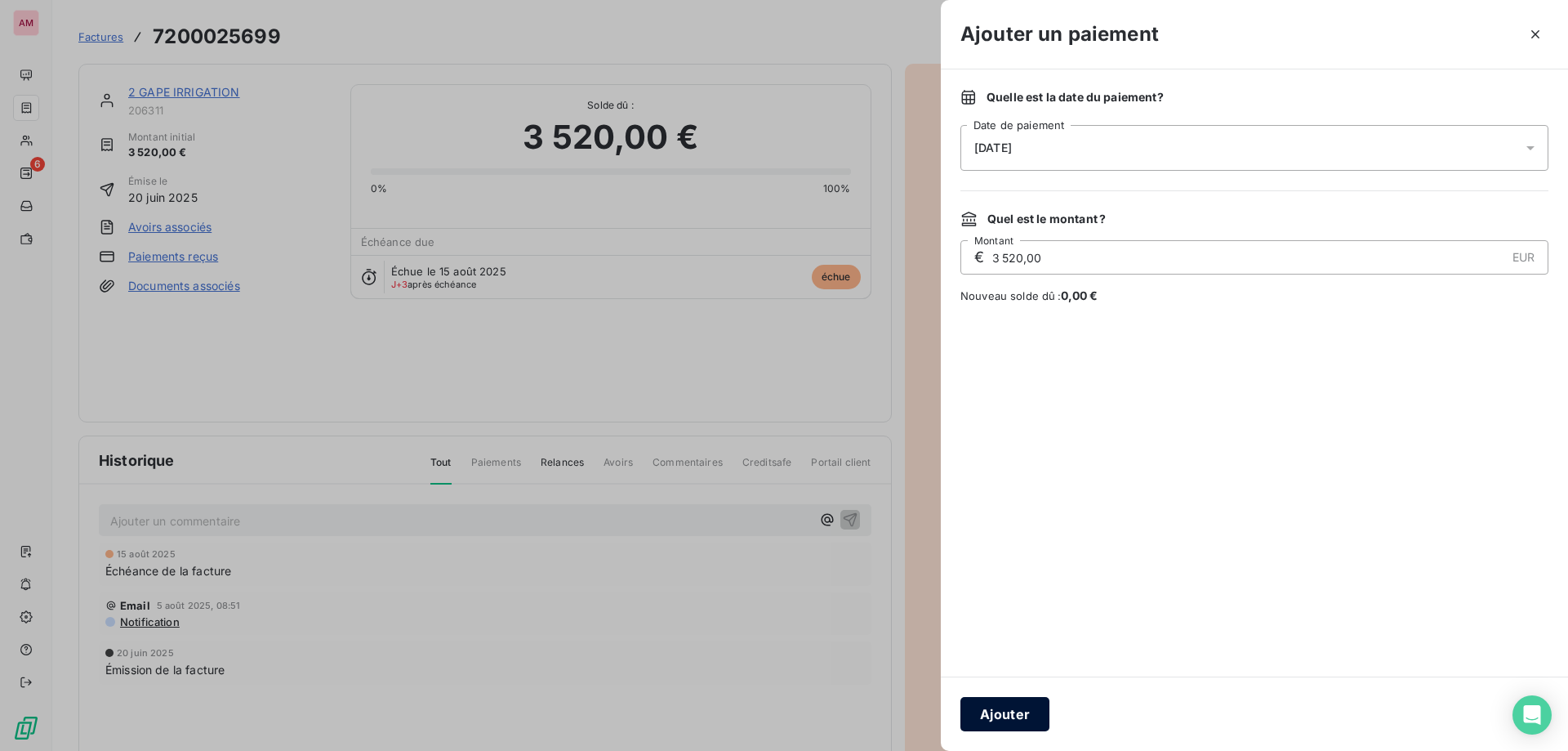
click at [1006, 705] on button "Ajouter" at bounding box center [1005, 713] width 89 height 34
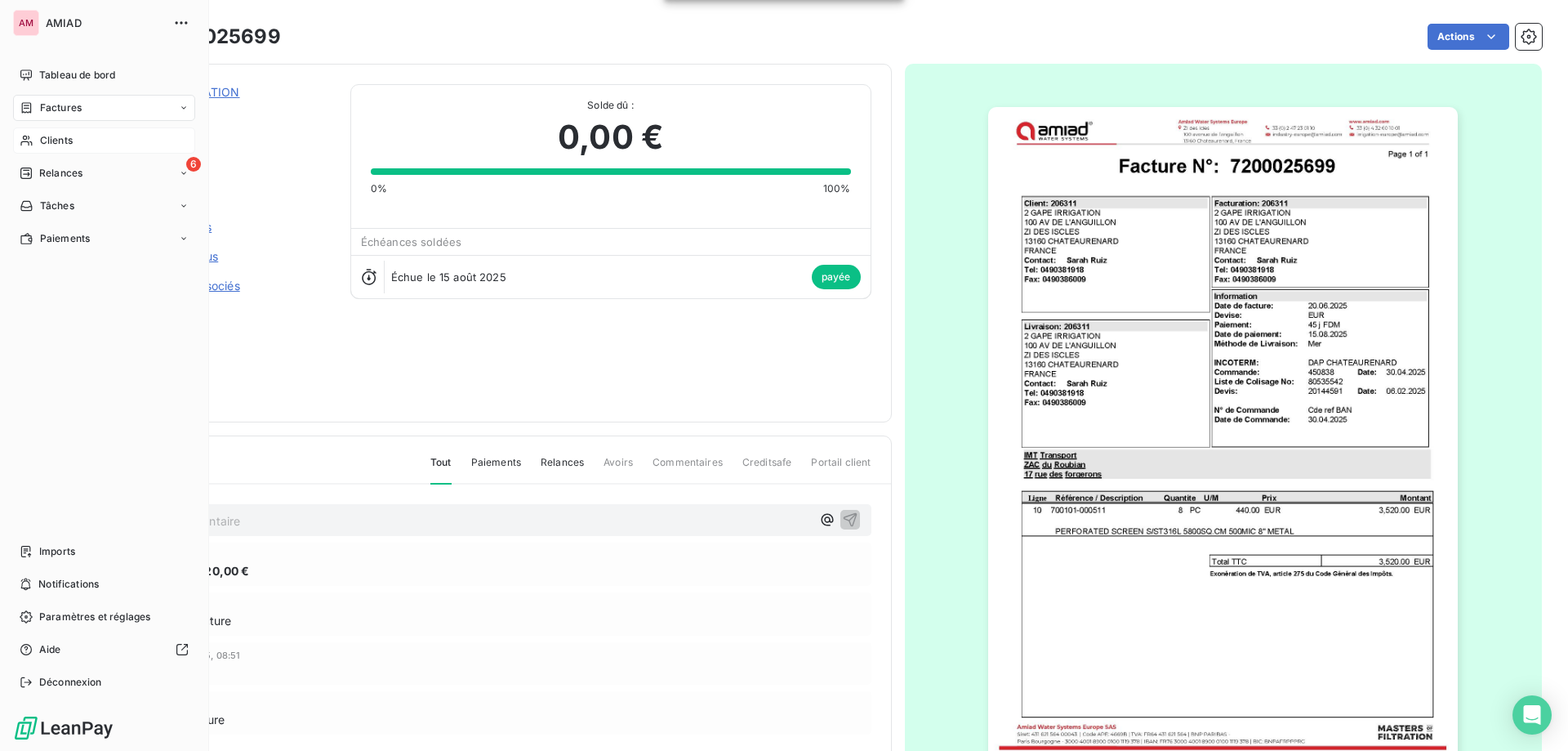
click at [44, 136] on span "Clients" at bounding box center [56, 140] width 32 height 15
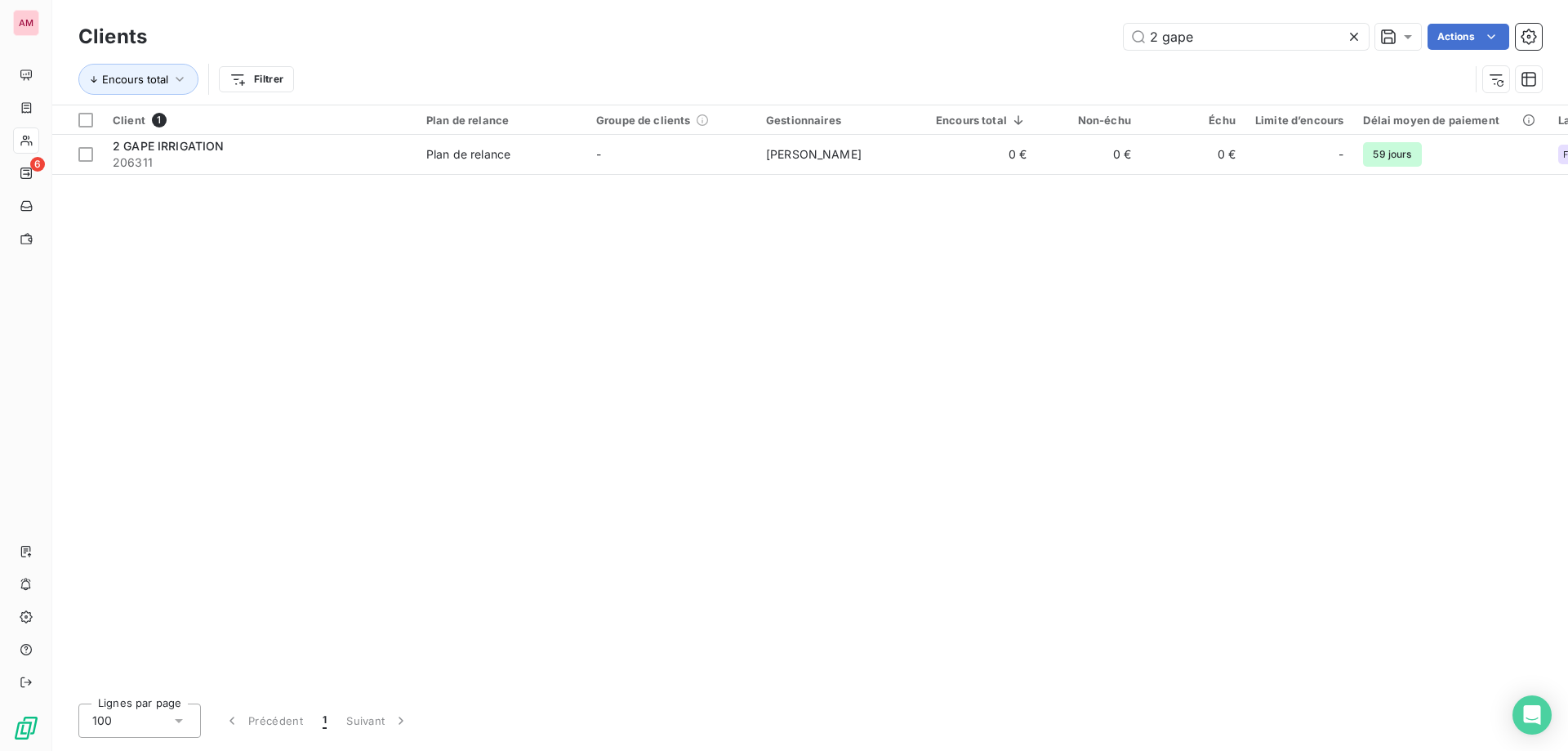
click at [1359, 37] on icon at bounding box center [1354, 37] width 17 height 17
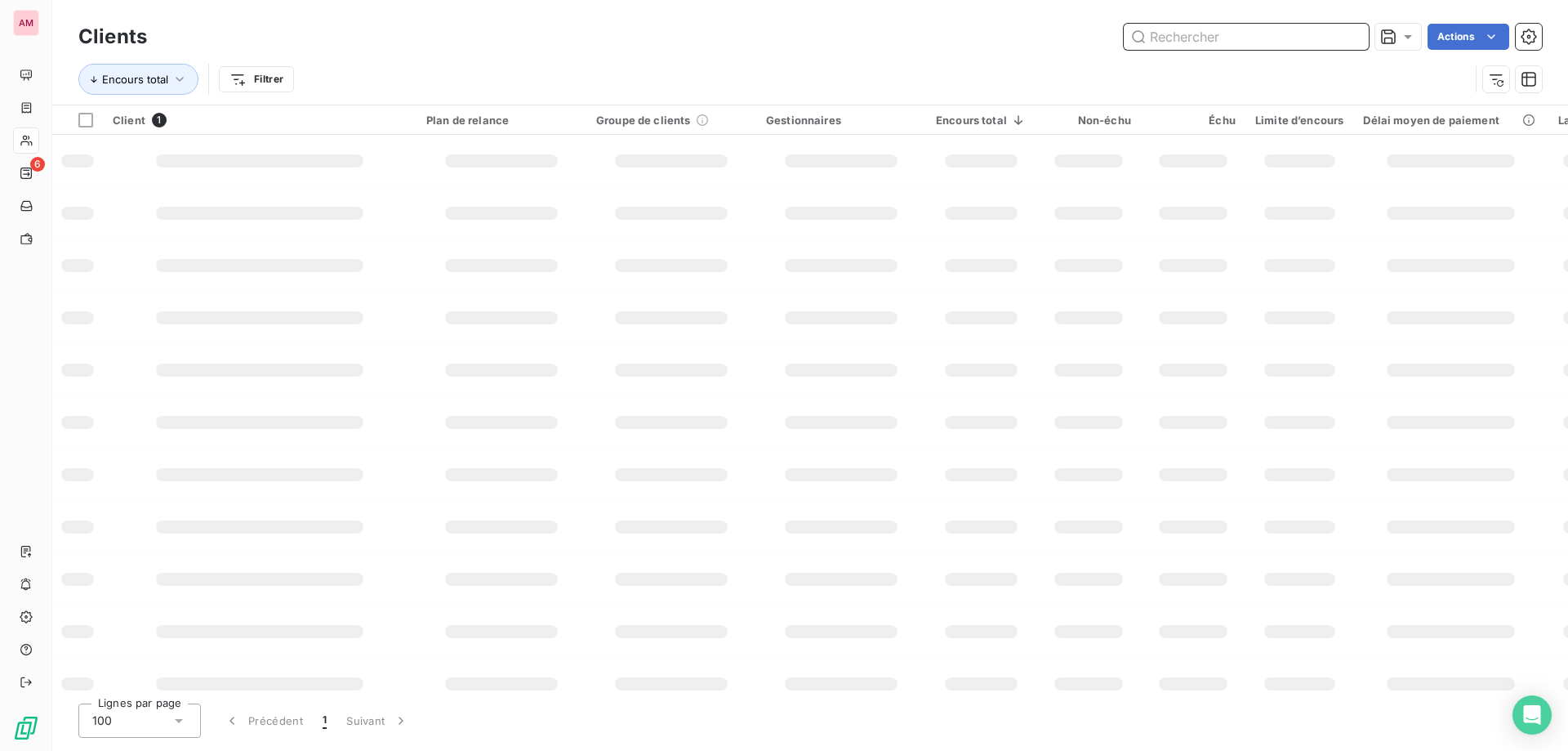
click at [1219, 39] on input "text" at bounding box center [1246, 37] width 245 height 26
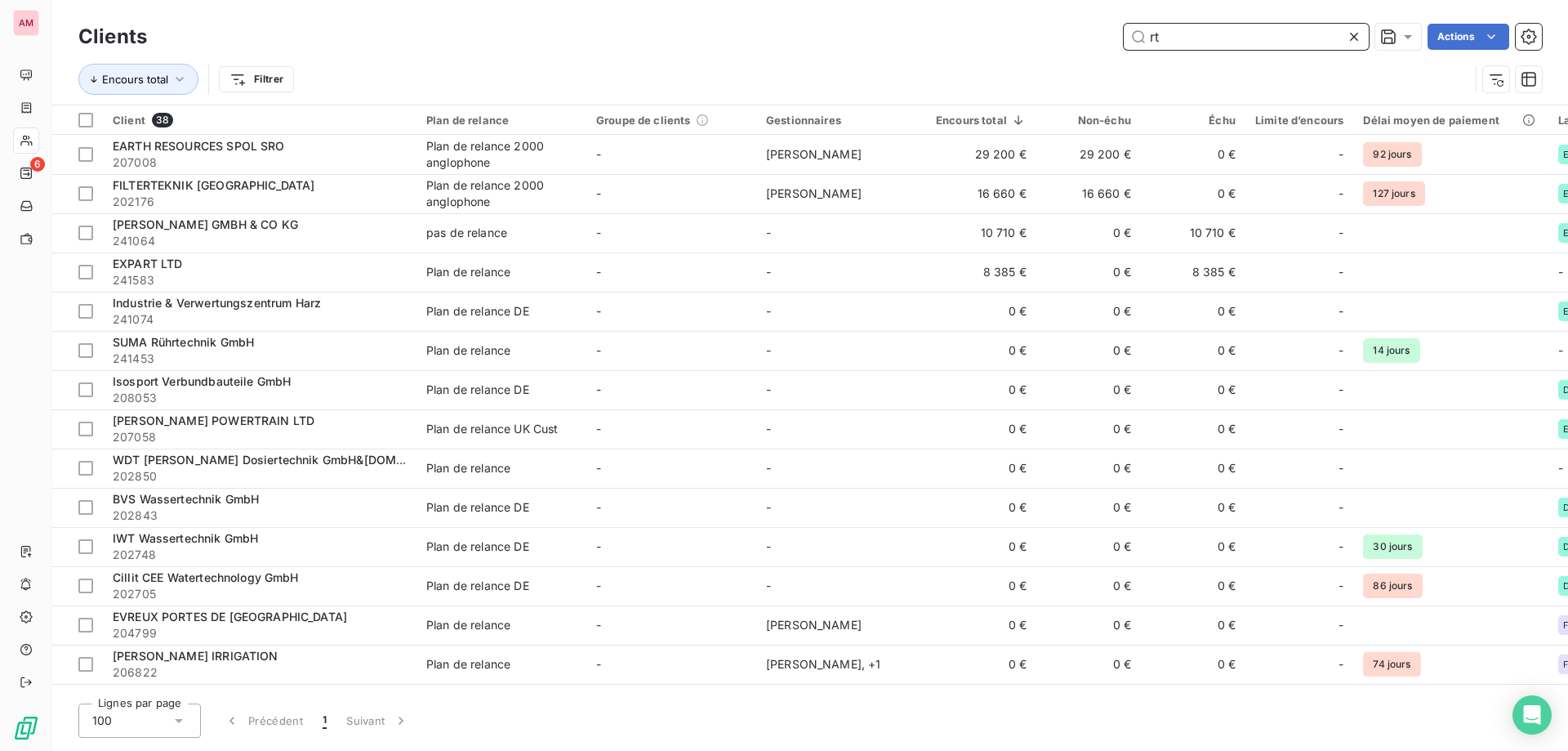
type input "r"
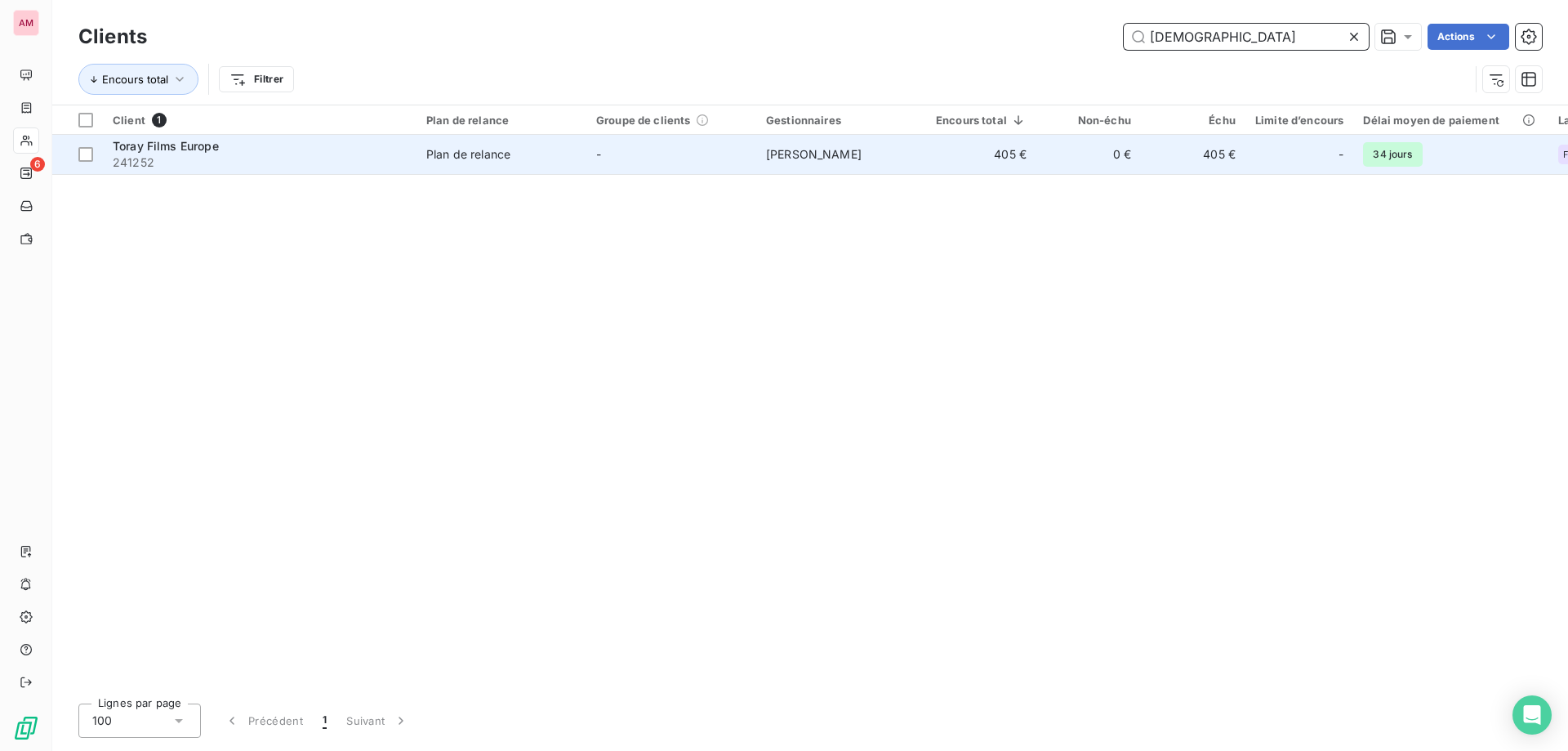
type input "[DEMOGRAPHIC_DATA]"
click at [923, 139] on td "[PERSON_NAME]" at bounding box center [841, 154] width 170 height 39
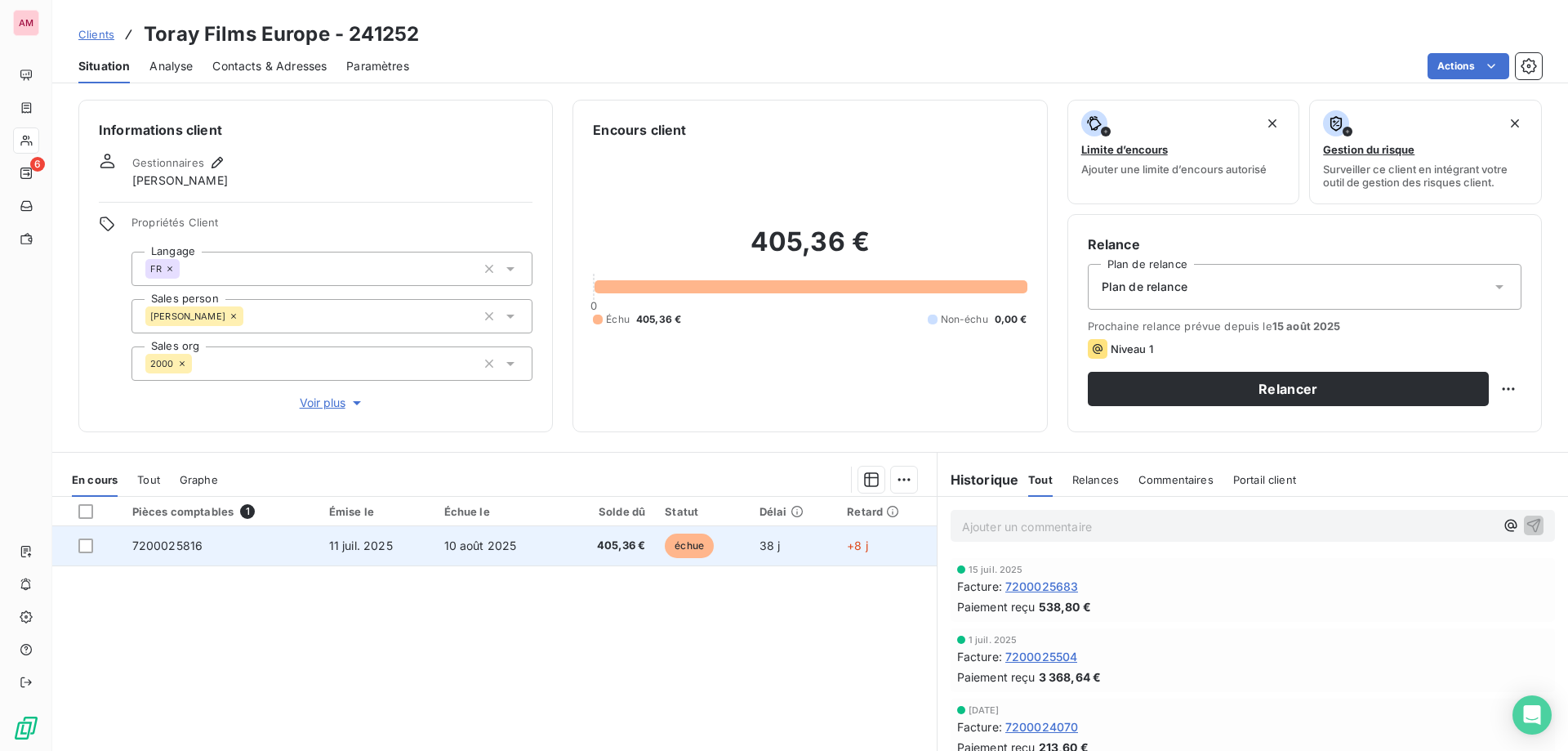
click at [853, 546] on span "+8 j" at bounding box center [857, 545] width 21 height 14
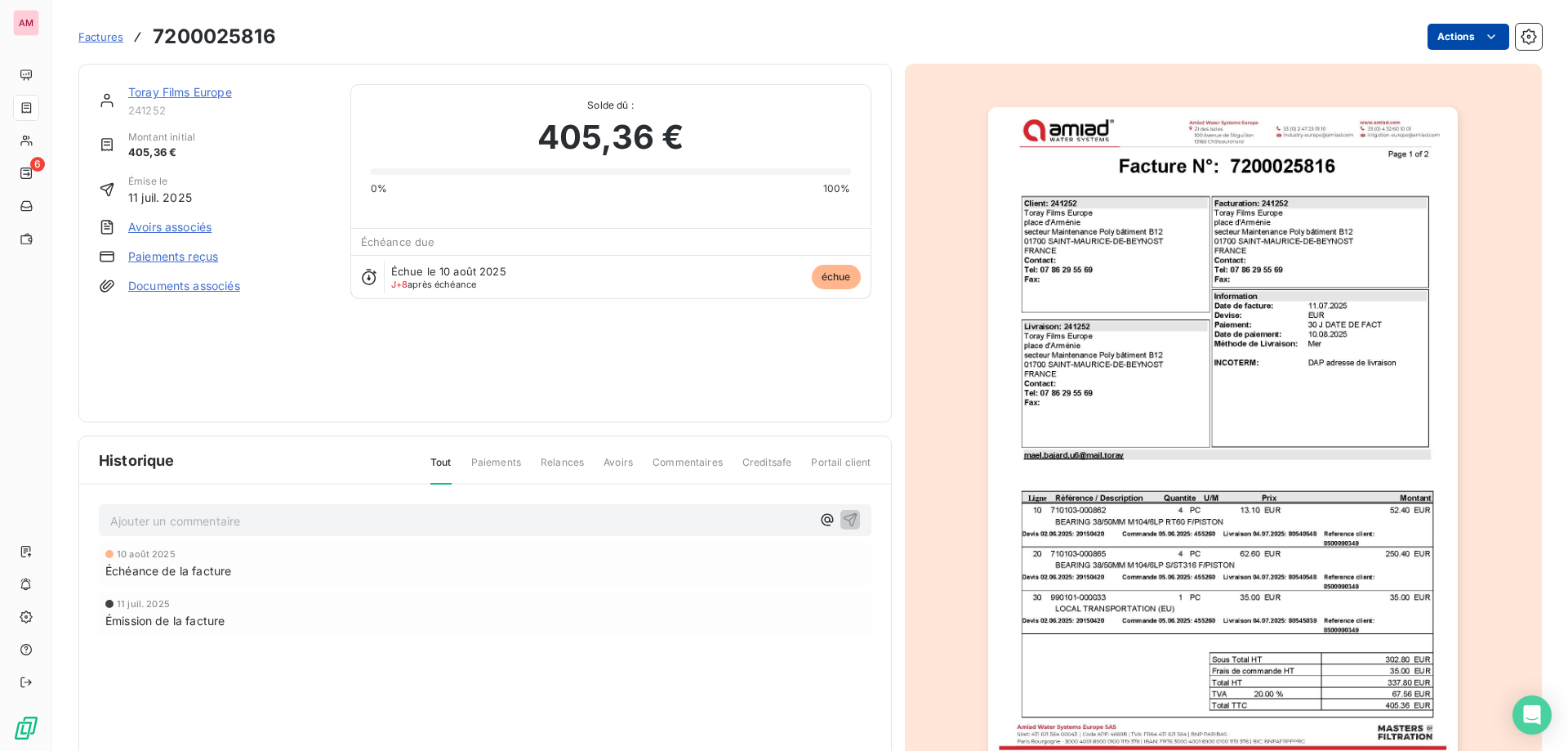
click at [1458, 30] on html "AM 6 Factures 7200025816 Actions Toray Films Europe 241252 Montant initial 405,…" at bounding box center [784, 375] width 1568 height 751
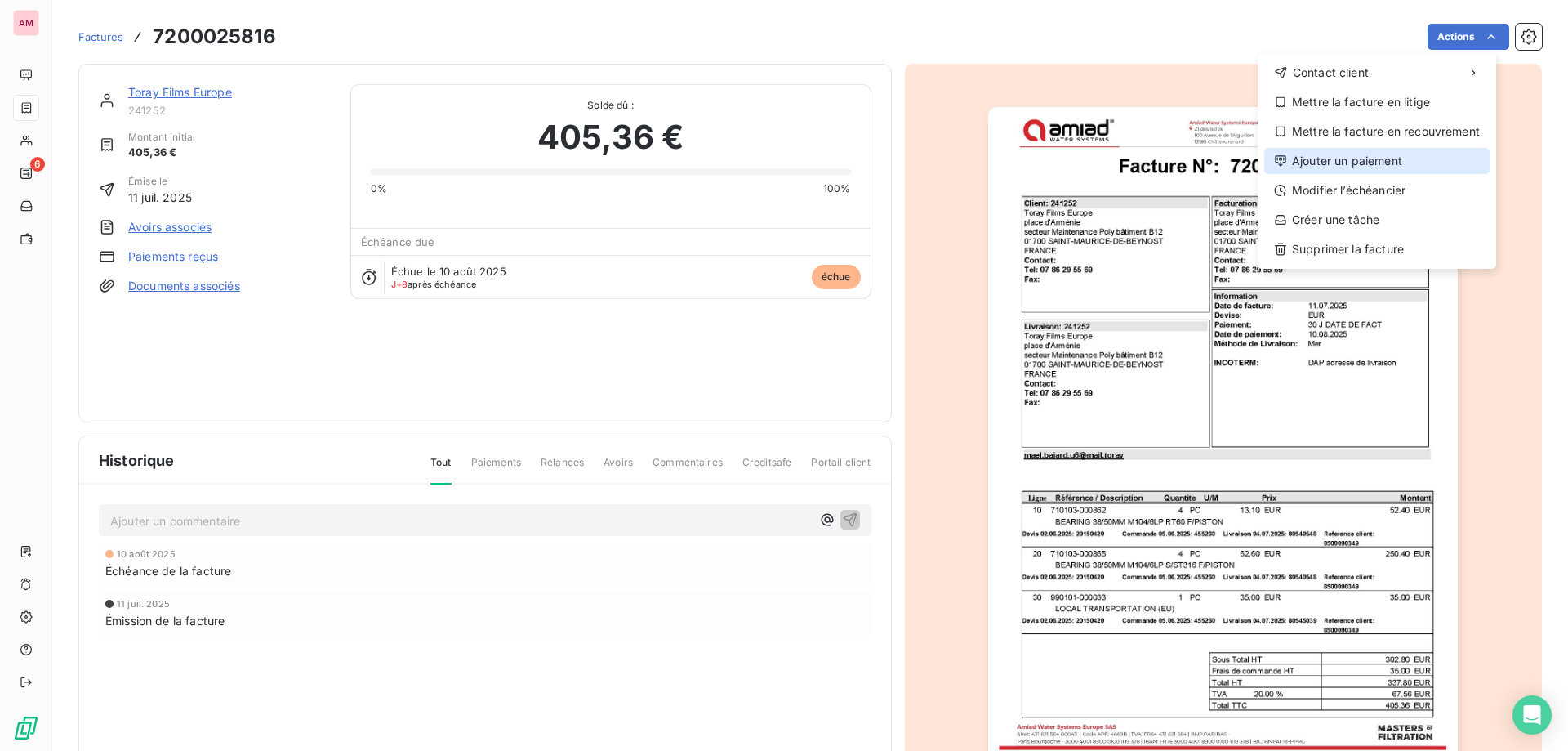
click at [1394, 162] on div "Ajouter un paiement" at bounding box center [1377, 161] width 225 height 26
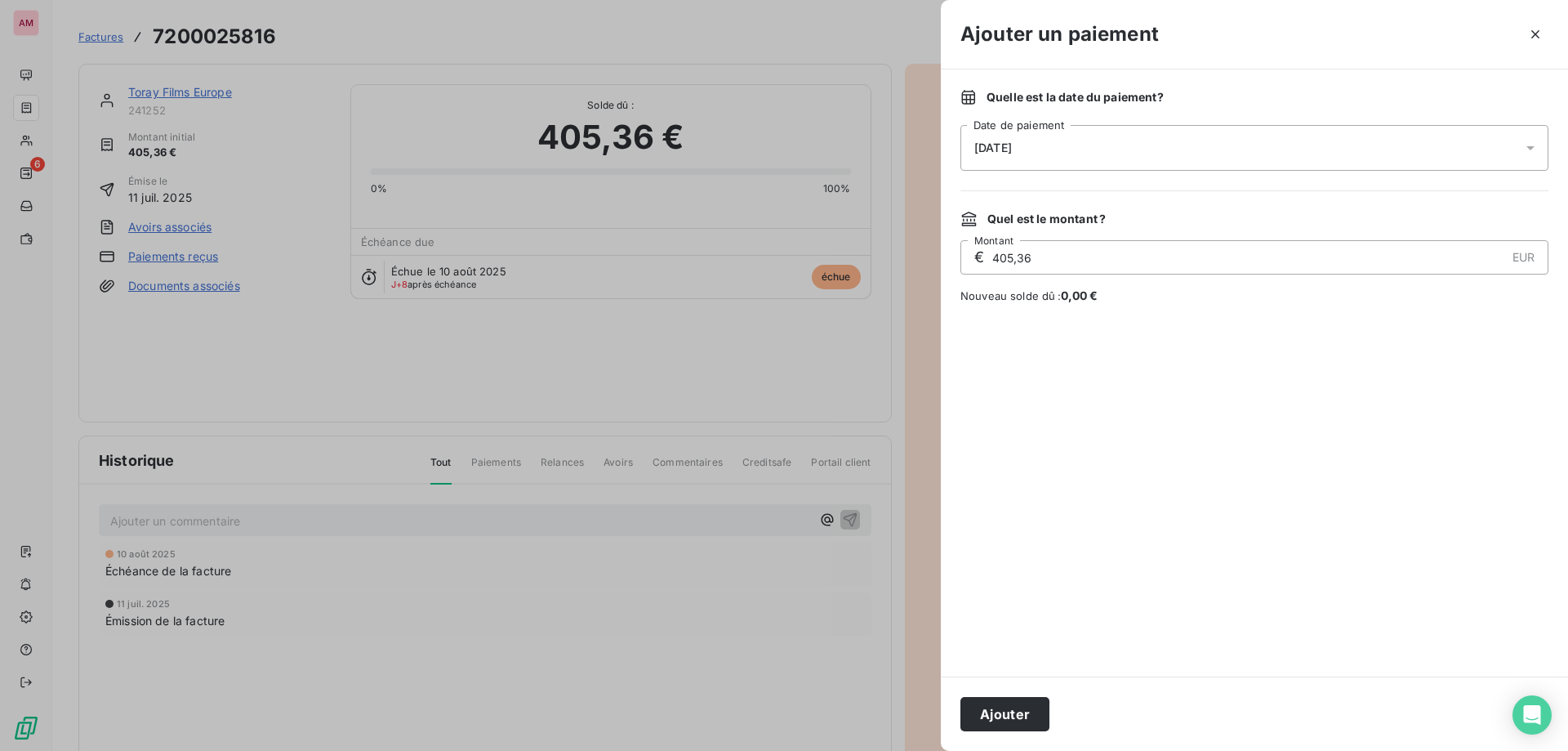
click at [992, 696] on div "Ajouter" at bounding box center [1255, 713] width 628 height 74
drag, startPoint x: 996, startPoint y: 703, endPoint x: 1005, endPoint y: 708, distance: 10.3
click at [997, 703] on button "Ajouter" at bounding box center [1005, 713] width 89 height 34
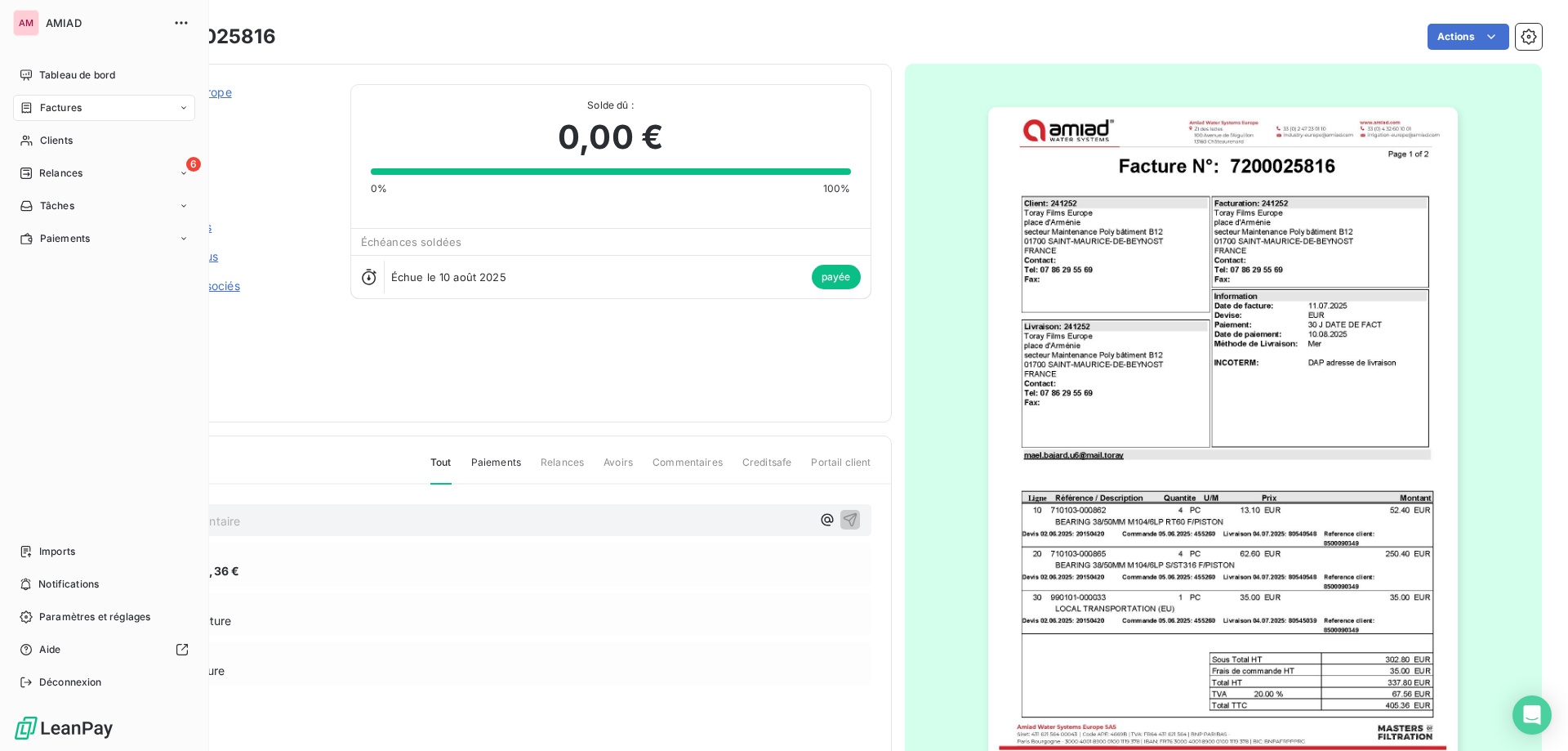
click at [51, 138] on span "Clients" at bounding box center [56, 140] width 32 height 15
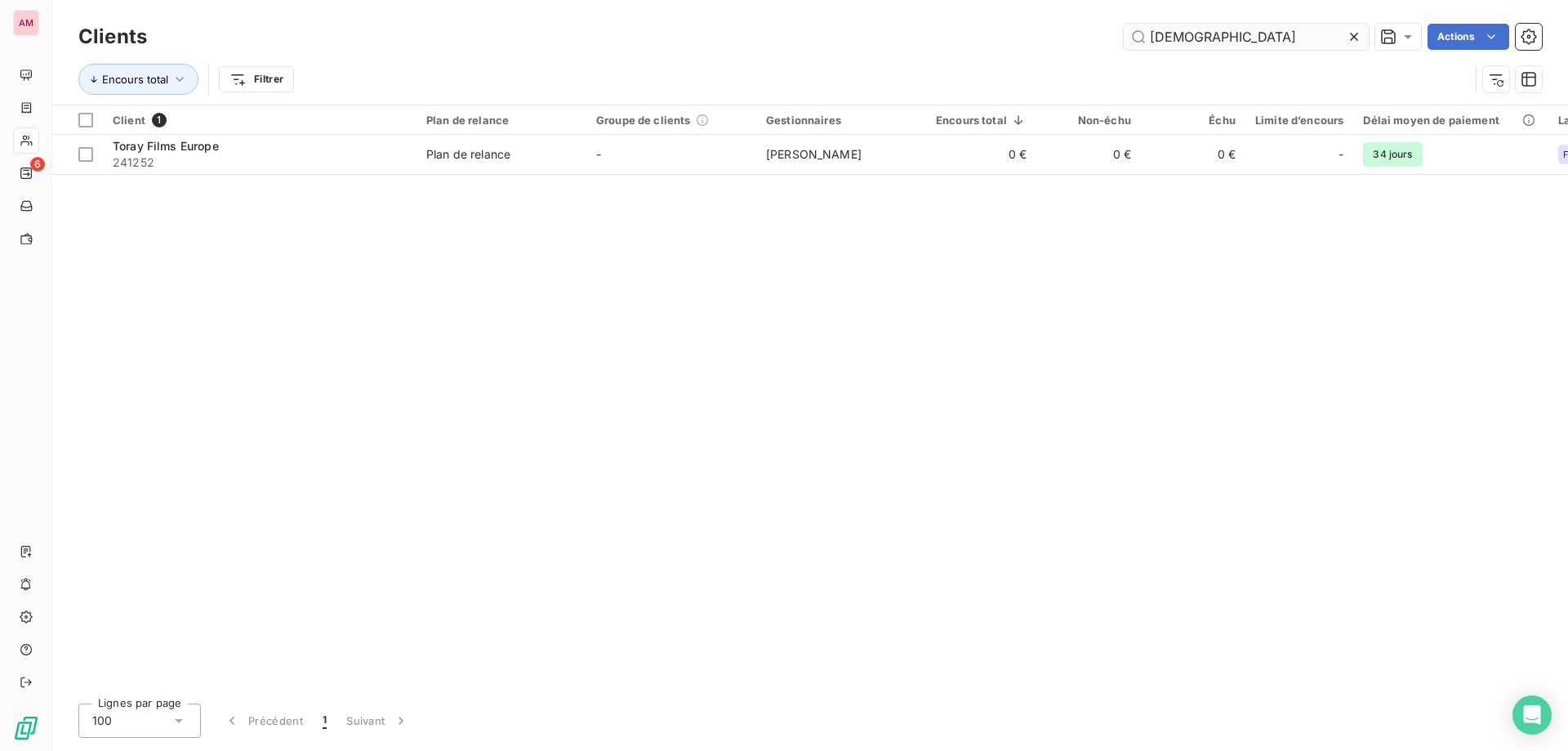
click at [1346, 35] on icon at bounding box center [1354, 37] width 17 height 17
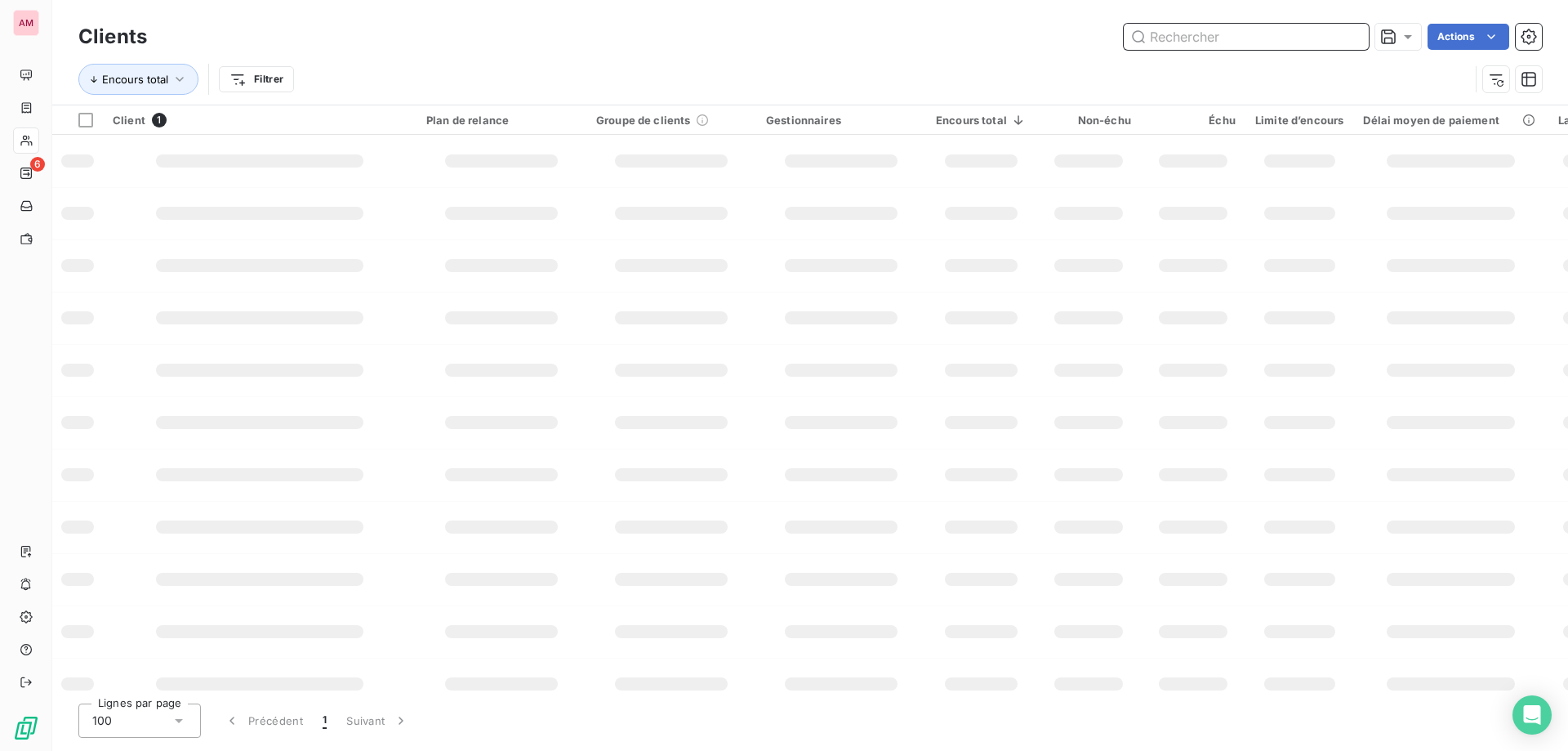
click at [1258, 39] on input "text" at bounding box center [1246, 37] width 245 height 26
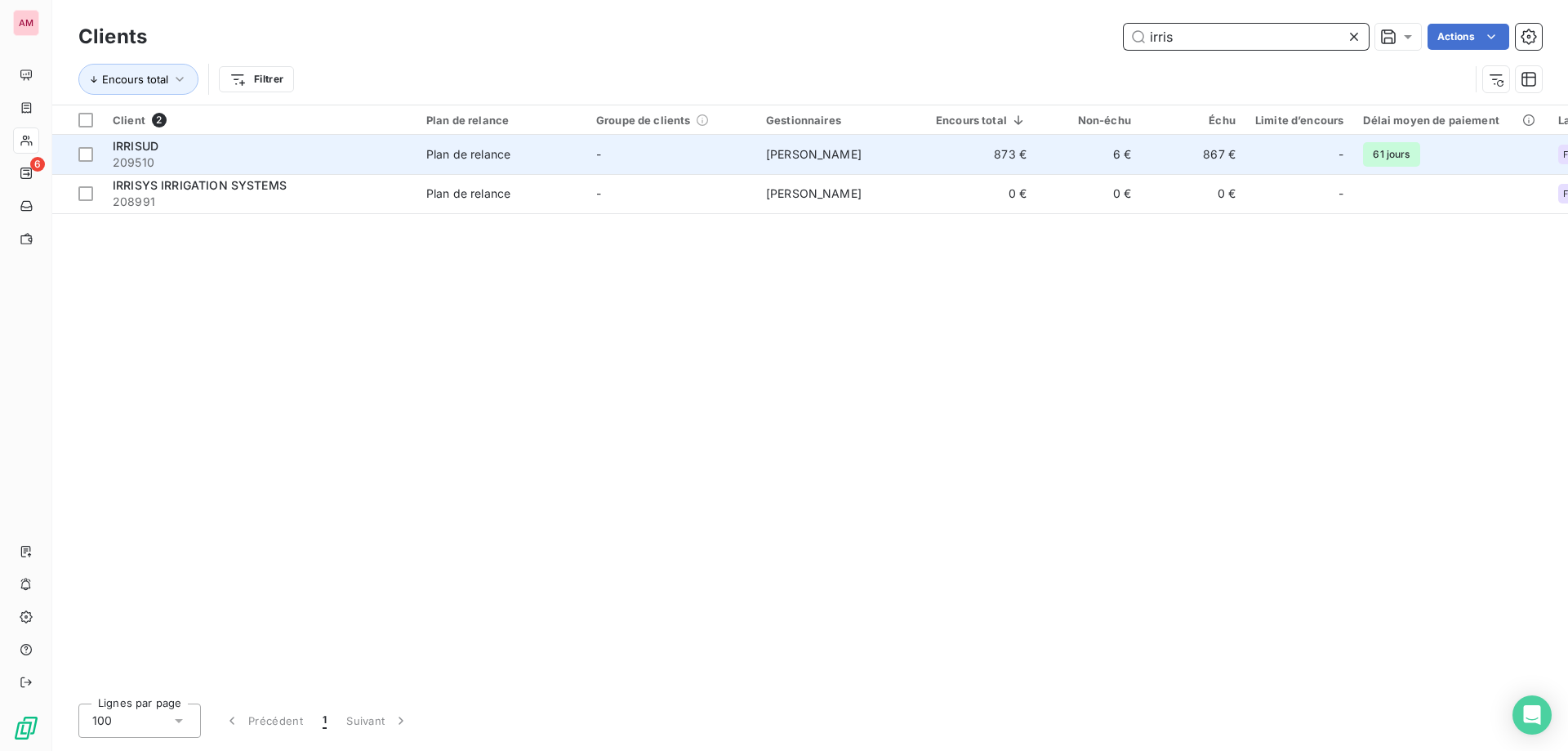
type input "irris"
click at [263, 159] on span "209510" at bounding box center [260, 162] width 294 height 17
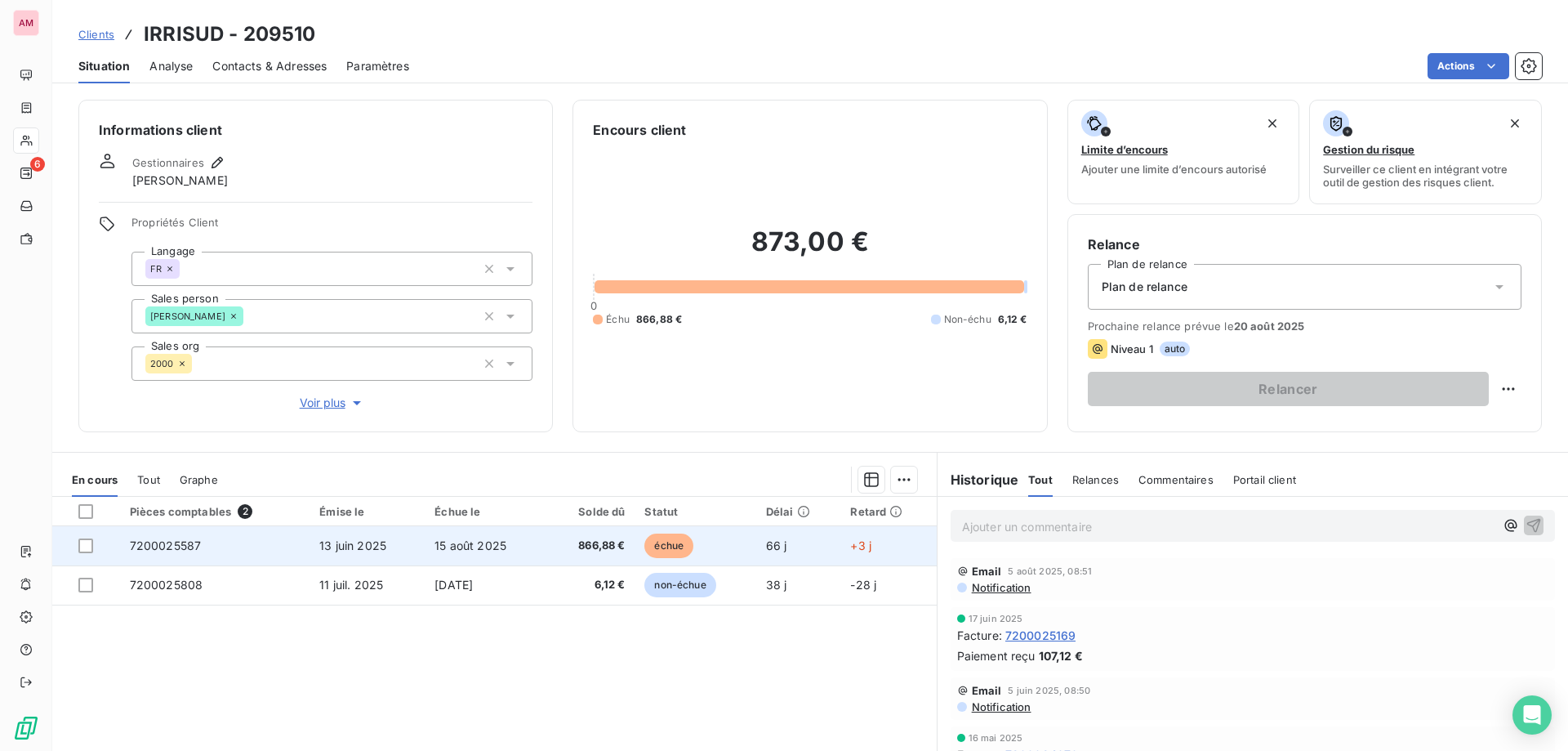
click at [841, 556] on td "+3 j" at bounding box center [888, 545] width 96 height 39
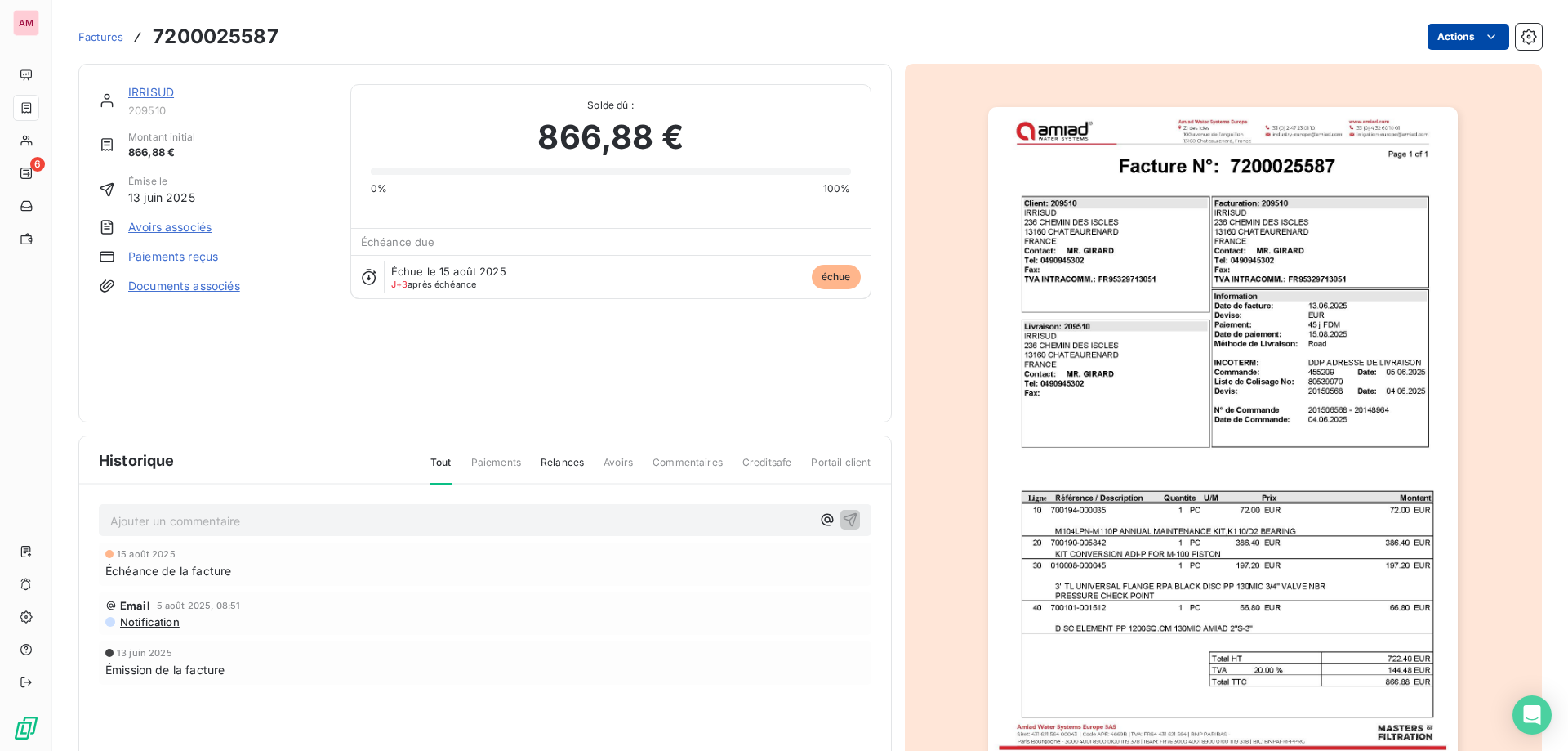
click at [1467, 44] on html "AM 6 Factures 7200025587 Actions IRRISUD 209510 Montant initial 866,88 € Émise …" at bounding box center [784, 375] width 1568 height 751
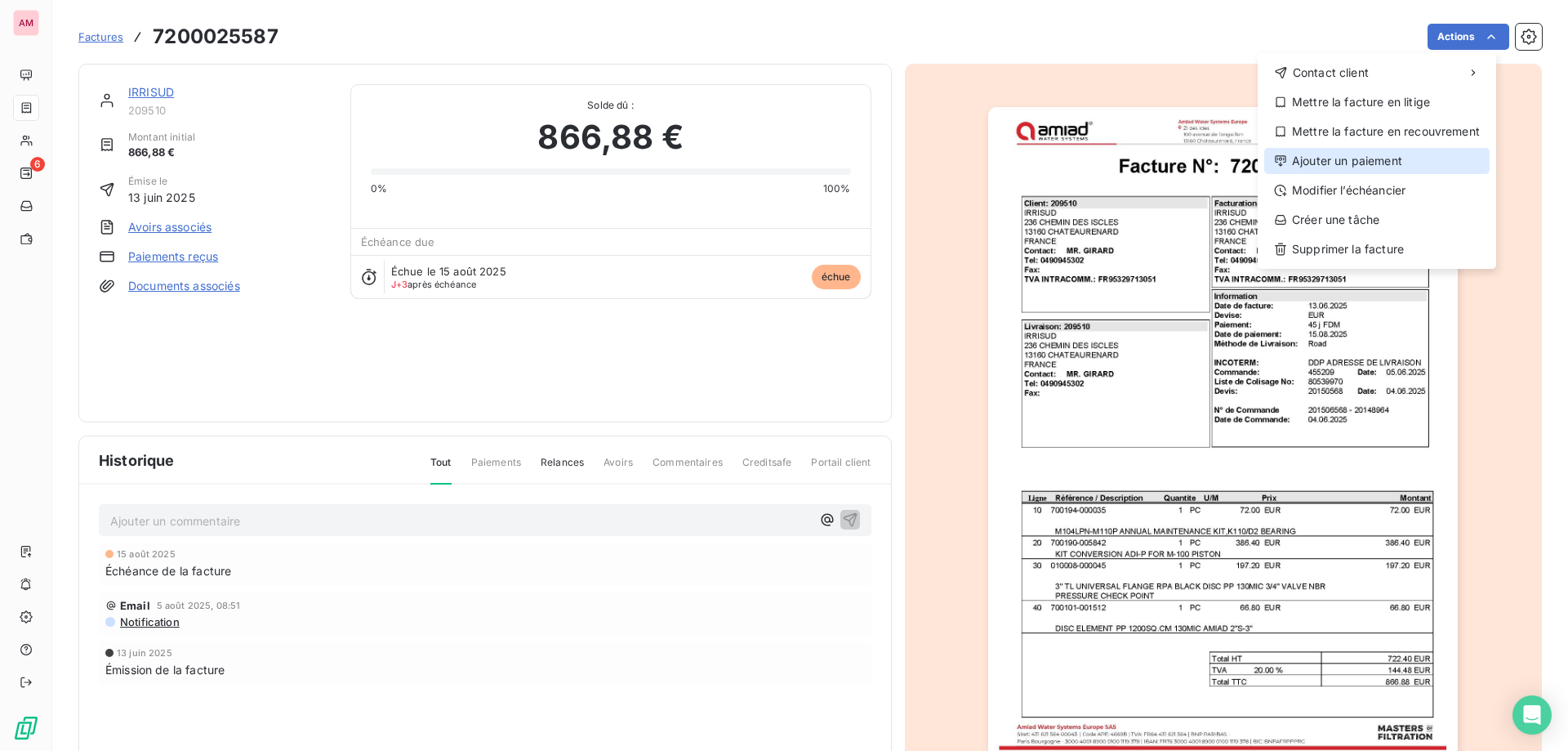
click at [1366, 164] on div "Ajouter un paiement" at bounding box center [1377, 161] width 225 height 26
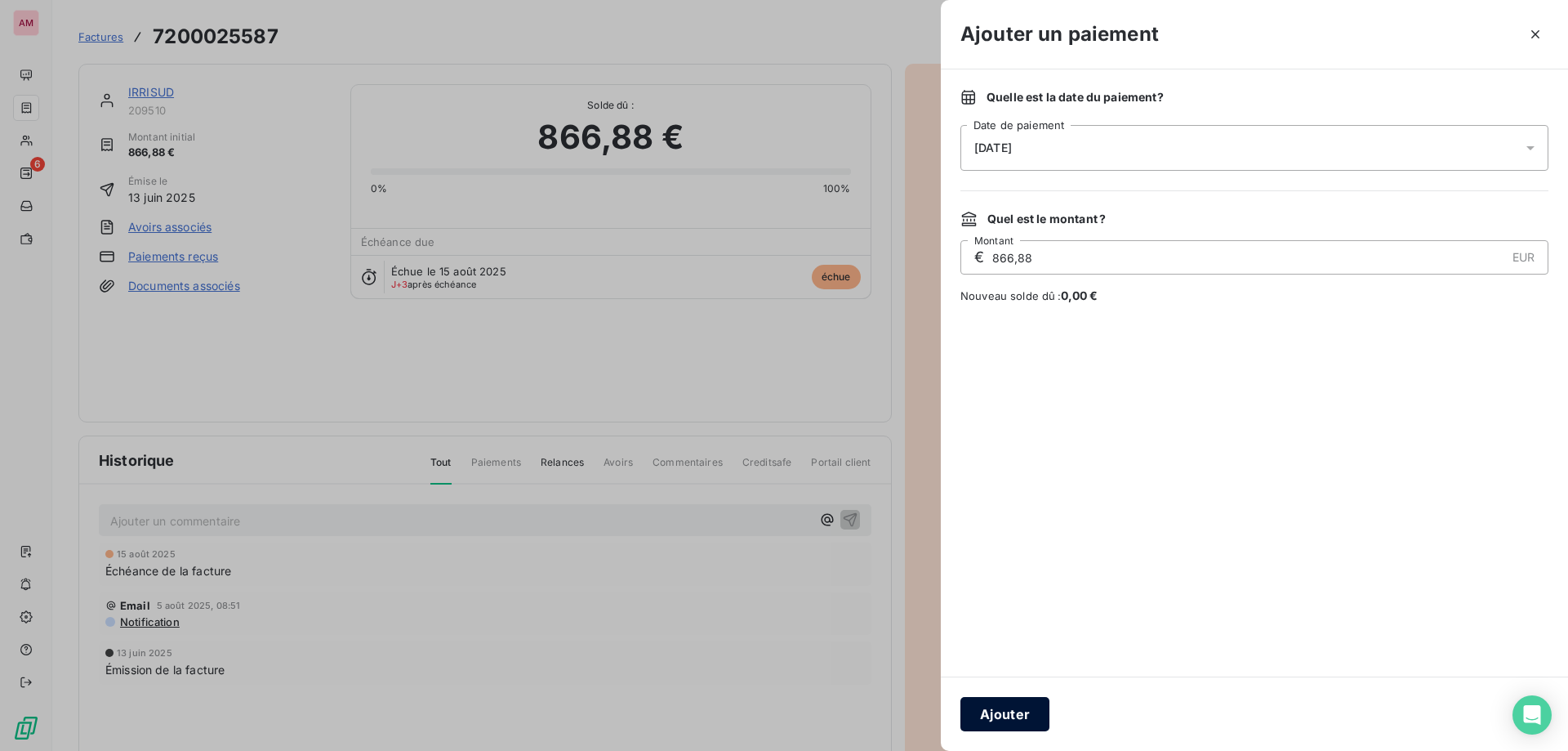
click at [1030, 715] on button "Ajouter" at bounding box center [1005, 713] width 89 height 34
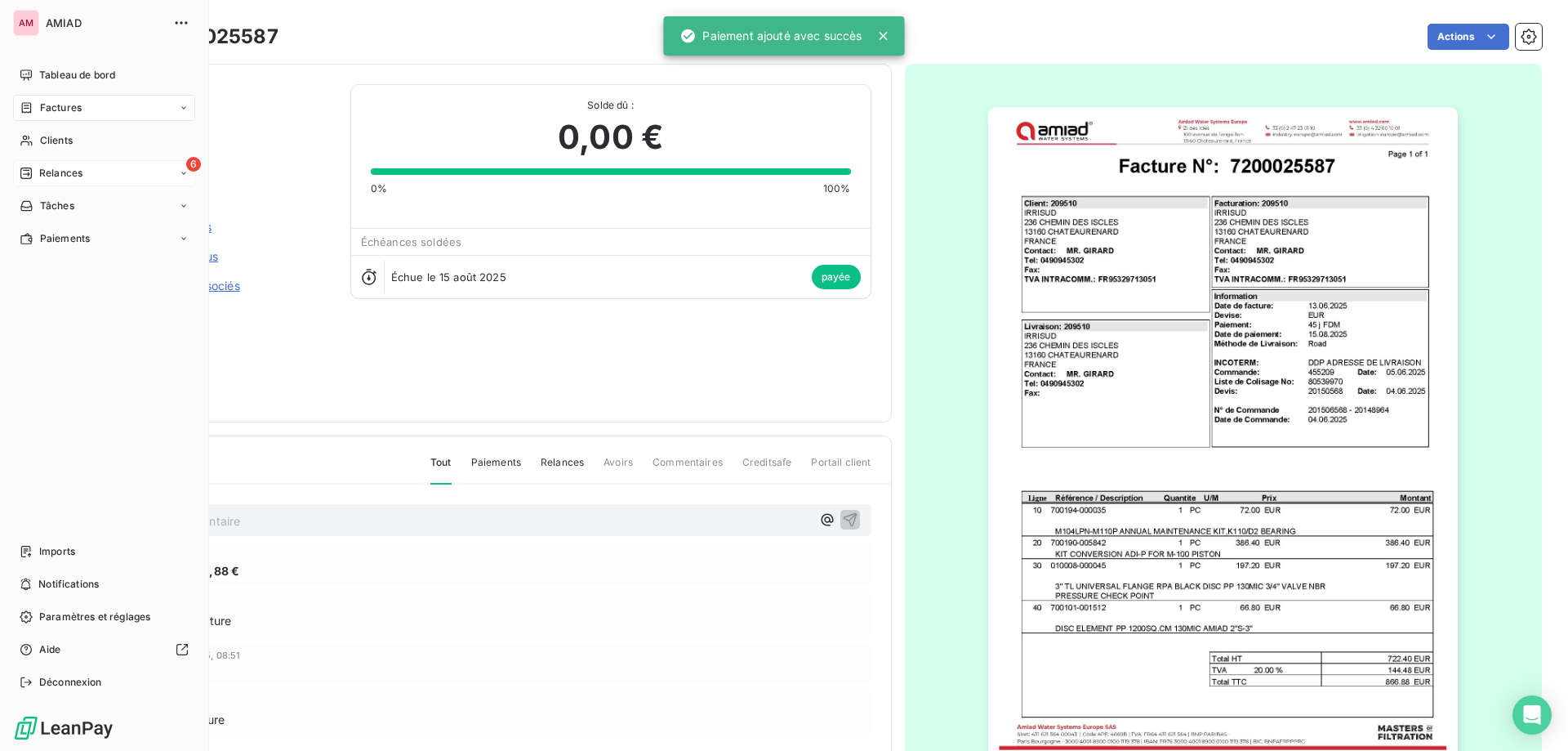
drag, startPoint x: 25, startPoint y: 131, endPoint x: 113, endPoint y: 160, distance: 92.7
click at [25, 131] on div "Clients" at bounding box center [104, 140] width 182 height 26
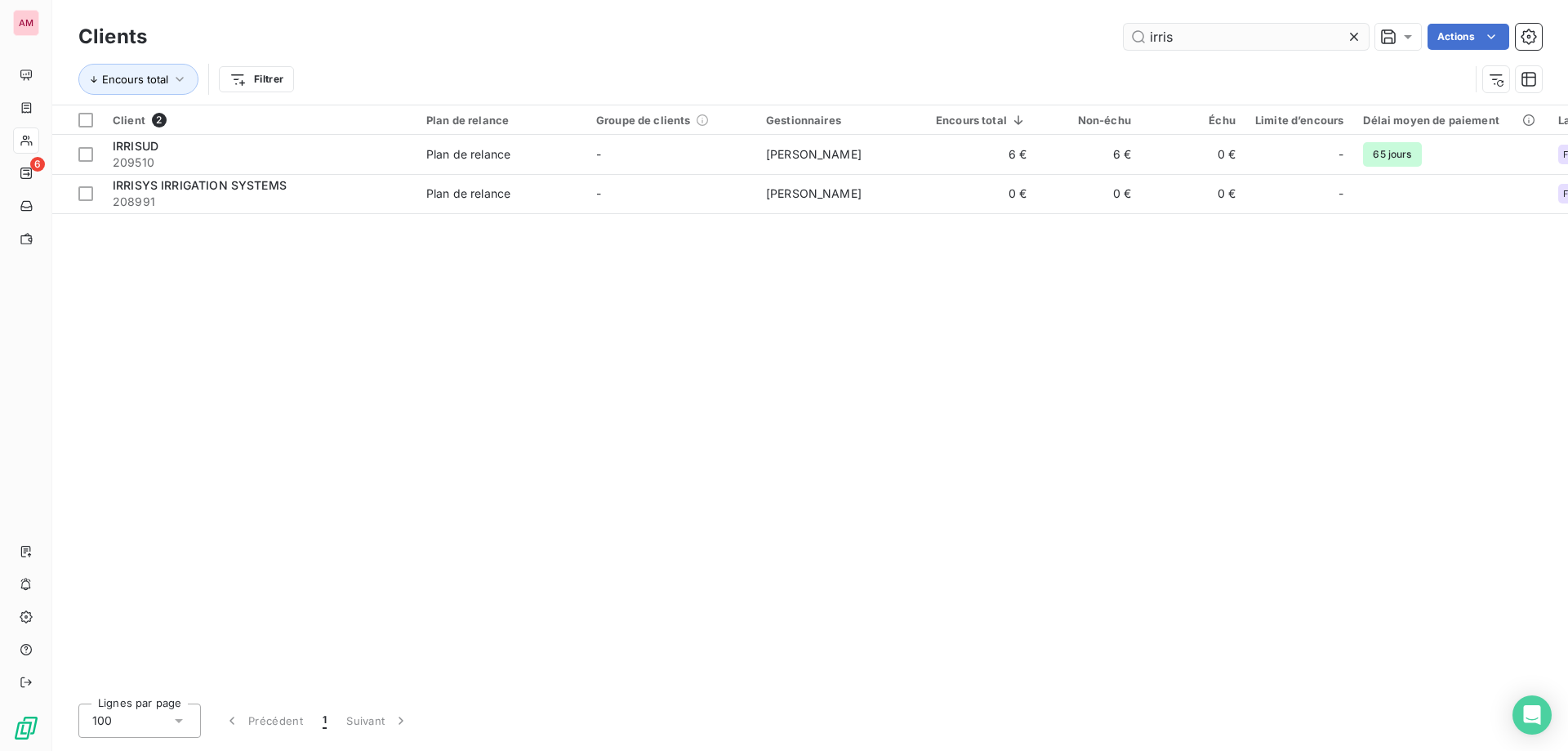
click at [1346, 32] on icon at bounding box center [1354, 37] width 17 height 17
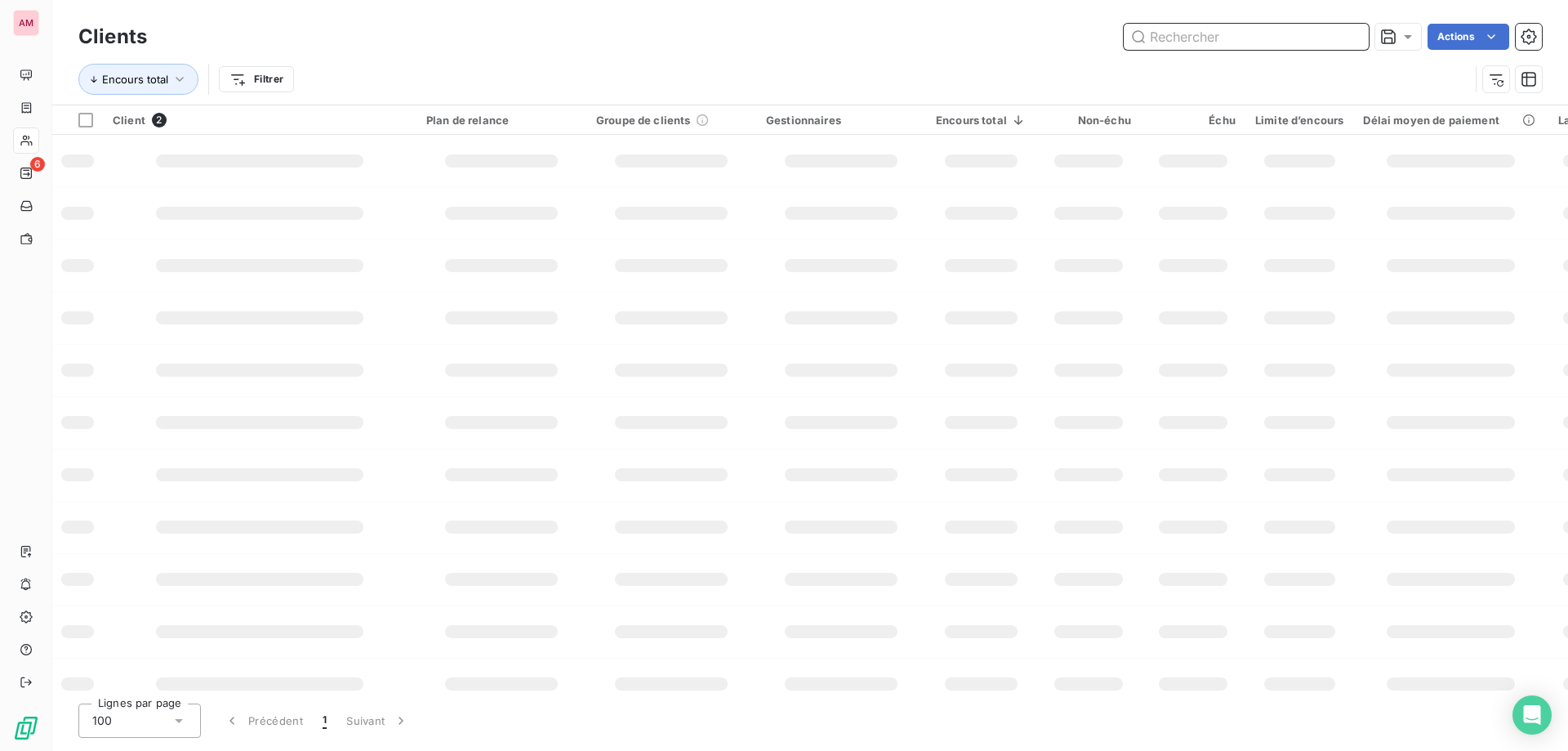
click at [1240, 38] on input "text" at bounding box center [1246, 37] width 245 height 26
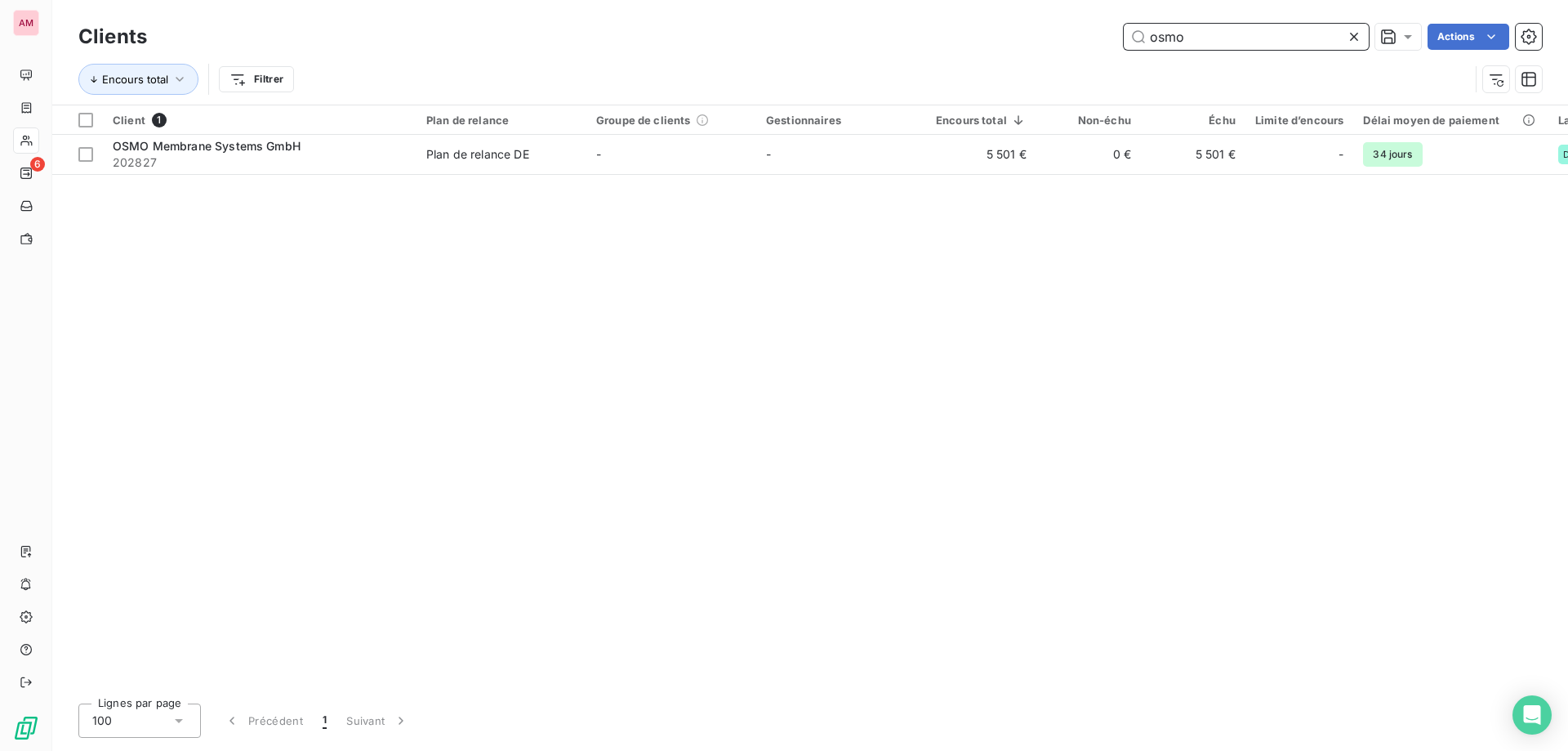
type input "osmo"
click at [638, 181] on div "Client 1 Plan de relance Groupe de clients Gestionnaires Encours total Non-échu…" at bounding box center [811, 397] width 1516 height 585
click at [683, 181] on div "Client 1 Plan de relance Groupe de clients Gestionnaires Encours total Non-échu…" at bounding box center [811, 397] width 1516 height 585
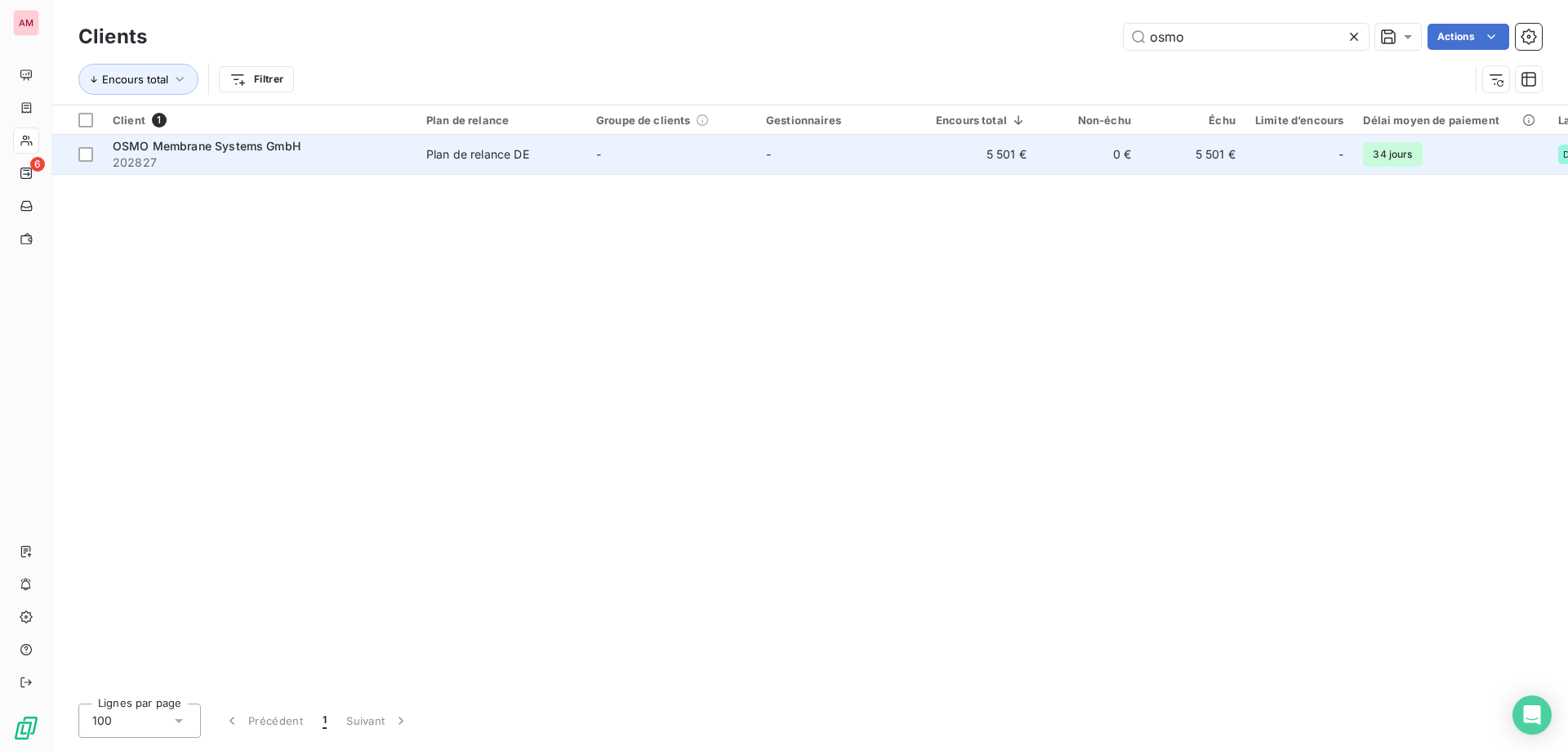
click at [685, 162] on td "-" at bounding box center [671, 154] width 170 height 39
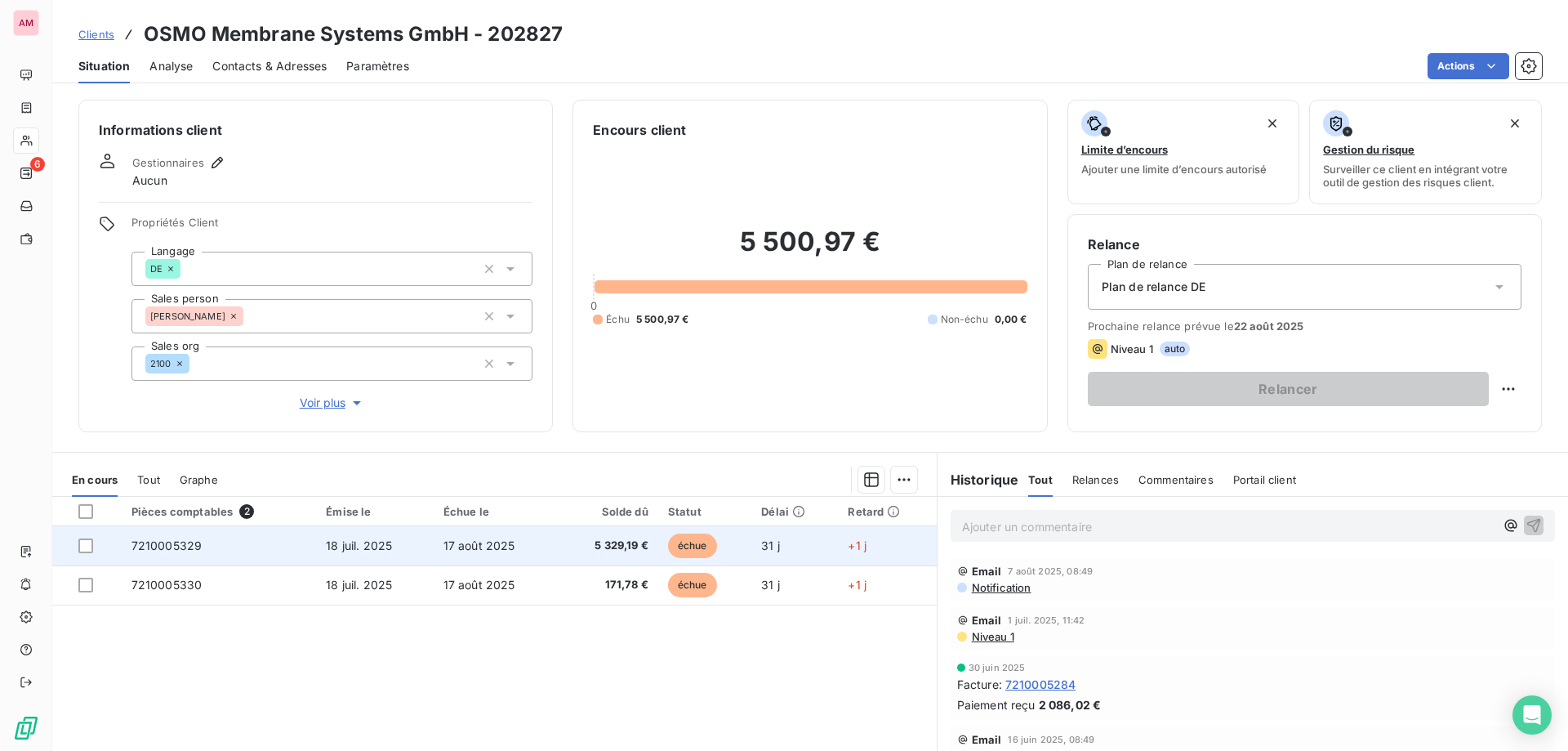
click at [753, 547] on td "31 j" at bounding box center [794, 545] width 87 height 39
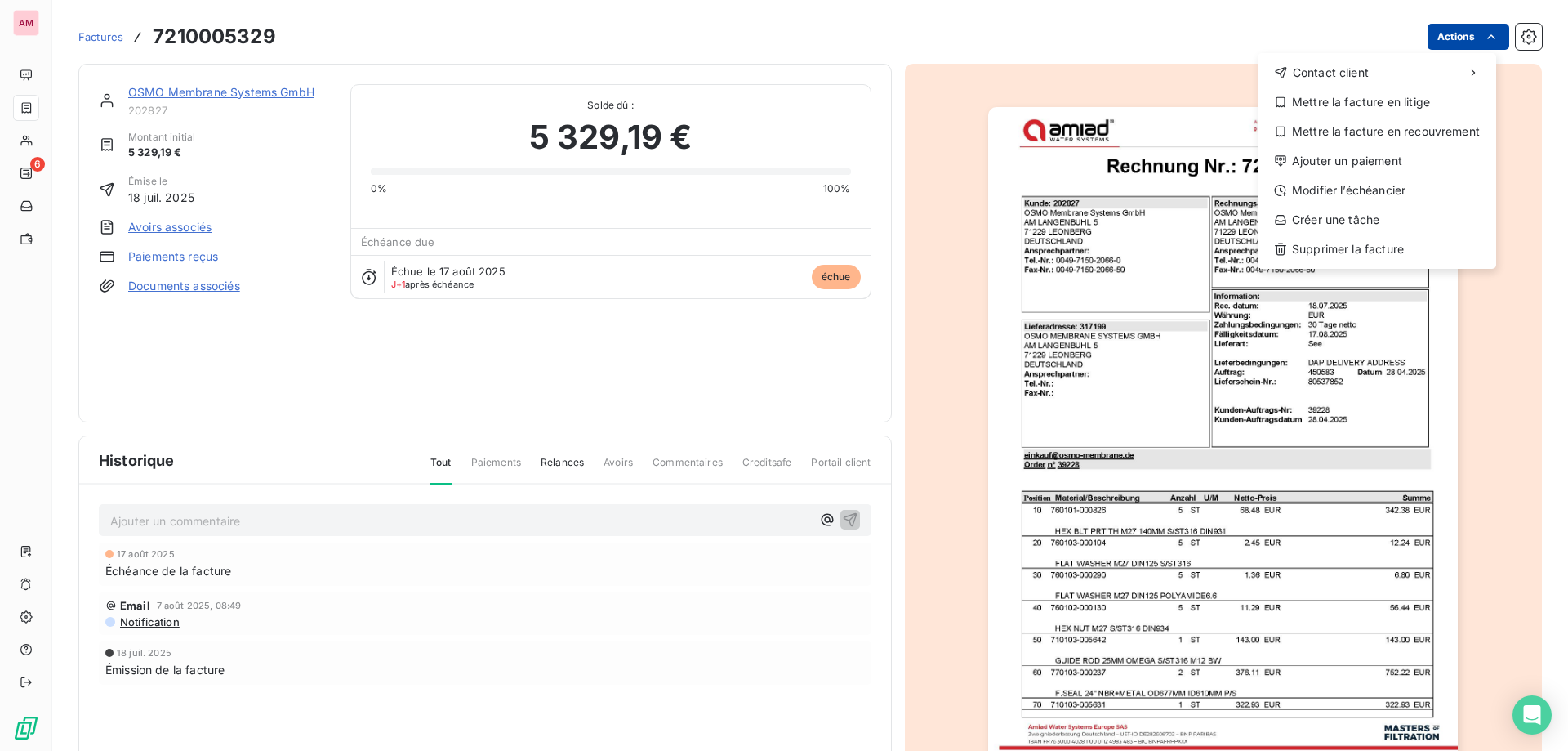
click at [1469, 40] on html "AM 6 Factures [PHONE_NUMBER] Actions Contact client Mettre la facture en litige…" at bounding box center [784, 375] width 1568 height 751
click at [1401, 170] on div "Ajouter un paiement" at bounding box center [1377, 161] width 225 height 26
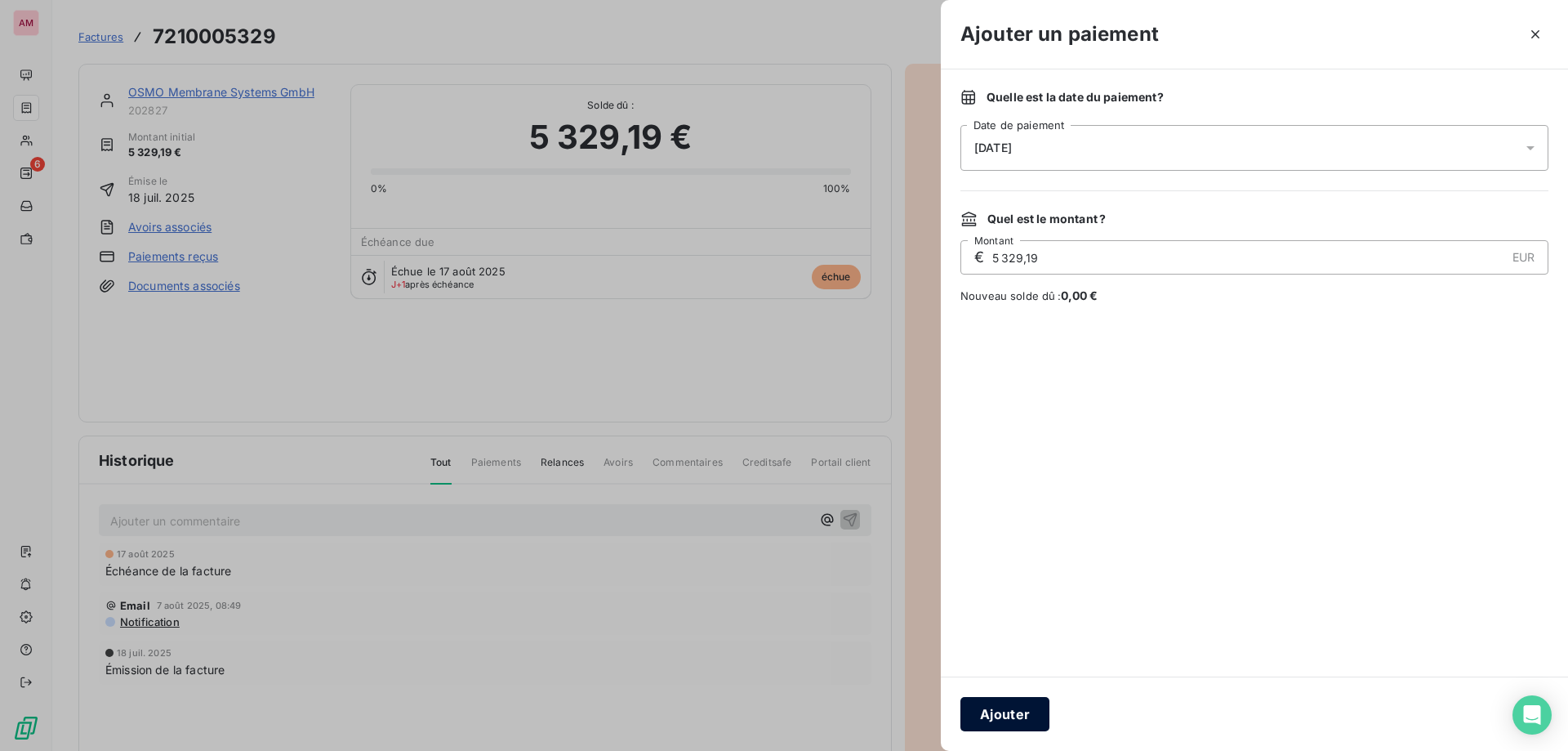
click at [1031, 709] on button "Ajouter" at bounding box center [1005, 713] width 89 height 34
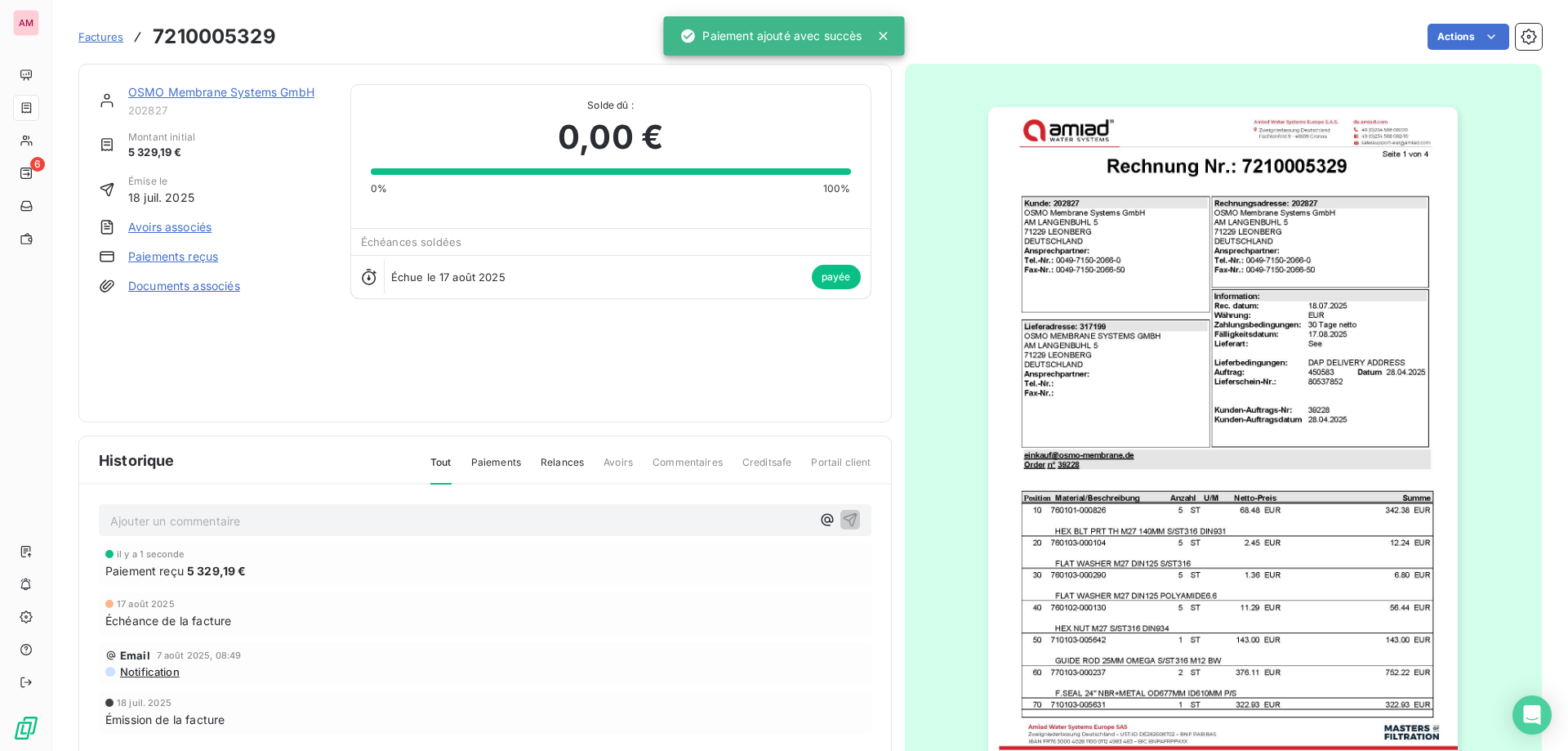
click at [195, 90] on link "OSMO Membrane Systems GmbH" at bounding box center [221, 92] width 186 height 14
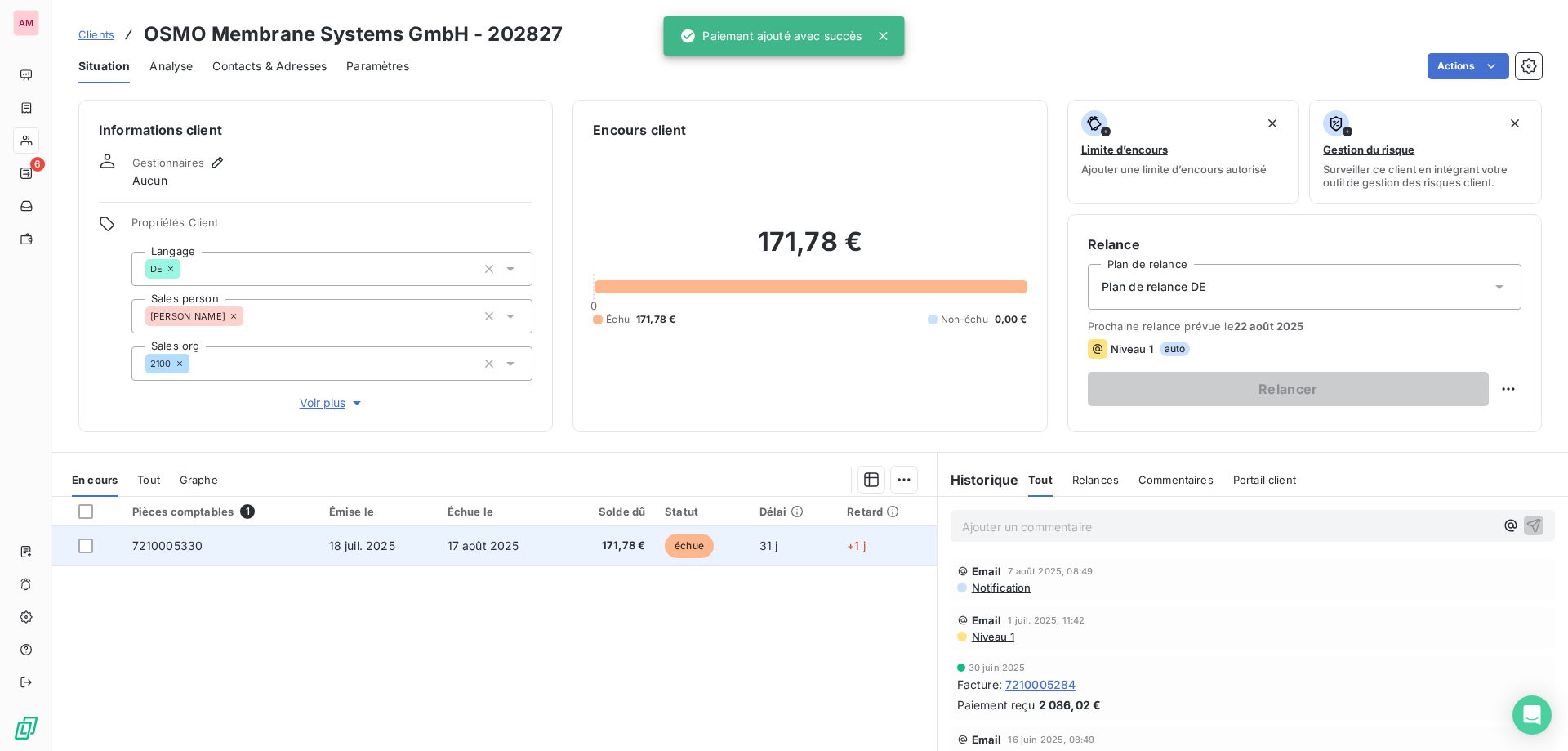
click at [713, 549] on td "échue" at bounding box center [702, 545] width 95 height 39
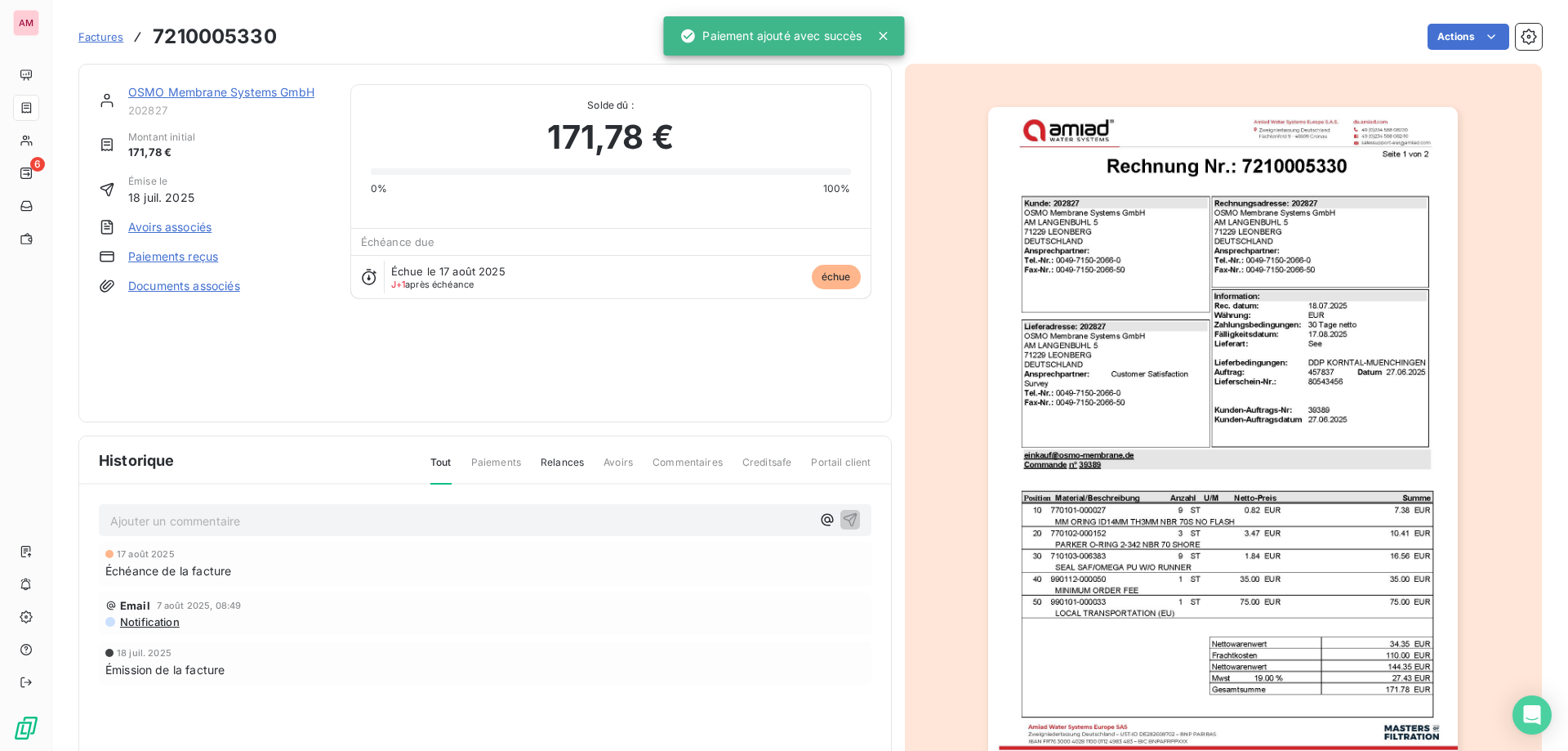
click at [1458, 42] on html "AM 6 Factures 7210005330 Actions OSMO Membrane Systems GmbH 202827 Montant init…" at bounding box center [784, 375] width 1568 height 751
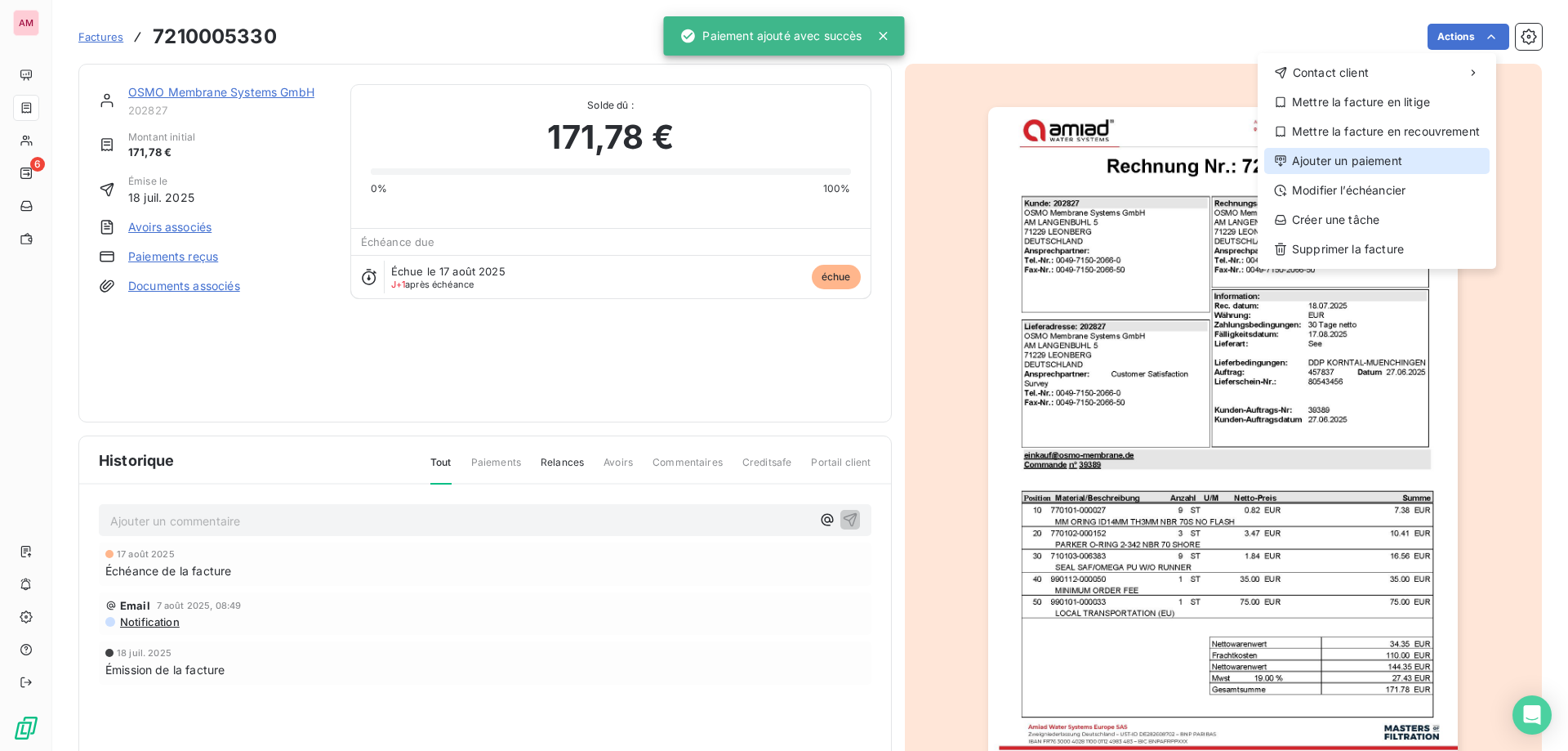
click at [1331, 154] on div "Ajouter un paiement" at bounding box center [1377, 161] width 225 height 26
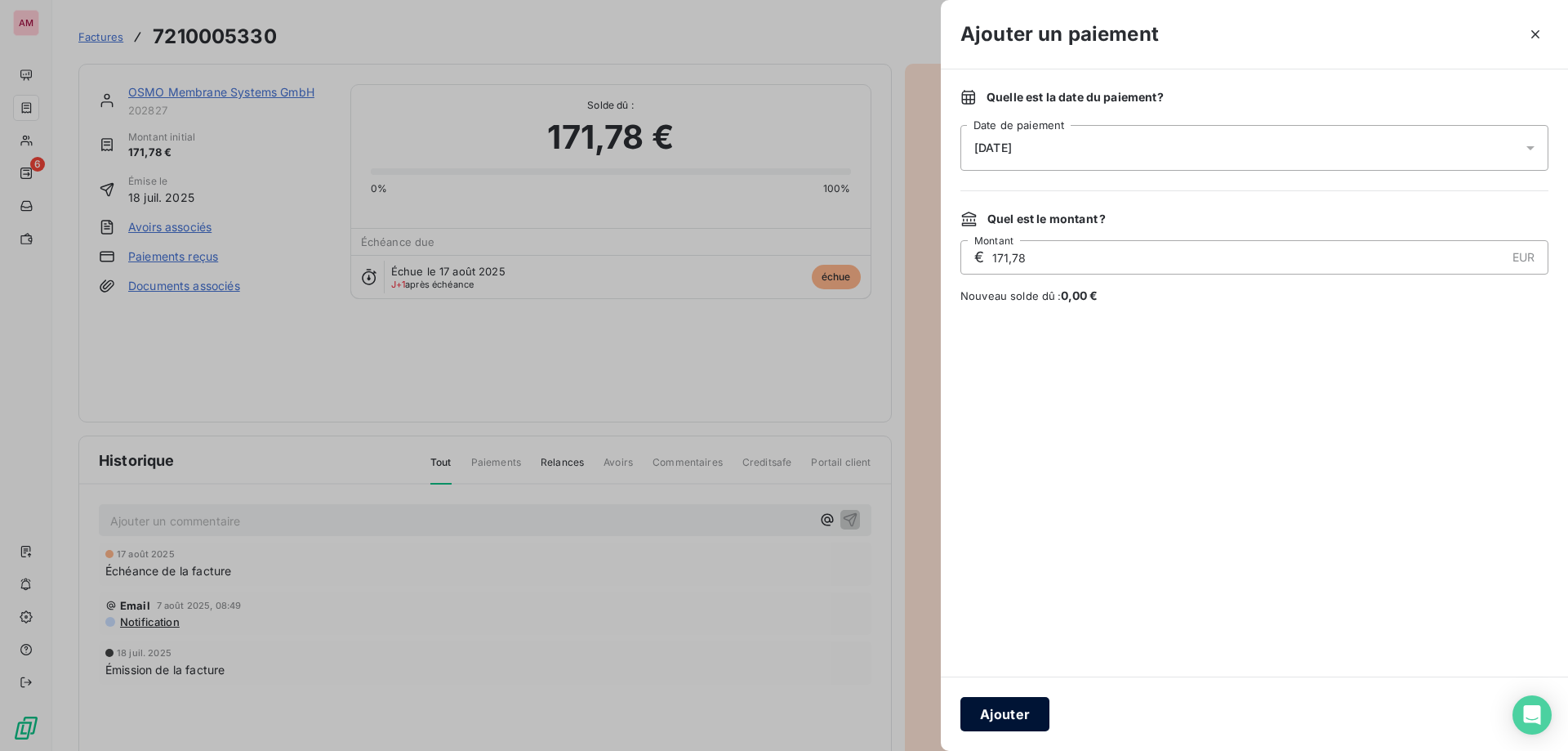
click at [998, 703] on button "Ajouter" at bounding box center [1005, 713] width 89 height 34
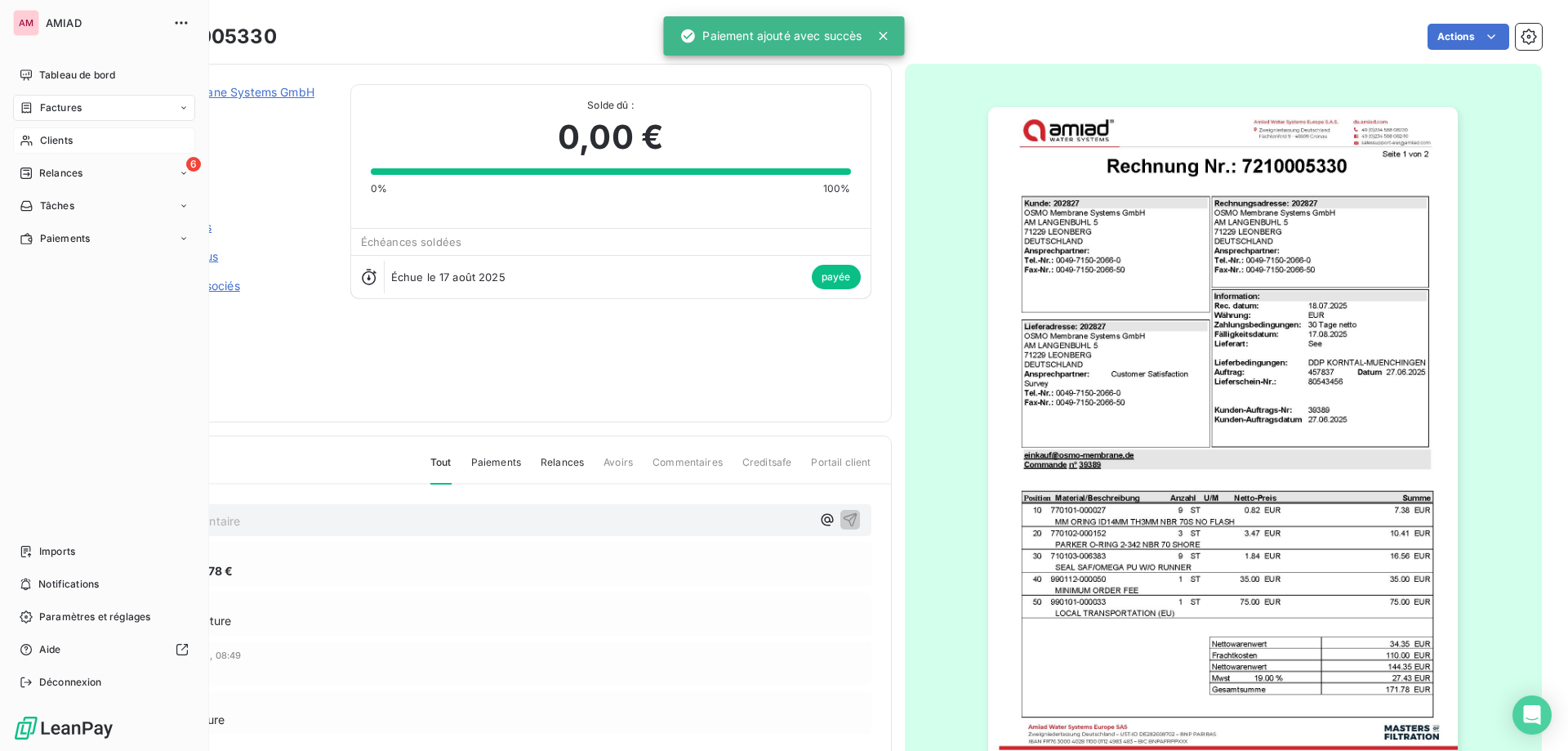
click at [40, 151] on div "Clients" at bounding box center [104, 140] width 182 height 26
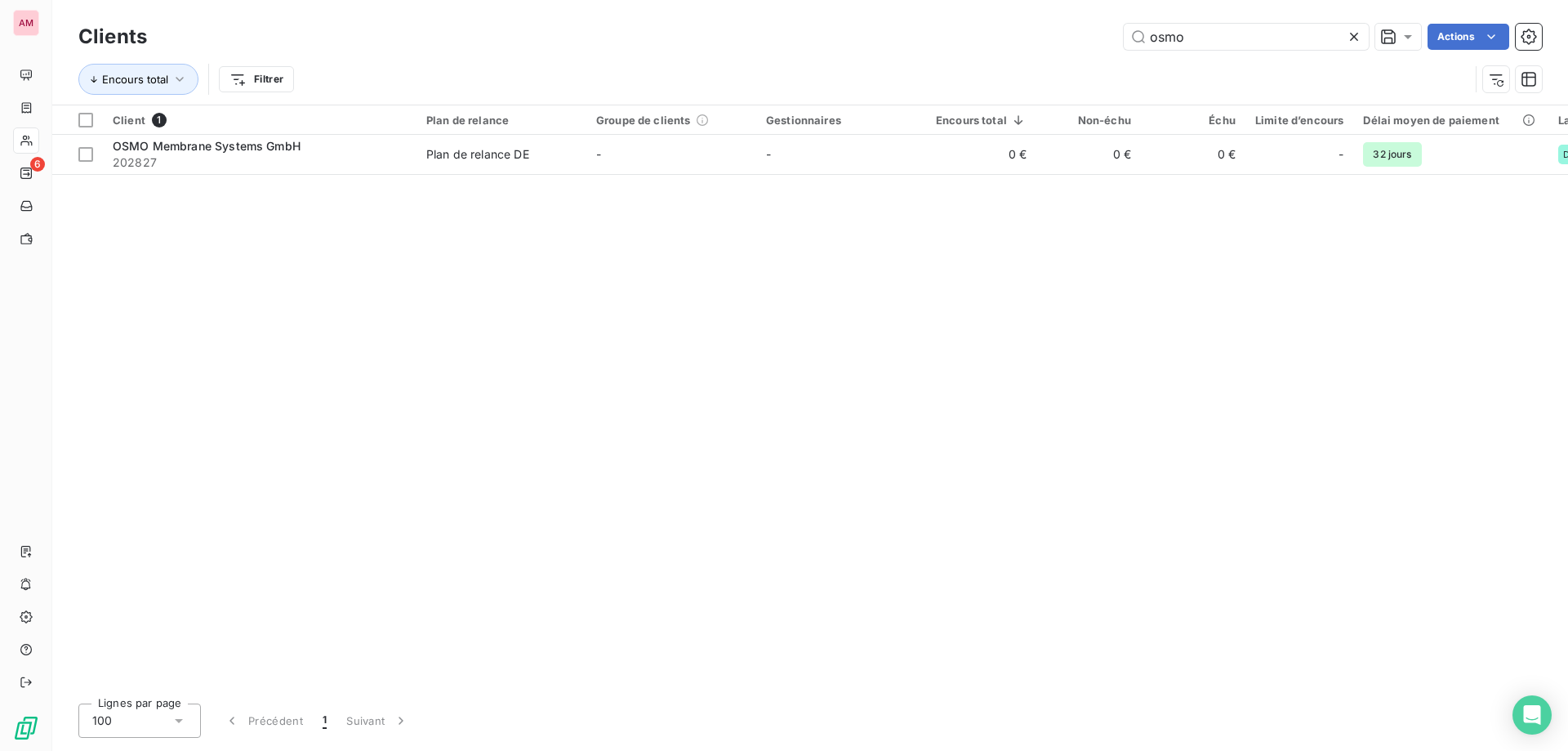
drag, startPoint x: 1356, startPoint y: 33, endPoint x: 1255, endPoint y: 41, distance: 101.3
click at [1354, 32] on icon at bounding box center [1354, 37] width 17 height 17
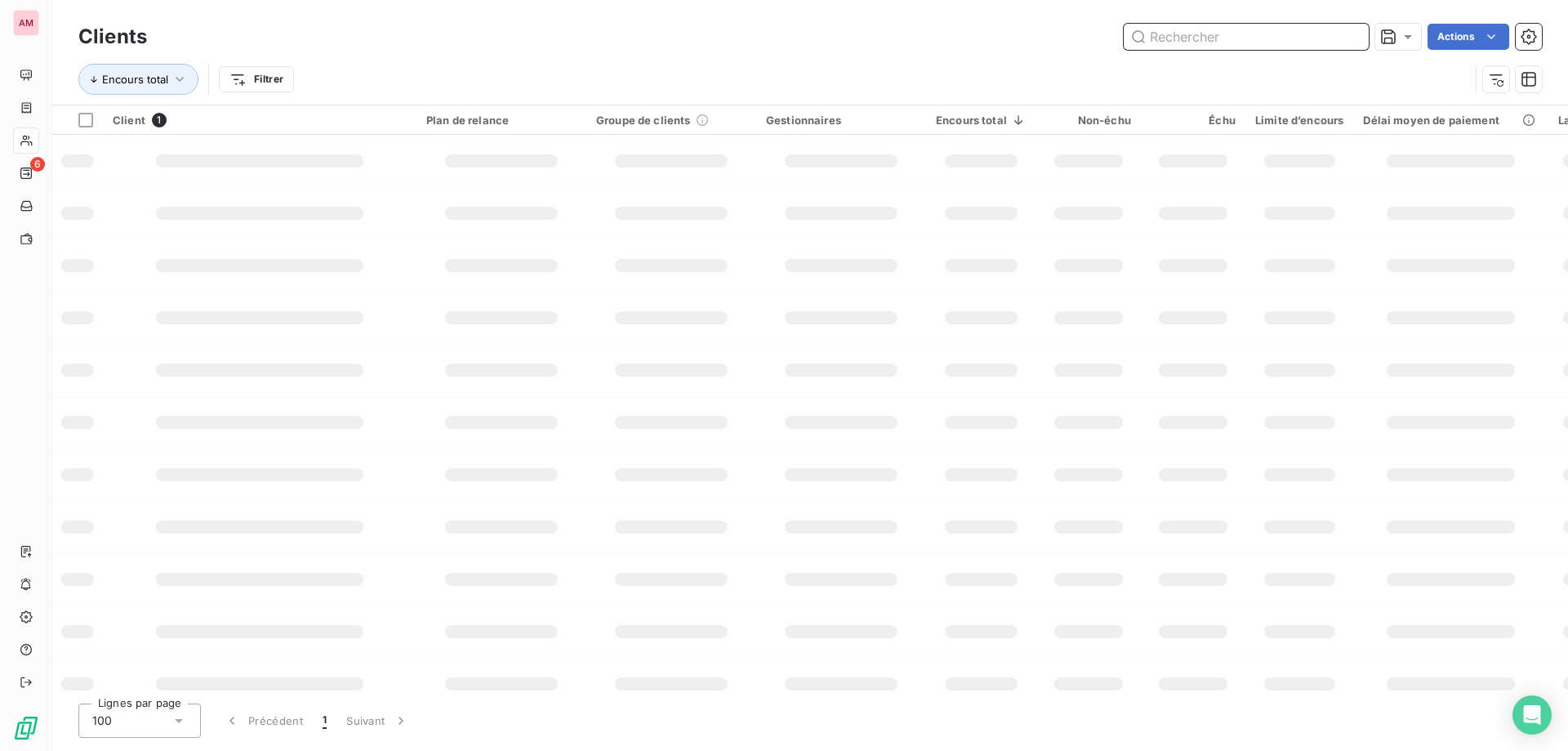
click at [1245, 37] on input "text" at bounding box center [1246, 37] width 245 height 26
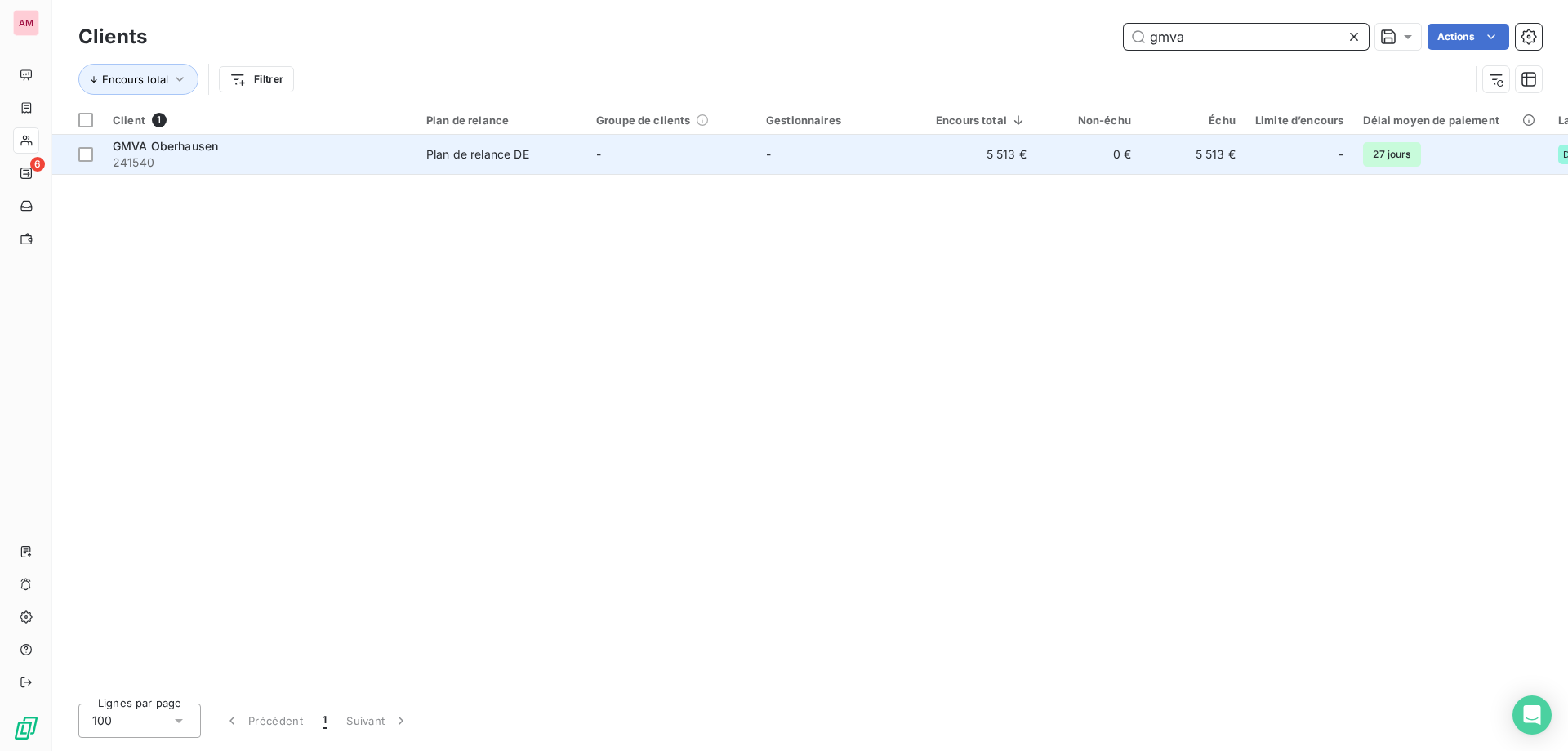
type input "gmva"
click at [529, 149] on div "Plan de relance DE" at bounding box center [478, 154] width 103 height 17
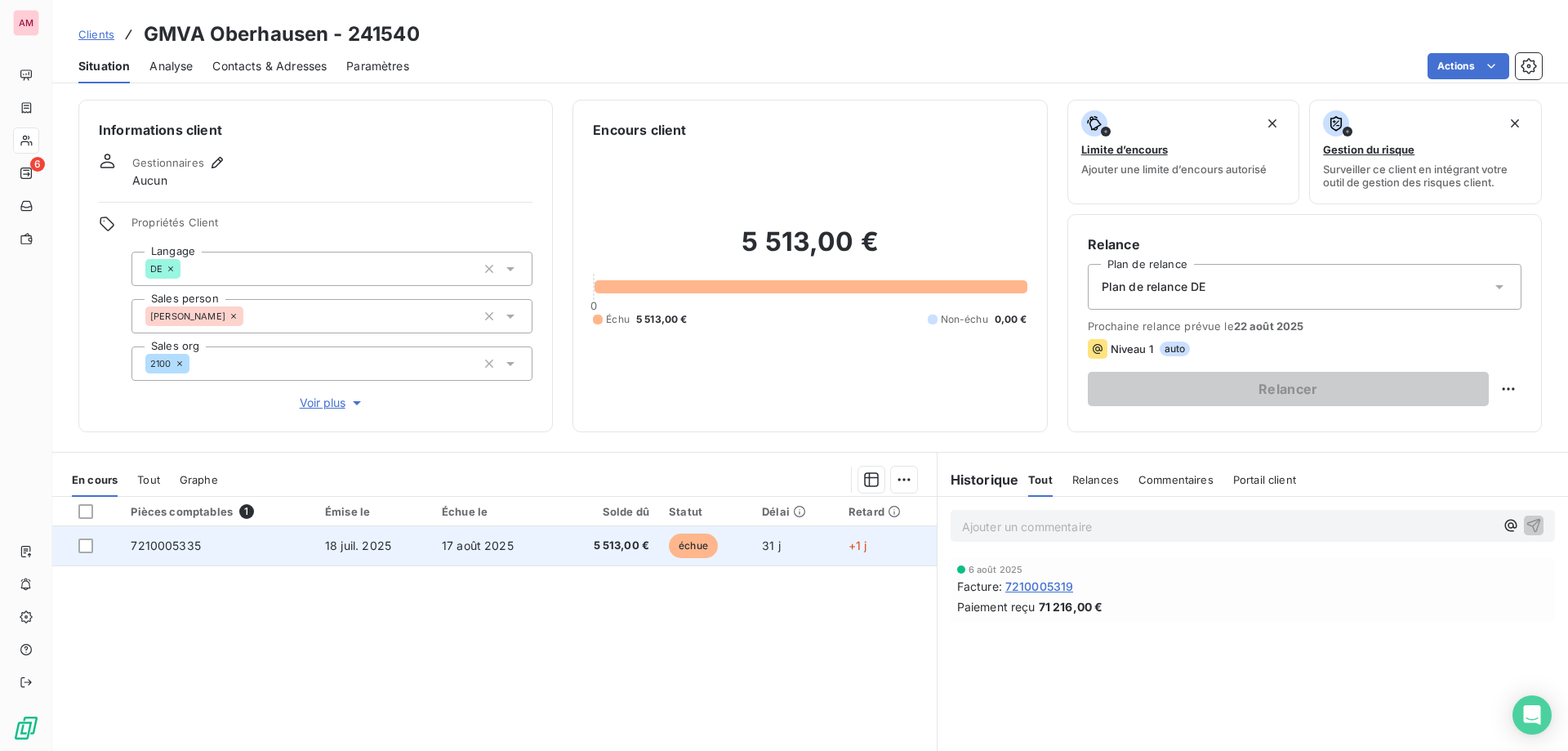
click at [748, 547] on td "échue" at bounding box center [706, 545] width 93 height 39
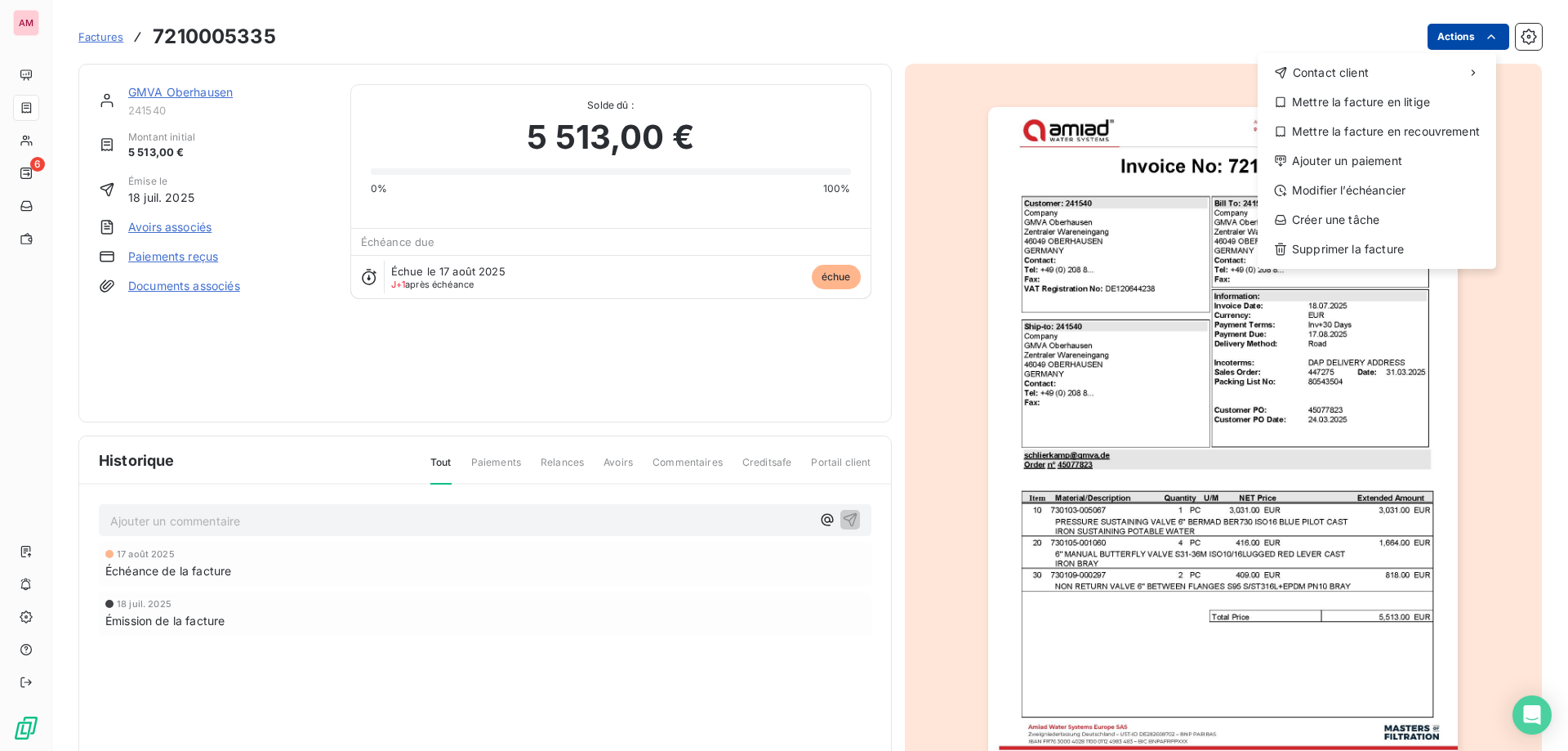
click at [1466, 31] on html "AM 6 Factures [PHONE_NUMBER] Actions Contact client Mettre la facture en litige…" at bounding box center [784, 375] width 1568 height 751
click at [1366, 168] on div "Ajouter un paiement" at bounding box center [1377, 161] width 225 height 26
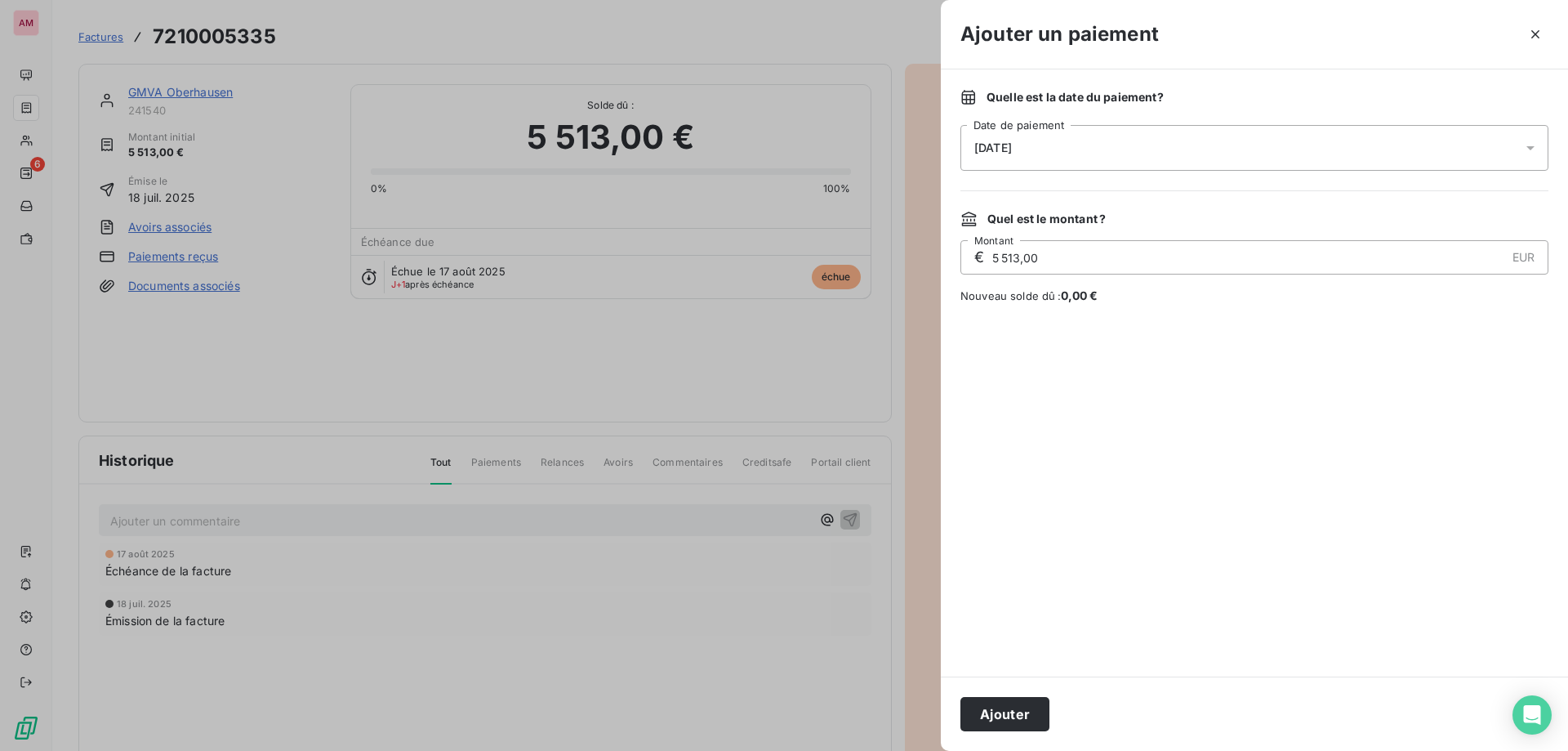
drag, startPoint x: 1366, startPoint y: 168, endPoint x: 1022, endPoint y: 636, distance: 580.8
click at [1006, 592] on div at bounding box center [1254, 490] width 588 height 333
click at [1011, 715] on button "Ajouter" at bounding box center [1005, 713] width 89 height 34
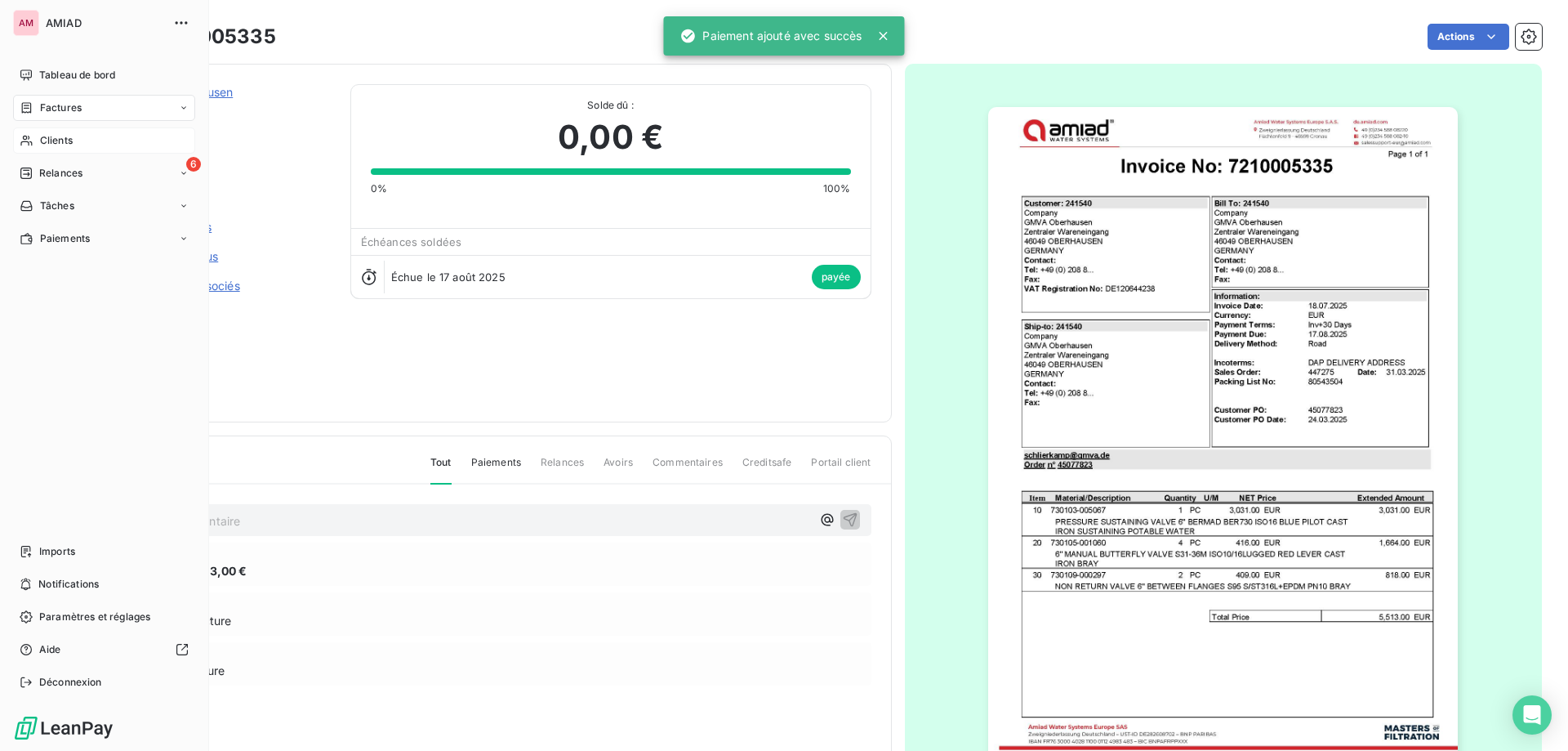
click at [35, 140] on div "Clients" at bounding box center [104, 140] width 182 height 26
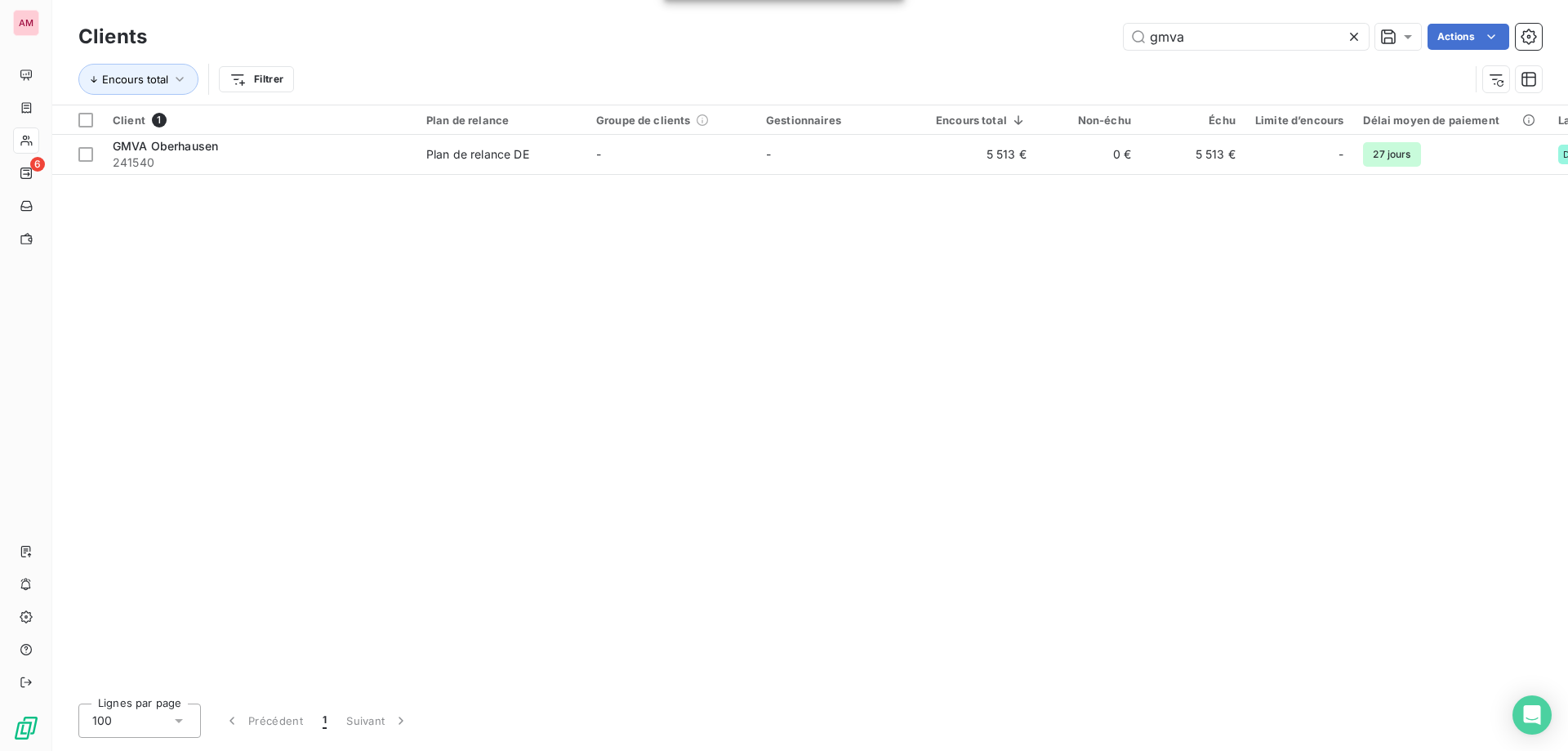
click at [1353, 32] on icon at bounding box center [1354, 37] width 17 height 17
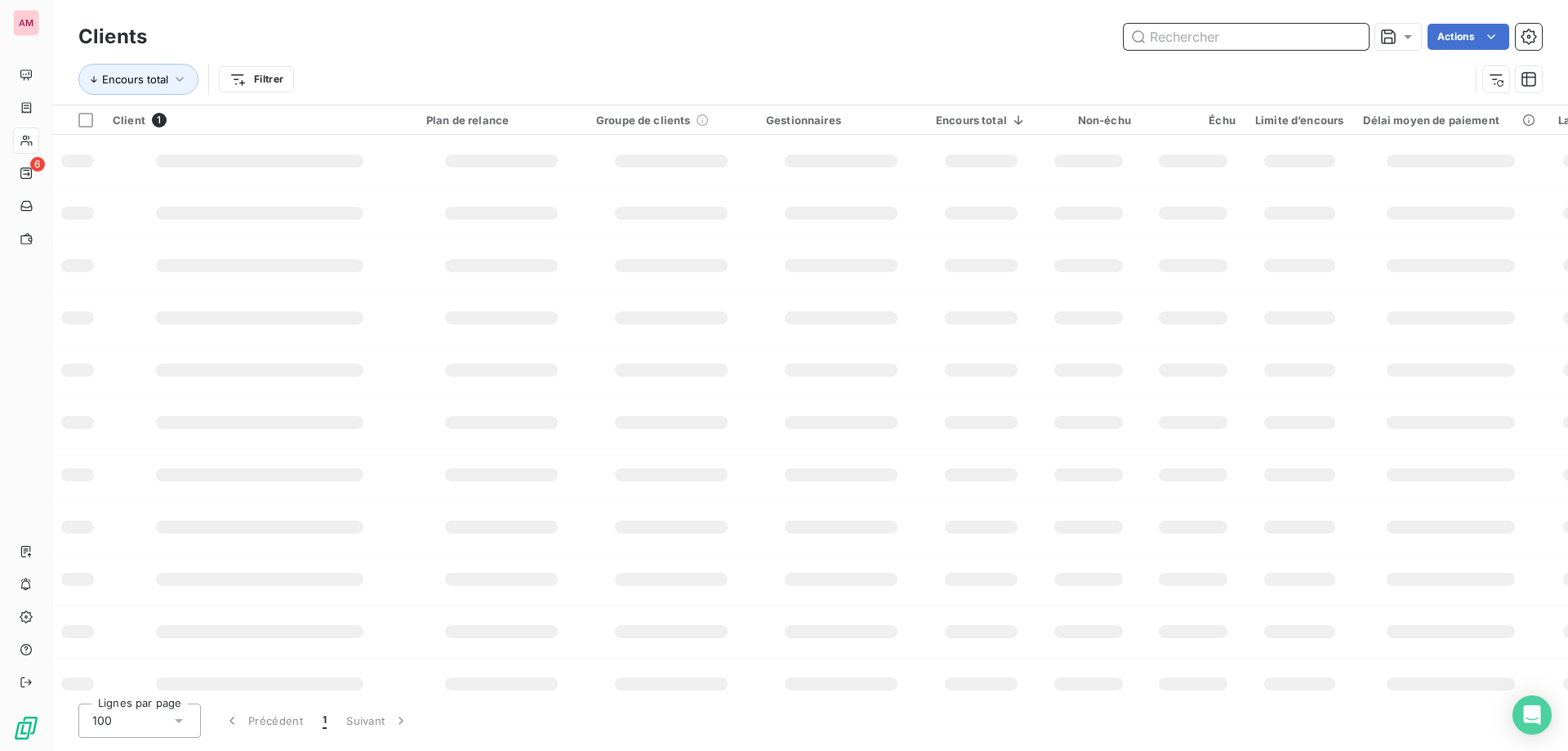
click at [1295, 32] on input "text" at bounding box center [1246, 37] width 245 height 26
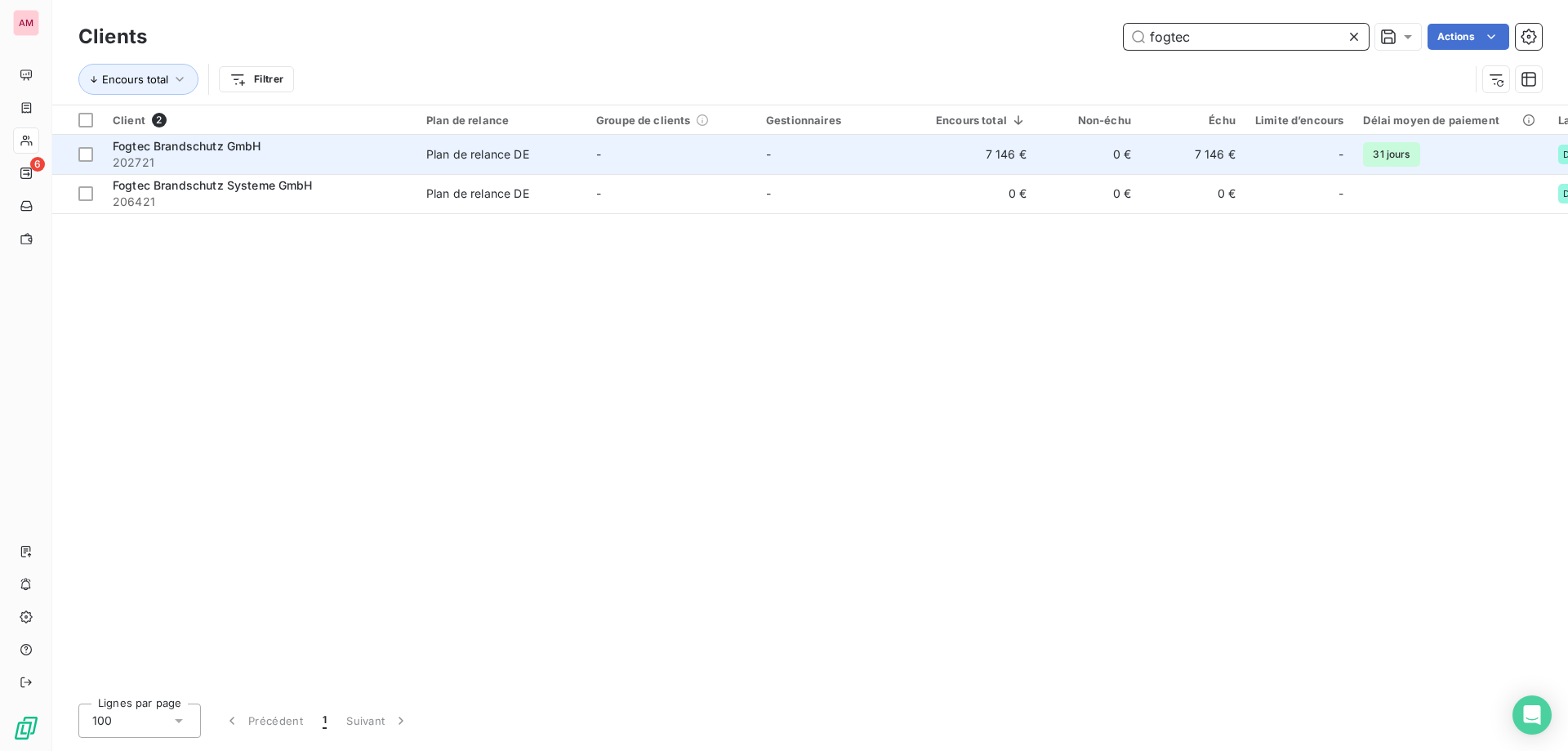
type input "fogtec"
click at [571, 163] on td "Plan de relance DE" at bounding box center [501, 154] width 170 height 39
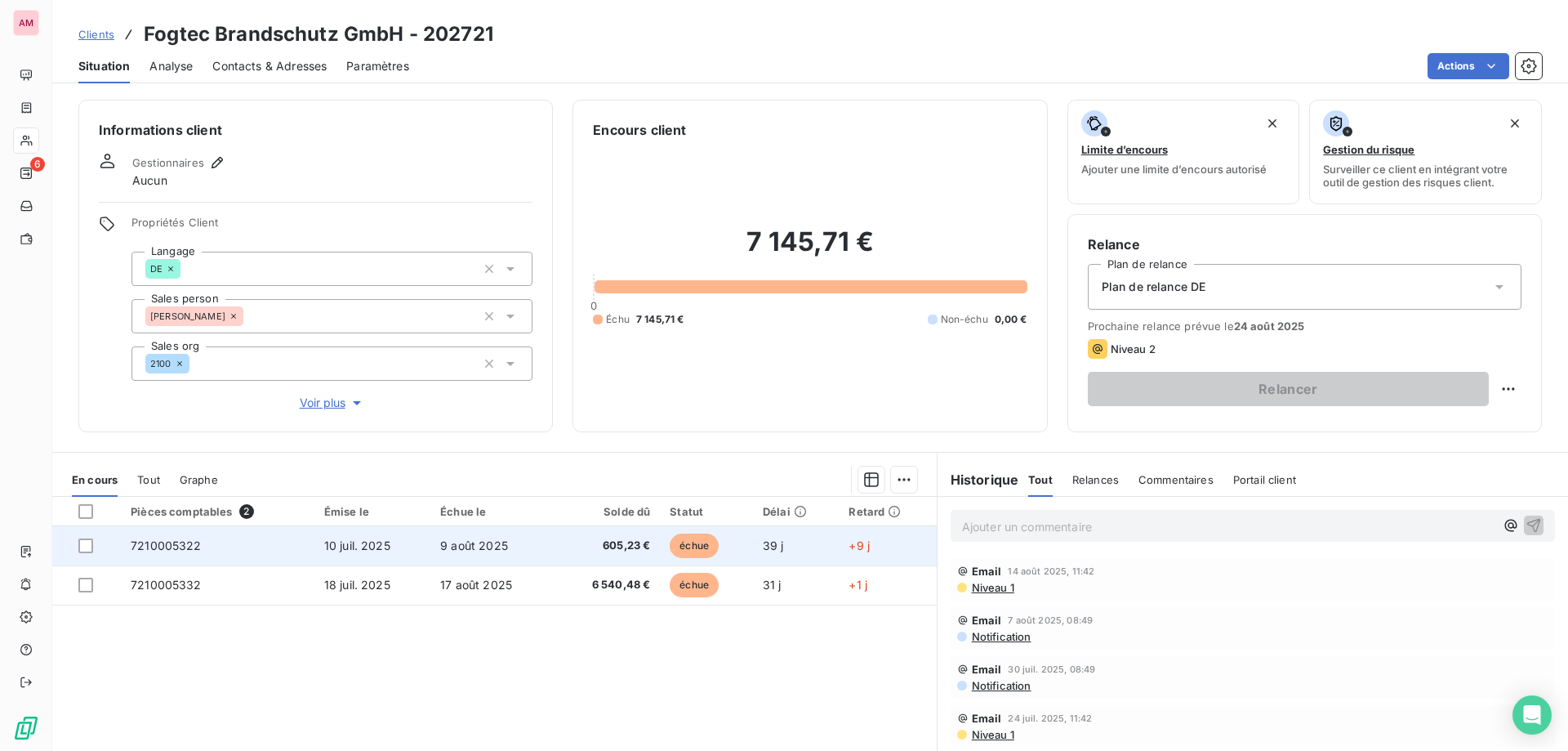
click at [612, 544] on span "605,23 €" at bounding box center [607, 545] width 87 height 17
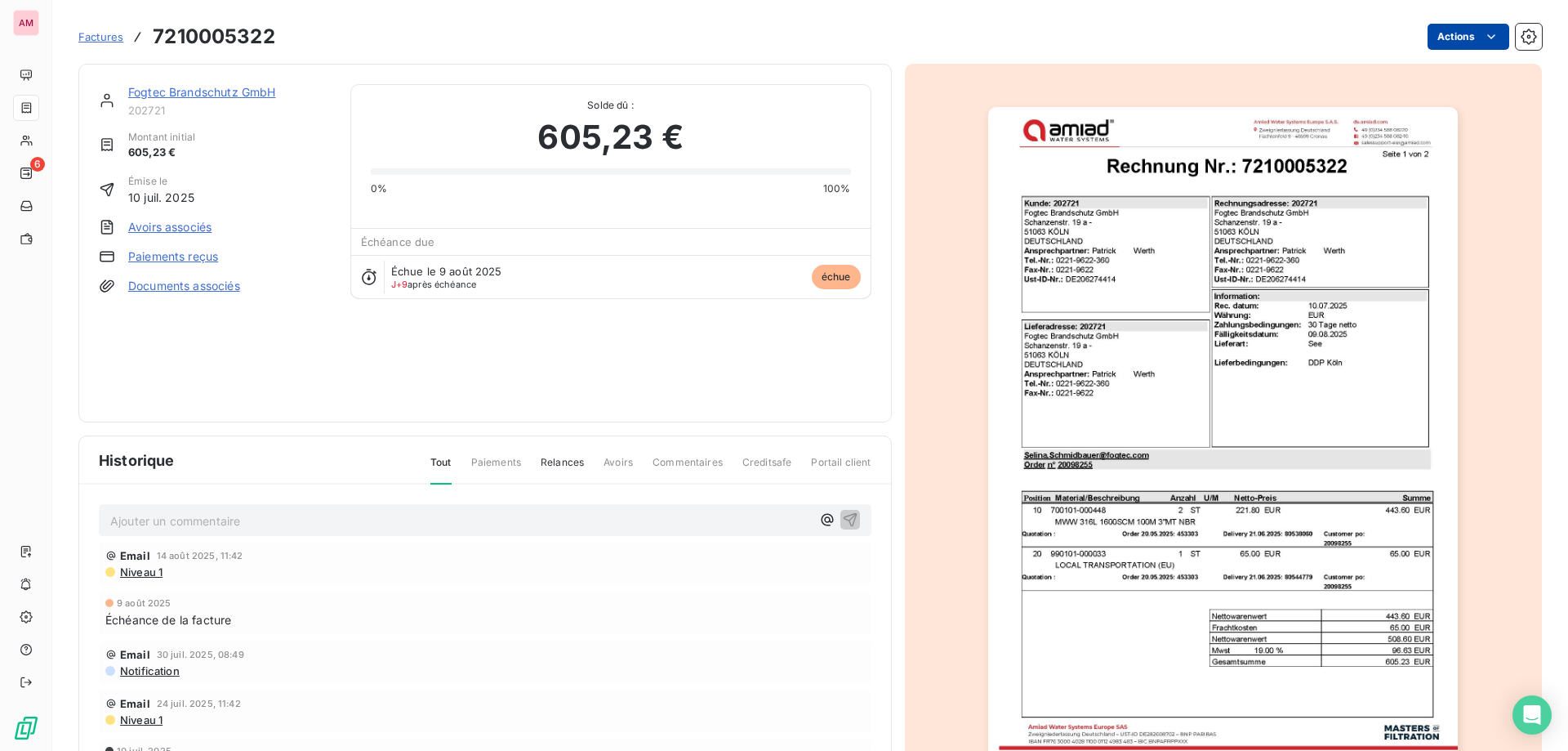
click at [1446, 42] on html "AM 6 Factures 7210005322 Actions Fogtec Brandschutz GmbH 202721 Montant initial…" at bounding box center [784, 375] width 1568 height 751
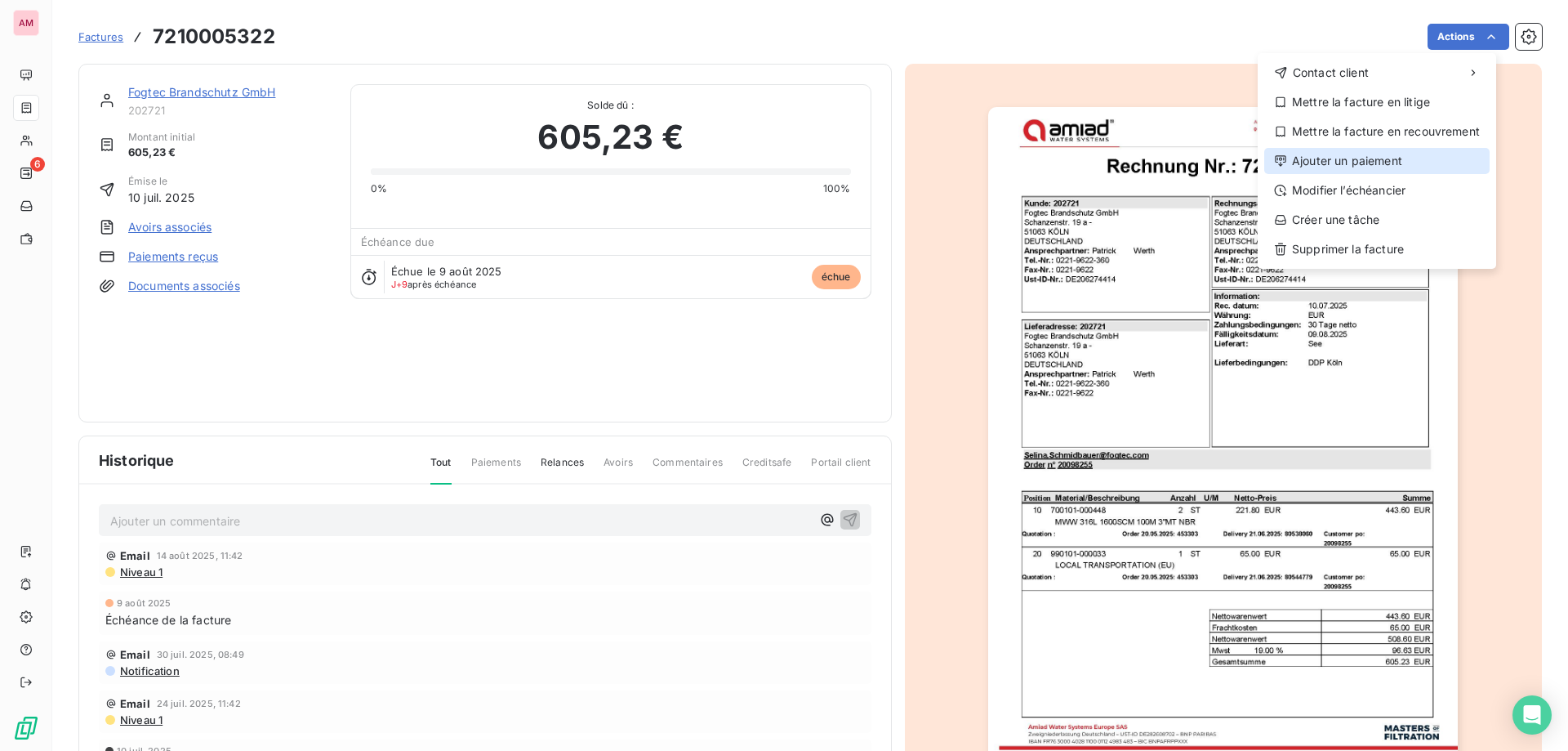
click at [1366, 159] on div "Ajouter un paiement" at bounding box center [1377, 161] width 225 height 26
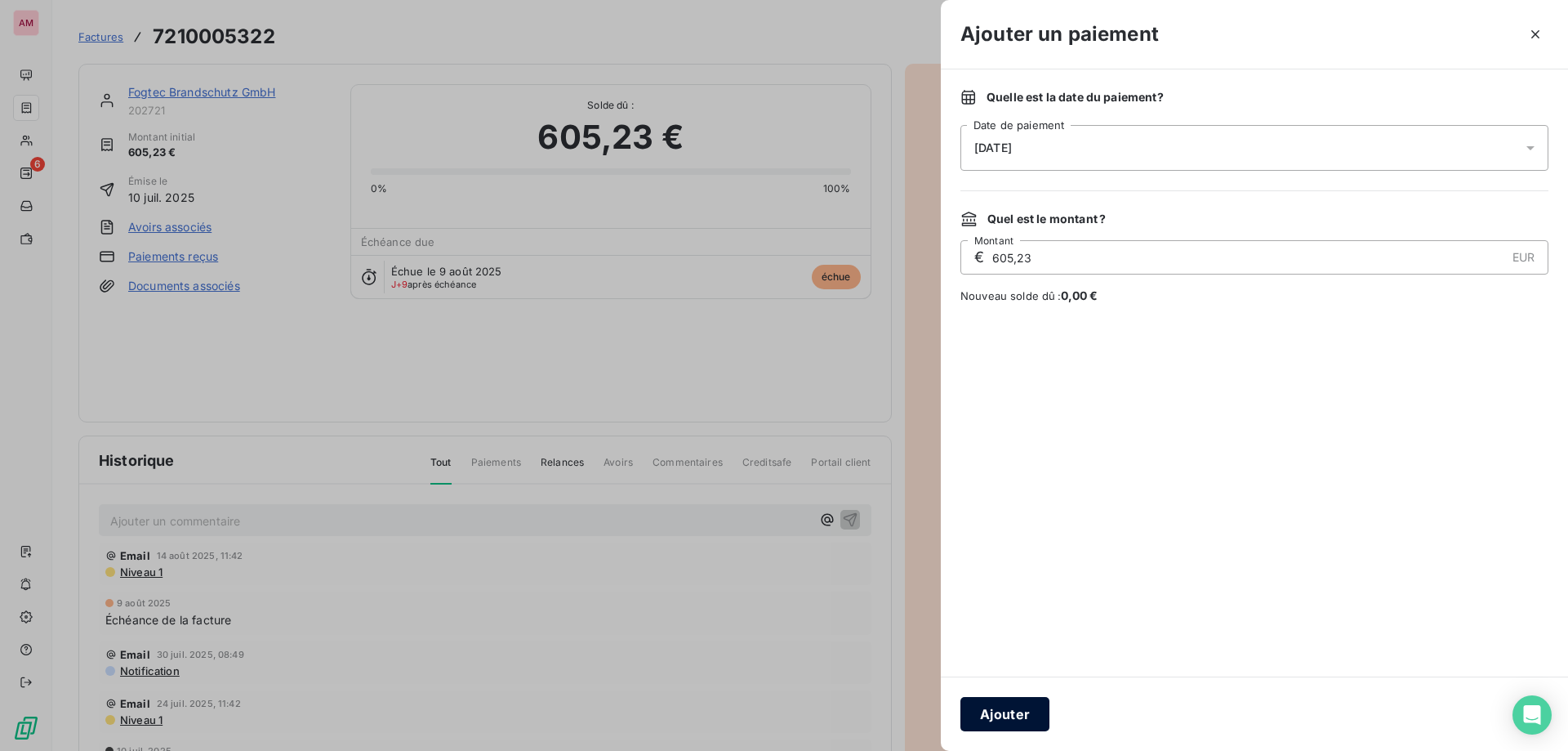
click at [998, 704] on button "Ajouter" at bounding box center [1005, 713] width 89 height 34
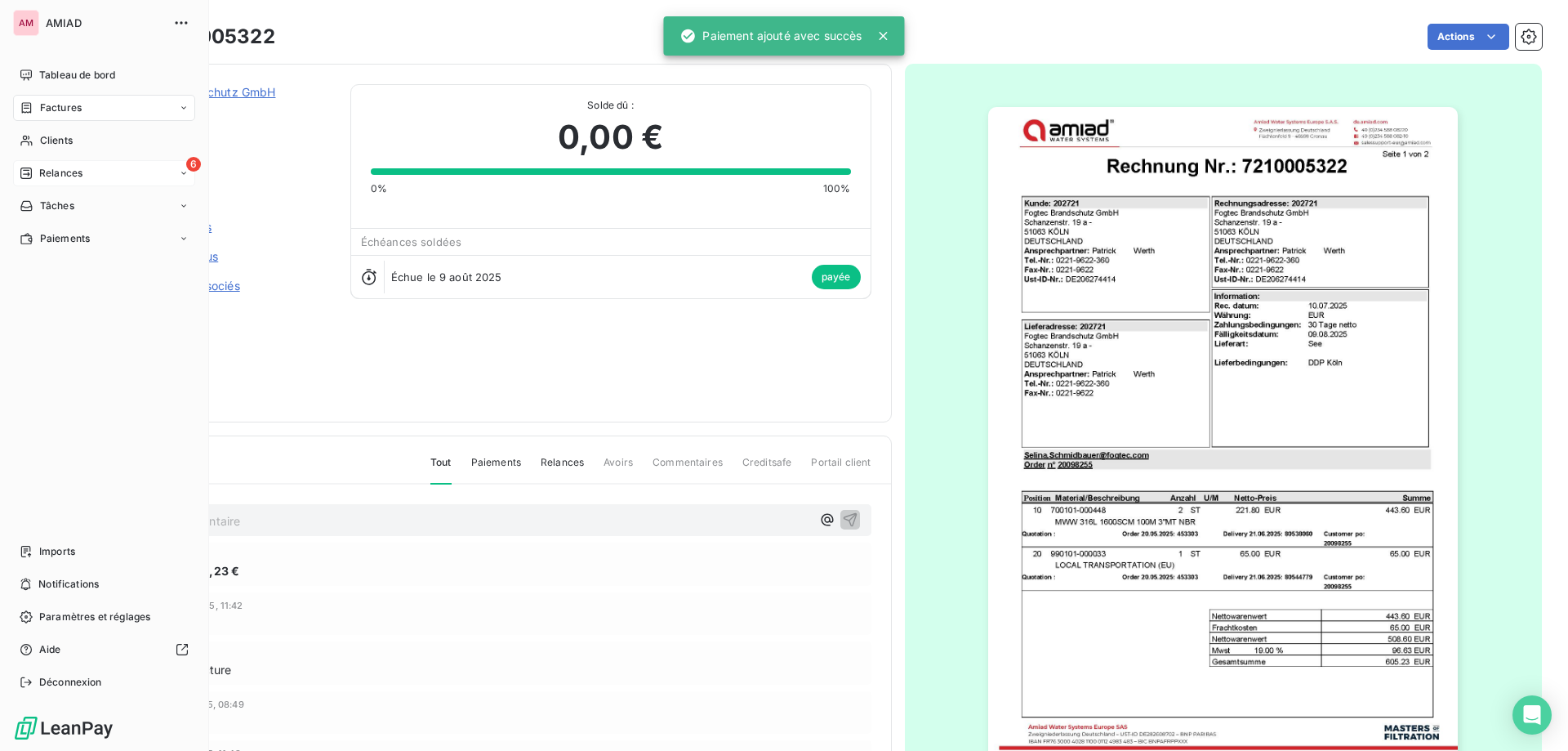
click at [48, 169] on span "Relances" at bounding box center [60, 173] width 43 height 15
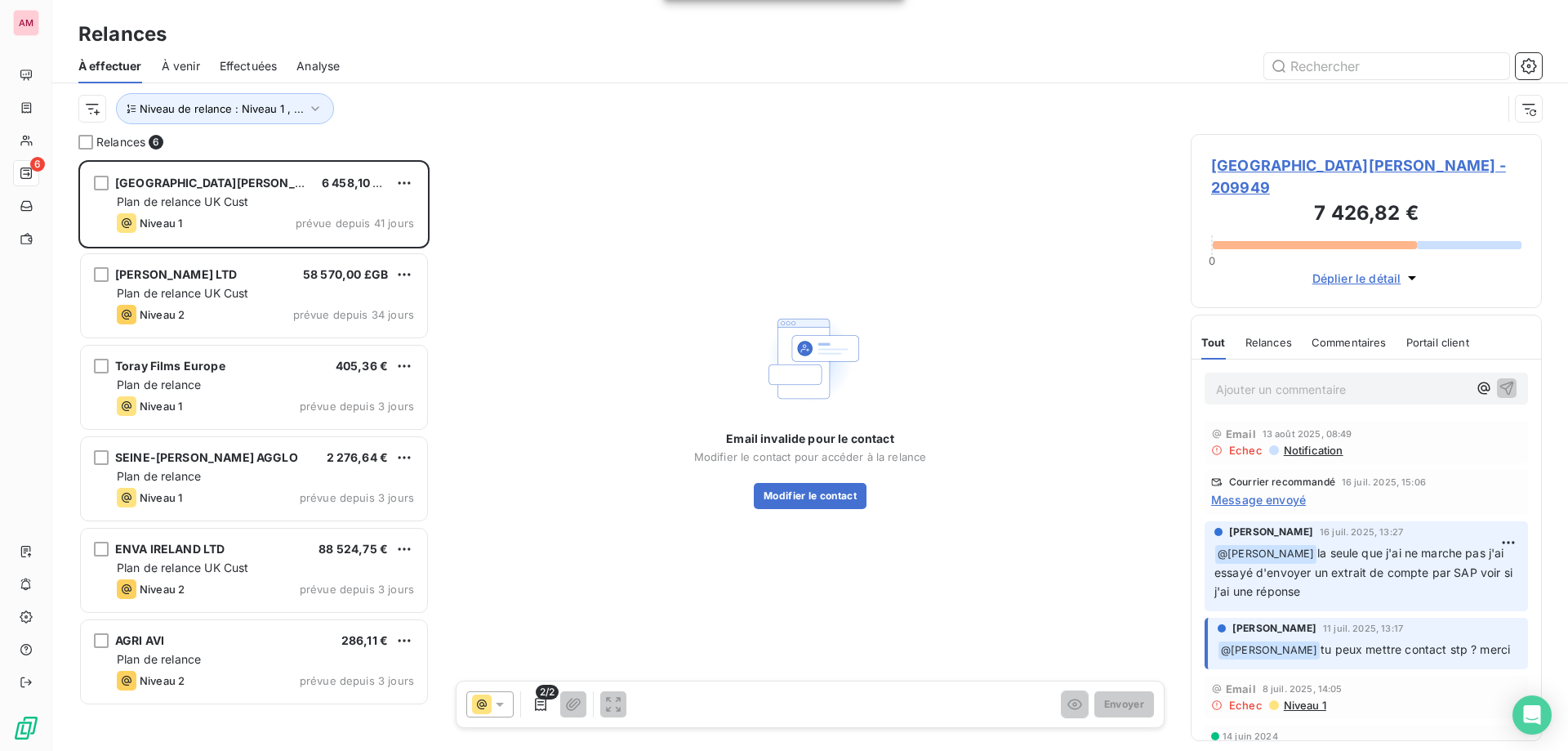
scroll to position [578, 339]
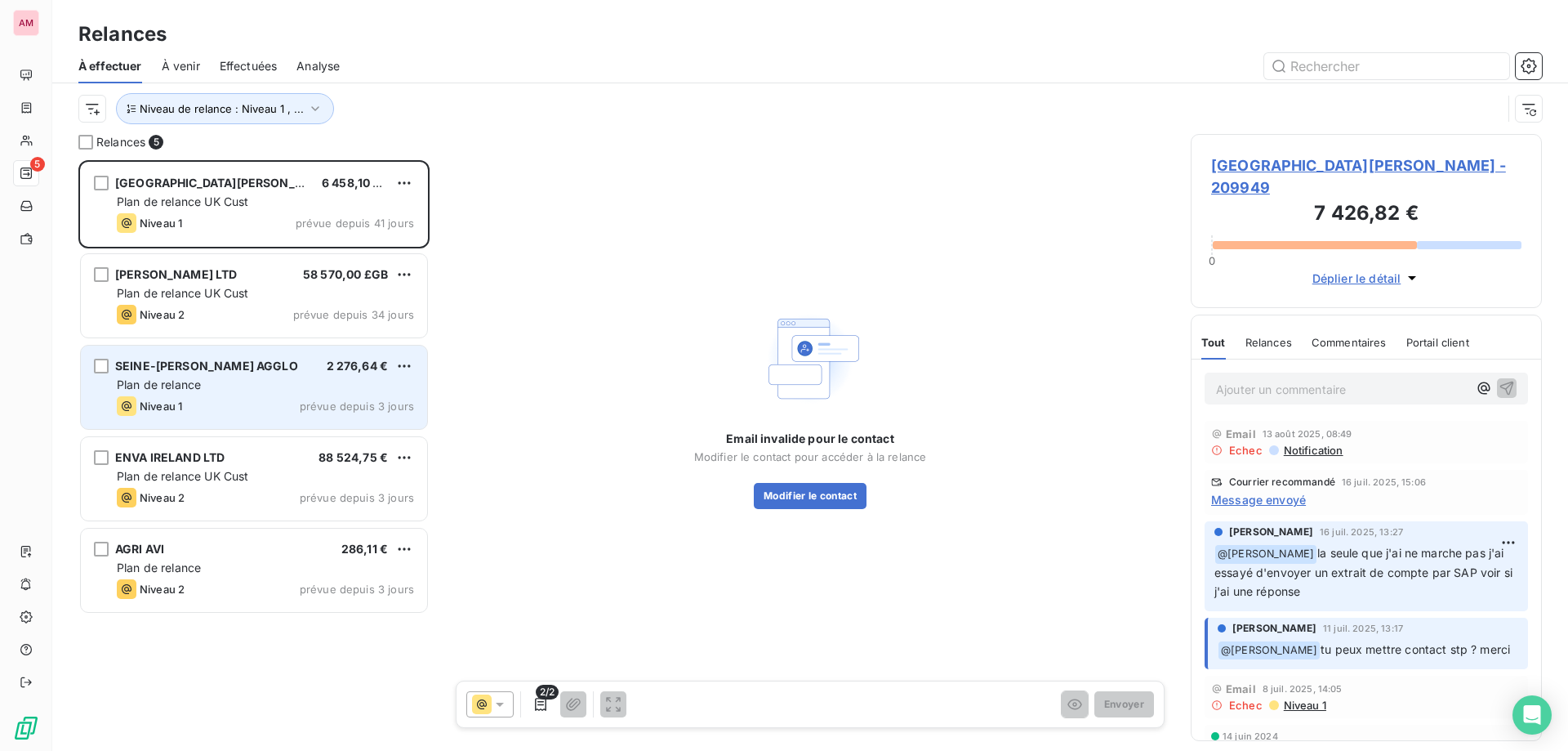
click at [243, 396] on div "Niveau 1 prévue depuis 3 jours" at bounding box center [265, 406] width 297 height 19
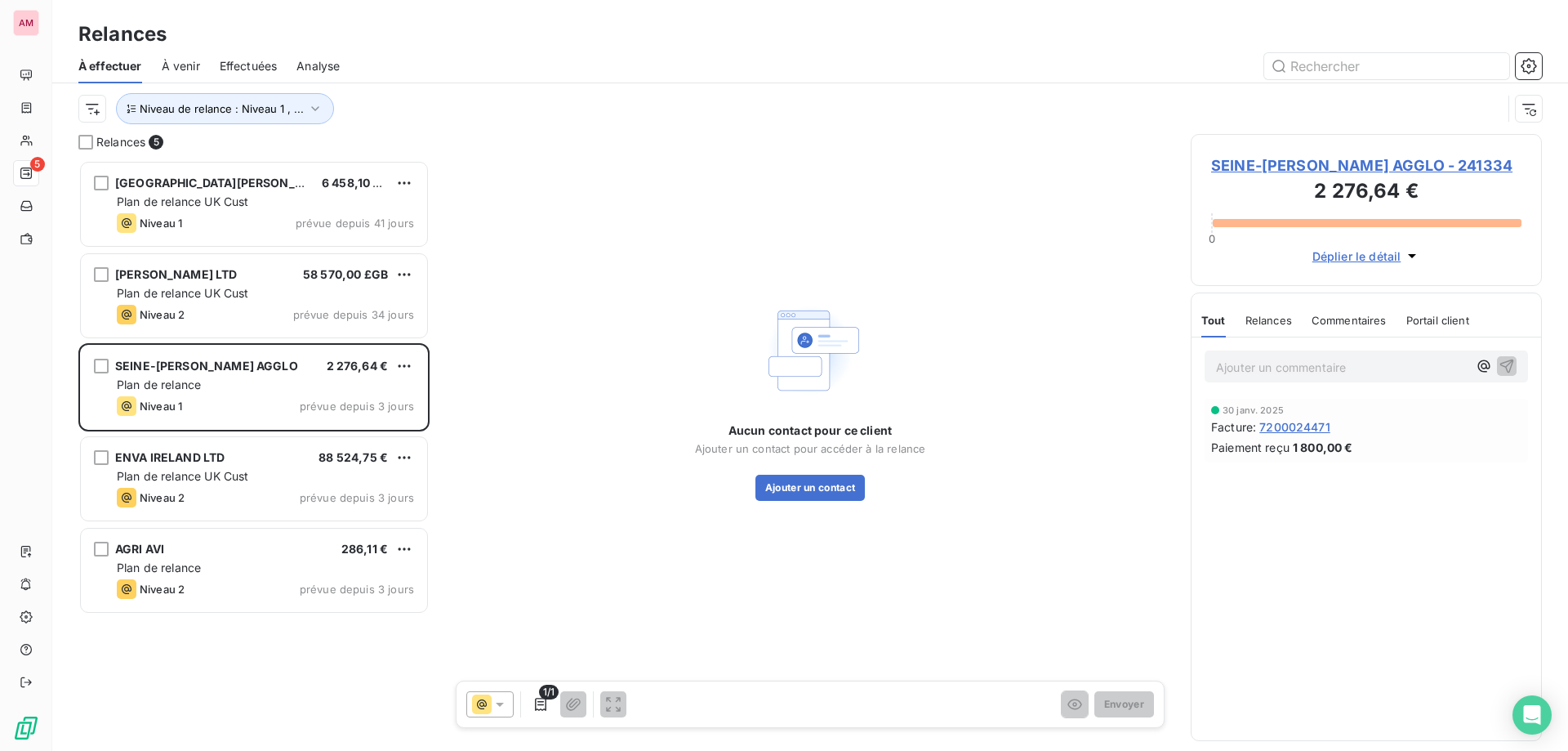
click at [1245, 162] on span "SEINE-[PERSON_NAME] AGGLO - 241334" at bounding box center [1366, 165] width 310 height 22
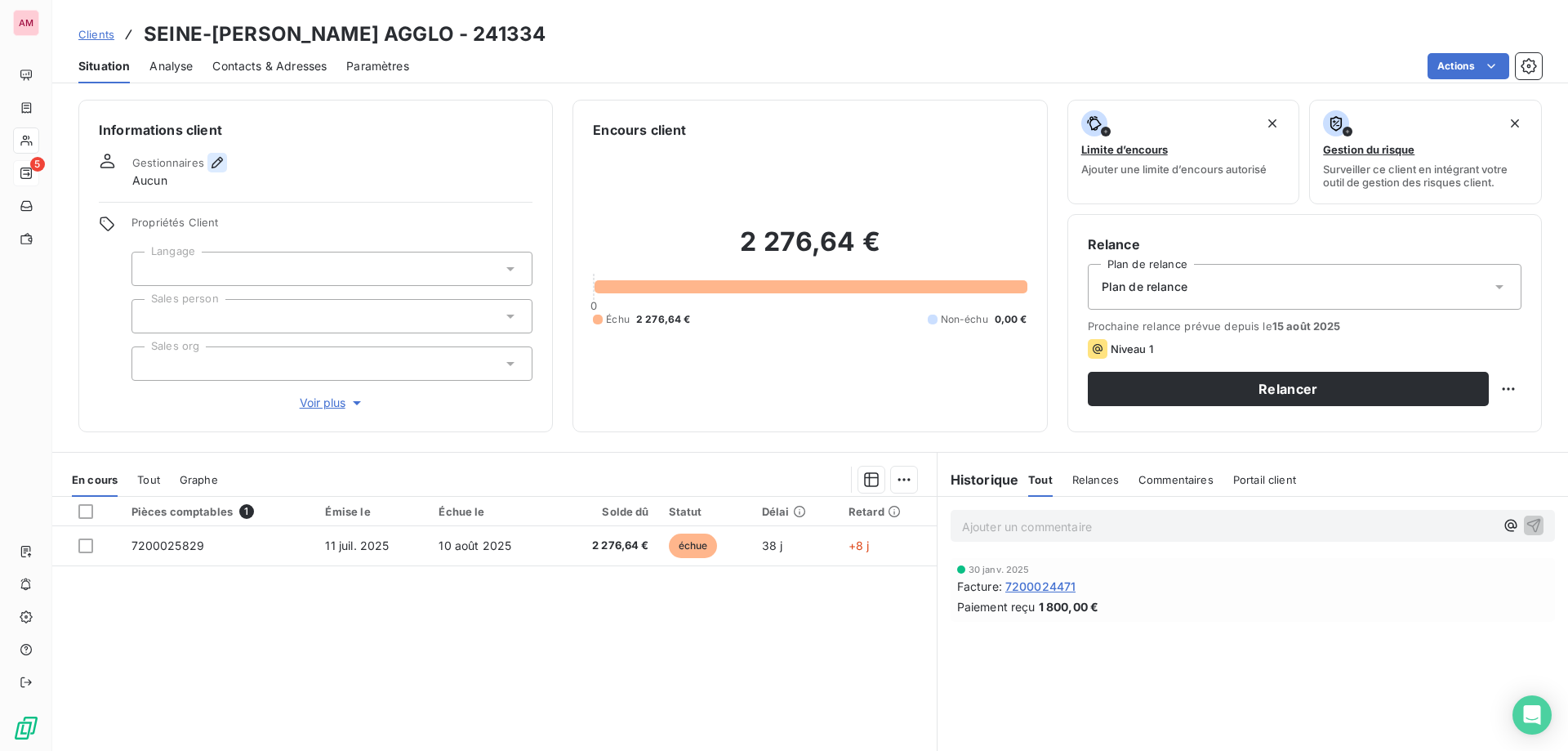
click at [211, 160] on icon "button" at bounding box center [217, 162] width 17 height 17
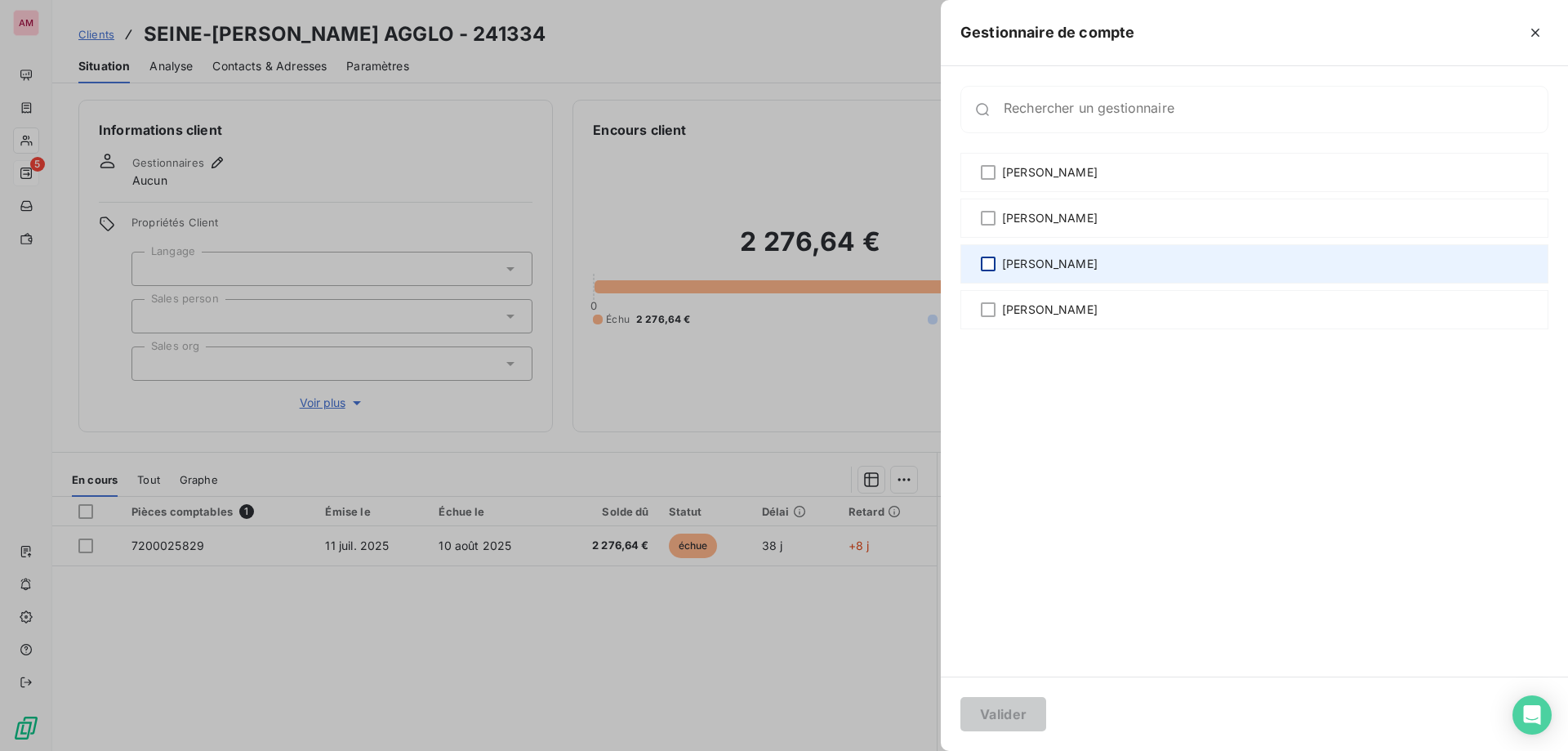
click at [992, 270] on div at bounding box center [988, 264] width 15 height 15
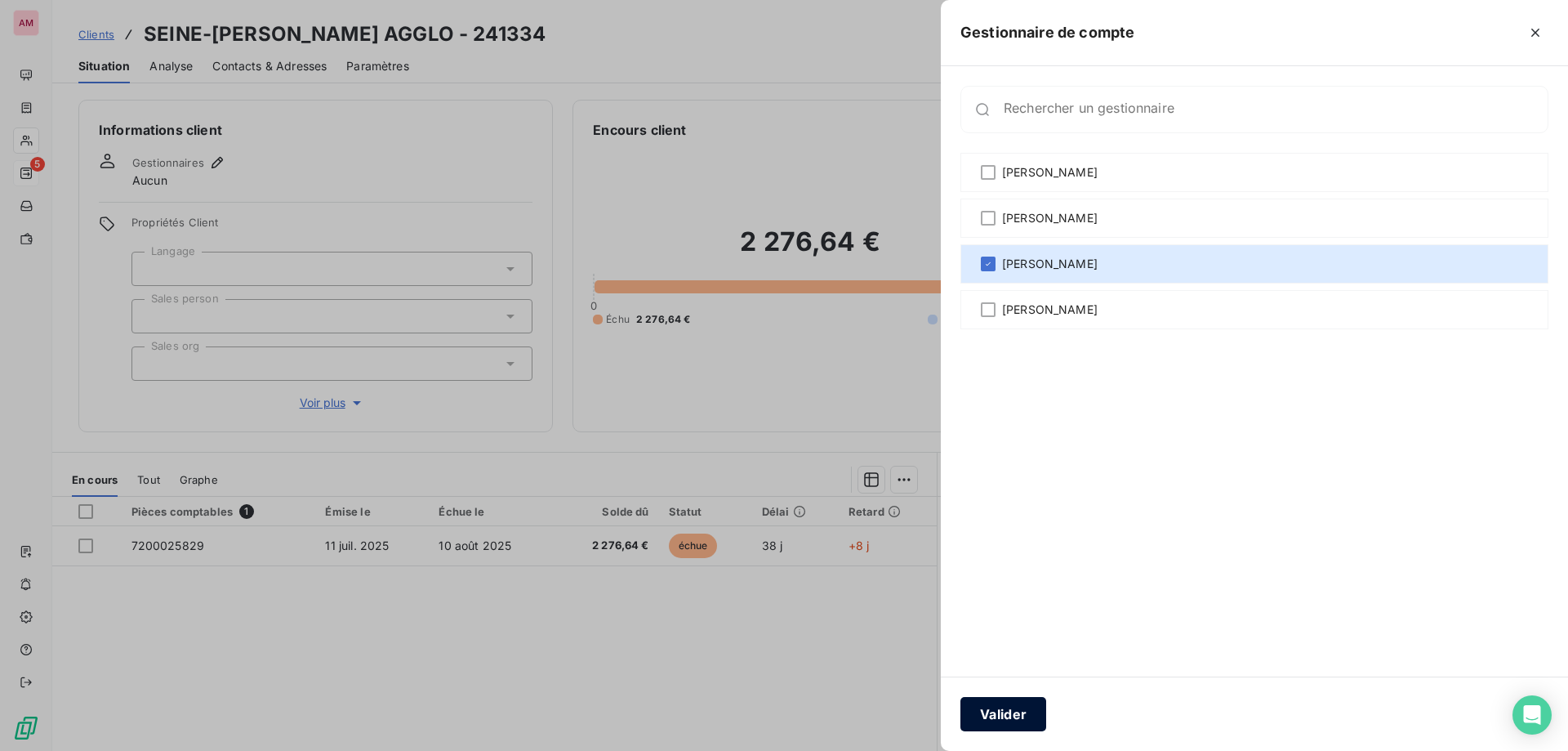
click at [998, 705] on button "Valider" at bounding box center [1004, 713] width 86 height 34
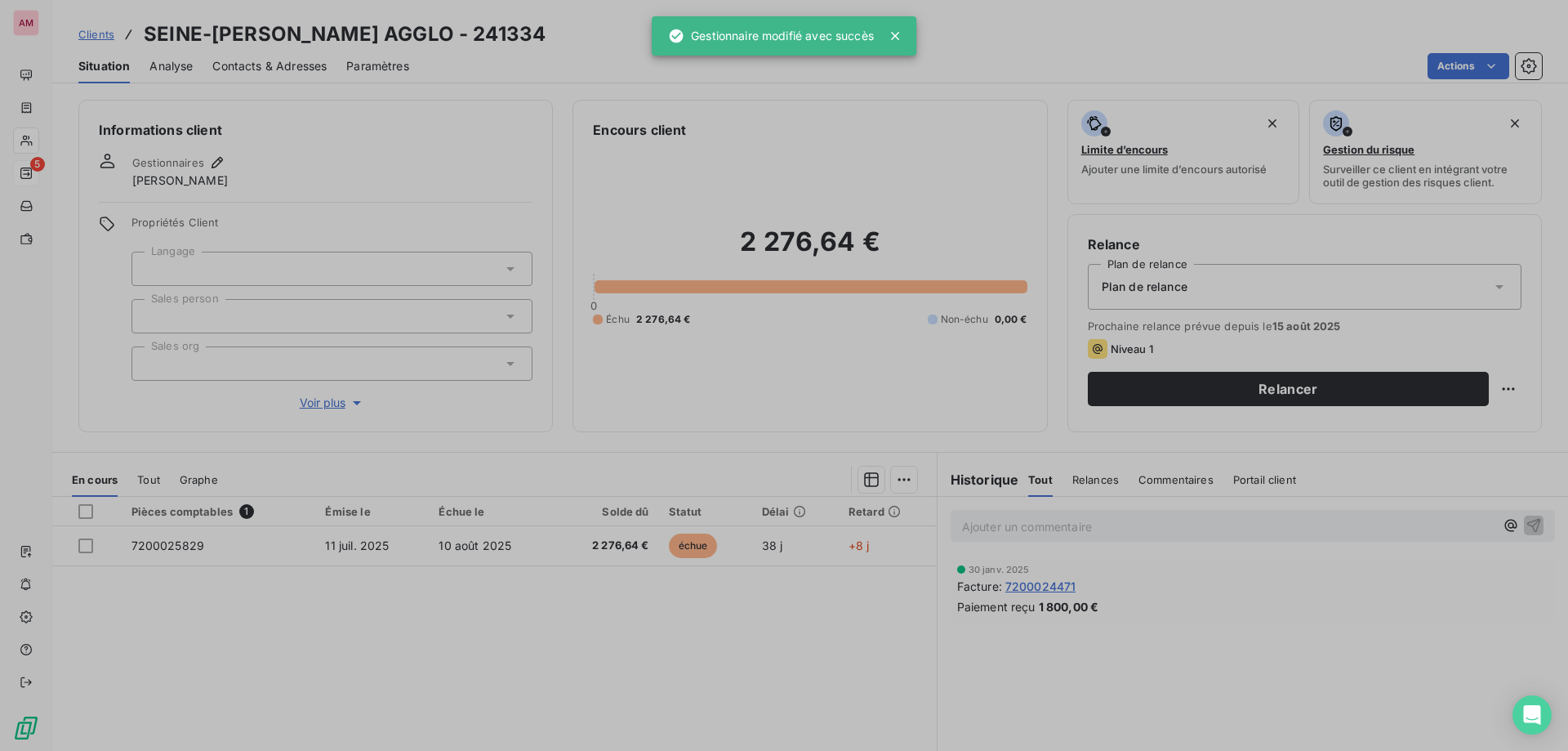
click at [223, 259] on div at bounding box center [332, 268] width 401 height 34
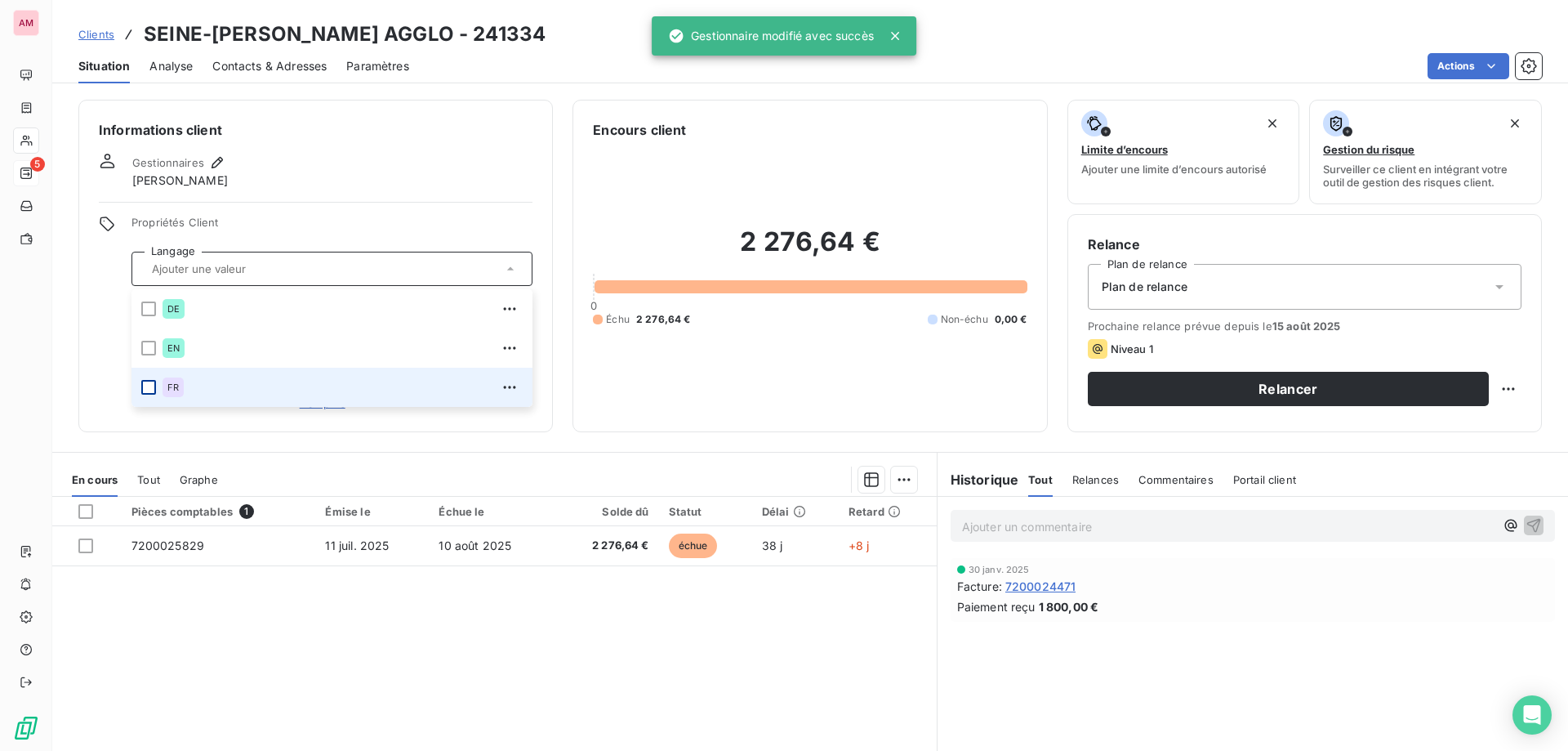
click at [143, 384] on div at bounding box center [148, 386] width 15 height 15
click at [90, 298] on div "Informations client Gestionnaires [PERSON_NAME] Propriétés Client Langage FR DE…" at bounding box center [315, 266] width 474 height 332
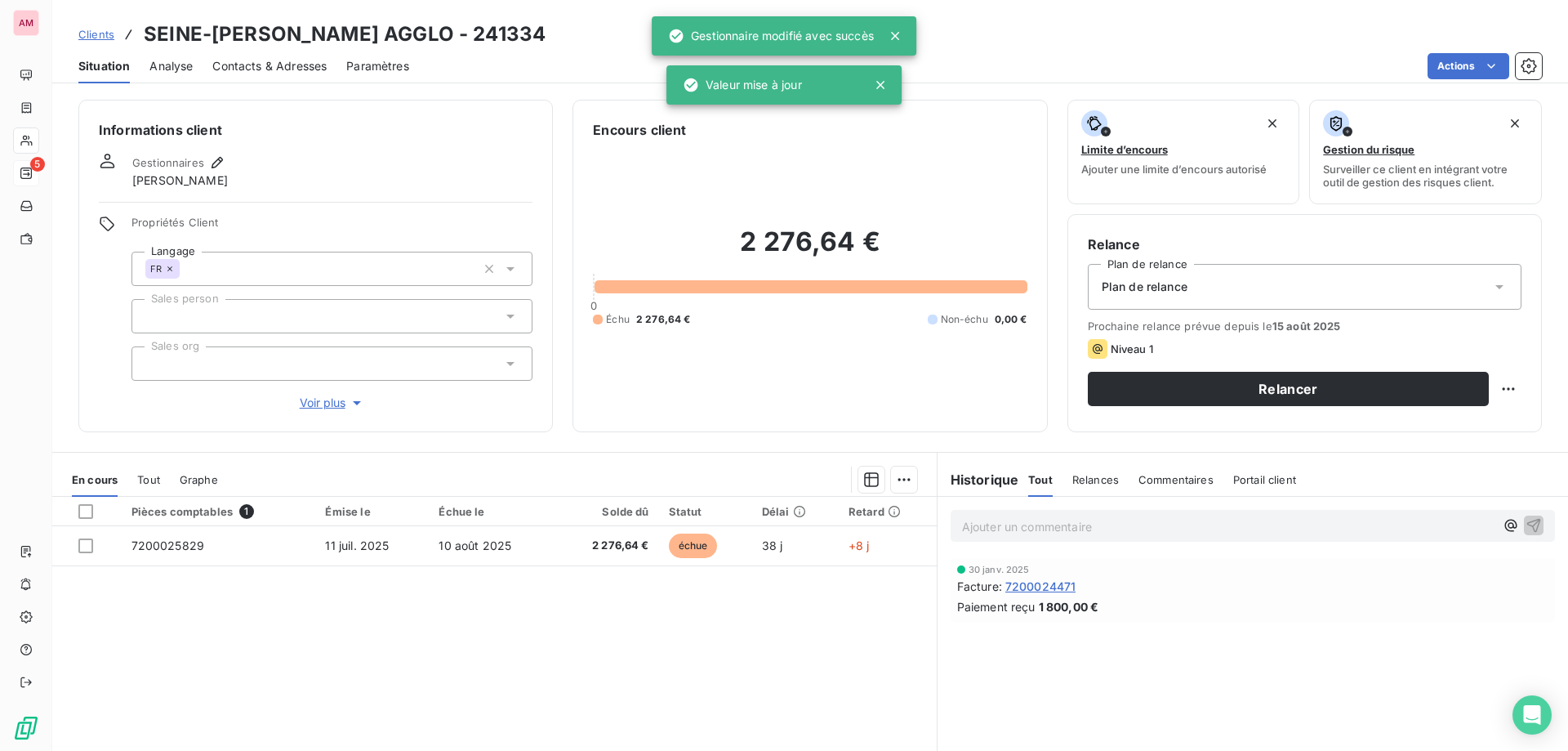
click at [181, 322] on div at bounding box center [332, 315] width 401 height 34
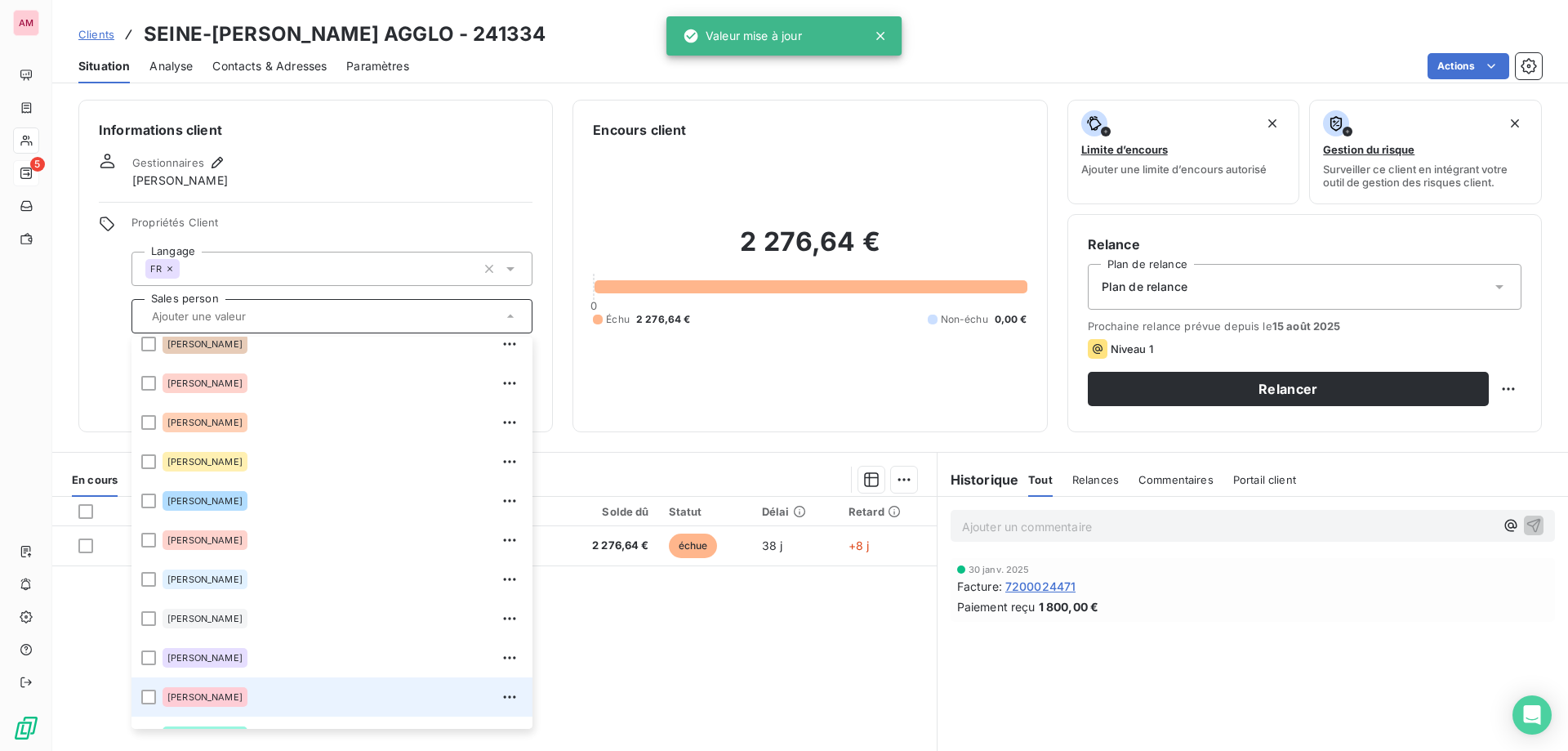
scroll to position [196, 0]
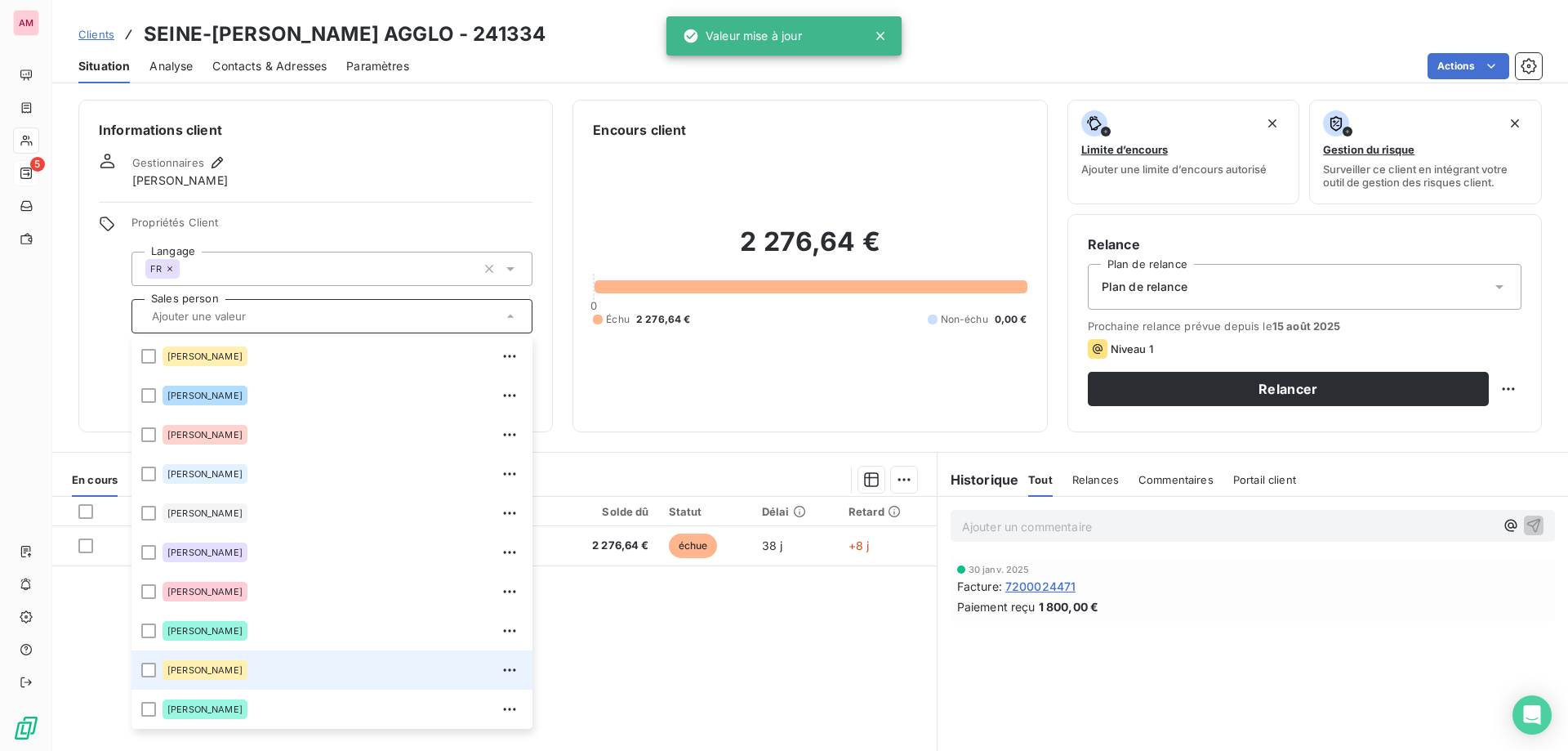
click at [202, 662] on div "[PERSON_NAME]" at bounding box center [204, 670] width 85 height 19
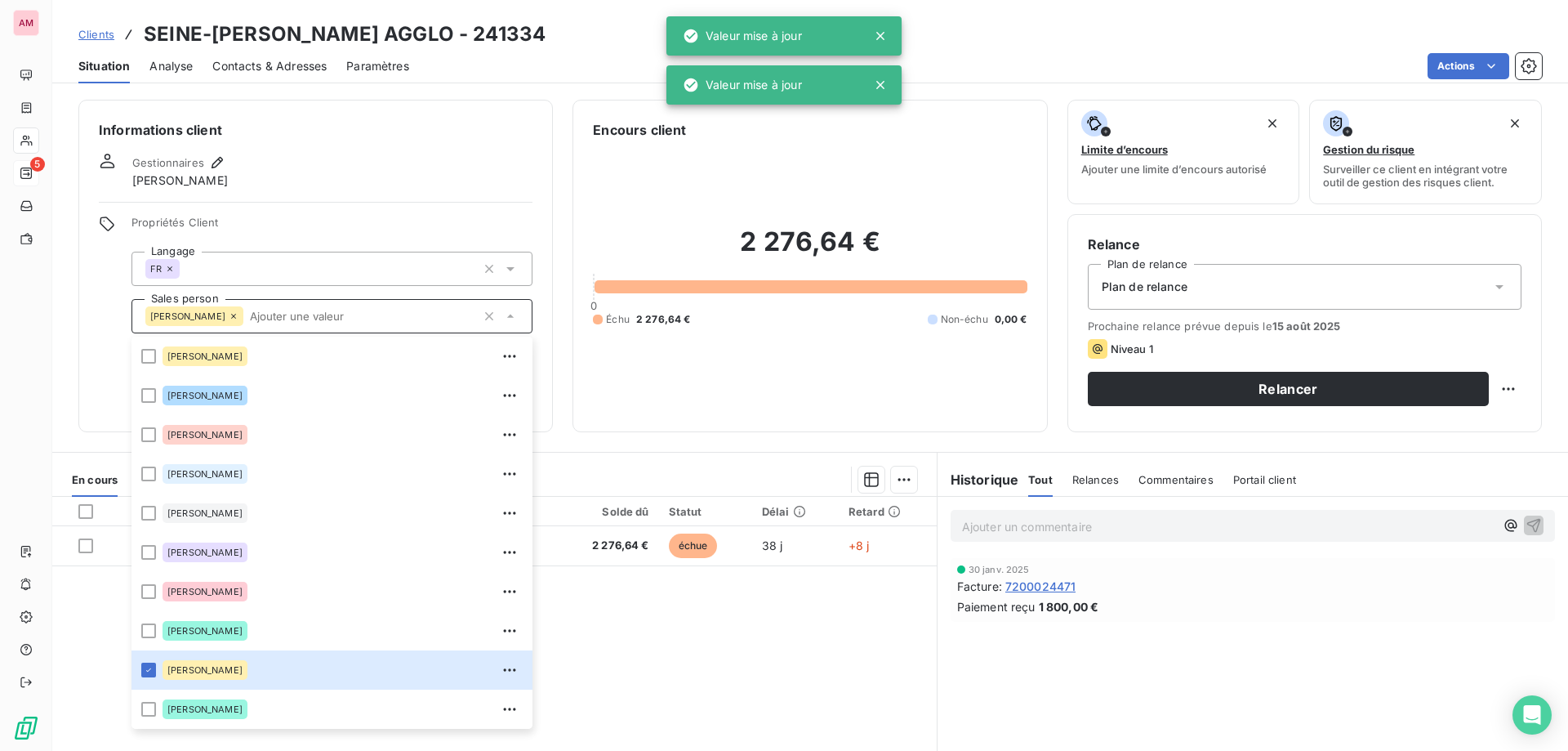
click at [116, 330] on div "Propriétés Client Langage FR Sales person [PERSON_NAME] [PERSON_NAME] [PERSON_N…" at bounding box center [316, 314] width 434 height 196
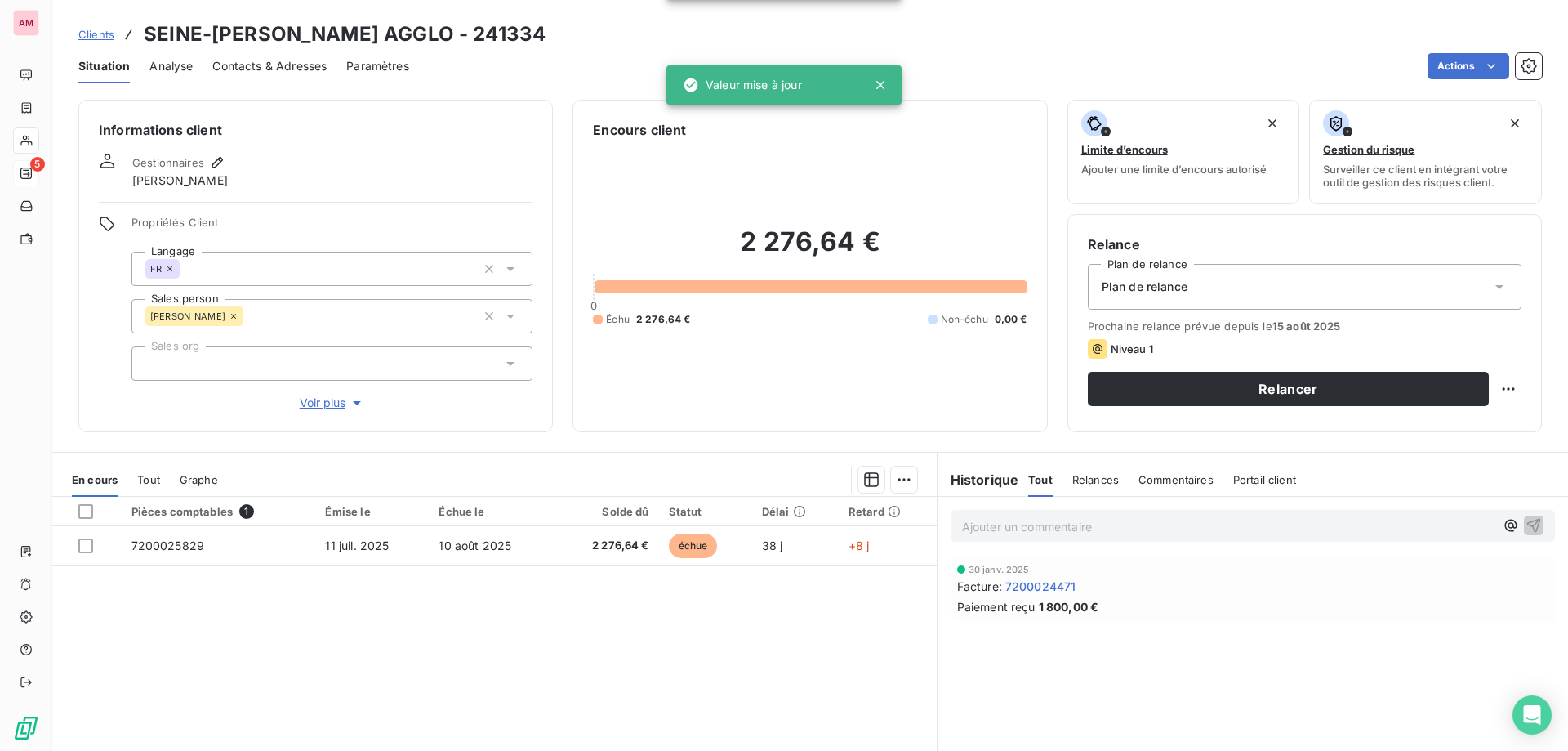
click at [167, 360] on div at bounding box center [332, 363] width 401 height 34
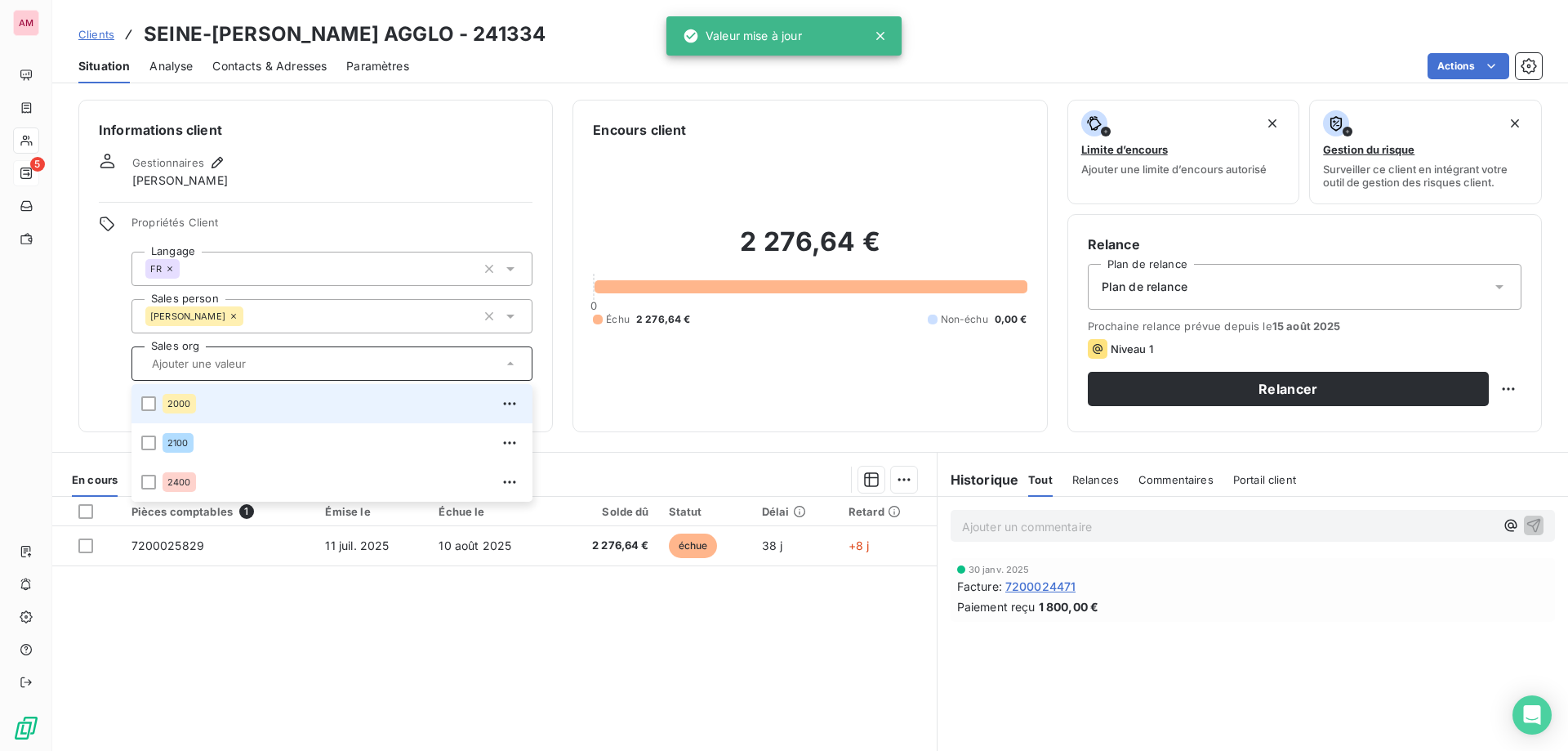
click at [176, 402] on span "2000" at bounding box center [179, 403] width 24 height 10
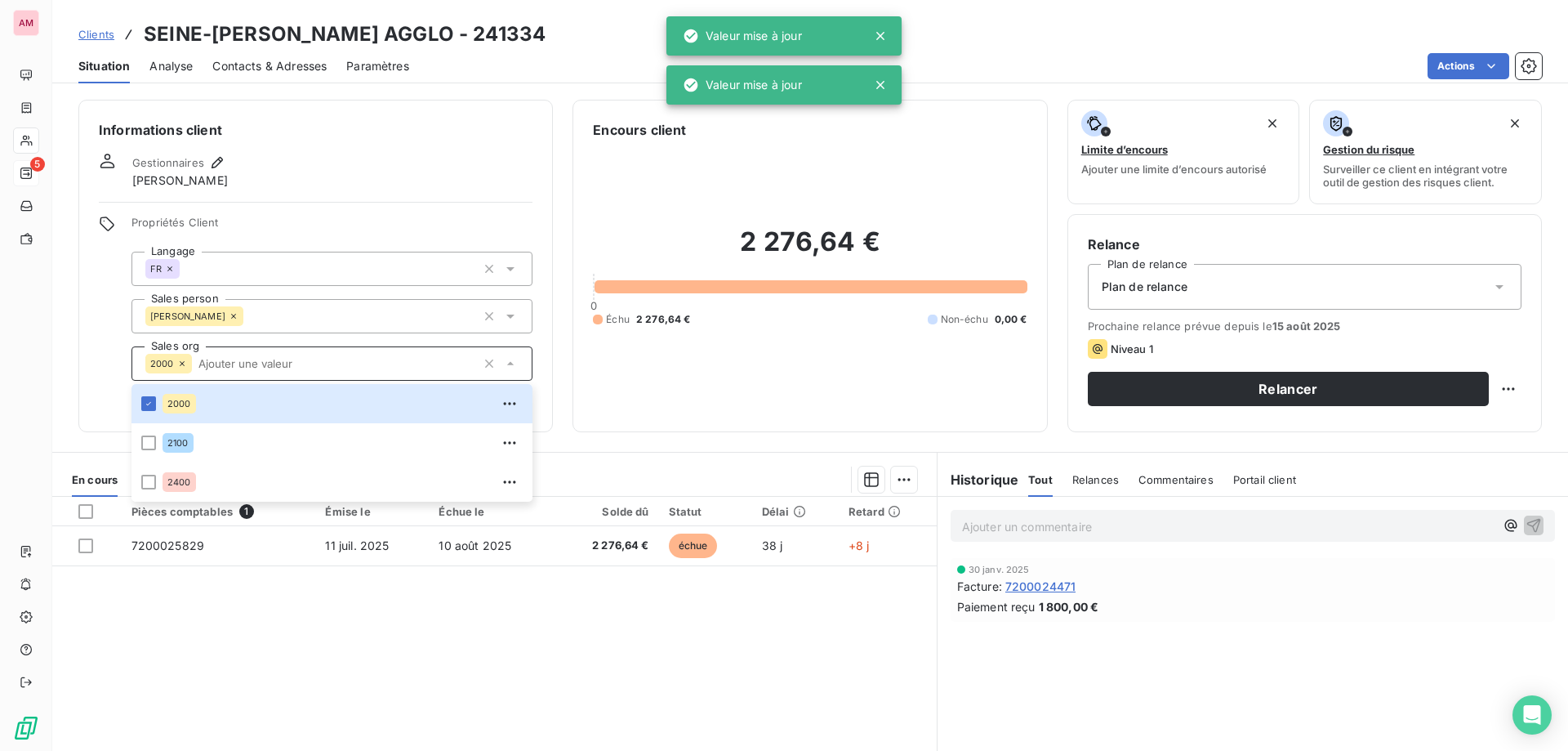
click at [114, 357] on div "Propriétés Client Langage FR Sales person [PERSON_NAME] Sales org 2000 2000 210…" at bounding box center [316, 314] width 434 height 196
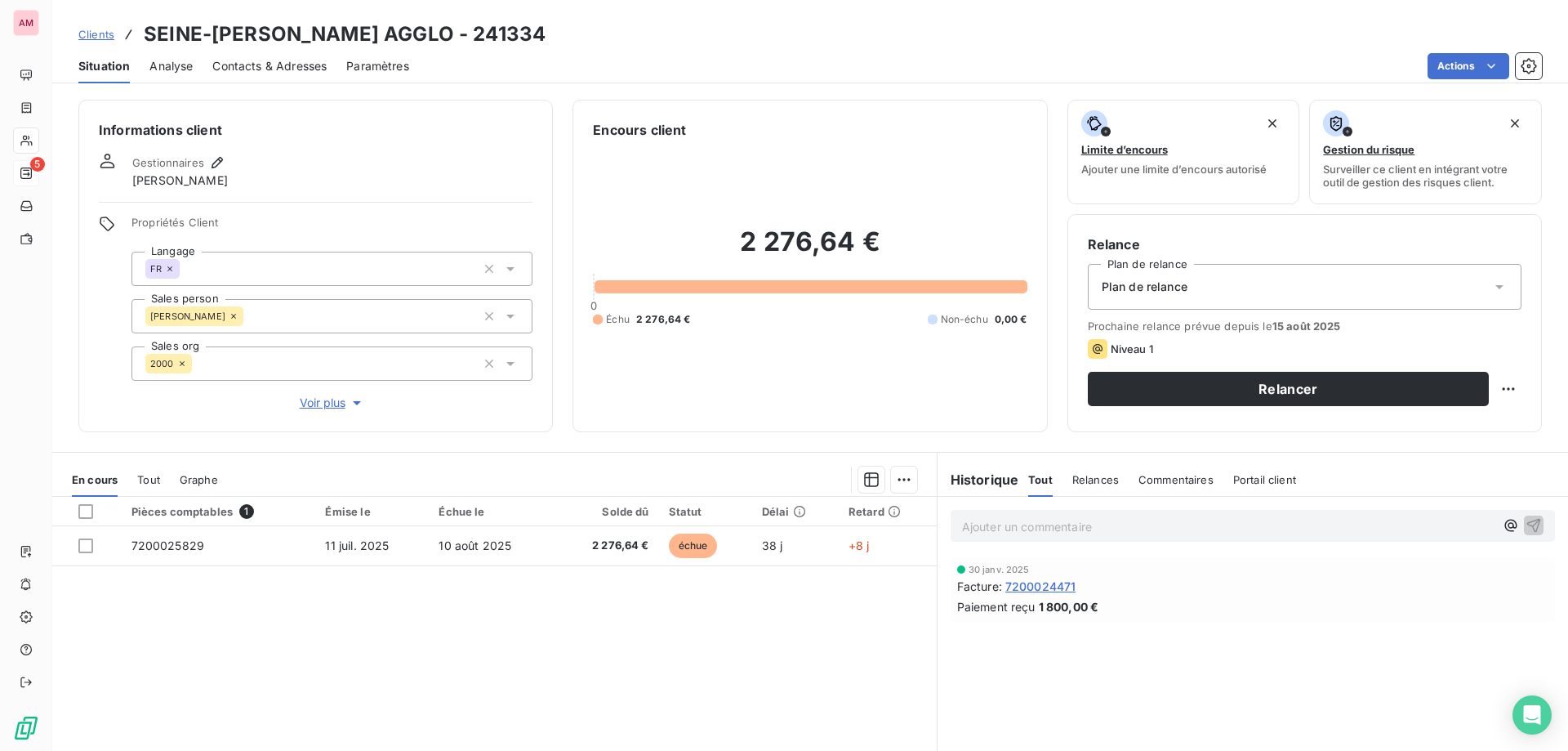
click at [1095, 516] on p "Ajouter un commentaire ﻿" at bounding box center [1229, 526] width 533 height 20
click at [1526, 522] on icon "button" at bounding box center [1534, 524] width 17 height 17
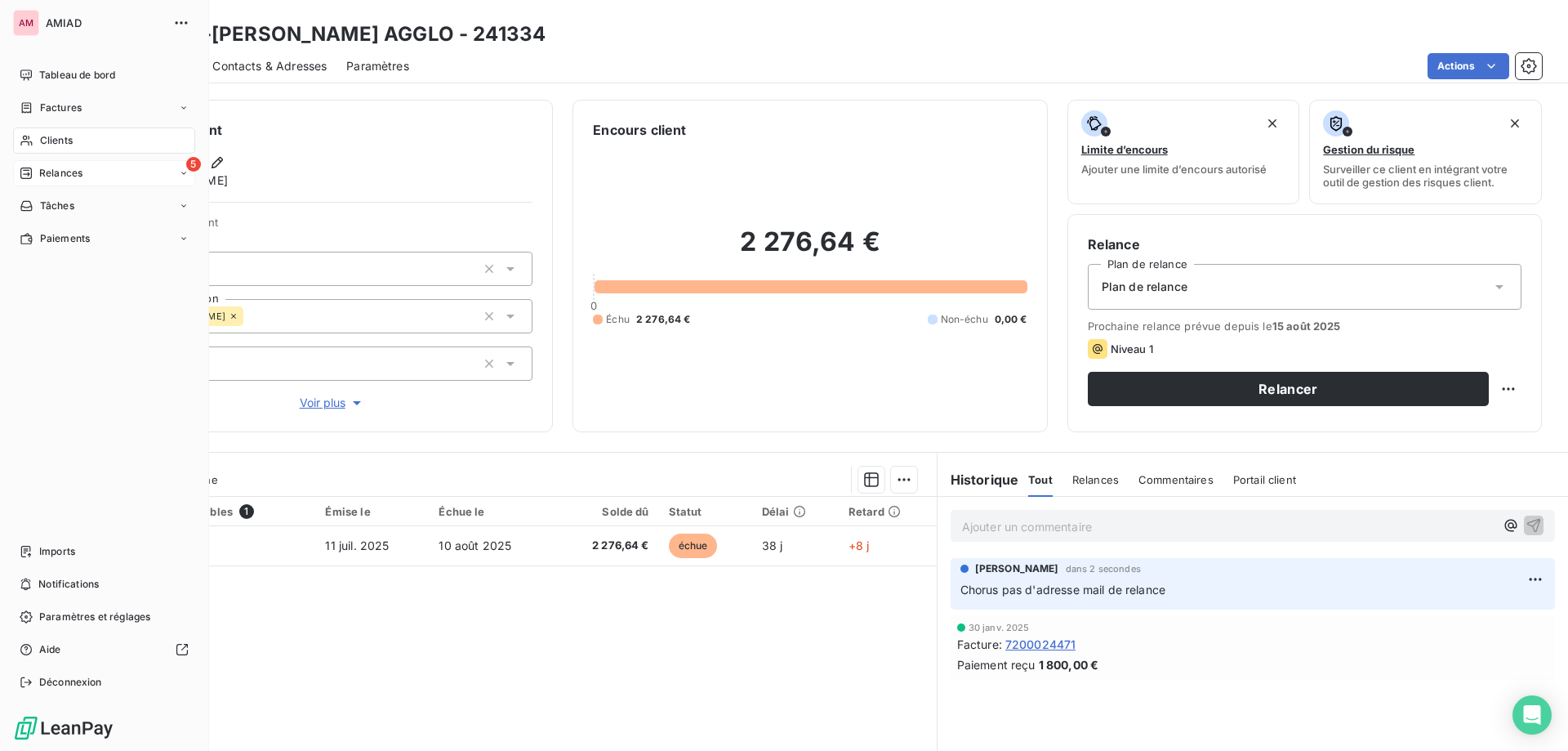
click at [36, 172] on div "Relances" at bounding box center [51, 173] width 63 height 15
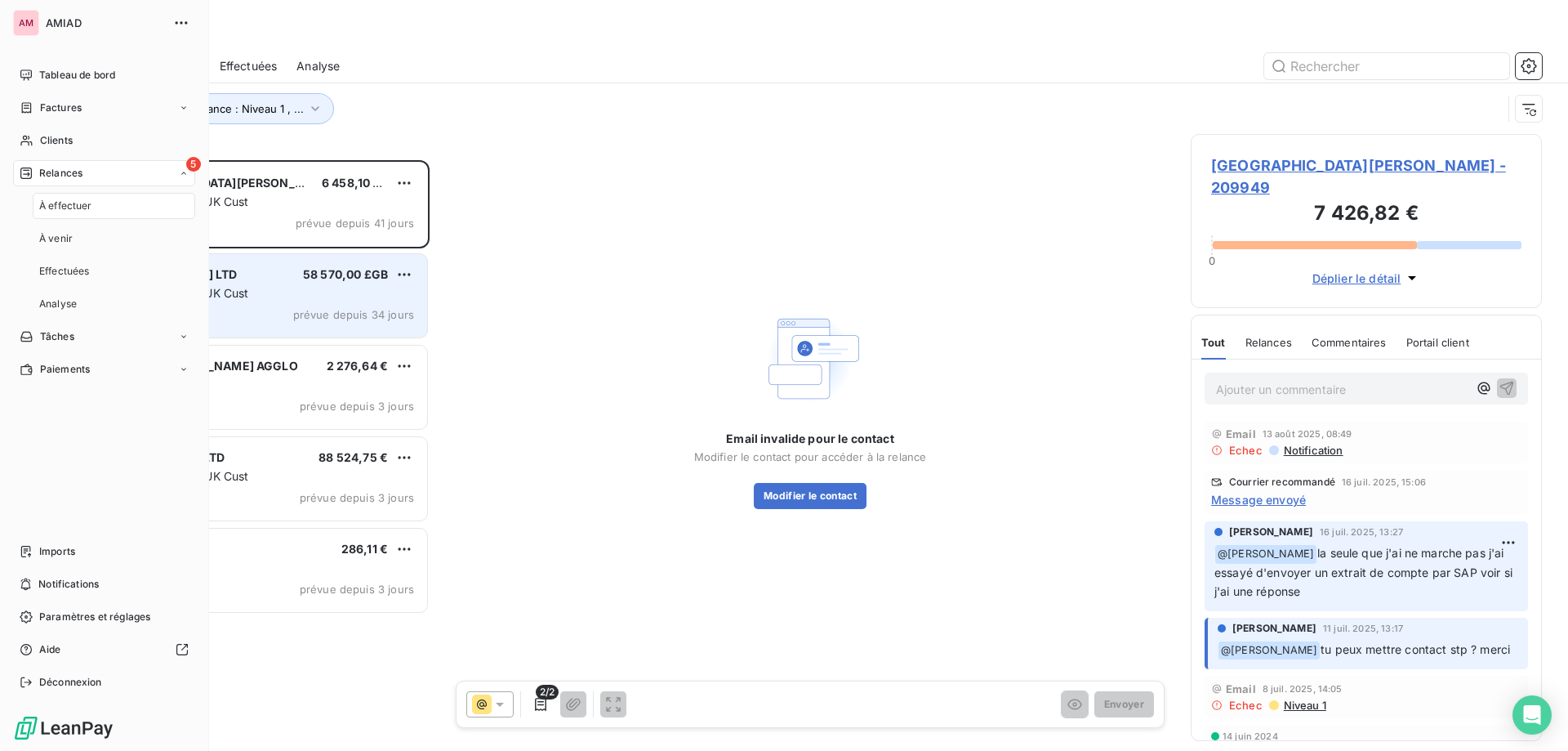
scroll to position [578, 339]
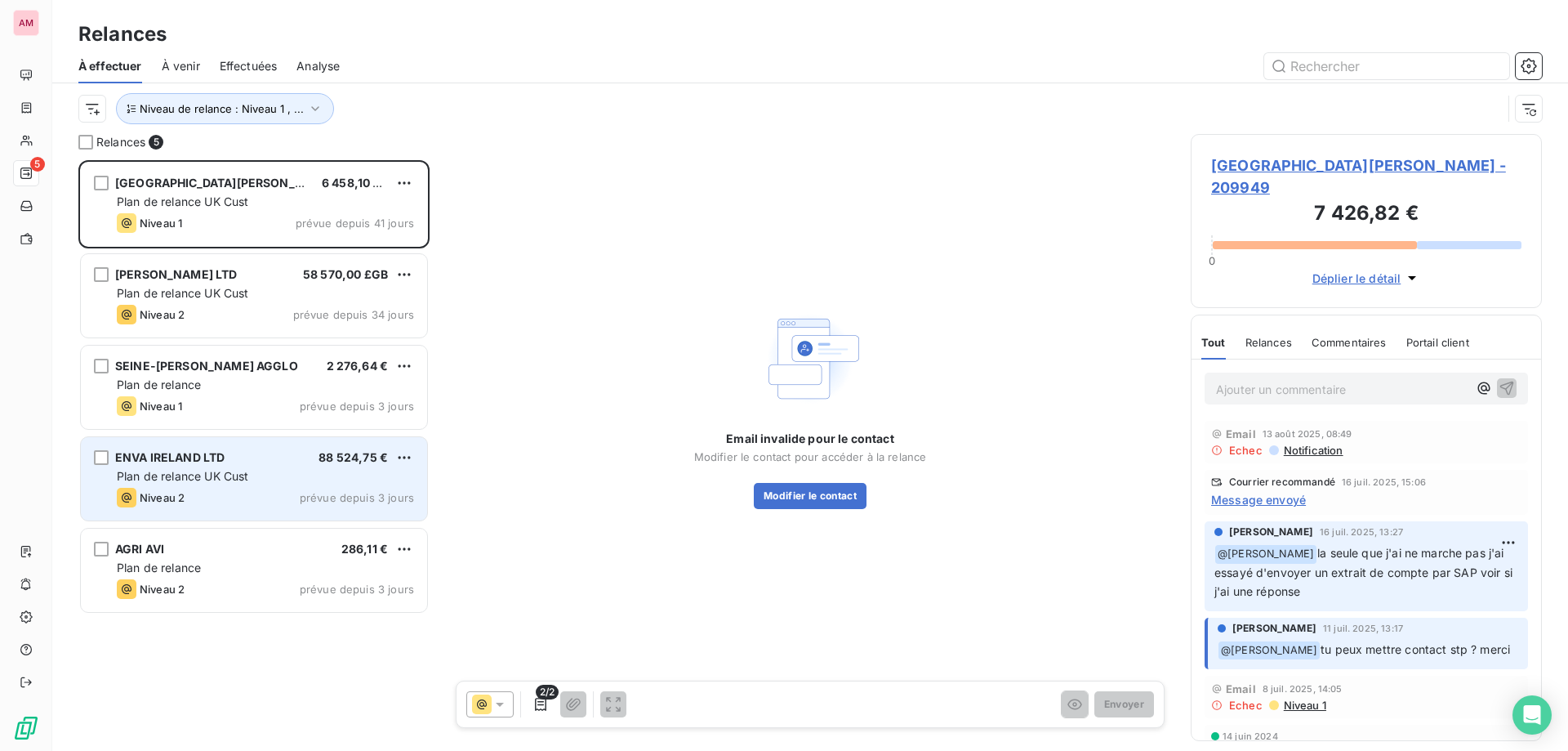
click at [291, 477] on div "Plan de relance UK Cust" at bounding box center [265, 476] width 297 height 17
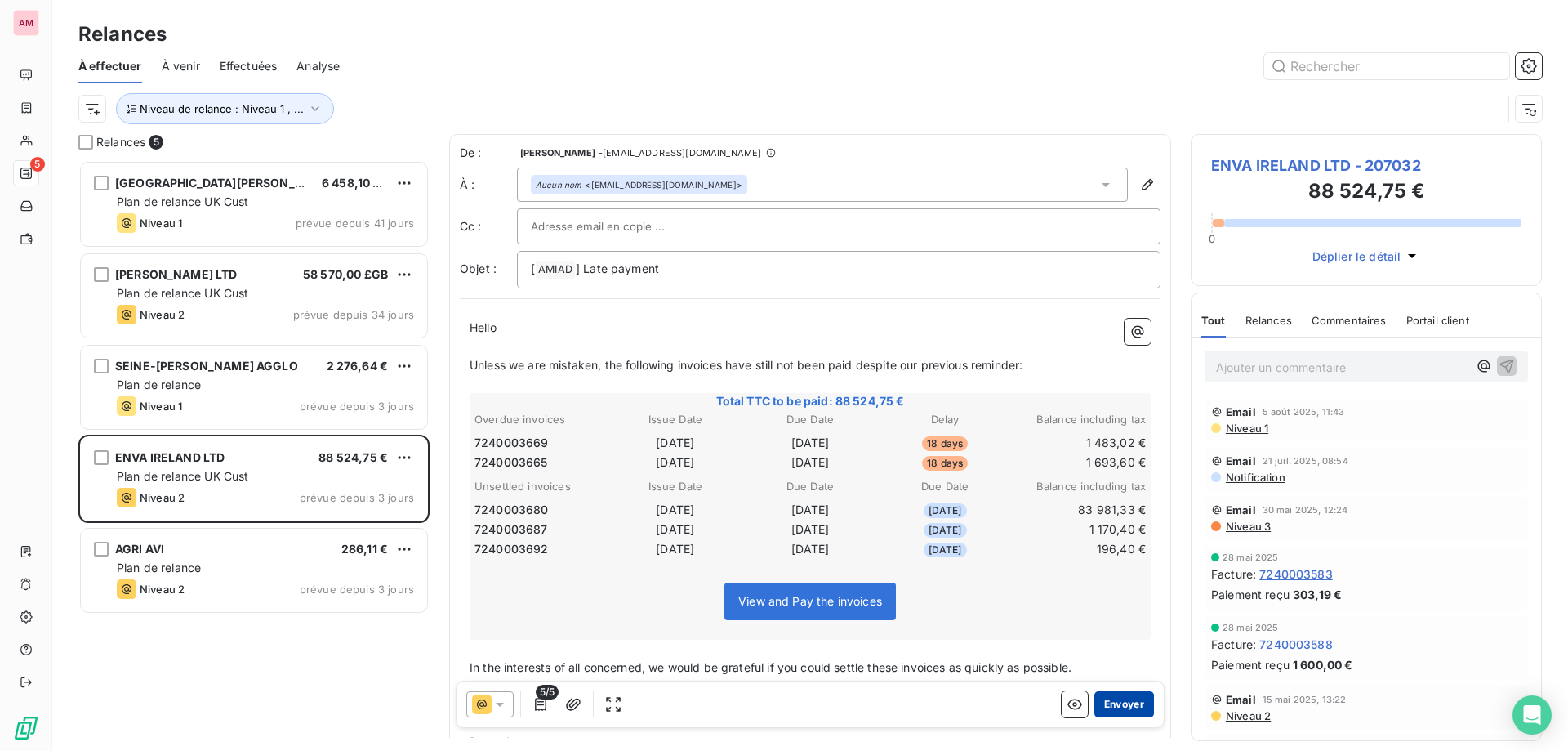
click at [1111, 703] on button "Envoyer" at bounding box center [1125, 704] width 60 height 26
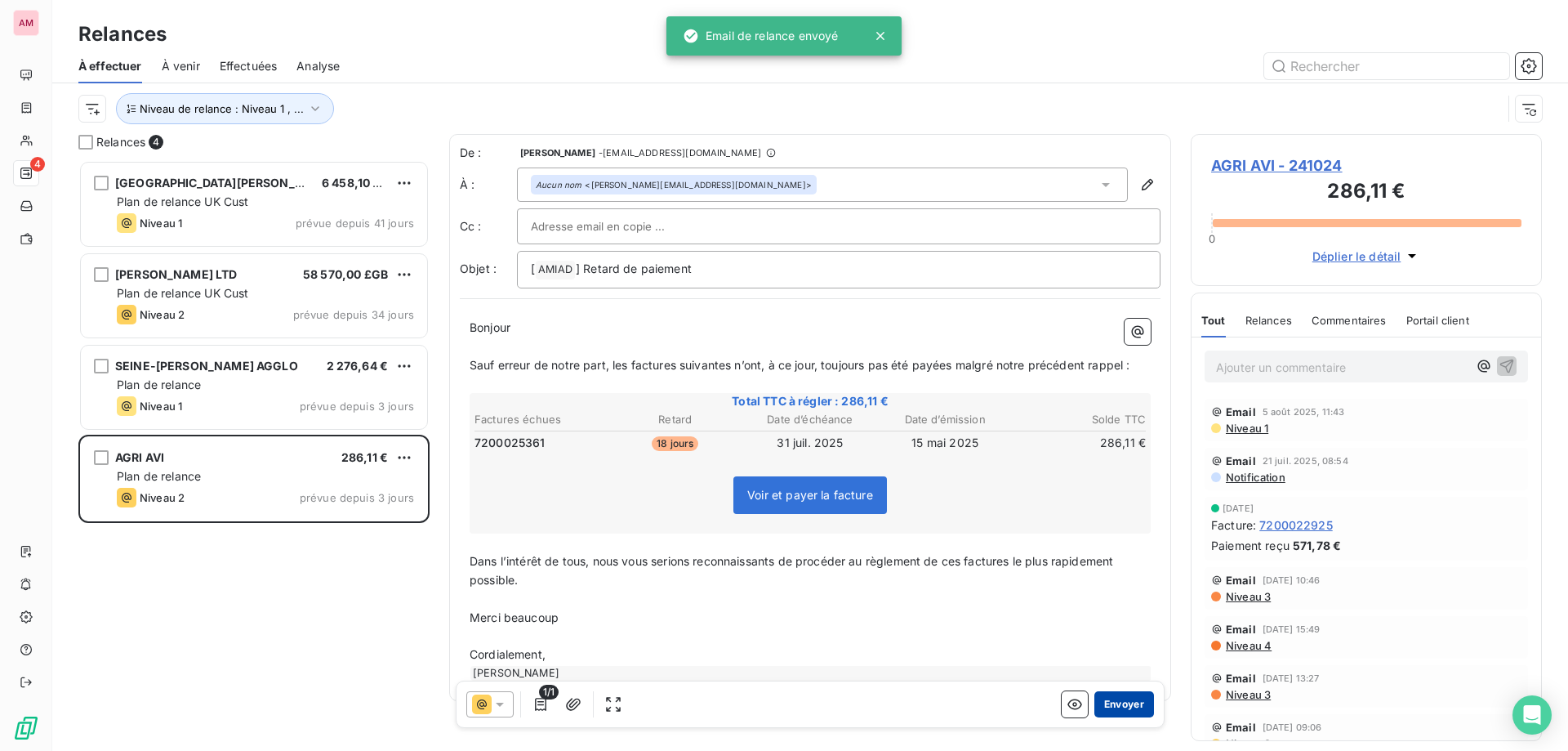
click at [1114, 710] on button "Envoyer" at bounding box center [1125, 704] width 60 height 26
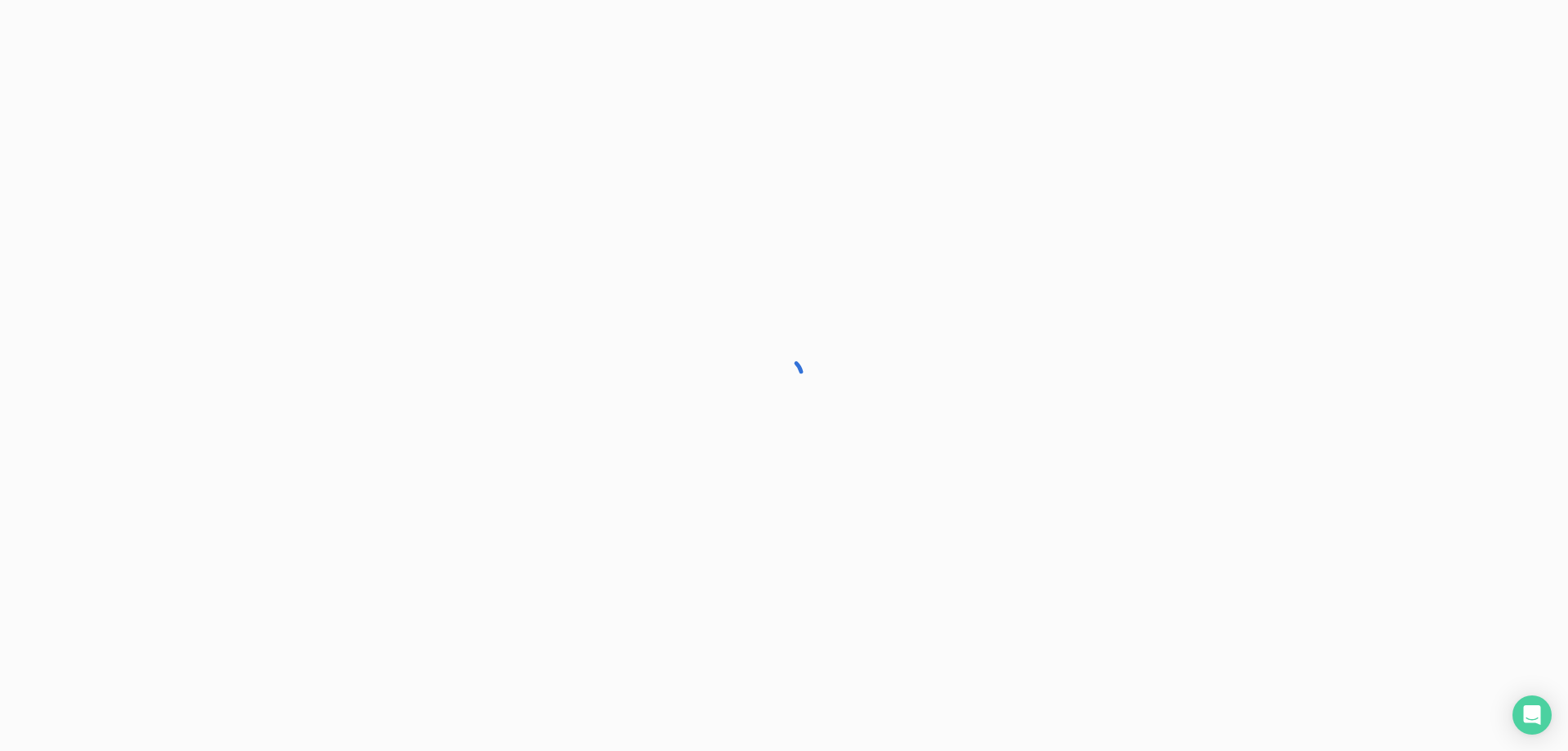
click at [713, 606] on div at bounding box center [784, 375] width 1568 height 751
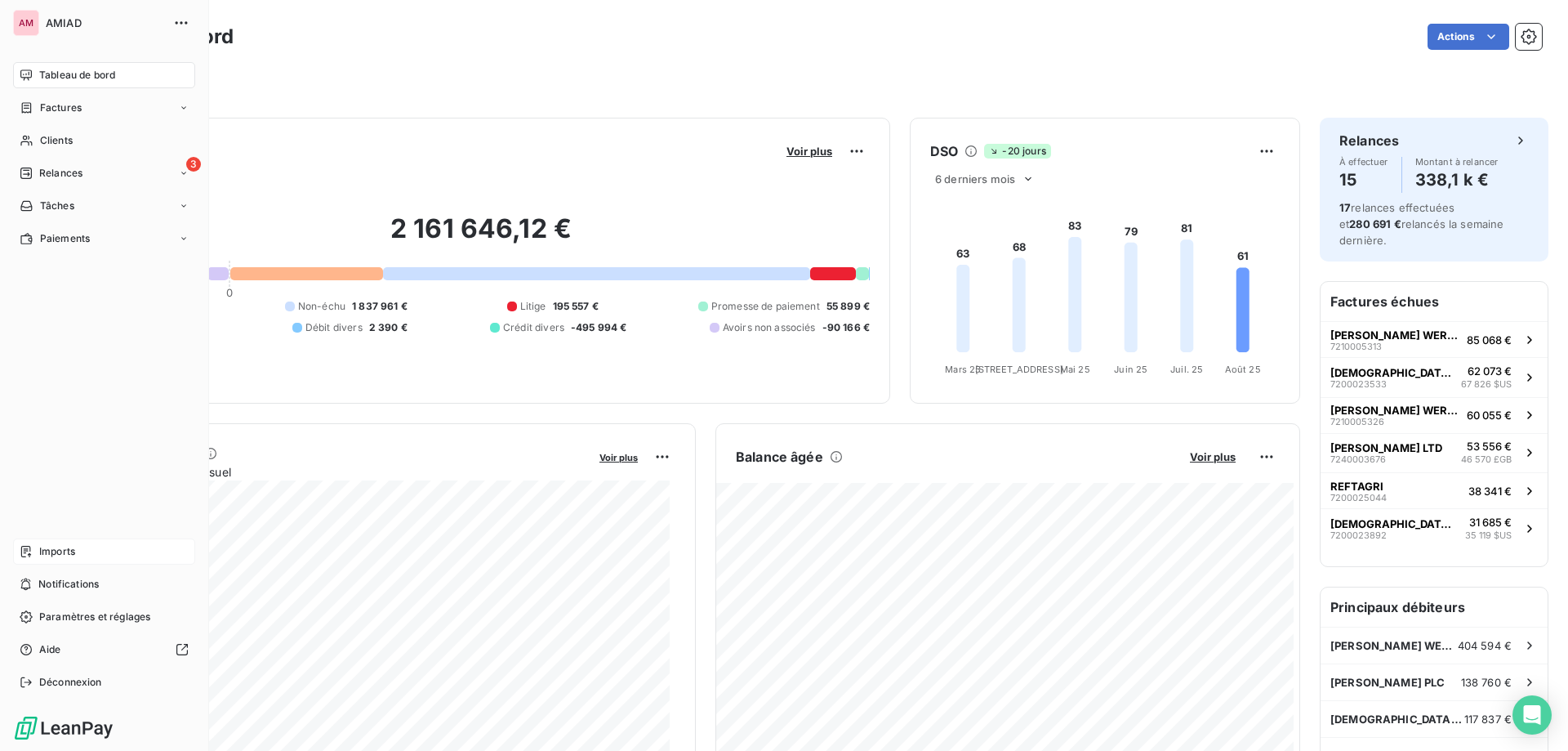
click at [114, 538] on div "Imports" at bounding box center [104, 551] width 182 height 26
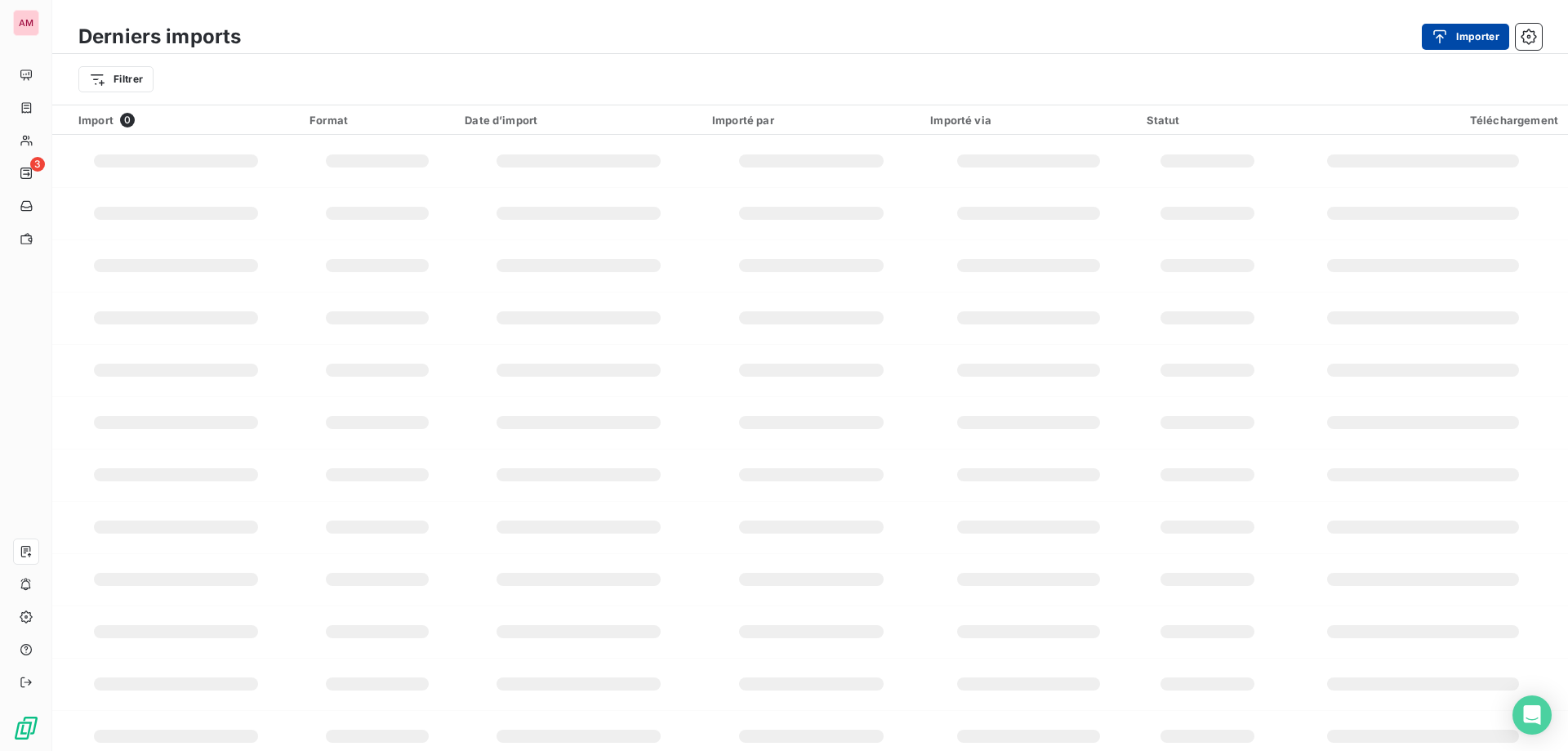
click at [1436, 30] on icon "button" at bounding box center [1441, 37] width 13 height 14
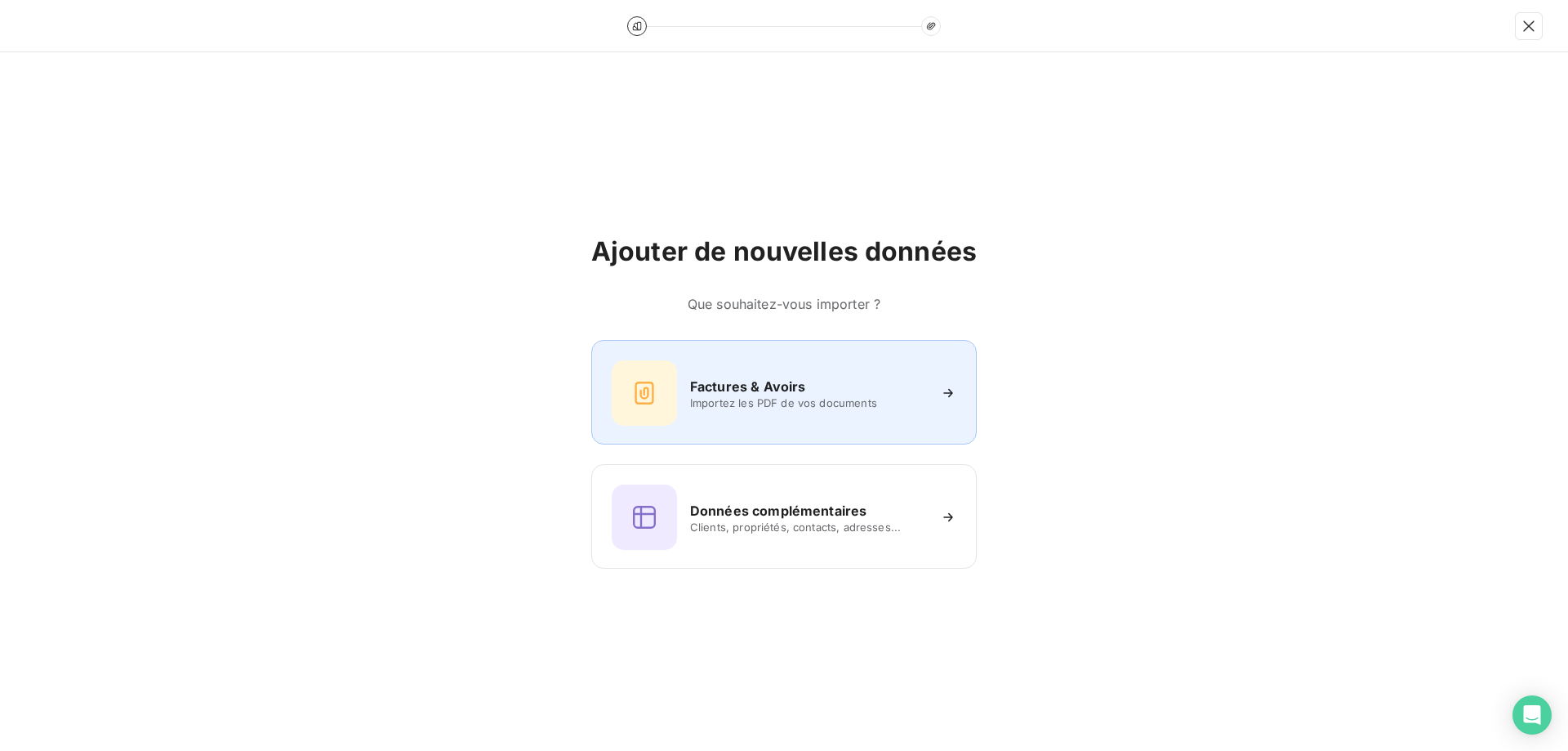
click at [721, 402] on span "Importez les PDF de vos documents" at bounding box center [809, 402] width 237 height 13
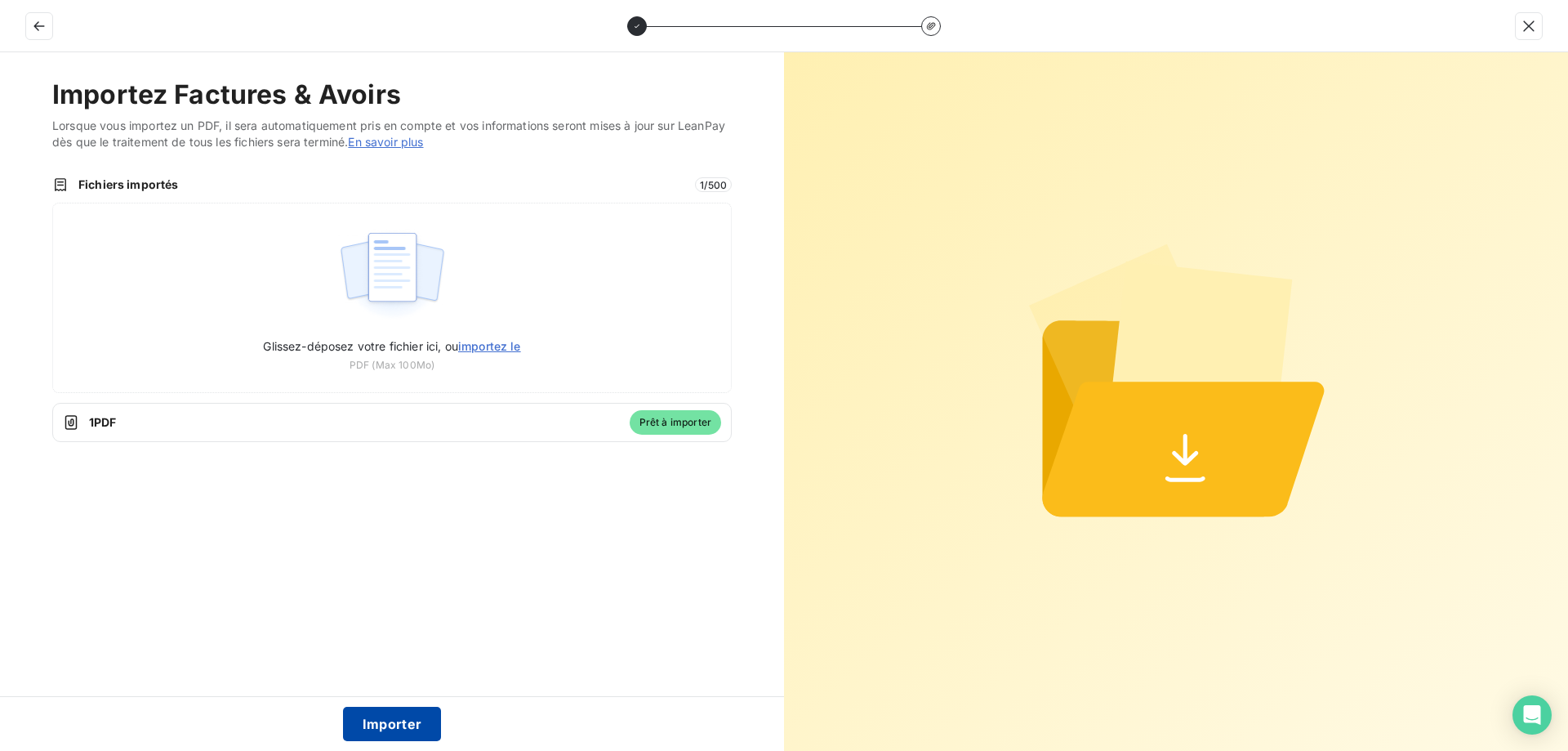
click at [391, 719] on button "Importer" at bounding box center [392, 723] width 99 height 34
